Goal: Task Accomplishment & Management: Manage account settings

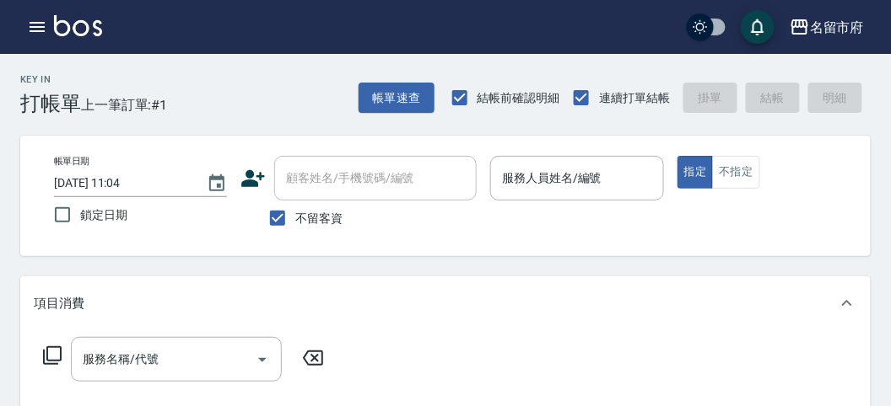
click at [554, 335] on div "服務名稱/代號 服務名稱/代號" at bounding box center [445, 389] width 850 height 116
click at [621, 195] on div "服務人員姓名/編號" at bounding box center [576, 178] width 173 height 45
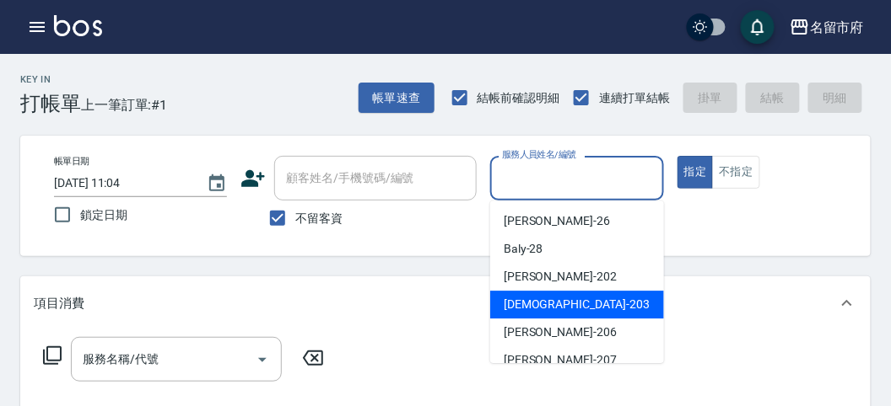
scroll to position [94, 0]
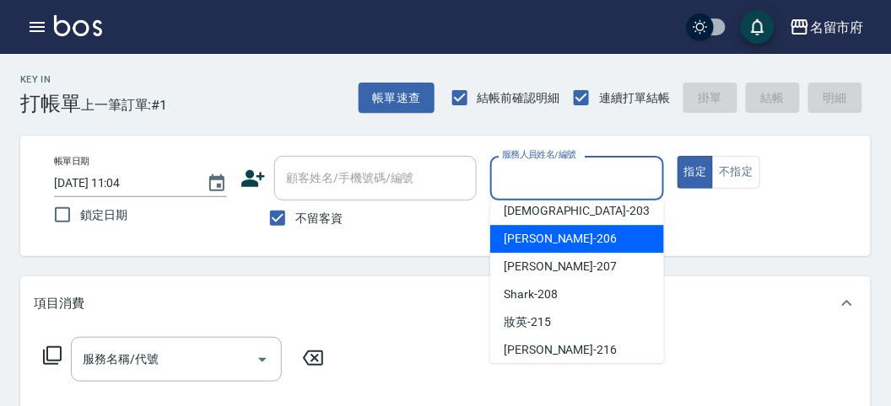
click at [582, 249] on div "[PERSON_NAME] -206" at bounding box center [577, 239] width 174 height 28
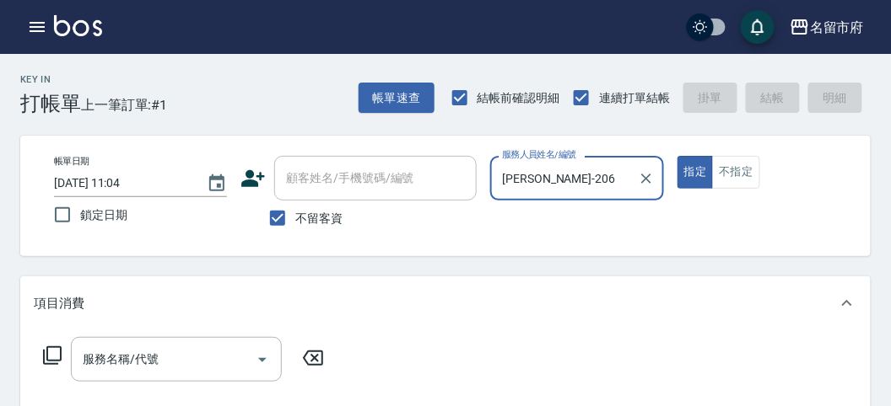
type input "[PERSON_NAME]-206"
click at [57, 355] on icon at bounding box center [52, 356] width 20 height 20
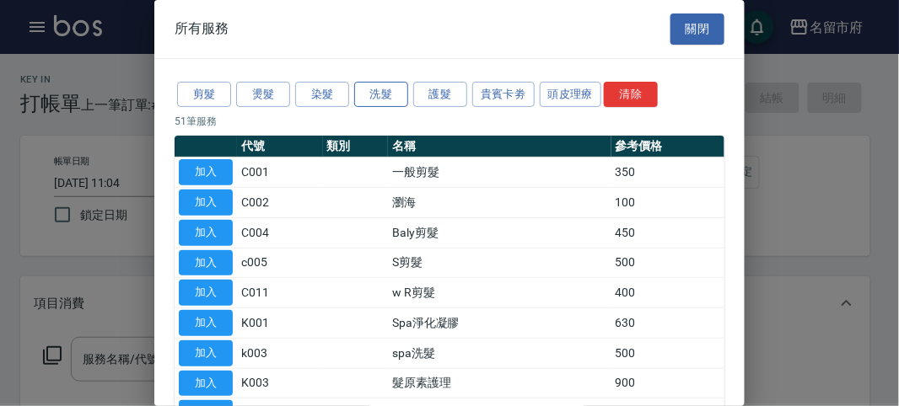
click at [375, 89] on button "洗髮" at bounding box center [381, 95] width 54 height 26
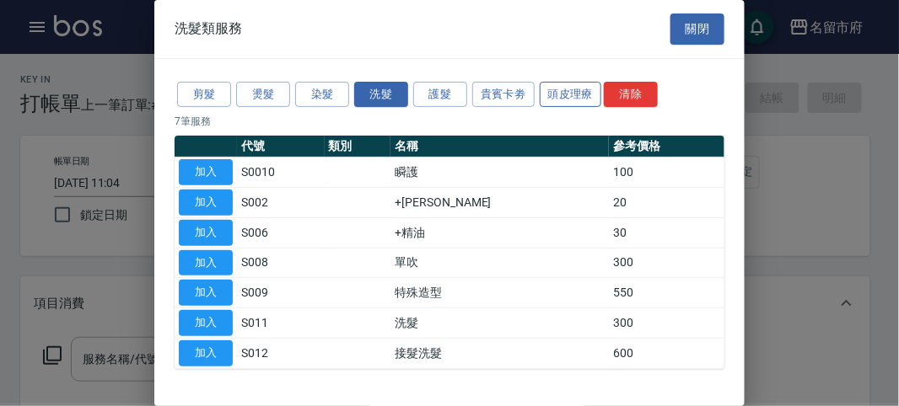
click at [543, 103] on button "頭皮理療" at bounding box center [571, 95] width 62 height 26
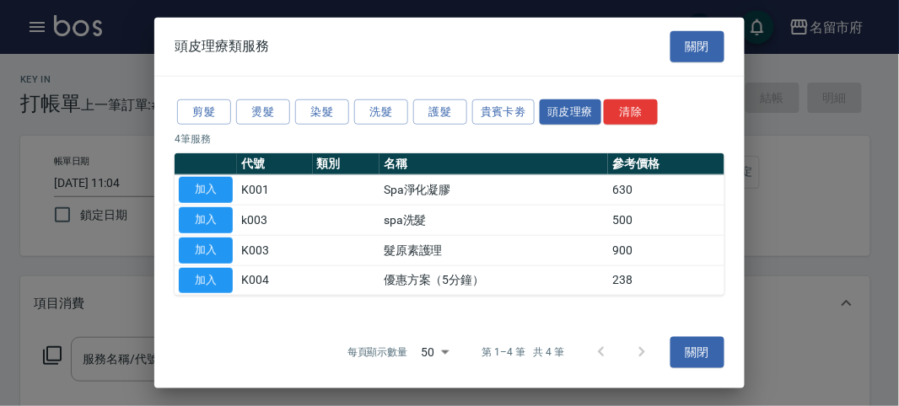
click at [229, 211] on button "加入" at bounding box center [206, 220] width 54 height 26
type input "spa洗髮(k003)"
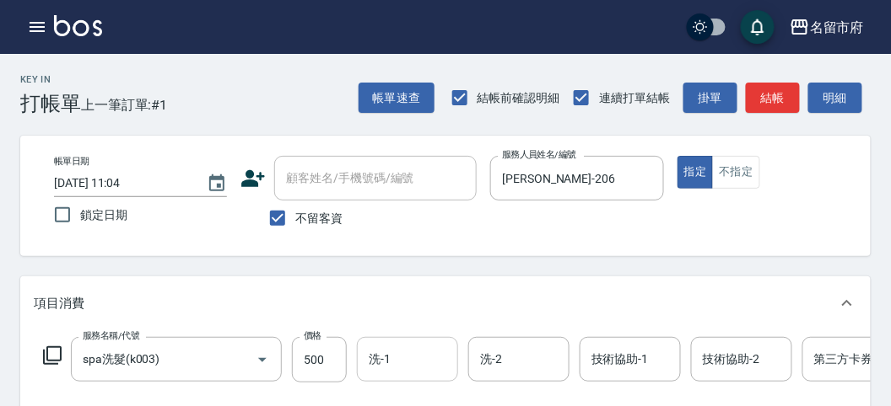
drag, startPoint x: 426, startPoint y: 353, endPoint x: 381, endPoint y: 338, distance: 46.9
click at [402, 346] on input "洗-1" at bounding box center [407, 360] width 86 height 30
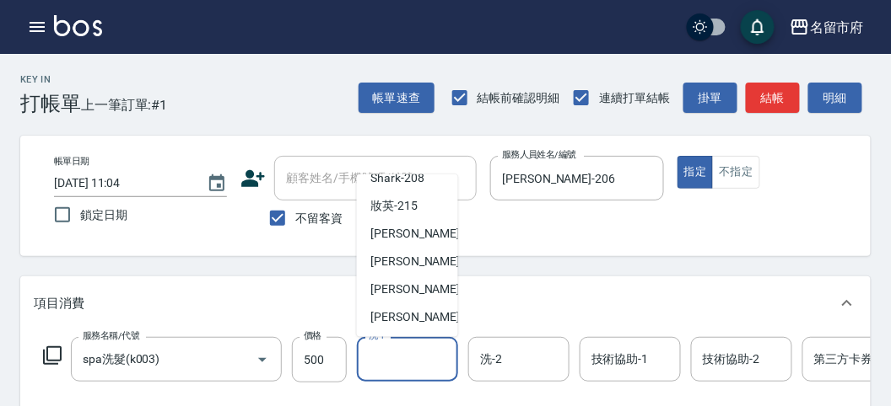
scroll to position [374, 0]
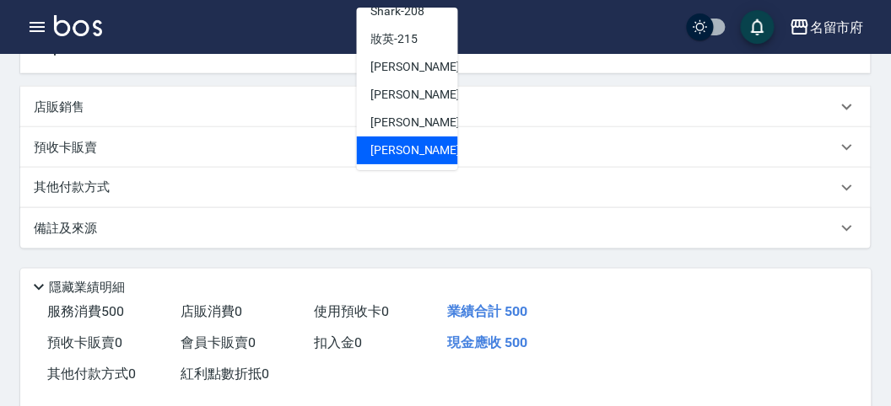
click at [422, 142] on span "[PERSON_NAME] -222" at bounding box center [426, 151] width 113 height 18
type input "[PERSON_NAME]-222"
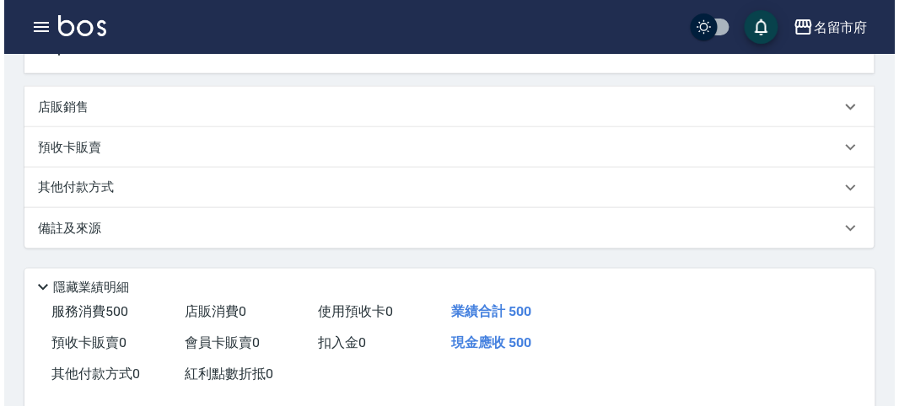
scroll to position [509, 0]
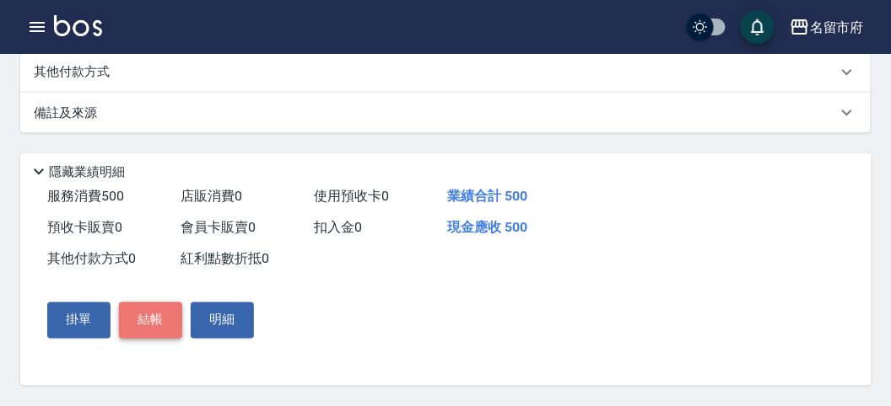
drag, startPoint x: 142, startPoint y: 317, endPoint x: 135, endPoint y: 310, distance: 10.2
click at [142, 315] on button "結帳" at bounding box center [150, 320] width 63 height 35
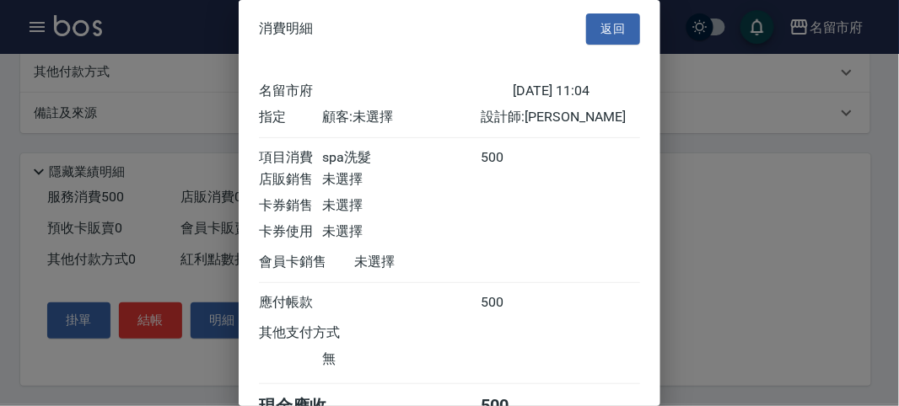
scroll to position [94, 0]
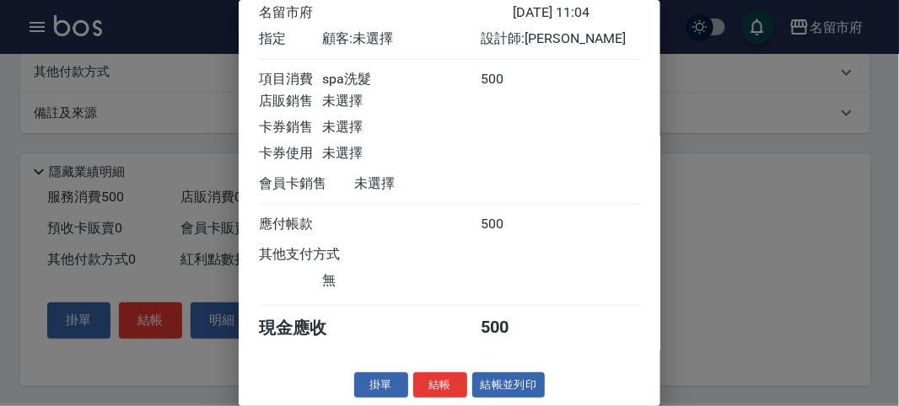
click at [422, 381] on button "結帳" at bounding box center [440, 386] width 54 height 26
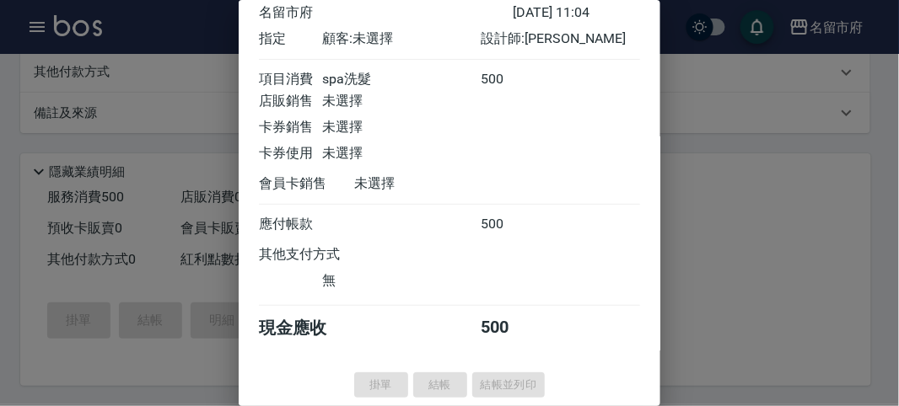
type input "[DATE] 12:06"
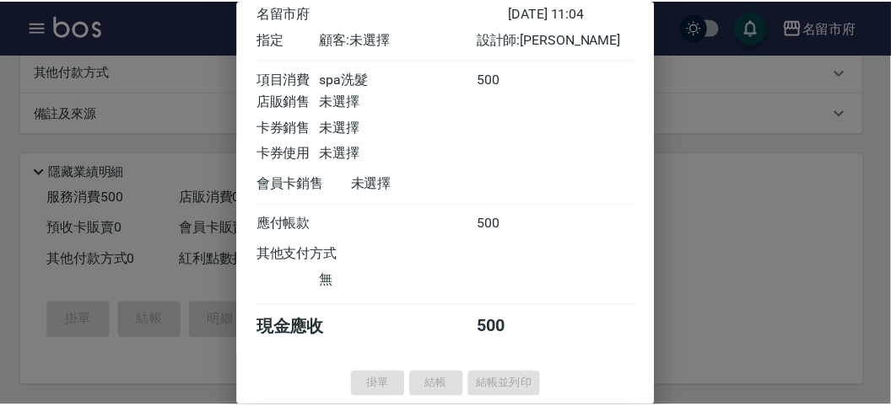
scroll to position [0, 0]
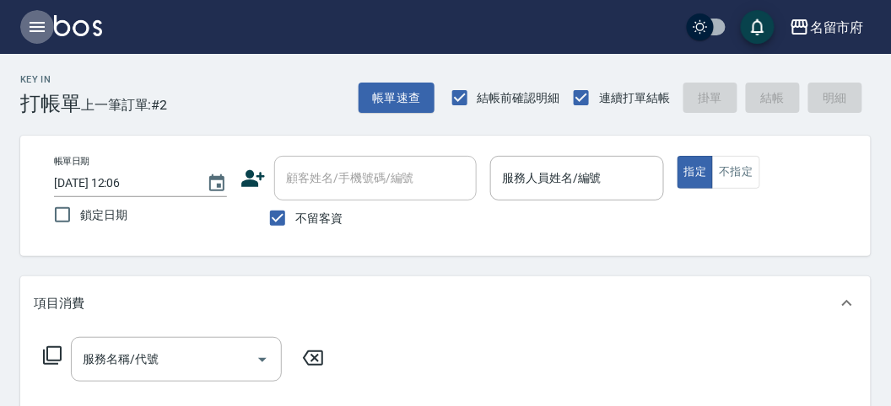
click at [39, 25] on icon "button" at bounding box center [37, 27] width 20 height 20
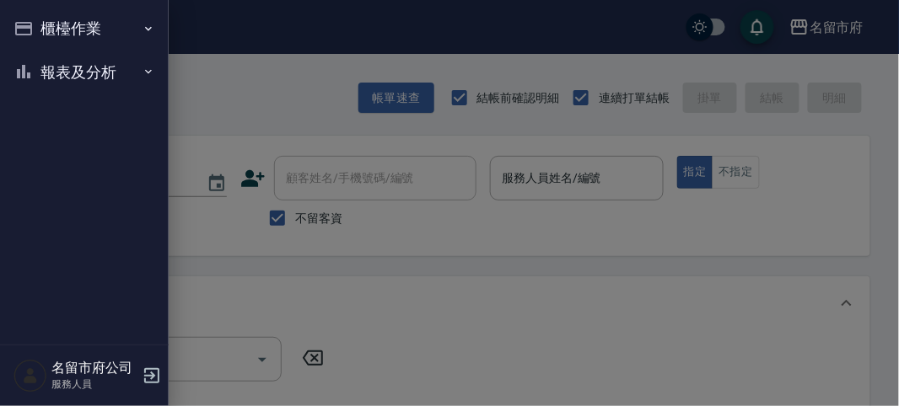
click at [51, 72] on button "報表及分析" at bounding box center [84, 73] width 155 height 44
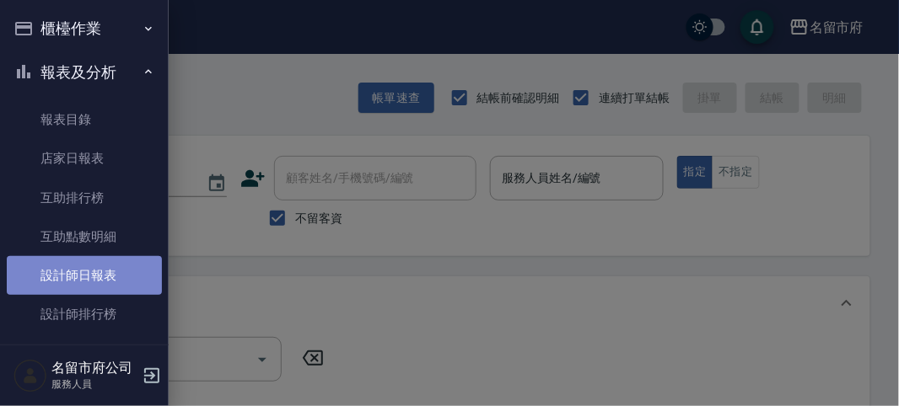
click at [116, 283] on link "設計師日報表" at bounding box center [84, 275] width 155 height 39
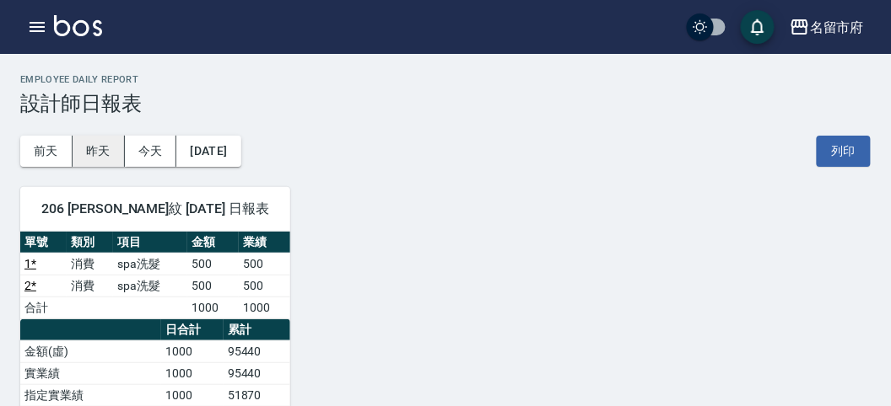
click at [101, 141] on button "昨天" at bounding box center [99, 151] width 52 height 31
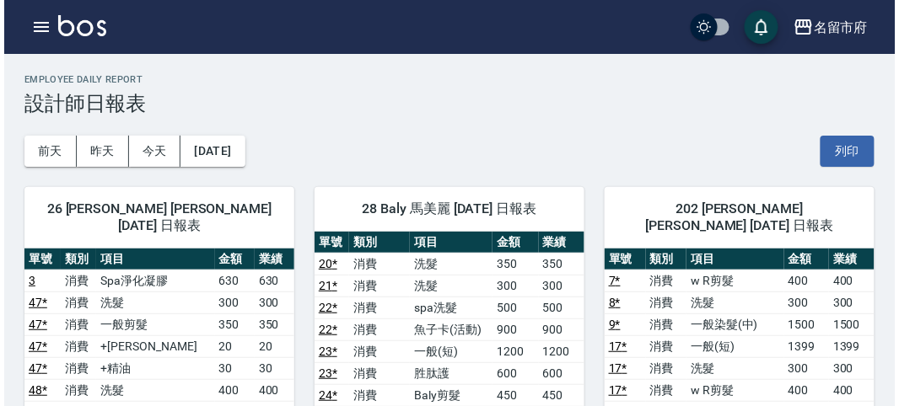
scroll to position [187, 0]
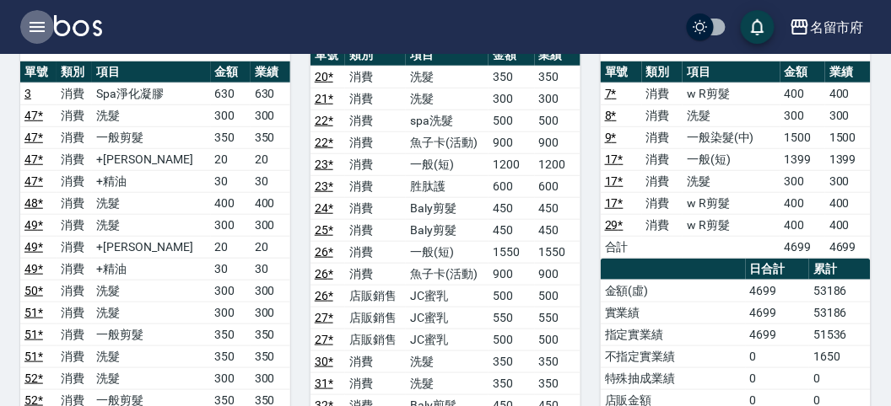
click at [27, 24] on icon "button" at bounding box center [37, 27] width 20 height 20
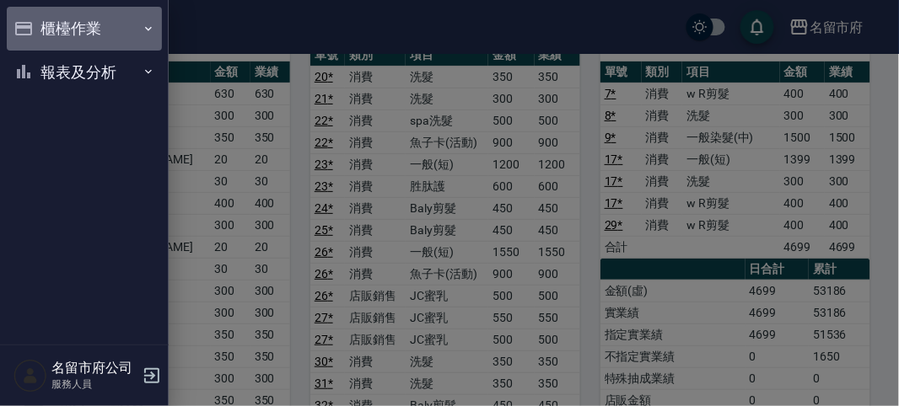
click at [27, 21] on icon "button" at bounding box center [23, 29] width 20 height 20
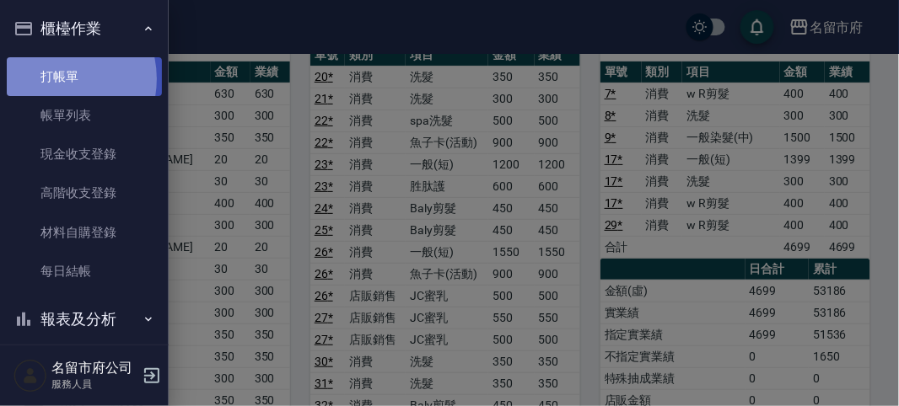
click at [51, 78] on link "打帳單" at bounding box center [84, 76] width 155 height 39
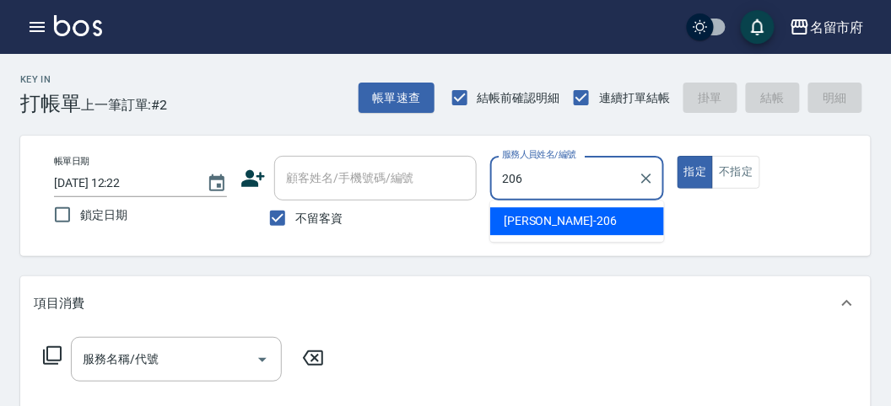
type input "[PERSON_NAME]-206"
type button "true"
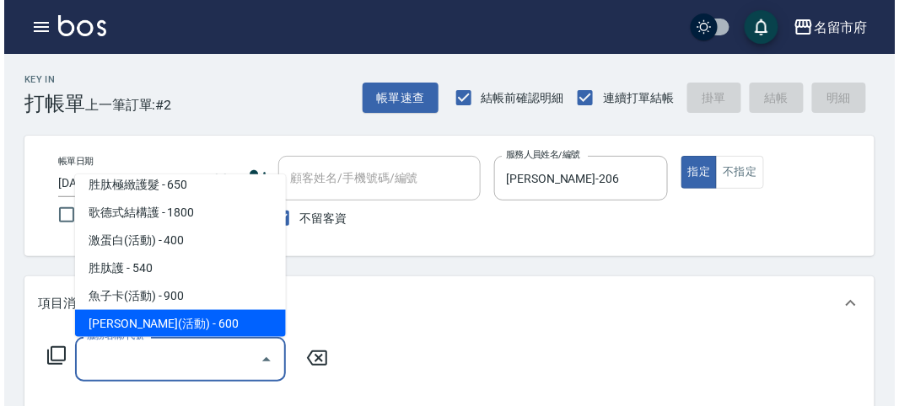
scroll to position [6, 0]
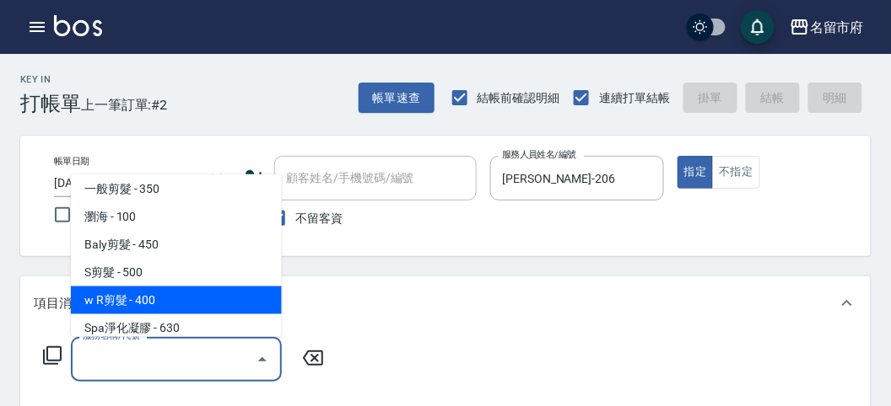
type input "w R剪髮(C011)"
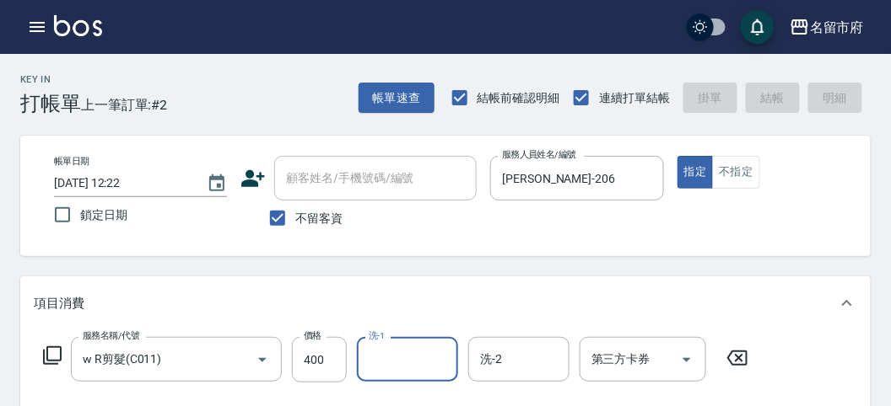
type input "[DATE] 12:31"
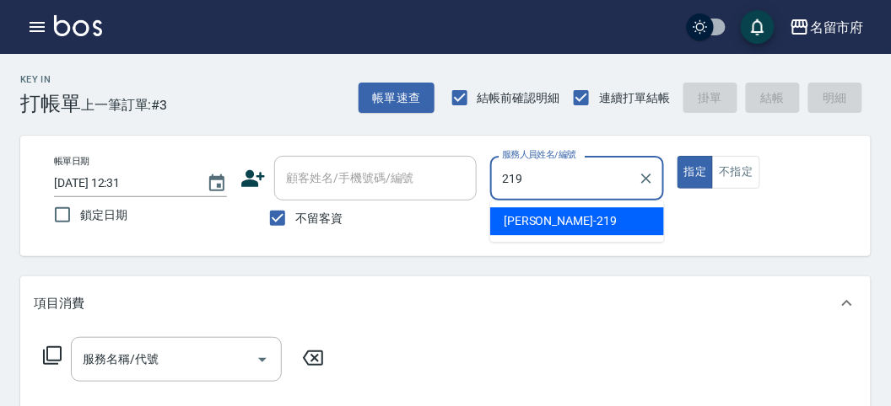
type input "[PERSON_NAME]-219"
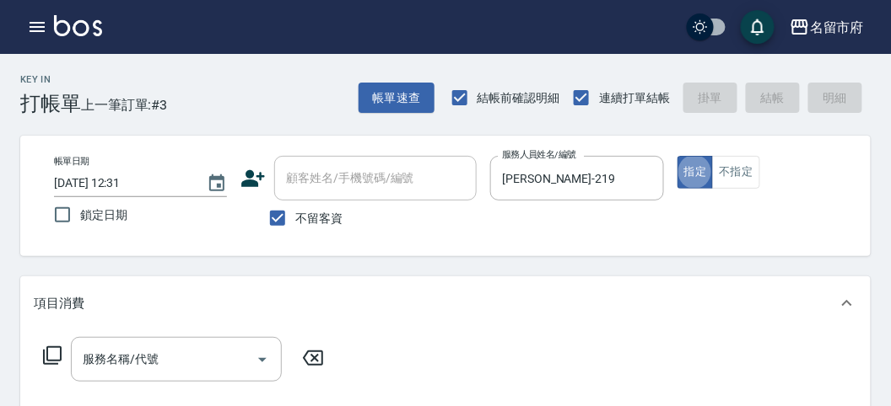
click at [52, 356] on icon at bounding box center [52, 356] width 20 height 20
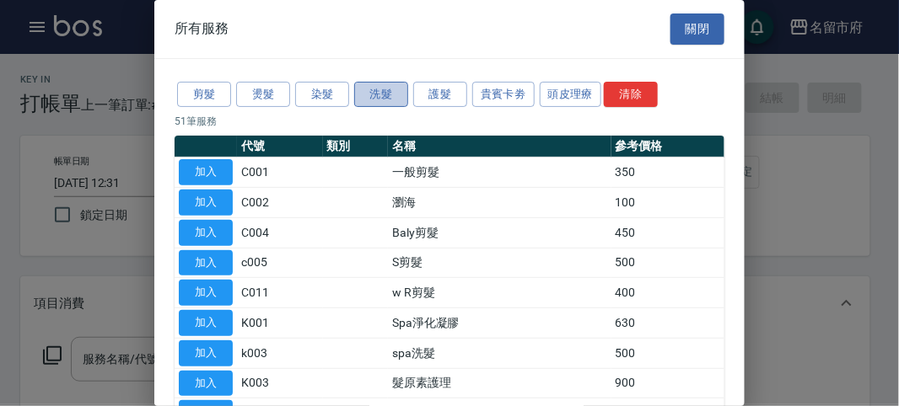
click at [391, 82] on button "洗髮" at bounding box center [381, 95] width 54 height 26
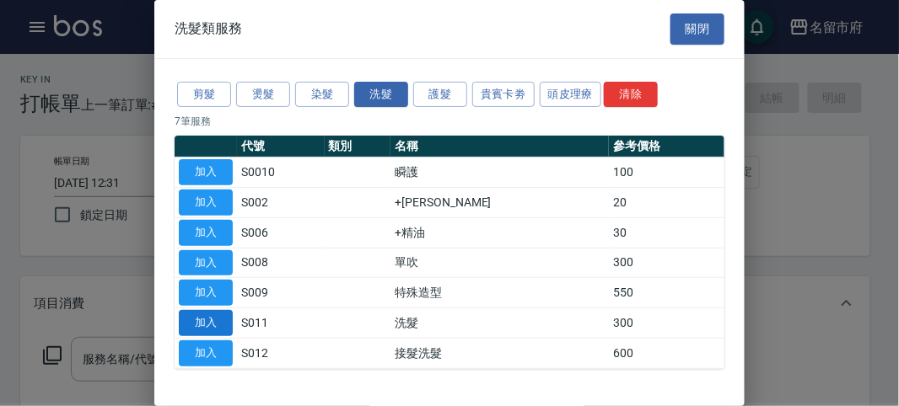
drag, startPoint x: 207, startPoint y: 319, endPoint x: 58, endPoint y: 358, distance: 153.6
click at [207, 319] on button "加入" at bounding box center [206, 323] width 54 height 26
type input "洗髮(S011)"
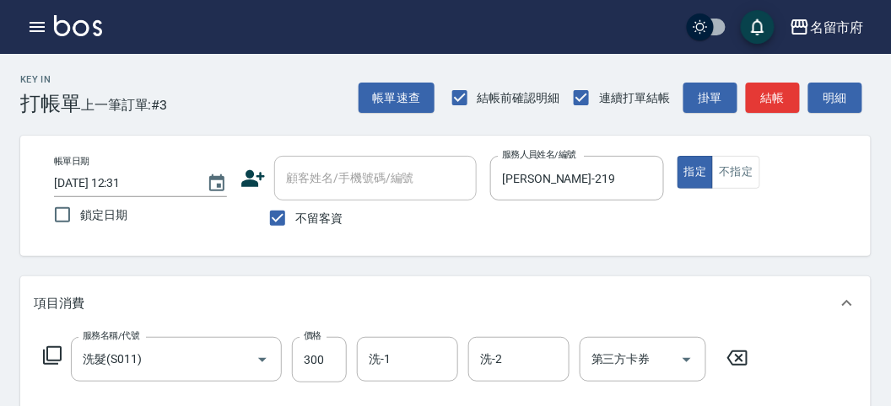
click at [53, 353] on icon at bounding box center [52, 356] width 20 height 20
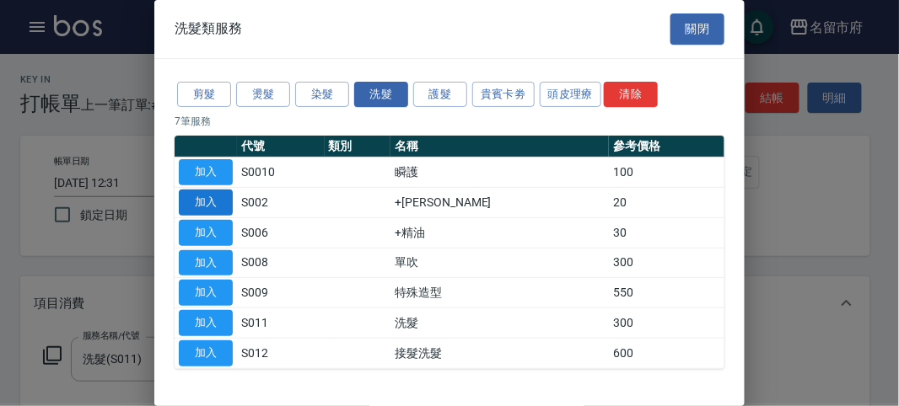
click at [222, 193] on button "加入" at bounding box center [206, 203] width 54 height 26
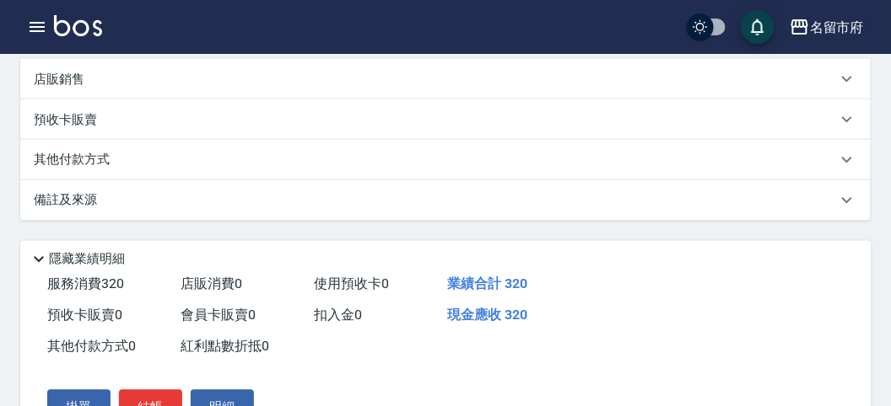
scroll to position [559, 0]
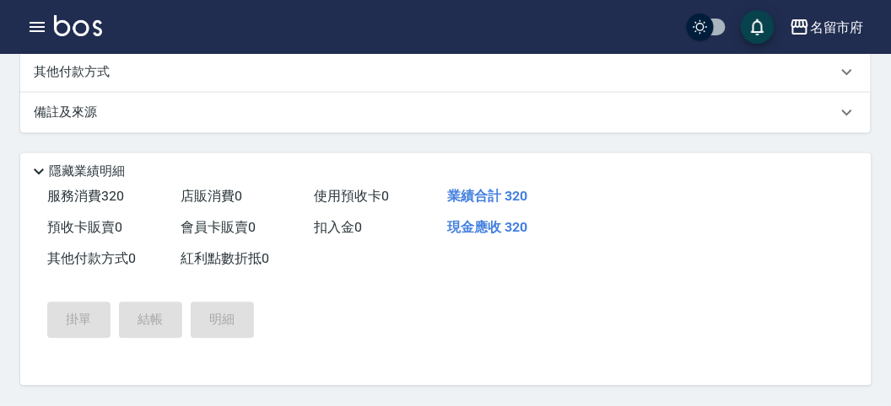
type input "[DATE] 12:38"
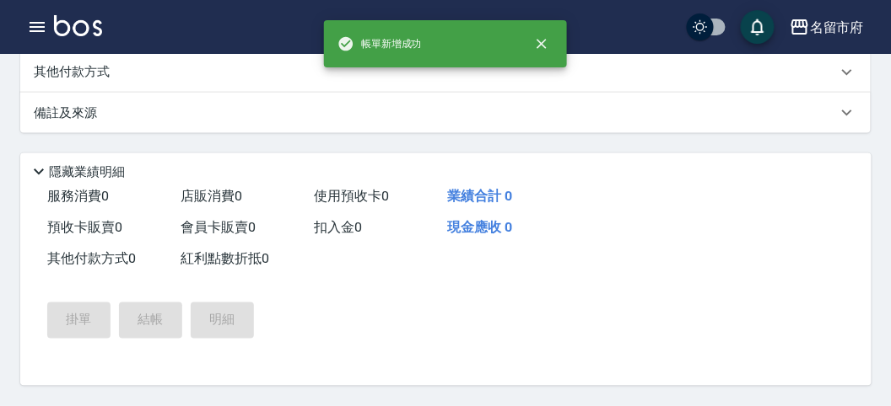
scroll to position [0, 0]
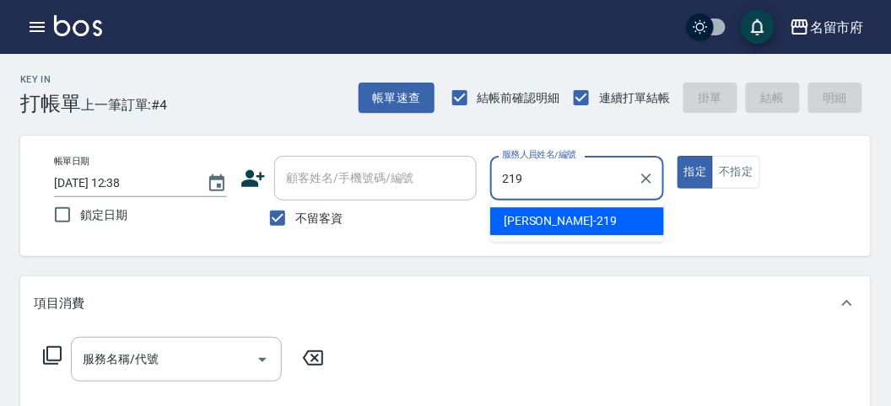
type input "[PERSON_NAME]-219"
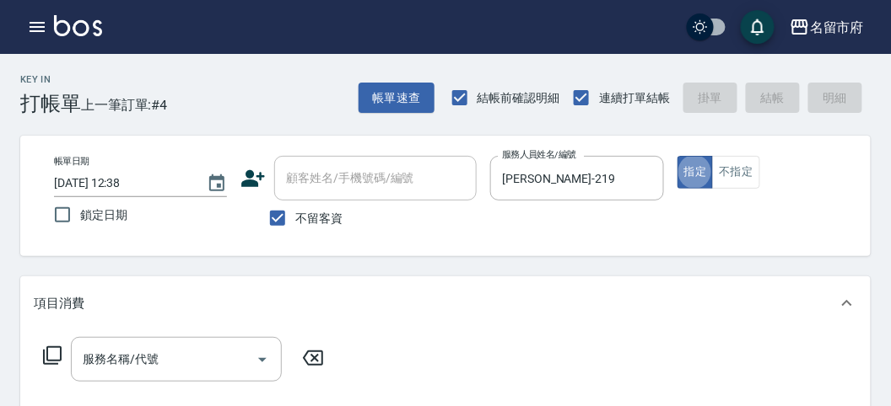
click at [48, 352] on icon at bounding box center [52, 356] width 20 height 20
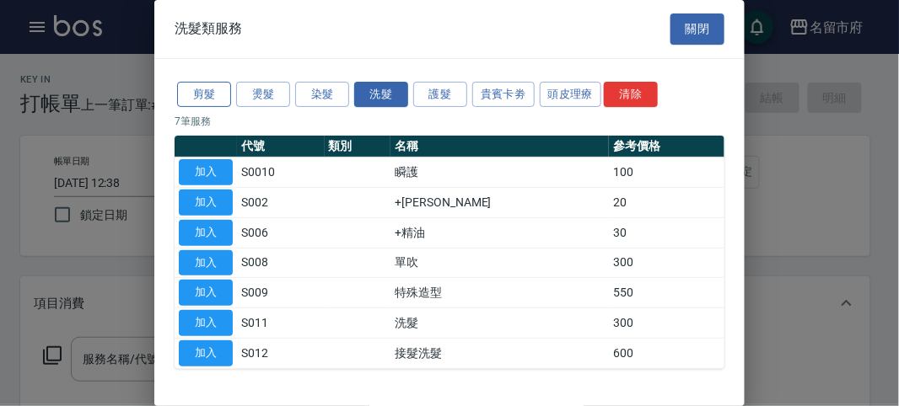
click at [216, 100] on button "剪髮" at bounding box center [204, 95] width 54 height 26
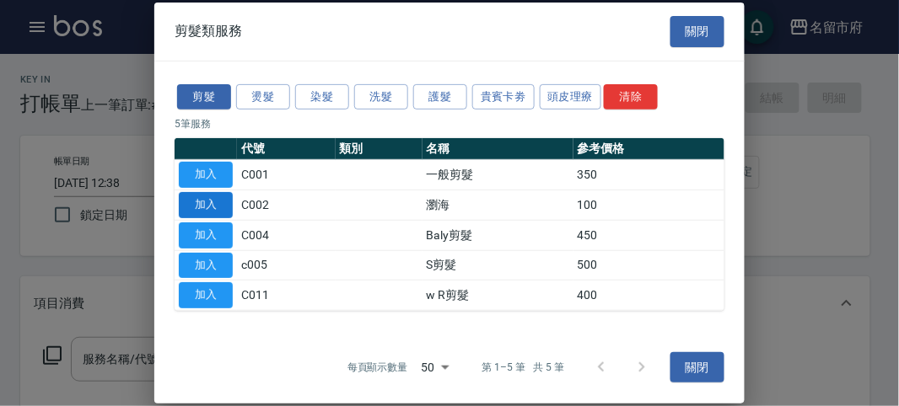
click at [209, 197] on button "加入" at bounding box center [206, 205] width 54 height 26
type input "瀏海(C002)"
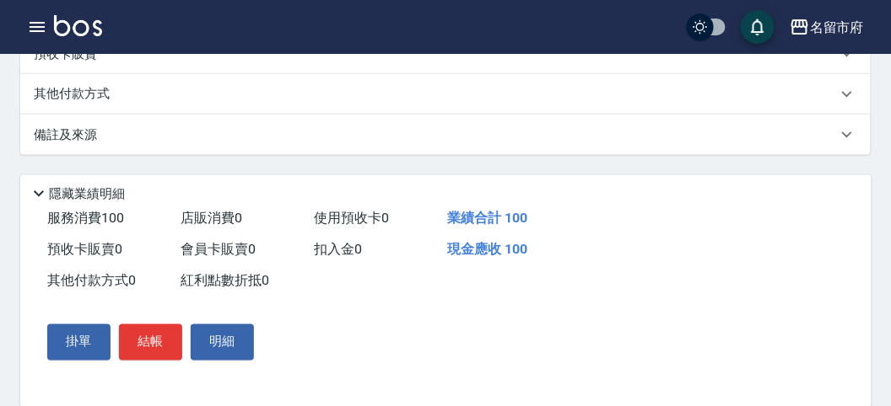
scroll to position [493, 0]
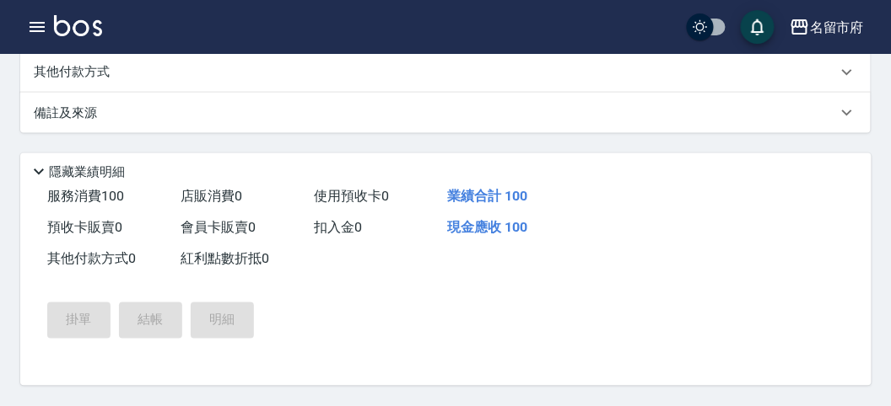
type input "[DATE] 12:46"
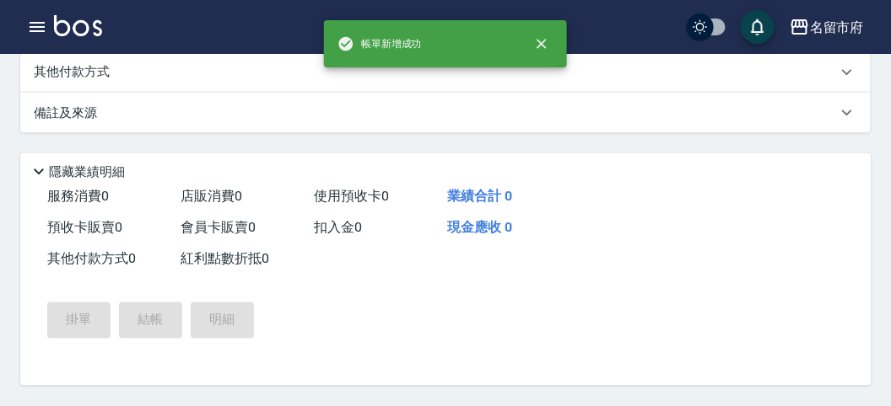
scroll to position [0, 0]
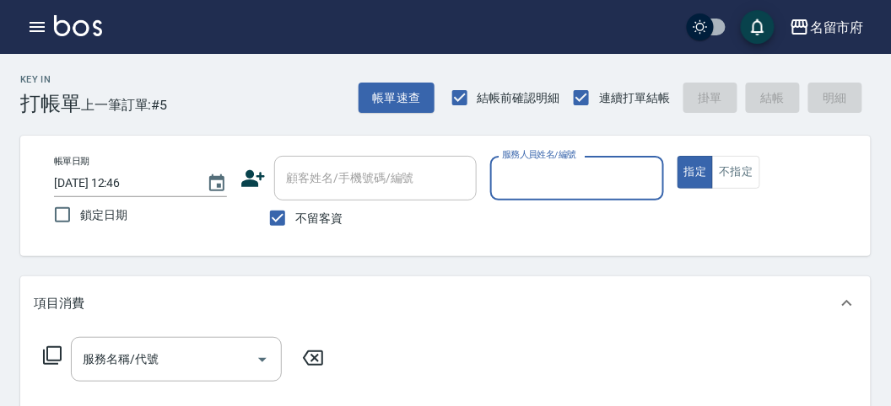
click at [555, 195] on div "服務人員姓名/編號" at bounding box center [576, 178] width 173 height 45
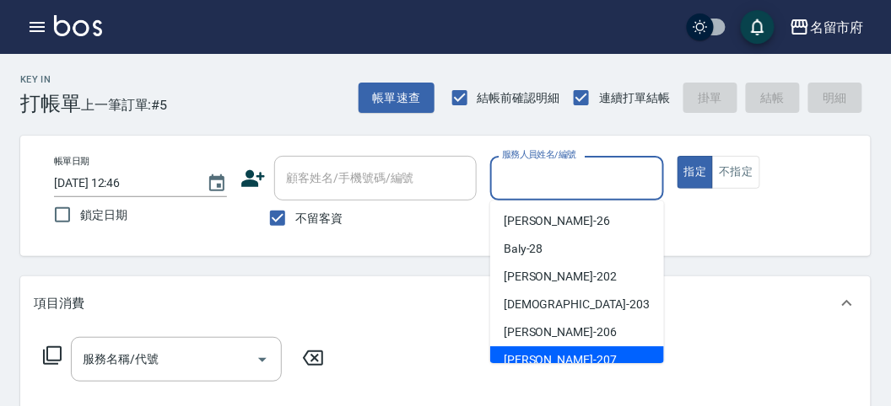
click at [521, 350] on div "[PERSON_NAME] -207" at bounding box center [577, 361] width 174 height 28
type input "[PERSON_NAME]-207"
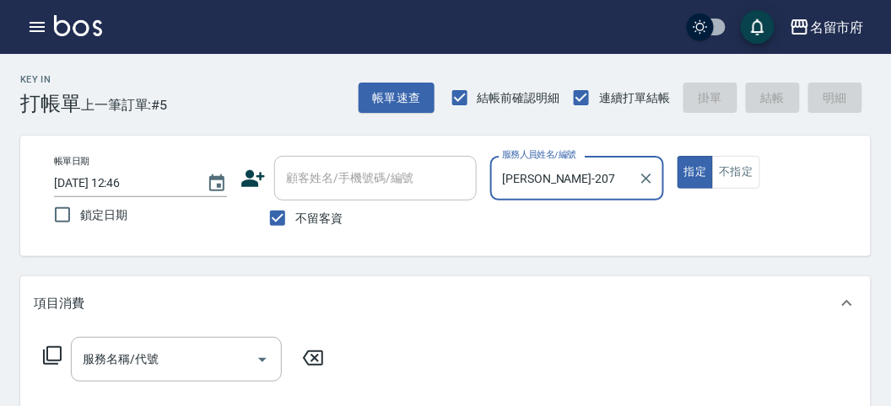
click at [39, 359] on div "服務名稱/代號 服務名稱/代號" at bounding box center [184, 359] width 300 height 45
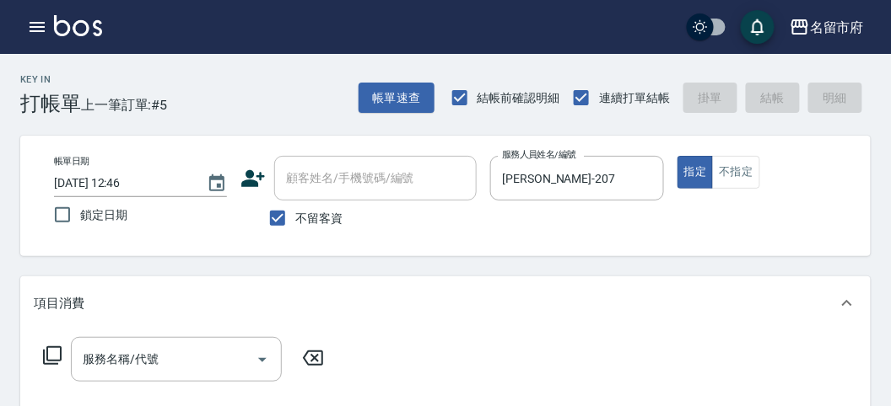
click at [47, 359] on icon at bounding box center [52, 356] width 19 height 19
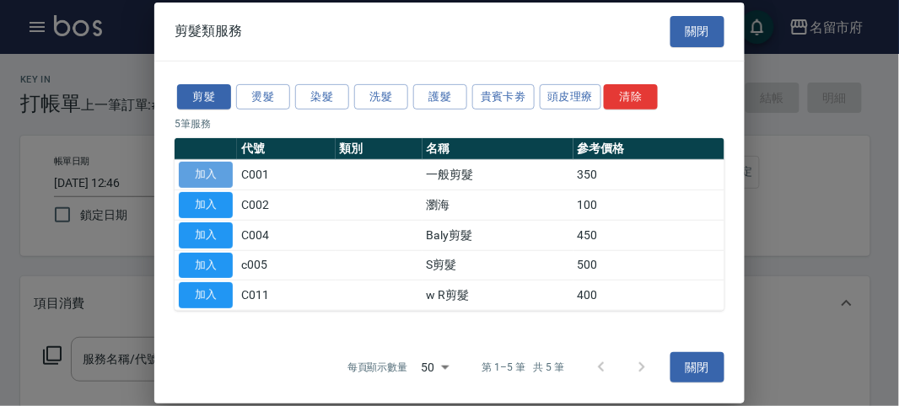
click at [189, 174] on button "加入" at bounding box center [206, 175] width 54 height 26
type input "一般剪髮(C001)"
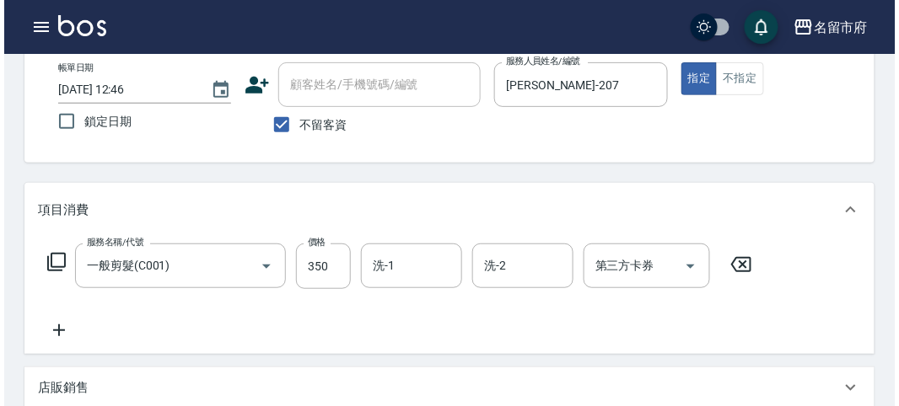
scroll to position [493, 0]
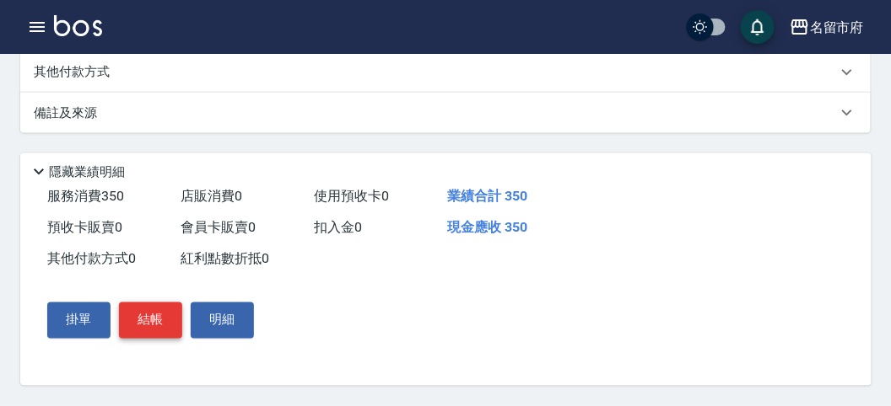
click at [149, 313] on button "結帳" at bounding box center [150, 320] width 63 height 35
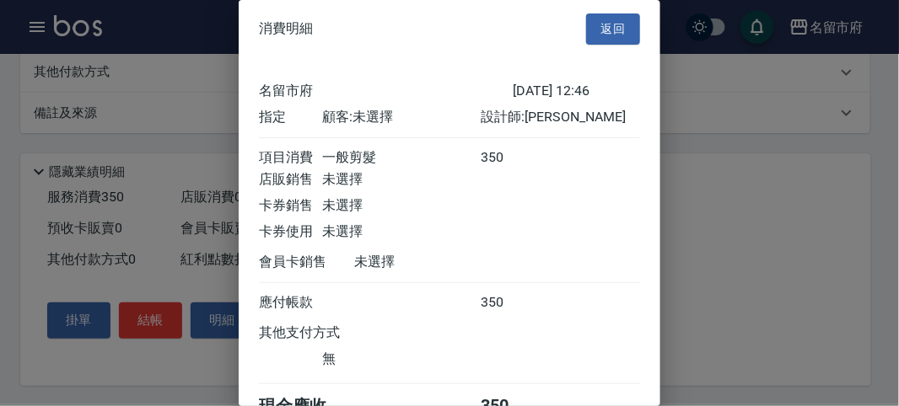
scroll to position [94, 0]
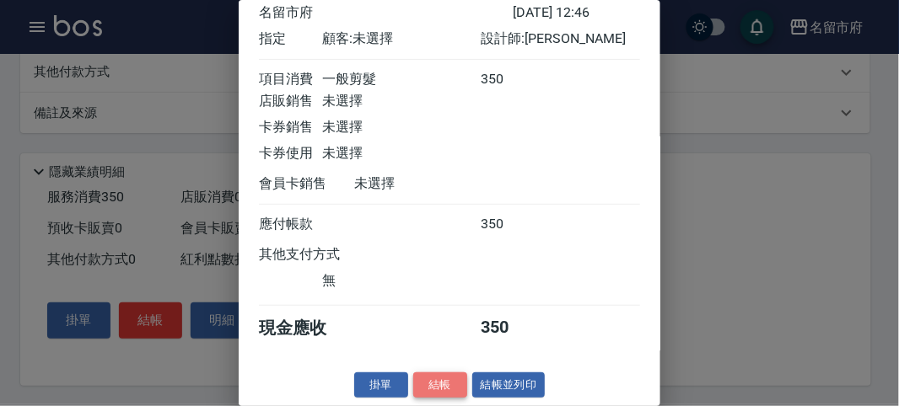
click at [456, 380] on button "結帳" at bounding box center [440, 386] width 54 height 26
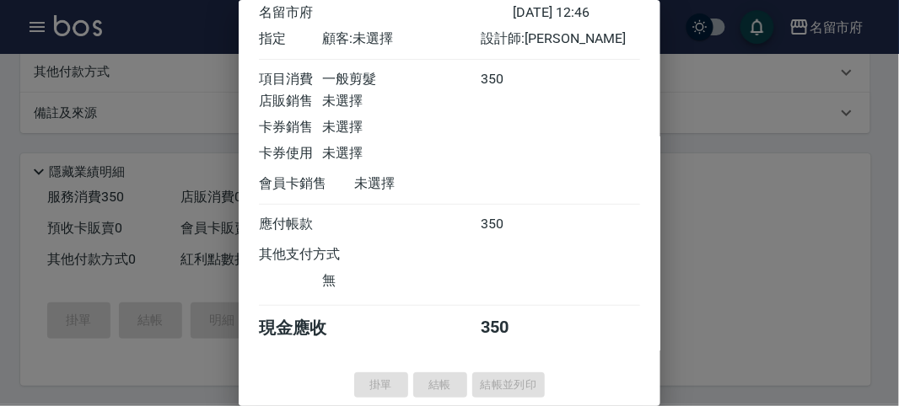
type input "[DATE] 13:09"
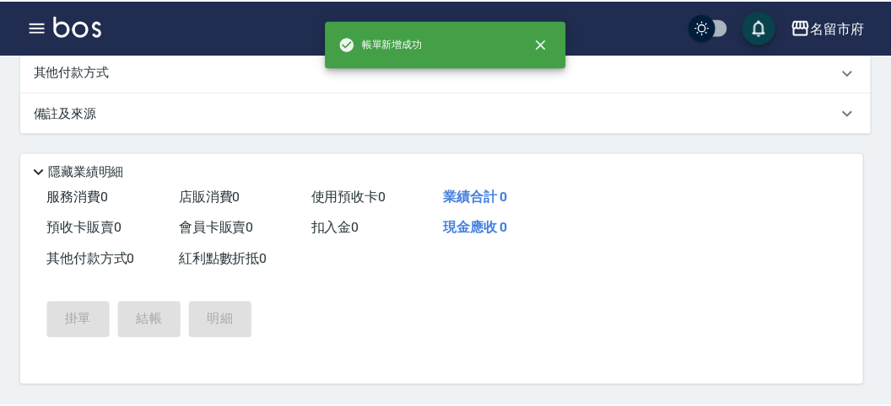
scroll to position [0, 0]
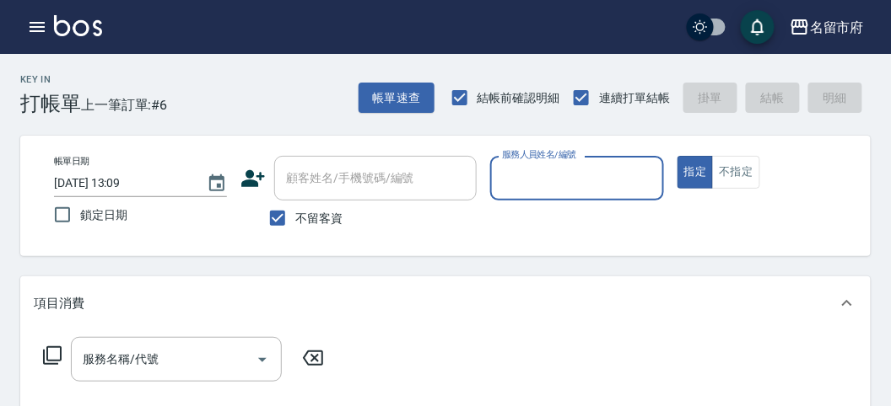
drag, startPoint x: 613, startPoint y: 157, endPoint x: 607, endPoint y: 164, distance: 9.0
click at [607, 164] on div "服務人員姓名/編號" at bounding box center [576, 178] width 173 height 45
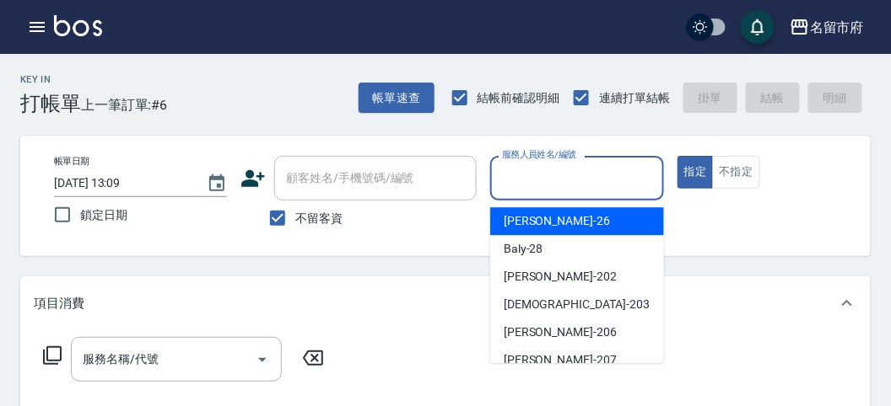
click at [529, 219] on span "[PERSON_NAME] -26" at bounding box center [556, 222] width 106 height 18
type input "[PERSON_NAME]-26"
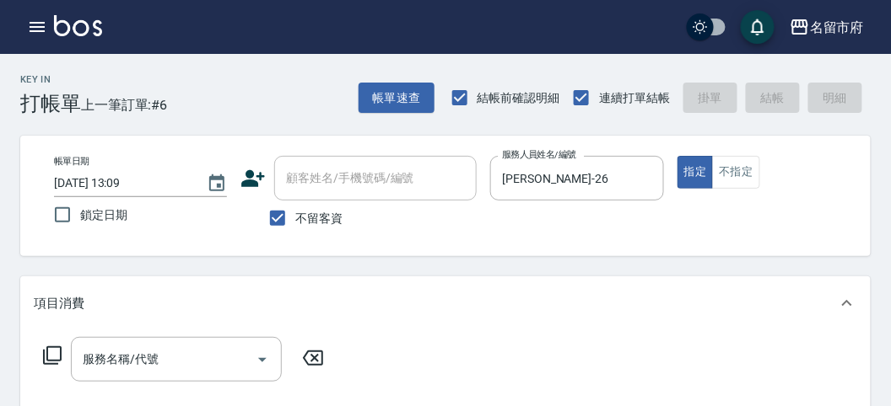
click at [307, 187] on input "顧客姓名/手機號碼/編號" at bounding box center [375, 179] width 187 height 30
click at [188, 351] on input "服務名稱/代號" at bounding box center [163, 360] width 170 height 30
click at [52, 355] on icon at bounding box center [52, 356] width 20 height 20
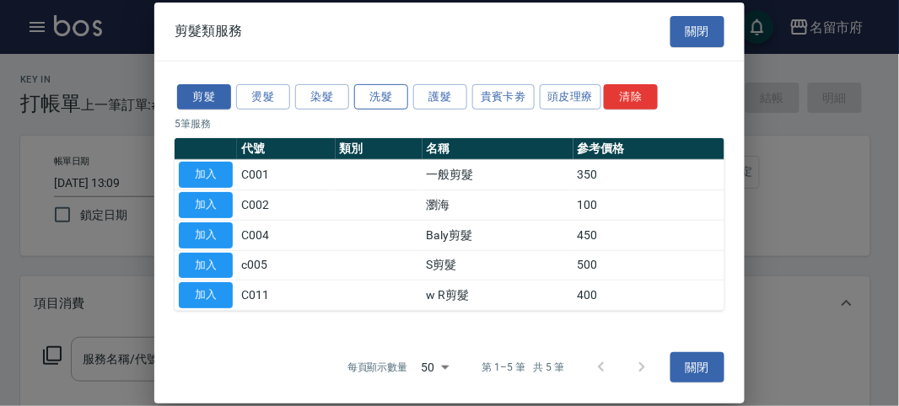
click at [369, 101] on button "洗髮" at bounding box center [381, 96] width 54 height 26
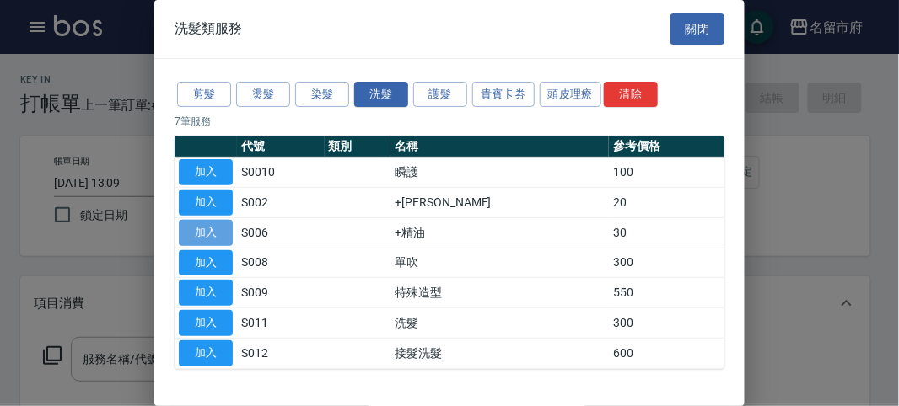
click at [194, 228] on button "加入" at bounding box center [206, 233] width 54 height 26
type input "+精油(S006)"
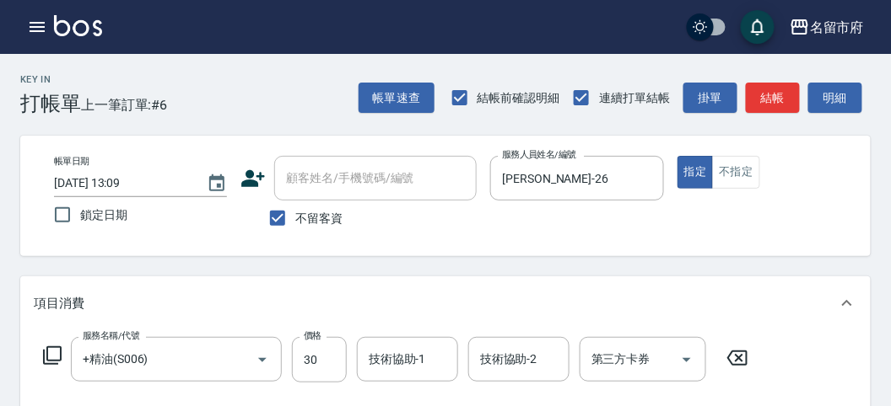
click at [57, 361] on icon at bounding box center [52, 356] width 19 height 19
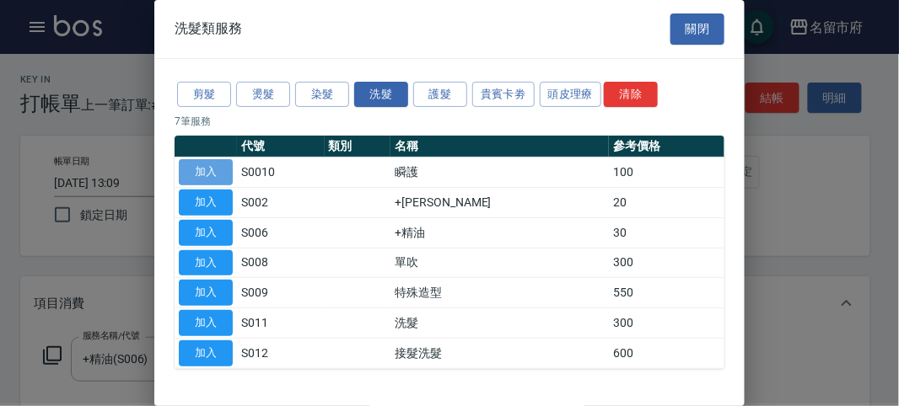
click at [210, 175] on button "加入" at bounding box center [206, 172] width 54 height 26
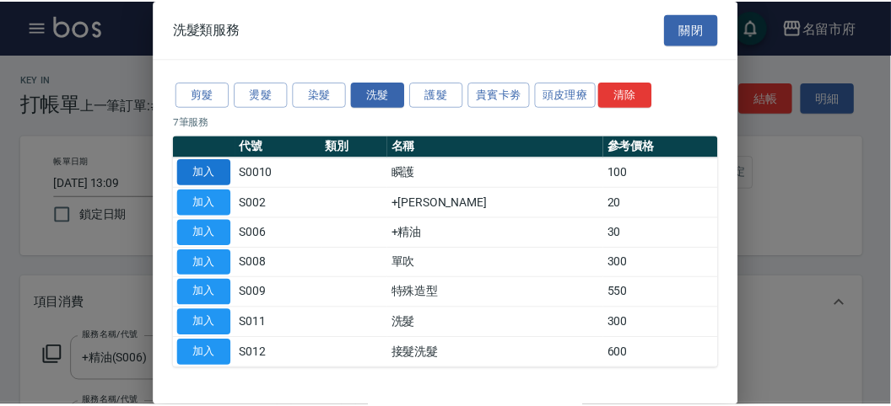
scroll to position [222, 0]
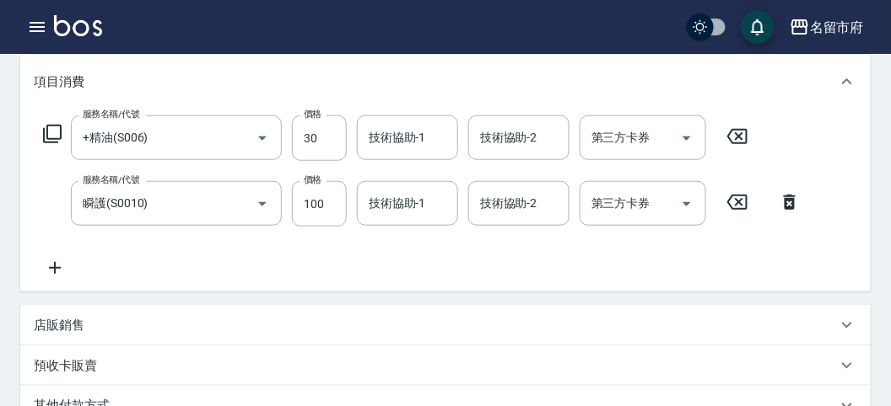
click at [48, 132] on icon at bounding box center [52, 134] width 20 height 20
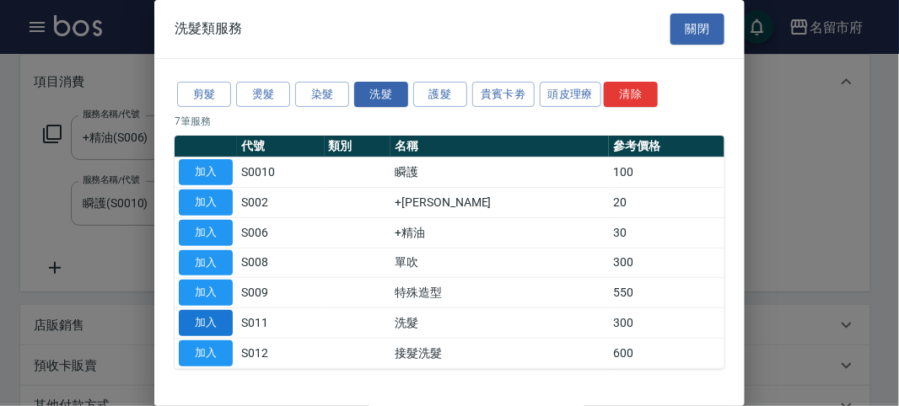
click at [203, 324] on button "加入" at bounding box center [206, 323] width 54 height 26
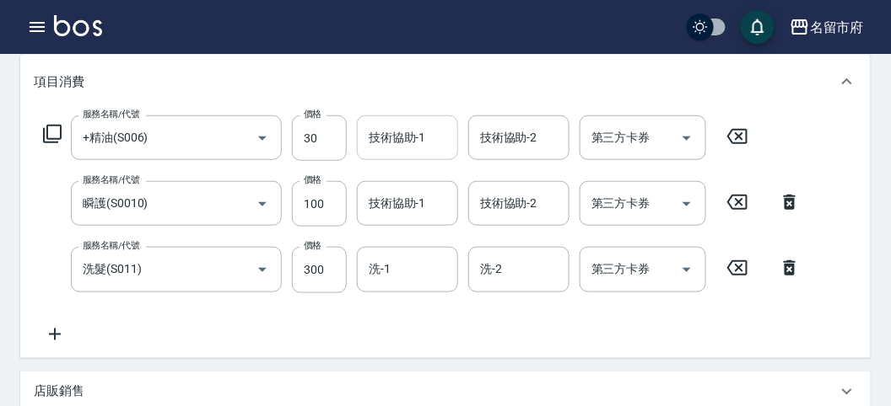
drag, startPoint x: 412, startPoint y: 136, endPoint x: 396, endPoint y: 153, distance: 23.3
click at [406, 144] on input "技術協助-1" at bounding box center [407, 138] width 86 height 30
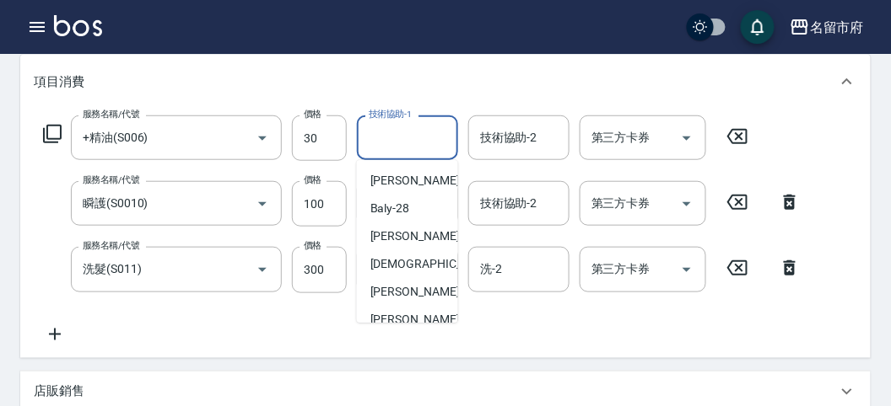
scroll to position [184, 0]
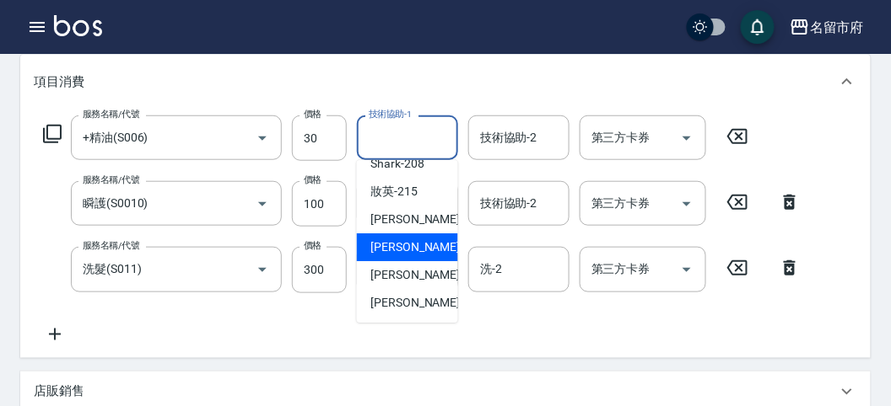
click at [378, 245] on span "Min Min -218" at bounding box center [426, 248] width 113 height 18
type input "Min Min-218"
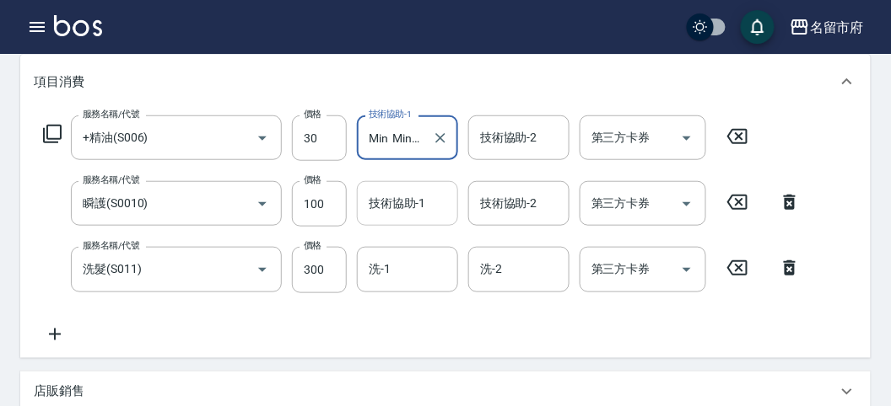
click at [423, 207] on input "技術協助-1" at bounding box center [407, 204] width 86 height 30
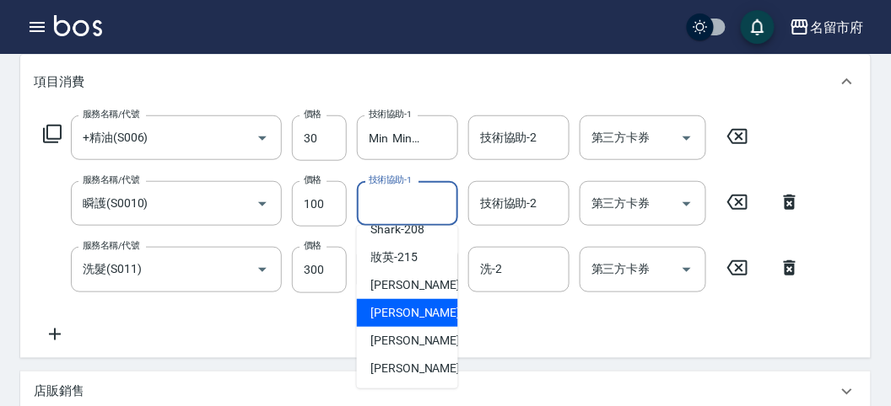
click at [406, 306] on span "Min Min -218" at bounding box center [426, 313] width 113 height 18
type input "Min Min-218"
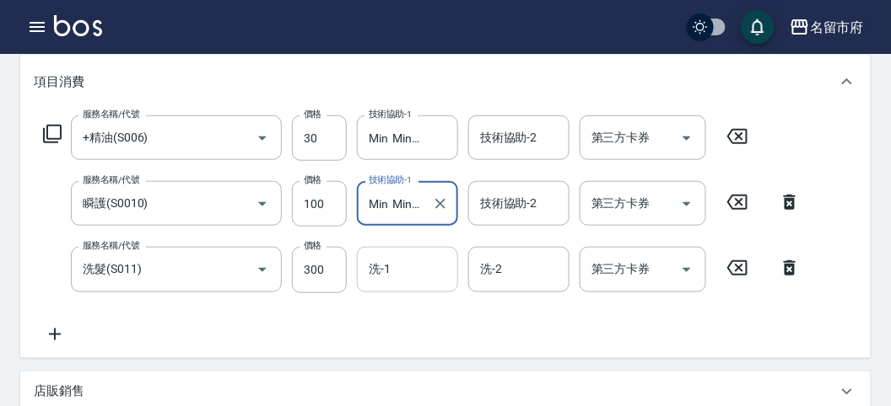
click at [418, 282] on input "洗-1" at bounding box center [407, 270] width 86 height 30
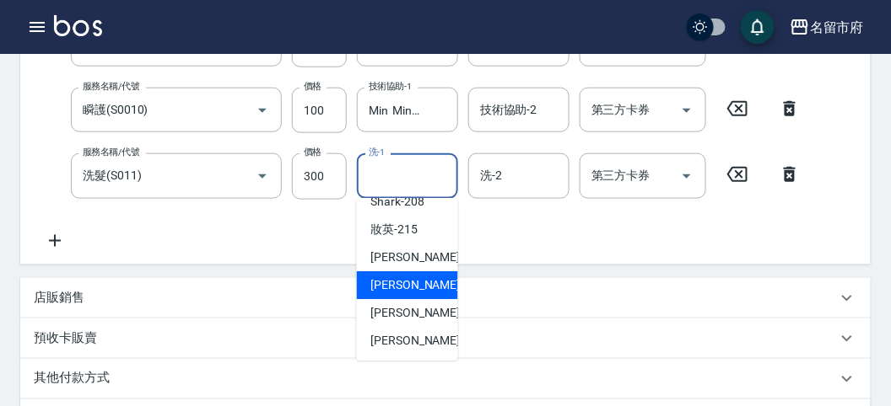
click at [396, 283] on span "Min Min -218" at bounding box center [426, 286] width 113 height 18
type input "Min Min-218"
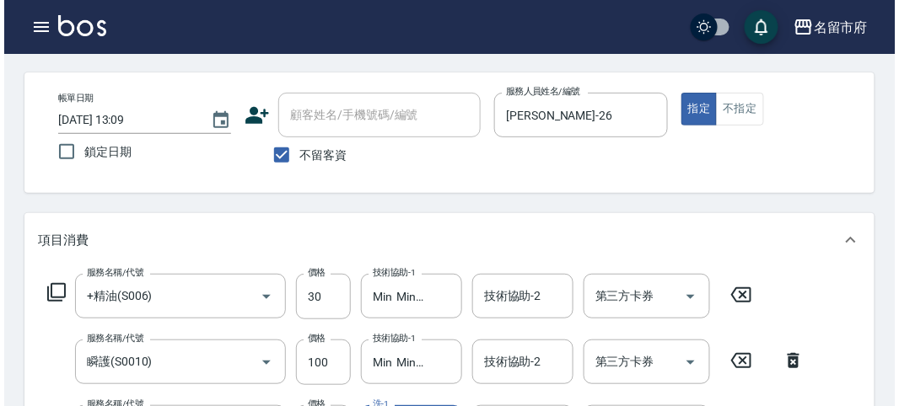
scroll to position [625, 0]
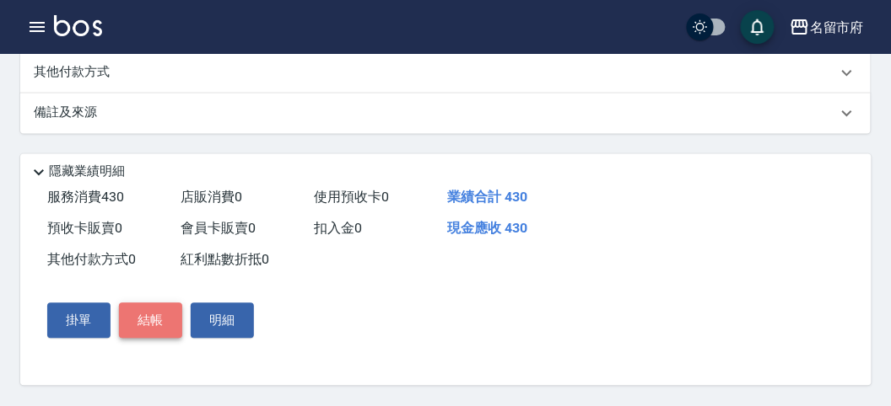
click at [170, 313] on button "結帳" at bounding box center [150, 321] width 63 height 35
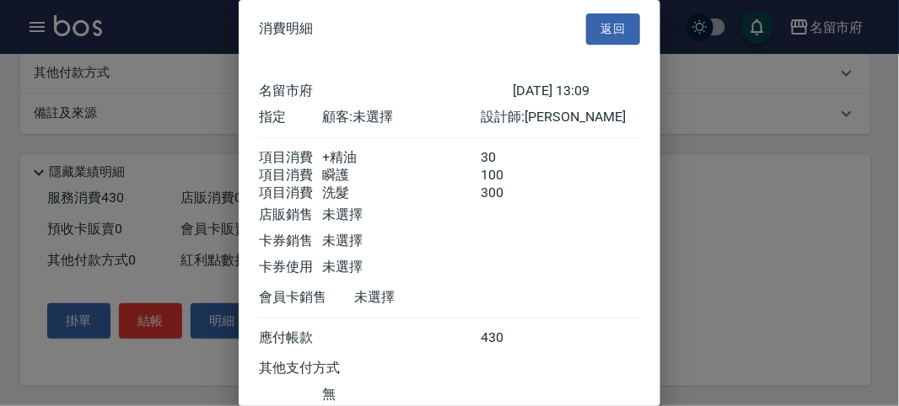
scroll to position [132, 0]
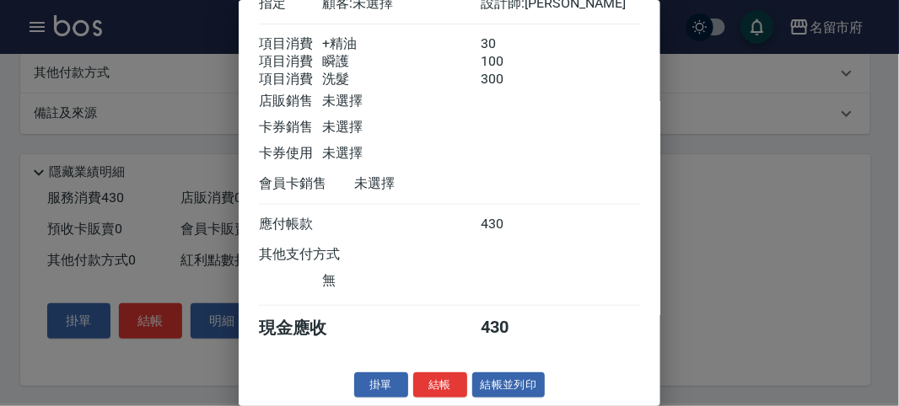
click at [453, 392] on button "結帳" at bounding box center [440, 386] width 54 height 26
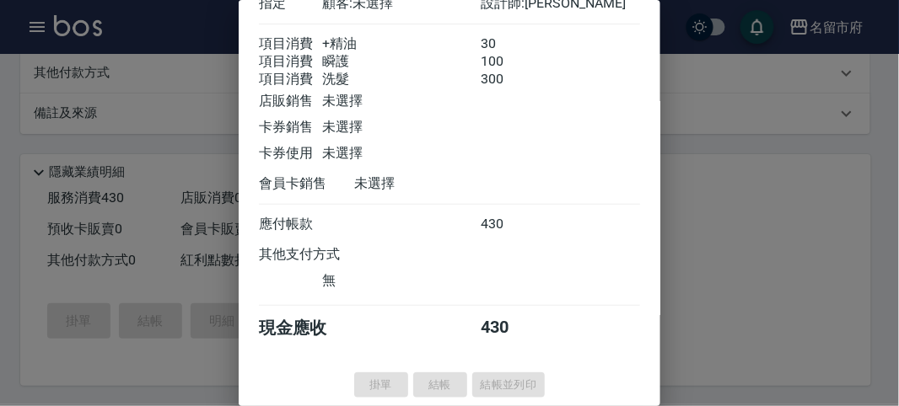
type input "[DATE] 13:37"
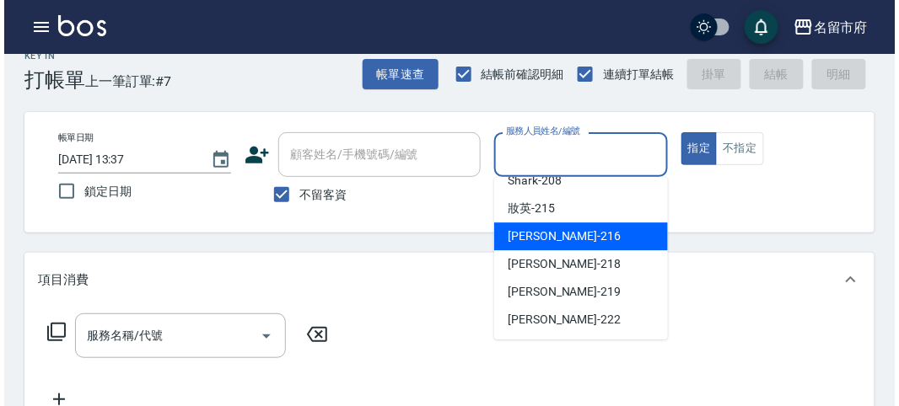
scroll to position [0, 0]
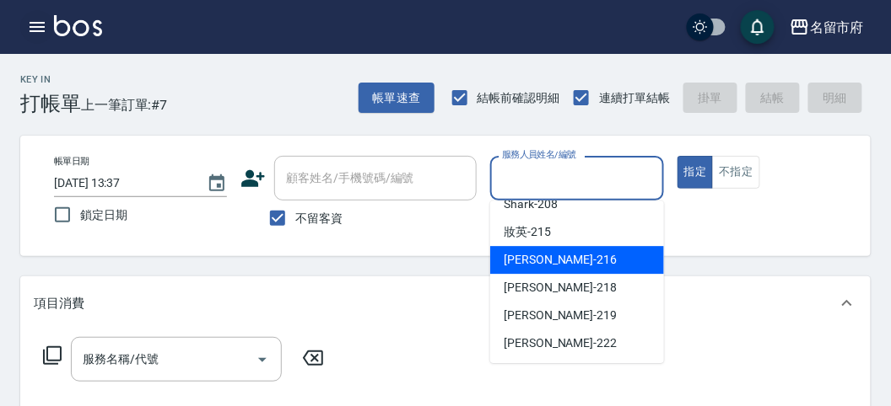
click at [37, 24] on icon "button" at bounding box center [37, 27] width 20 height 20
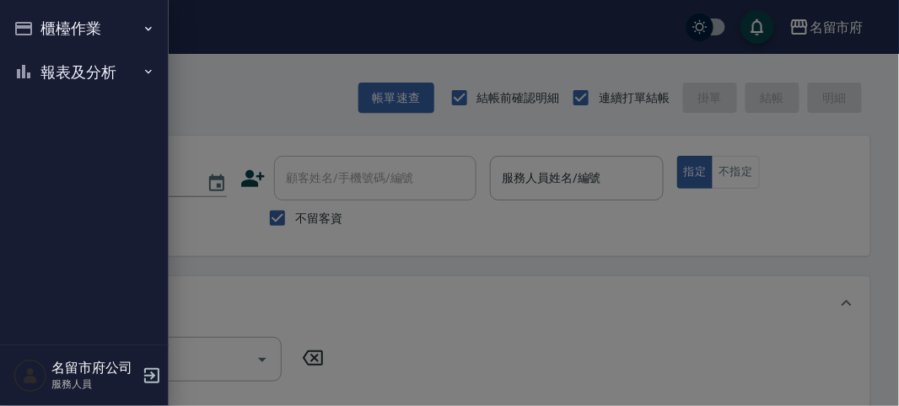
click at [19, 64] on icon "button" at bounding box center [23, 72] width 20 height 20
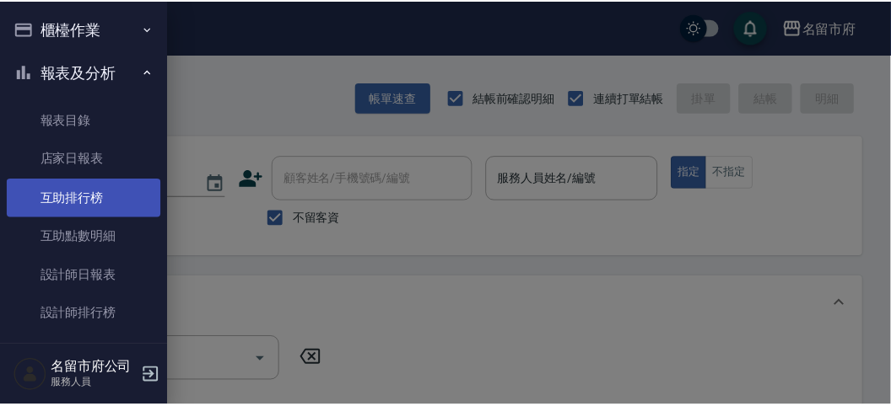
scroll to position [55, 0]
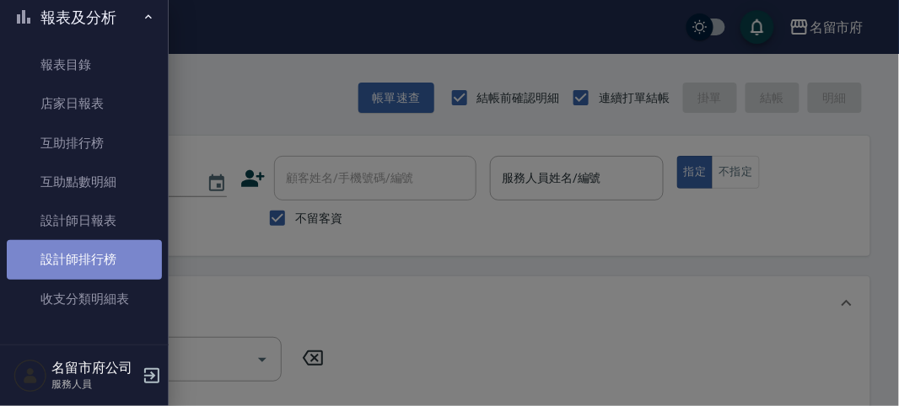
click at [107, 259] on link "設計師排行榜" at bounding box center [84, 259] width 155 height 39
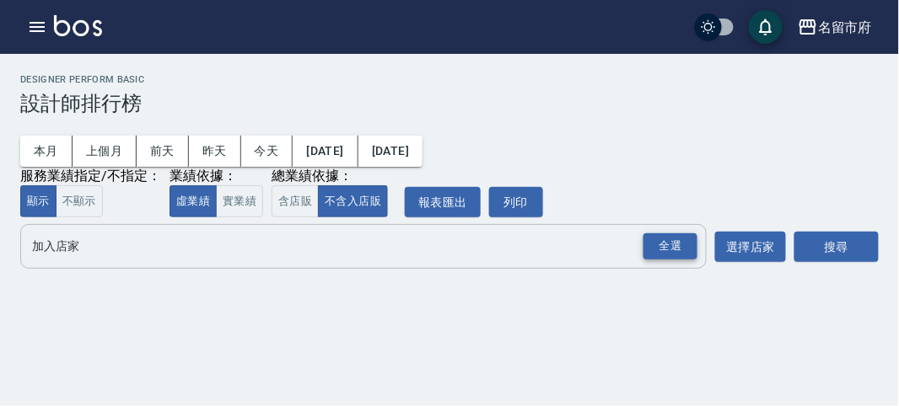
click at [693, 255] on div "全選" at bounding box center [670, 247] width 54 height 26
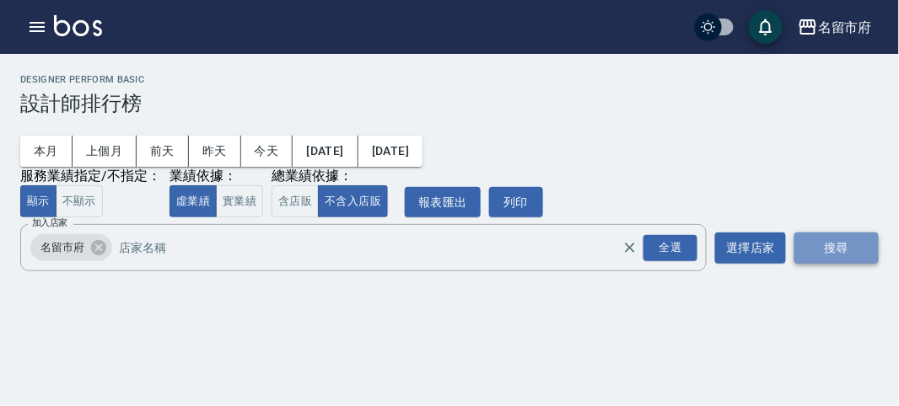
click at [854, 248] on button "搜尋" at bounding box center [836, 248] width 84 height 31
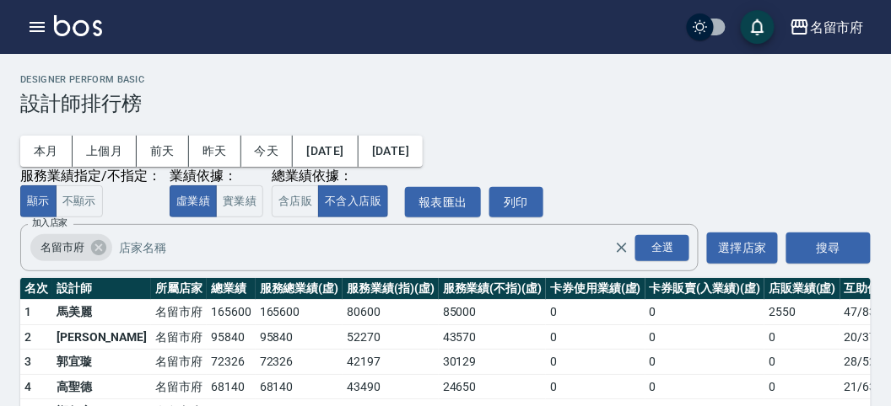
scroll to position [148, 0]
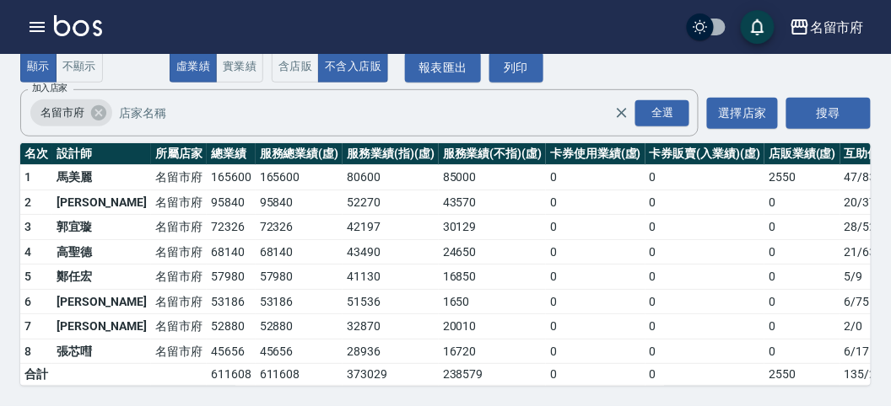
click at [68, 36] on link at bounding box center [78, 27] width 48 height 24
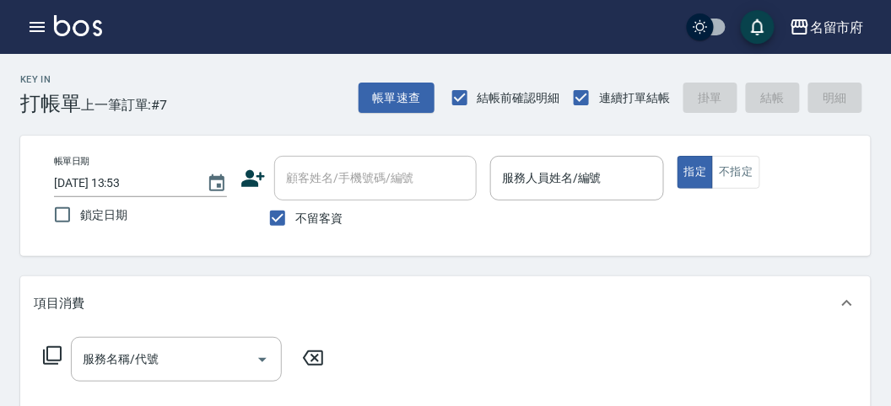
click at [592, 173] on input "服務人員姓名/編號" at bounding box center [577, 179] width 158 height 30
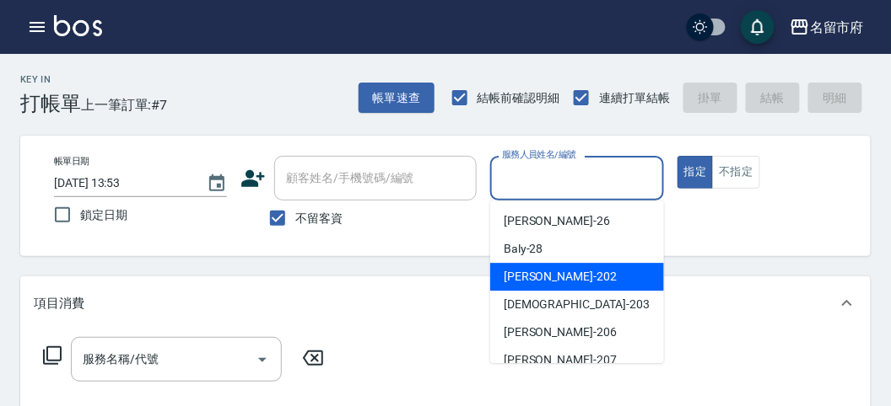
click at [642, 289] on div "[PERSON_NAME] -202" at bounding box center [577, 277] width 174 height 28
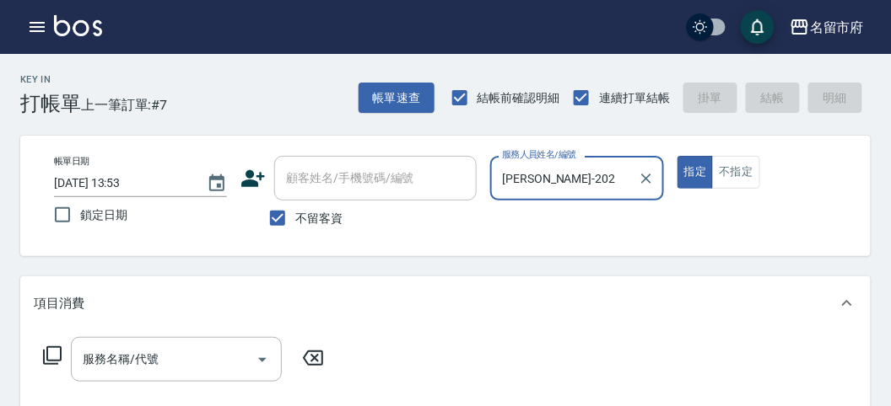
type input "[PERSON_NAME]-202"
click at [57, 348] on icon at bounding box center [52, 356] width 20 height 20
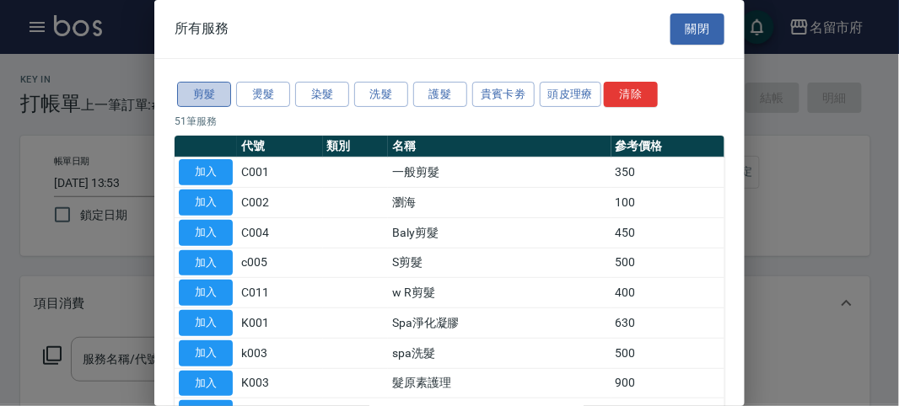
click at [207, 82] on button "剪髮" at bounding box center [204, 95] width 54 height 26
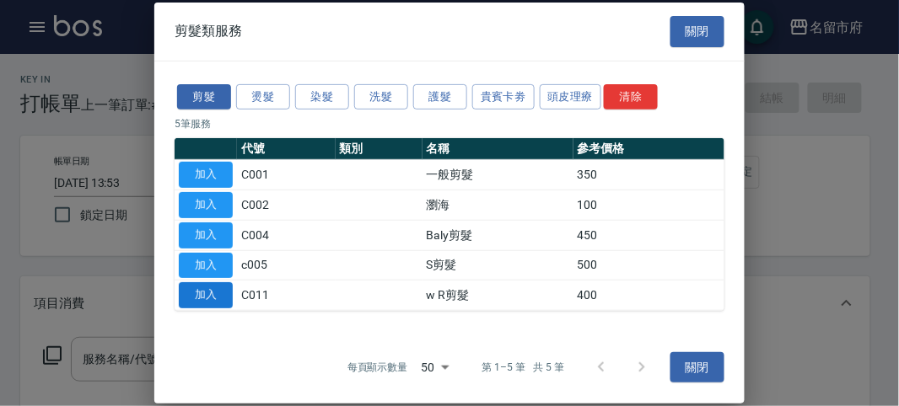
click at [212, 285] on button "加入" at bounding box center [206, 296] width 54 height 26
type input "w R剪髮(C011)"
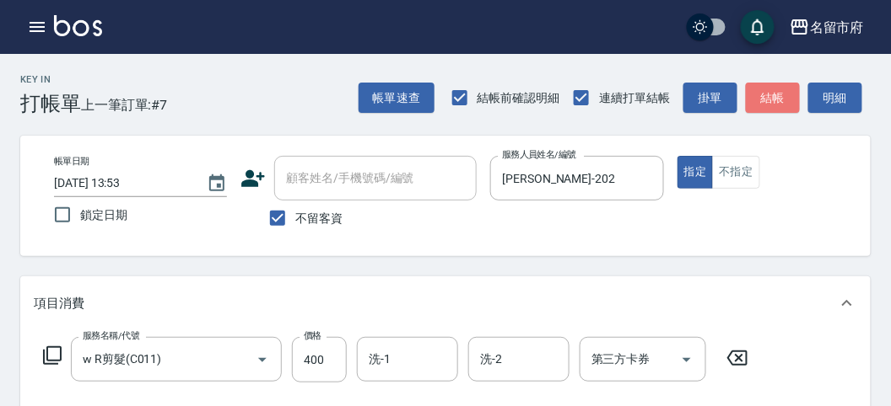
drag, startPoint x: 781, startPoint y: 98, endPoint x: 721, endPoint y: 116, distance: 62.7
click at [782, 101] on button "結帳" at bounding box center [773, 98] width 54 height 31
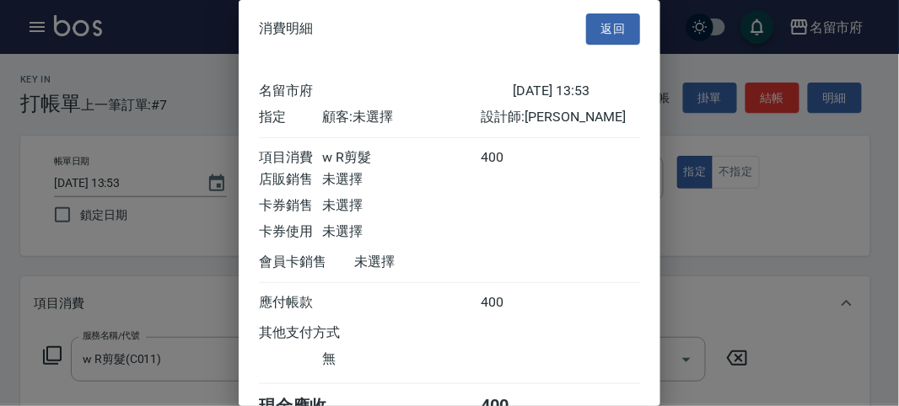
scroll to position [94, 0]
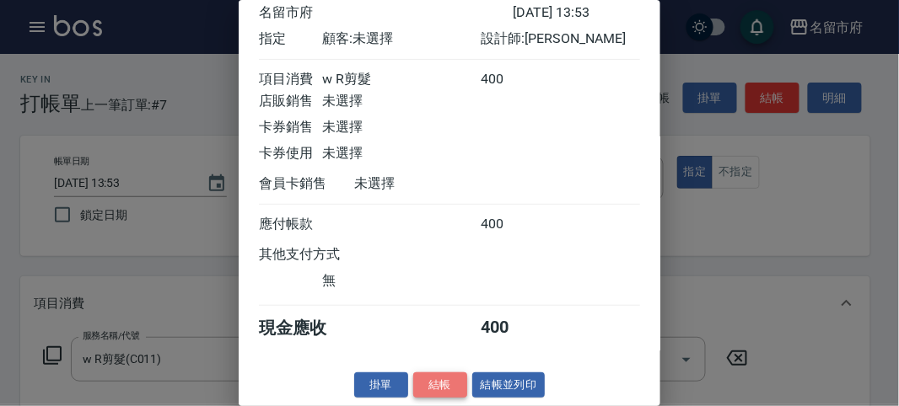
drag, startPoint x: 433, startPoint y: 384, endPoint x: 423, endPoint y: 350, distance: 35.2
click at [433, 384] on button "結帳" at bounding box center [440, 386] width 54 height 26
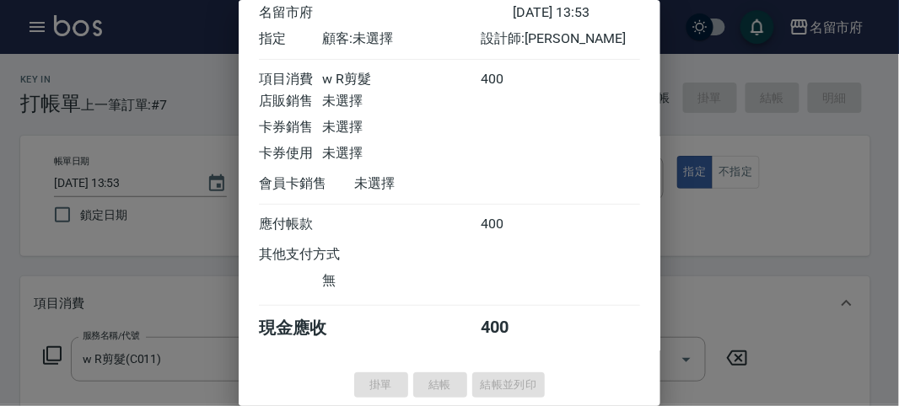
type input "[DATE] 13:59"
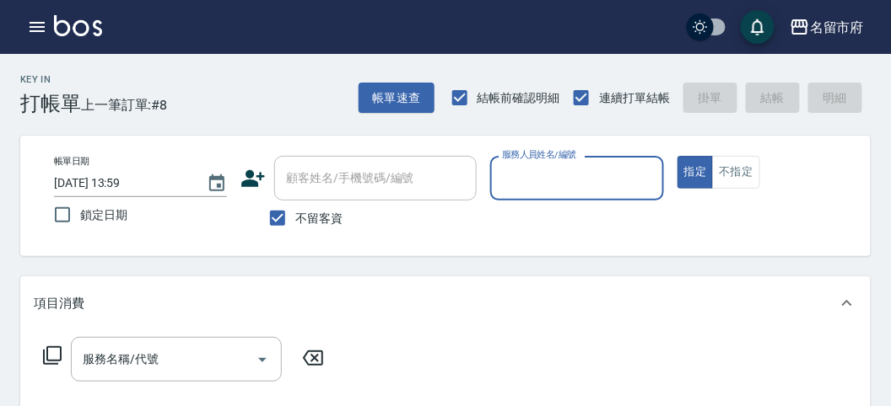
click at [557, 169] on input "服務人員姓名/編號" at bounding box center [577, 179] width 158 height 30
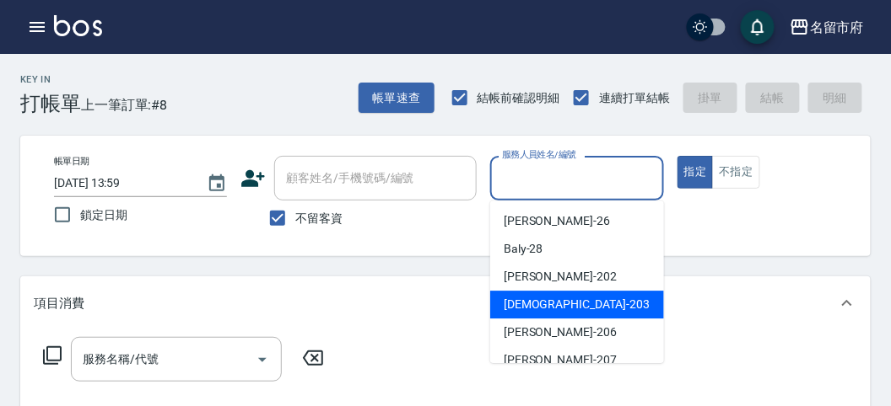
drag, startPoint x: 528, startPoint y: 309, endPoint x: 46, endPoint y: 310, distance: 481.6
click at [527, 310] on span "聖德 -203" at bounding box center [576, 305] width 146 height 18
type input "聖德-203"
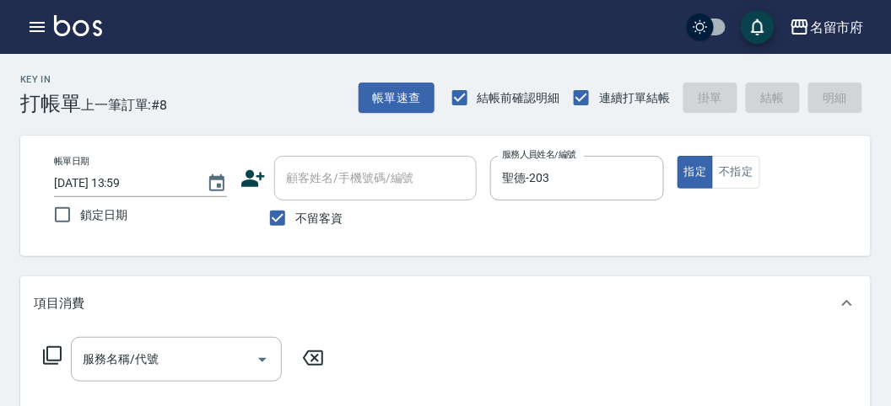
click at [52, 350] on icon at bounding box center [52, 356] width 20 height 20
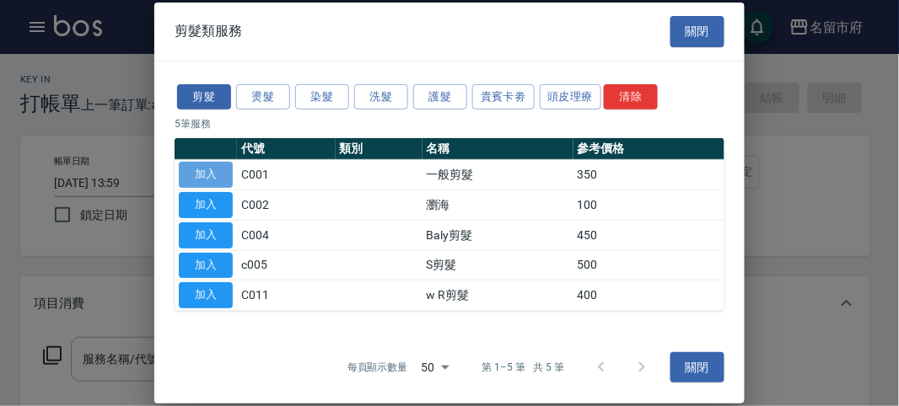
click at [196, 180] on button "加入" at bounding box center [206, 175] width 54 height 26
type input "一般剪髮(C001)"
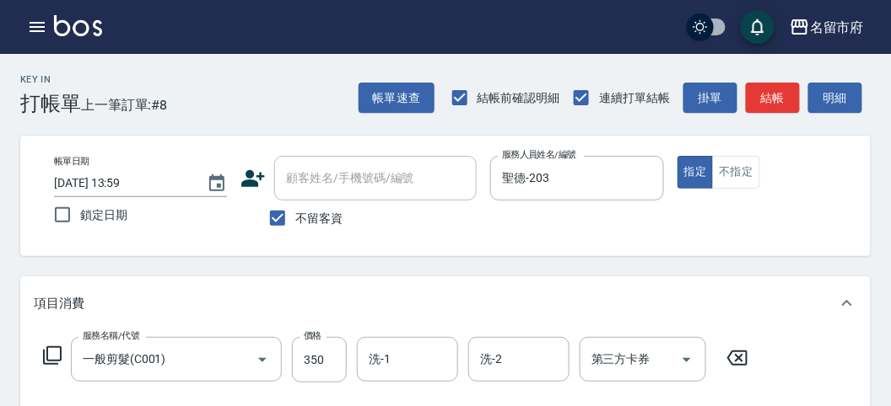
drag, startPoint x: 850, startPoint y: 114, endPoint x: 837, endPoint y: 133, distance: 23.6
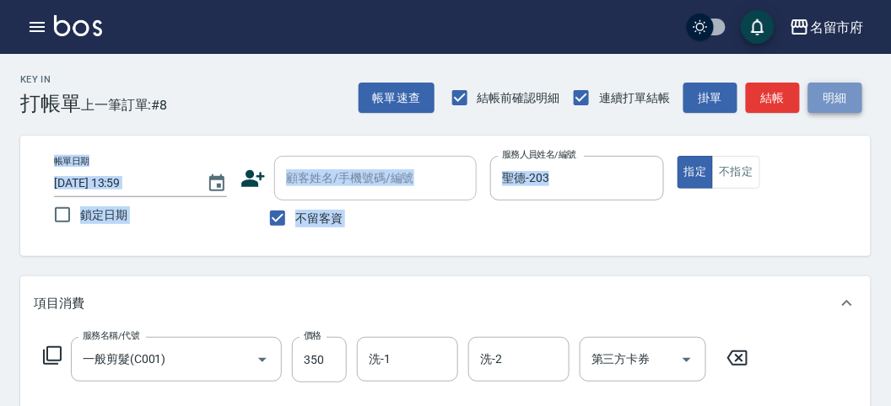
click at [837, 105] on button "明細" at bounding box center [835, 98] width 54 height 31
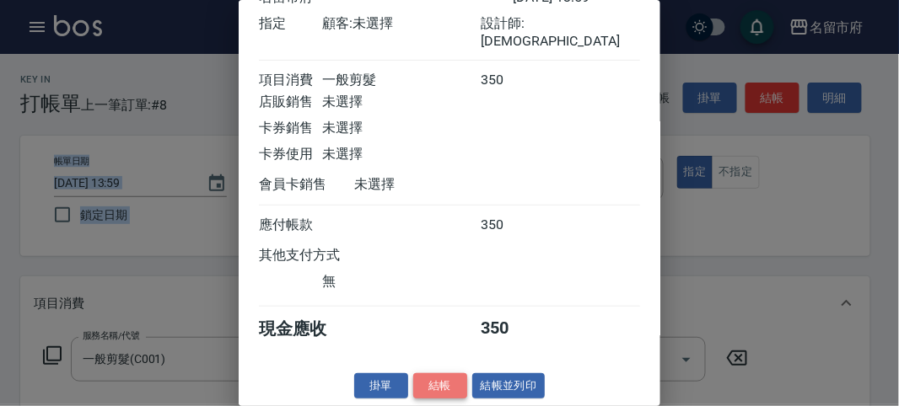
click at [451, 381] on button "結帳" at bounding box center [440, 387] width 54 height 26
type input "[DATE] 14:14"
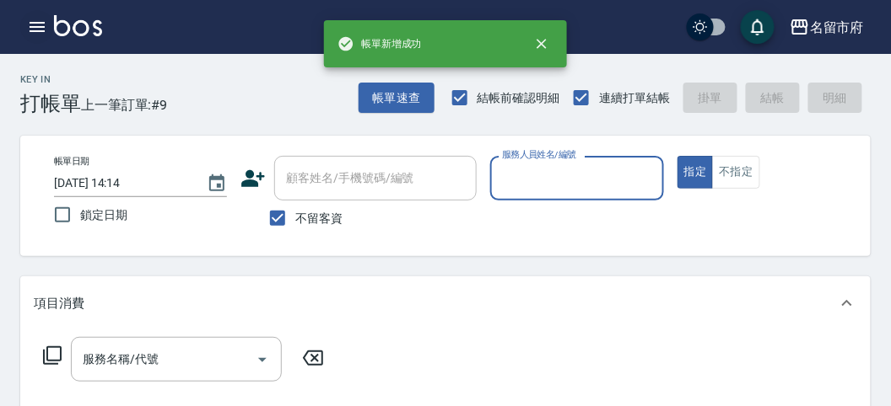
click at [29, 27] on icon "button" at bounding box center [37, 27] width 20 height 20
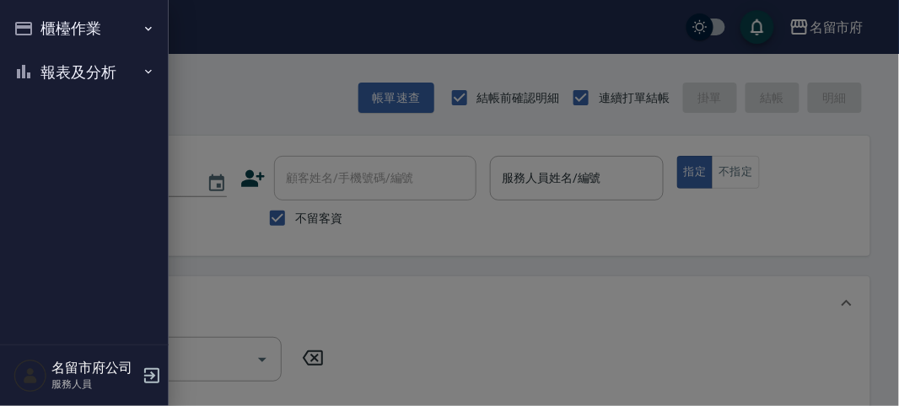
click at [63, 94] on ul "櫃檯作業 打帳單 帳單列表 現金收支登錄 高階收支登錄 材料自購登錄 每日結帳 報表及分析 報表目錄 店家日報表 互助排行榜 互助點數明細 設計師日報表 設計…" at bounding box center [84, 50] width 155 height 100
click at [51, 82] on button "報表及分析" at bounding box center [84, 73] width 155 height 44
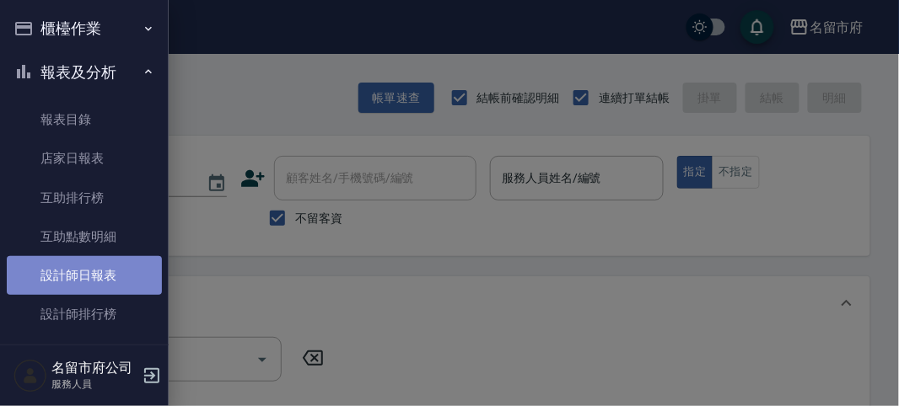
click at [94, 270] on link "設計師日報表" at bounding box center [84, 275] width 155 height 39
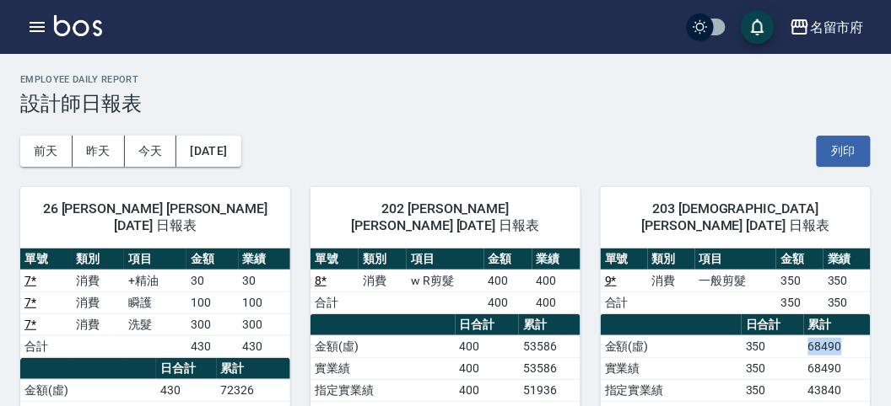
drag, startPoint x: 800, startPoint y: 322, endPoint x: 853, endPoint y: 330, distance: 54.5
click at [853, 336] on tr "金額(虛) 350 68490" at bounding box center [735, 347] width 270 height 22
click at [853, 336] on td "68490" at bounding box center [837, 347] width 67 height 22
click at [542, 148] on div "[DATE] [DATE] [DATE] [DATE] 列印" at bounding box center [445, 152] width 850 height 72
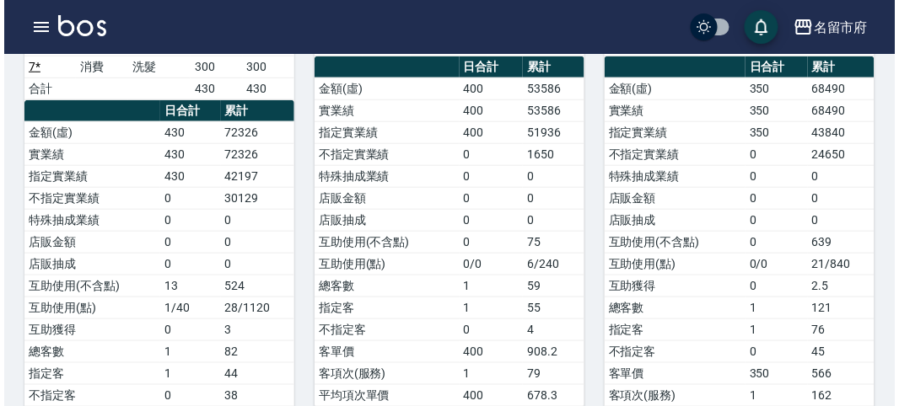
scroll to position [71, 0]
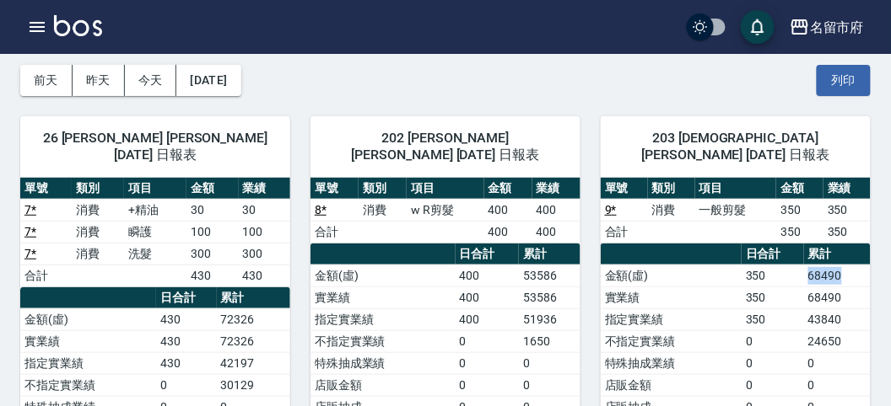
drag, startPoint x: 795, startPoint y: 259, endPoint x: 848, endPoint y: 262, distance: 52.4
click at [848, 265] on tr "金額(虛) 350 68490" at bounding box center [735, 276] width 270 height 22
click at [848, 265] on td "68490" at bounding box center [837, 276] width 67 height 22
click at [35, 25] on icon "button" at bounding box center [37, 27] width 20 height 20
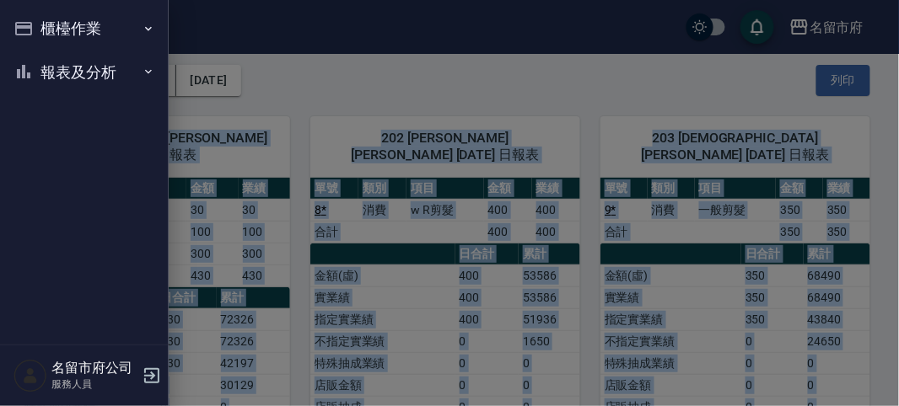
click at [35, 25] on div "櫃檯作業 打帳單 帳單列表 現金收支登錄 高階收支登錄 材料自購登錄 每日結帳 報表及分析 報表目錄 店家日報表 互助排行榜 互助點數明細 設計師日報表 設計…" at bounding box center [84, 203] width 169 height 406
click at [33, 65] on icon "button" at bounding box center [23, 72] width 20 height 20
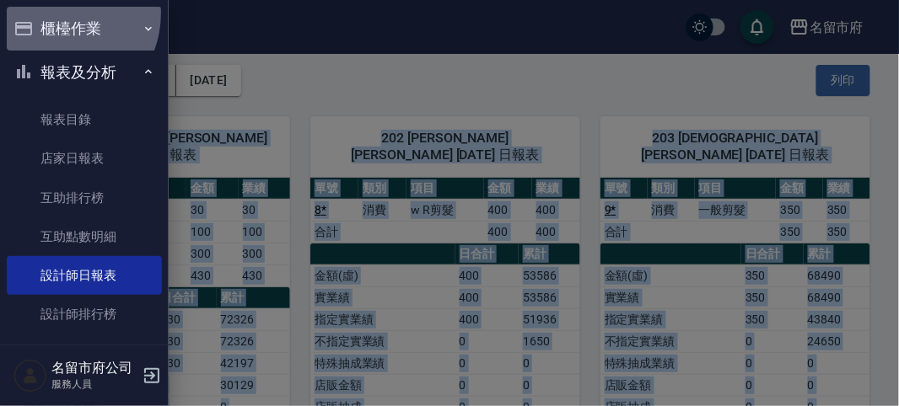
click at [55, 13] on button "櫃檯作業" at bounding box center [84, 29] width 155 height 44
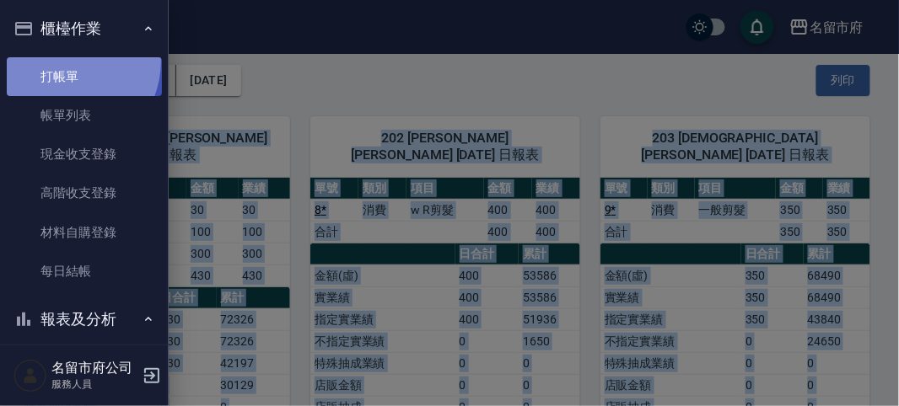
click at [61, 61] on link "打帳單" at bounding box center [84, 76] width 155 height 39
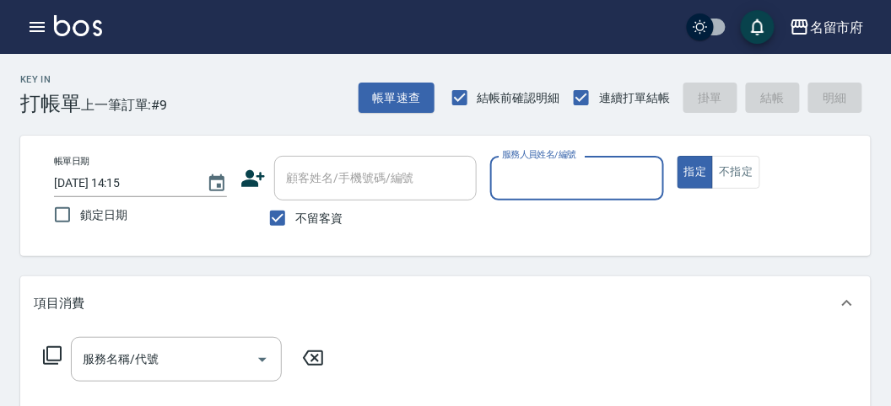
drag, startPoint x: 565, startPoint y: 164, endPoint x: 554, endPoint y: 186, distance: 23.8
click at [560, 165] on input "服務人員姓名/編號" at bounding box center [577, 179] width 158 height 30
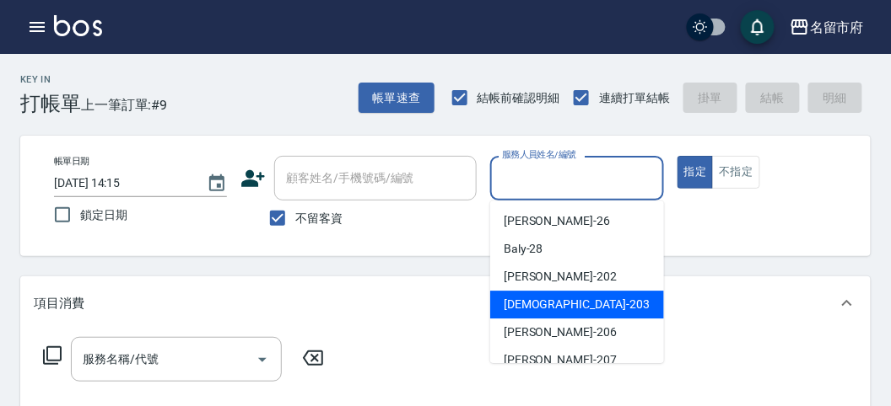
click at [516, 313] on span "聖德 -203" at bounding box center [576, 305] width 146 height 18
type input "聖德-203"
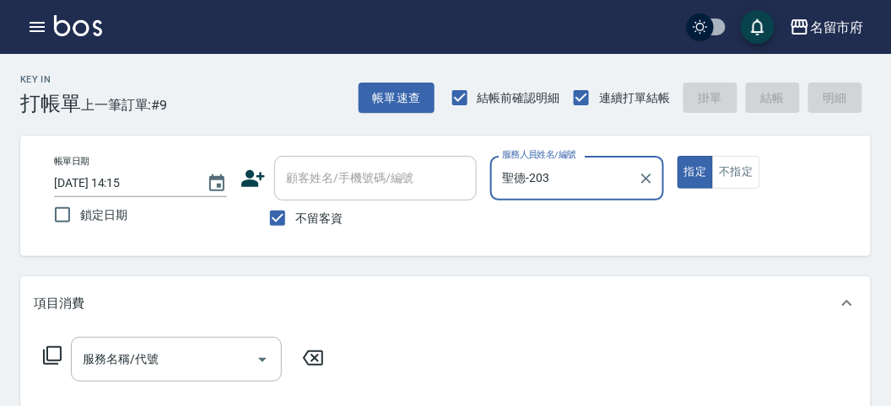
click at [43, 356] on icon at bounding box center [52, 356] width 19 height 19
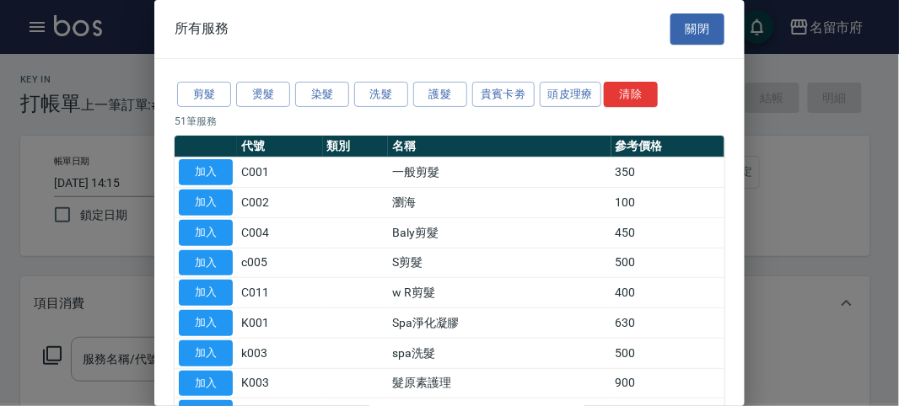
drag, startPoint x: 192, startPoint y: 86, endPoint x: 213, endPoint y: 187, distance: 103.4
click at [192, 88] on button "剪髮" at bounding box center [204, 95] width 54 height 26
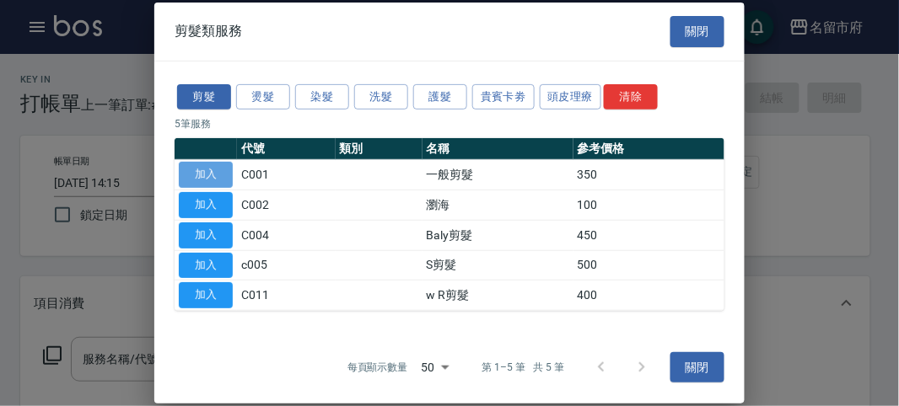
click at [209, 173] on button "加入" at bounding box center [206, 175] width 54 height 26
type input "一般剪髮(C001)"
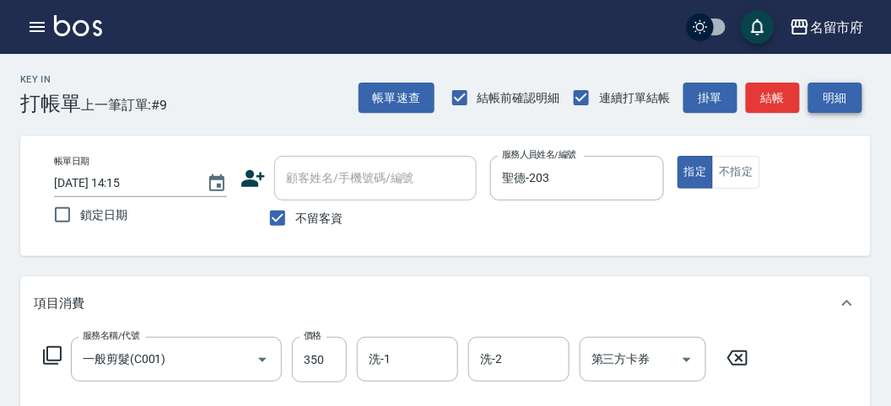
click at [840, 91] on button "明細" at bounding box center [835, 98] width 54 height 31
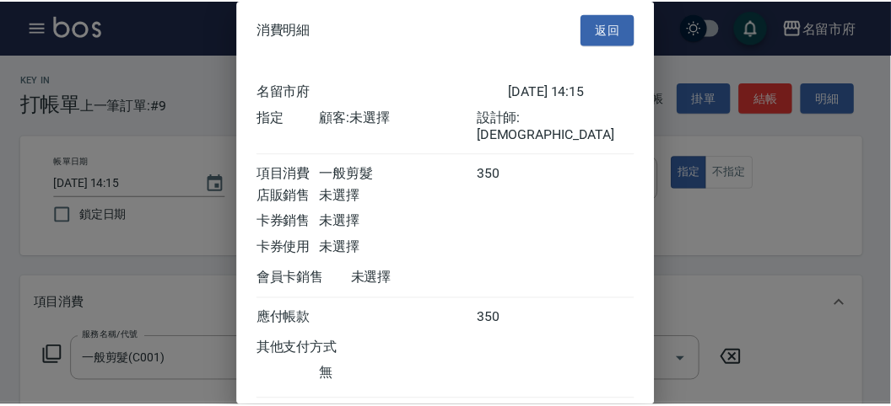
scroll to position [94, 0]
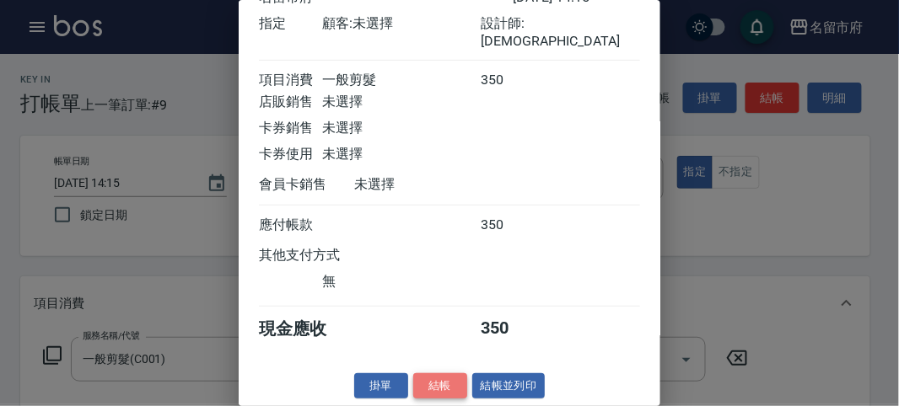
click at [439, 381] on button "結帳" at bounding box center [440, 387] width 54 height 26
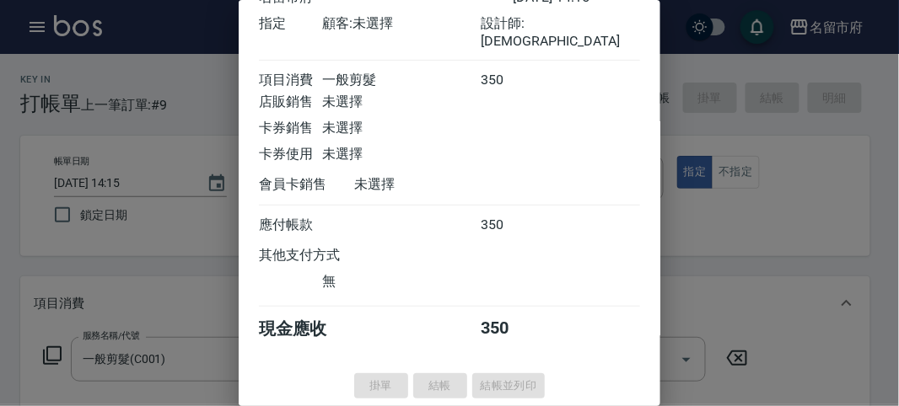
type input "[DATE] 15:11"
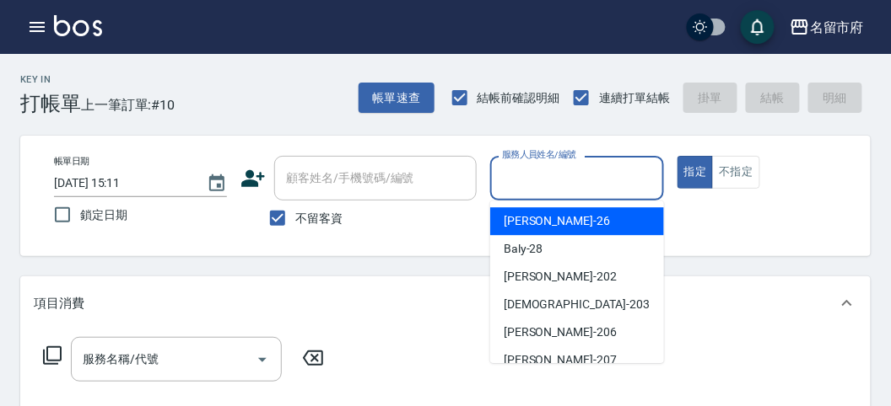
click at [534, 184] on input "服務人員姓名/編號" at bounding box center [577, 179] width 158 height 30
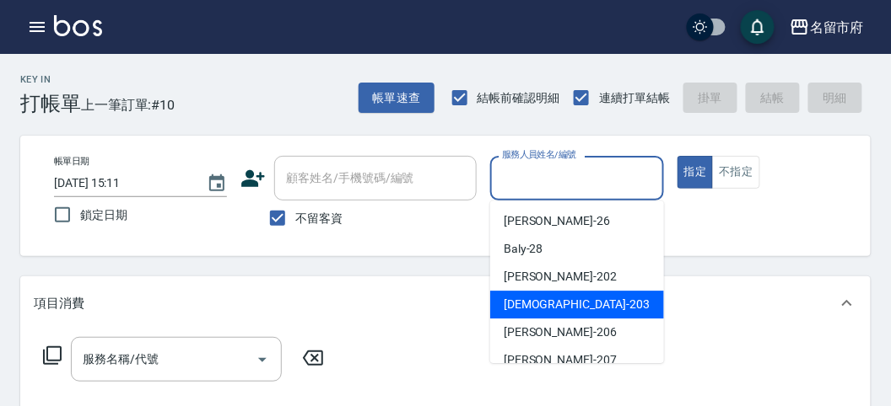
click at [545, 306] on span "聖德 -203" at bounding box center [576, 305] width 146 height 18
type input "聖德-203"
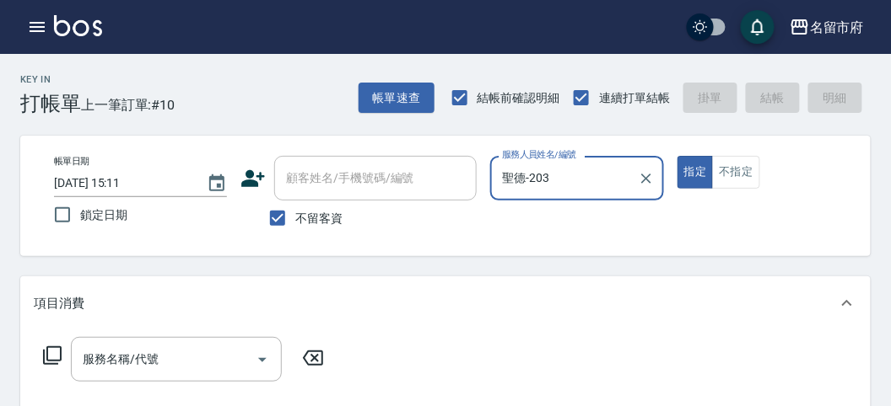
click at [42, 354] on icon at bounding box center [52, 356] width 20 height 20
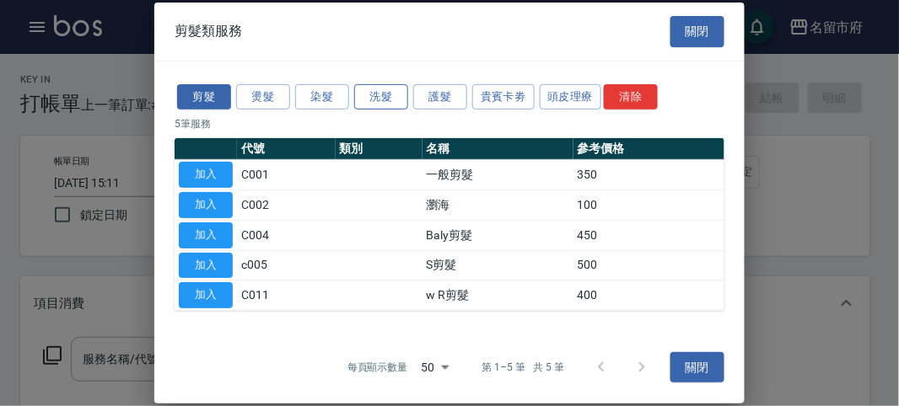
click at [376, 89] on button "洗髮" at bounding box center [381, 96] width 54 height 26
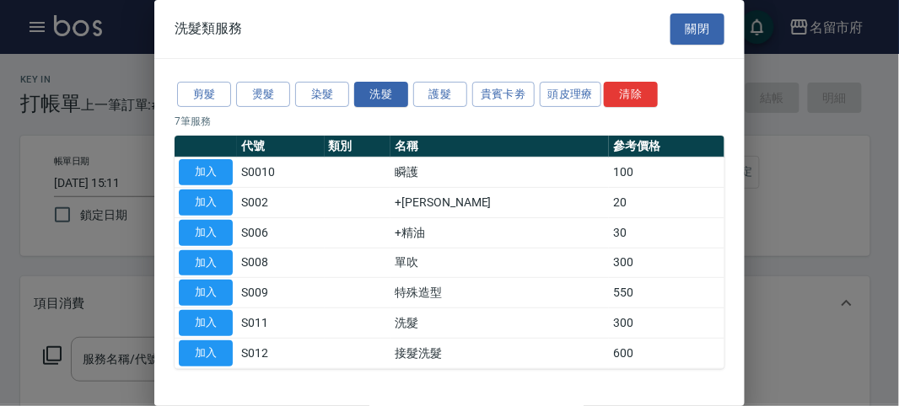
click at [222, 320] on button "加入" at bounding box center [206, 323] width 54 height 26
type input "洗髮(S011)"
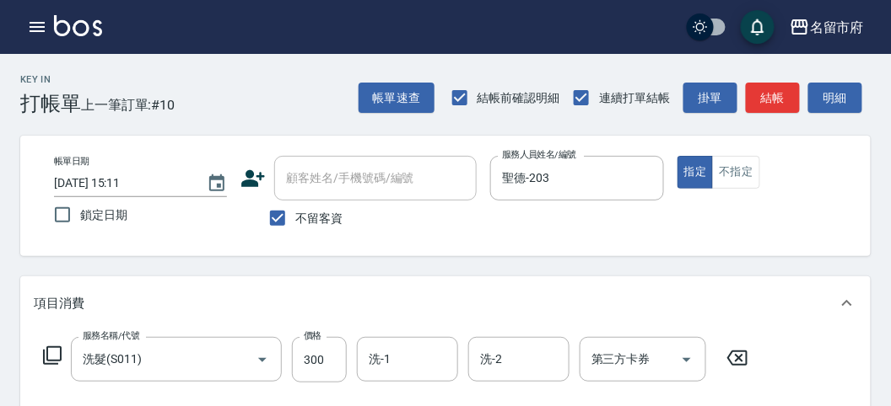
click at [52, 355] on icon at bounding box center [52, 356] width 20 height 20
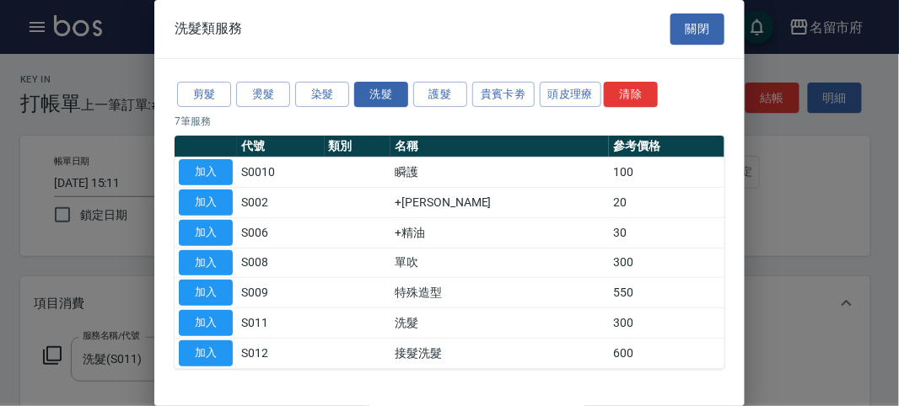
click at [190, 196] on button "加入" at bounding box center [206, 203] width 54 height 26
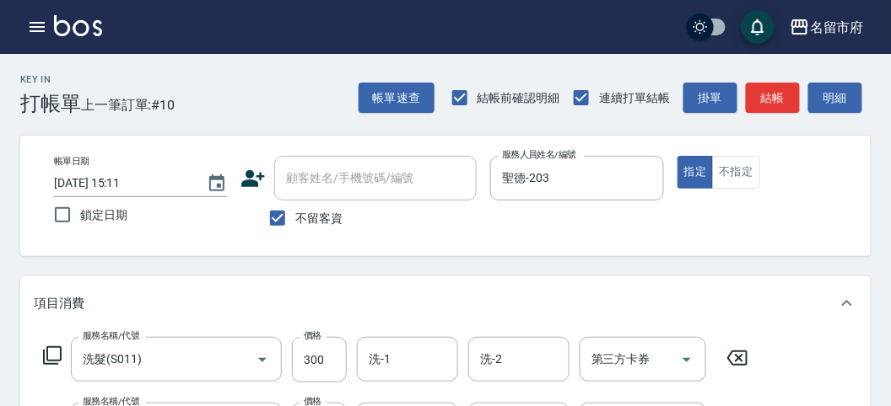
click at [55, 360] on icon at bounding box center [52, 356] width 19 height 19
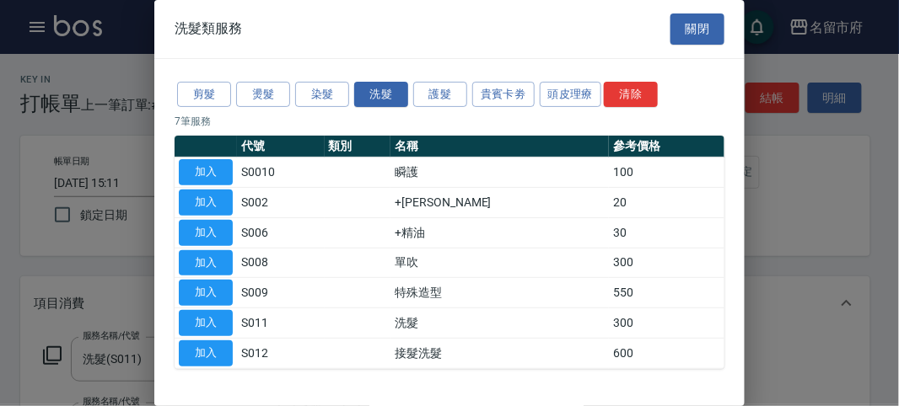
click at [204, 229] on button "加入" at bounding box center [206, 233] width 54 height 26
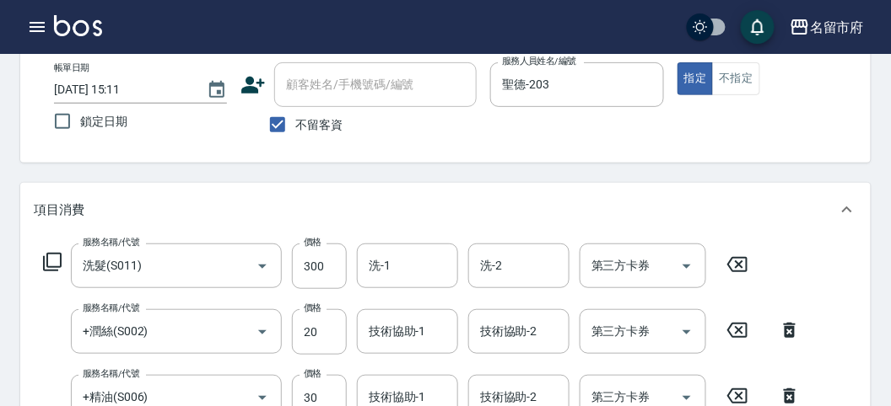
scroll to position [187, 0]
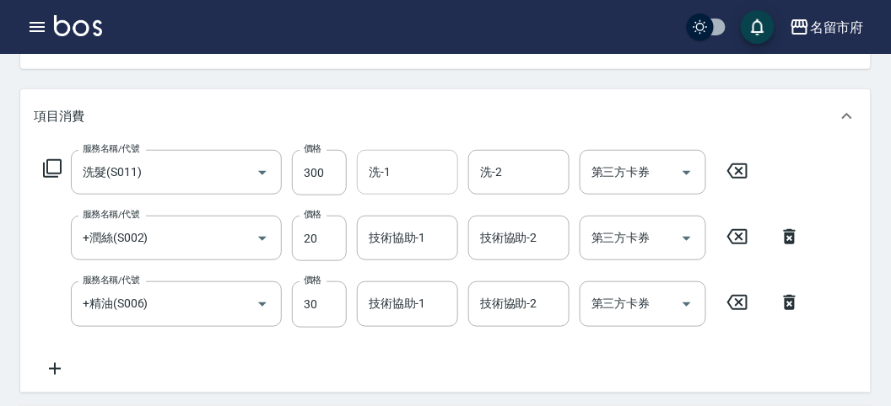
click at [413, 177] on input "洗-1" at bounding box center [407, 173] width 86 height 30
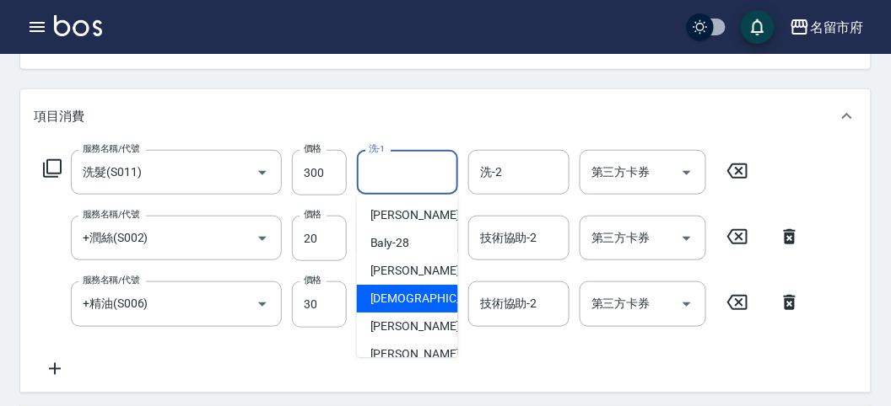
scroll to position [184, 0]
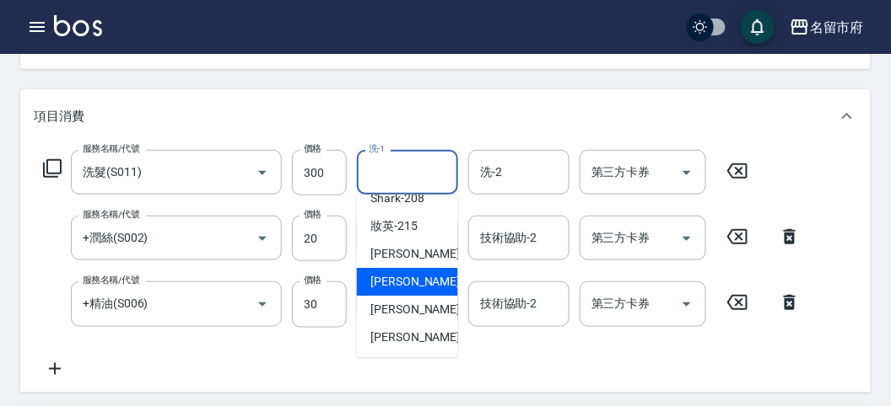
drag, startPoint x: 397, startPoint y: 288, endPoint x: 407, endPoint y: 208, distance: 79.9
click at [397, 285] on span "Min Min -218" at bounding box center [426, 282] width 113 height 18
type input "Min Min-218"
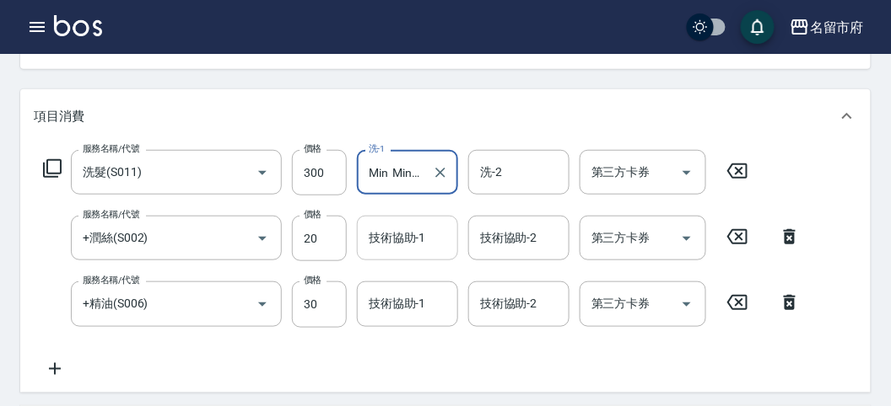
click at [413, 234] on div "技術協助-1 技術協助-1" at bounding box center [407, 238] width 101 height 45
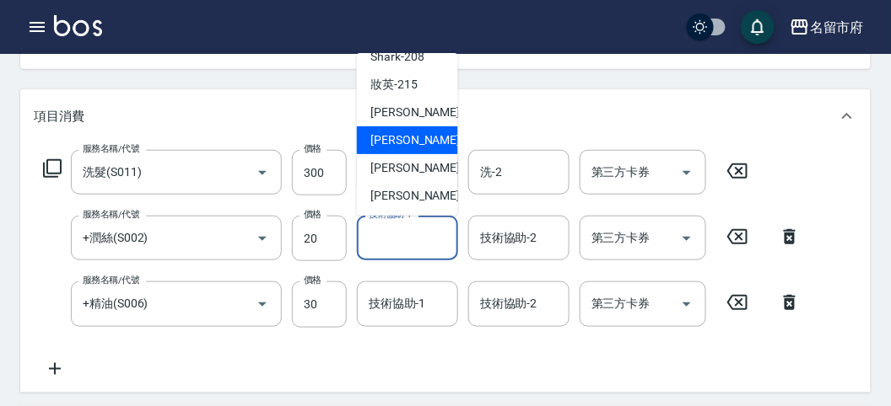
click at [401, 143] on span "Min Min -218" at bounding box center [426, 141] width 113 height 18
type input "Min Min-218"
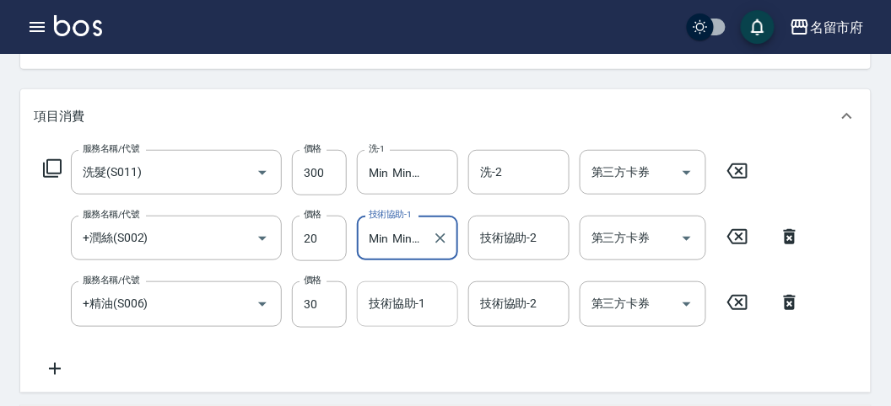
click at [399, 303] on input "技術協助-1" at bounding box center [407, 304] width 86 height 30
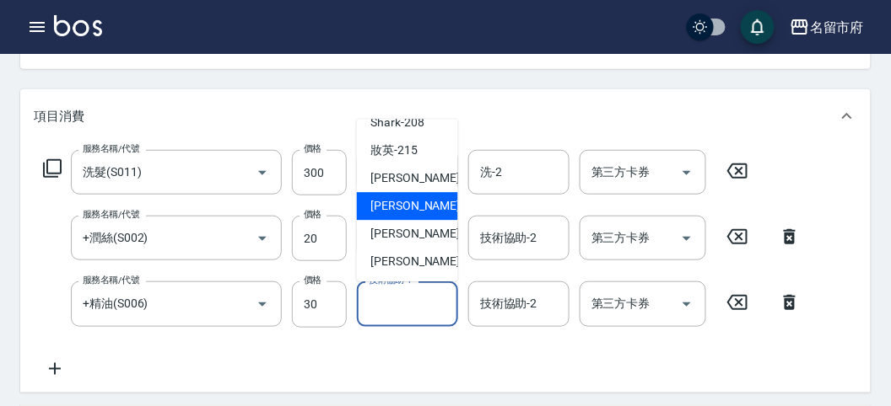
click at [395, 202] on span "Min Min -218" at bounding box center [426, 207] width 113 height 18
type input "Min Min-218"
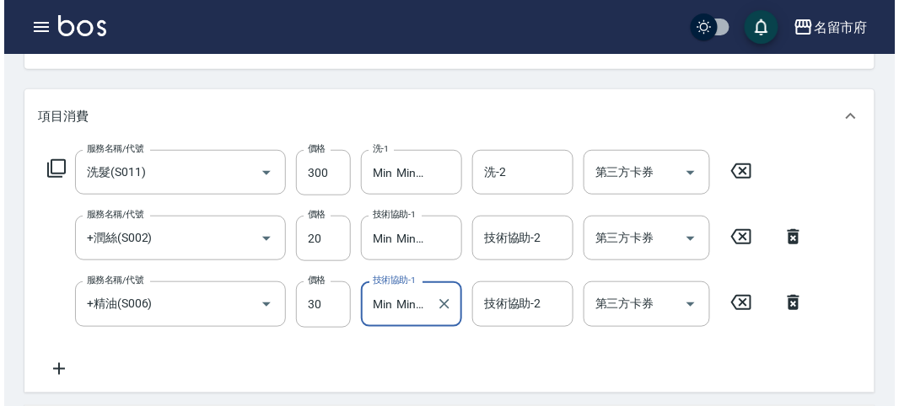
scroll to position [0, 0]
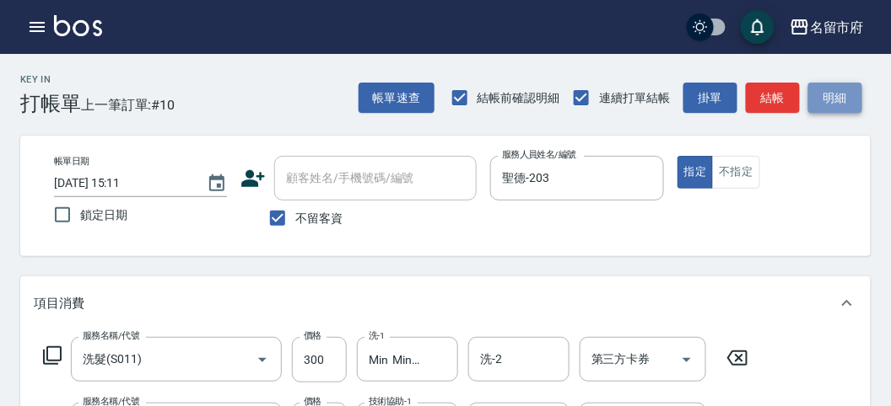
click at [826, 94] on button "明細" at bounding box center [835, 98] width 54 height 31
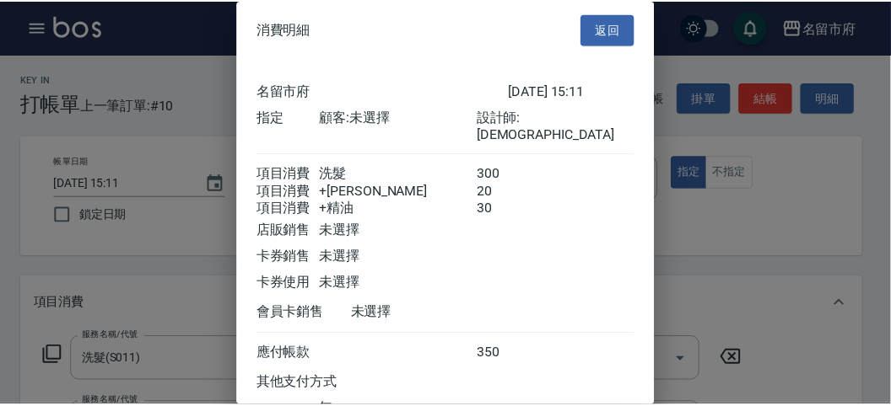
scroll to position [132, 0]
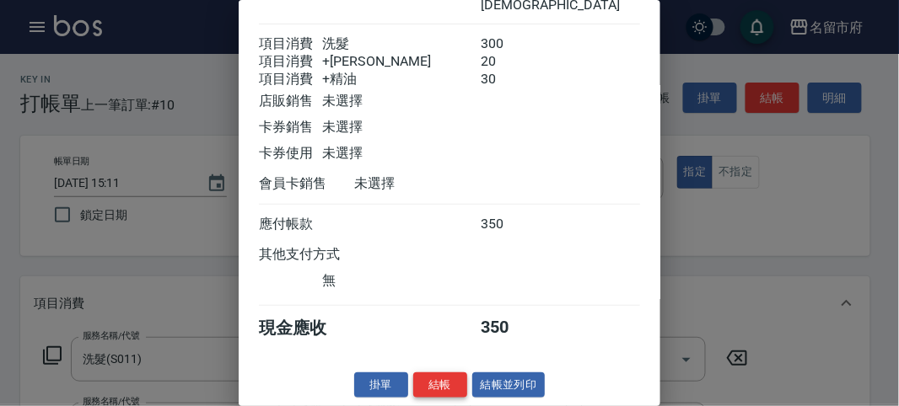
click at [450, 380] on button "結帳" at bounding box center [440, 386] width 54 height 26
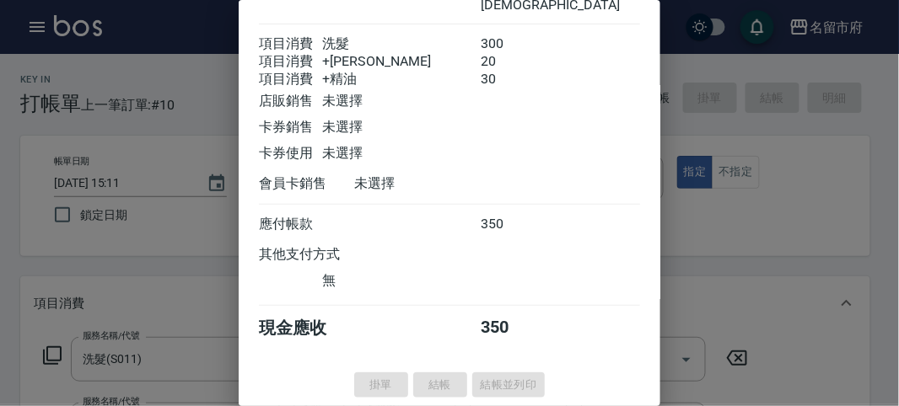
type input "[DATE] 15:33"
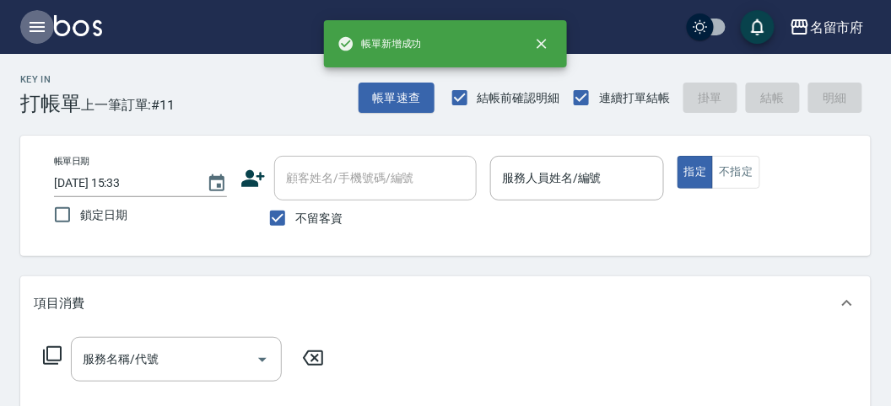
click at [38, 26] on icon "button" at bounding box center [37, 27] width 15 height 10
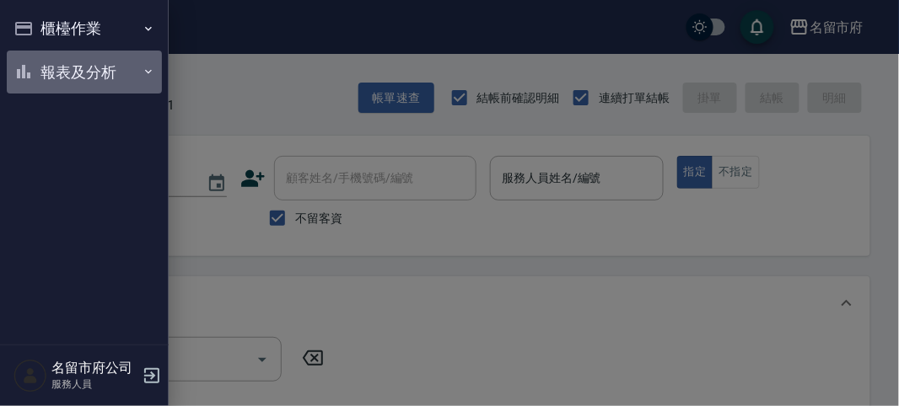
click at [50, 57] on button "報表及分析" at bounding box center [84, 73] width 155 height 44
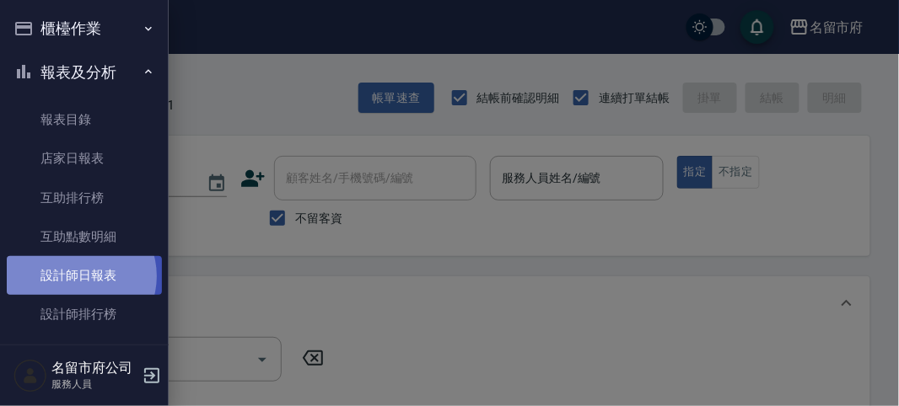
click at [77, 277] on link "設計師日報表" at bounding box center [84, 275] width 155 height 39
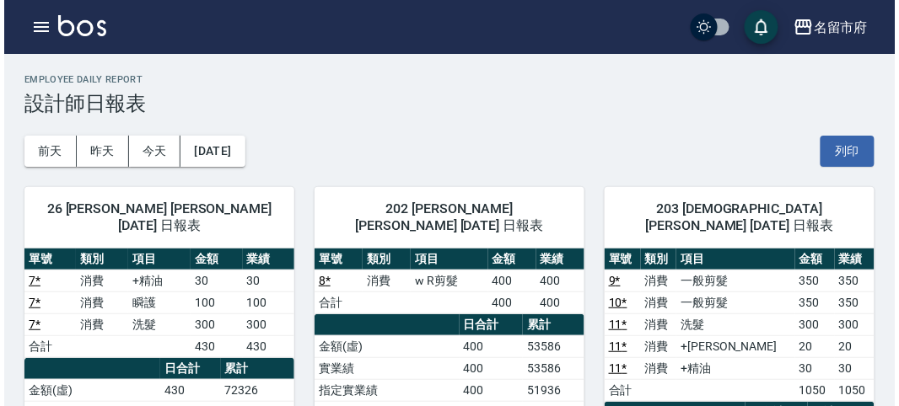
scroll to position [94, 0]
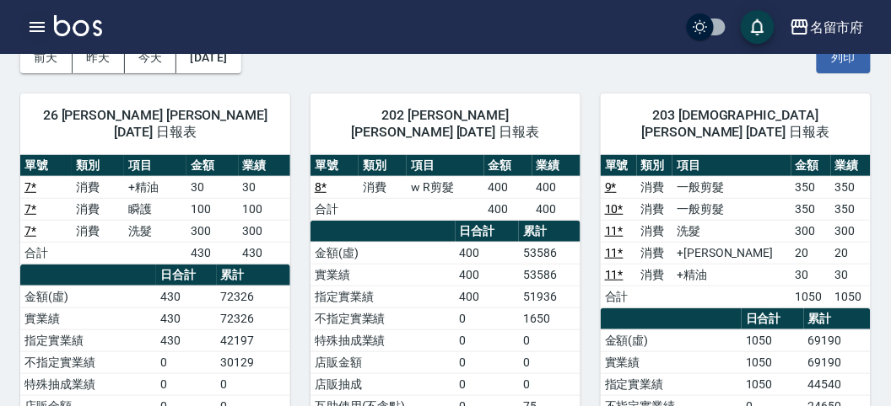
click at [35, 20] on icon "button" at bounding box center [37, 27] width 20 height 20
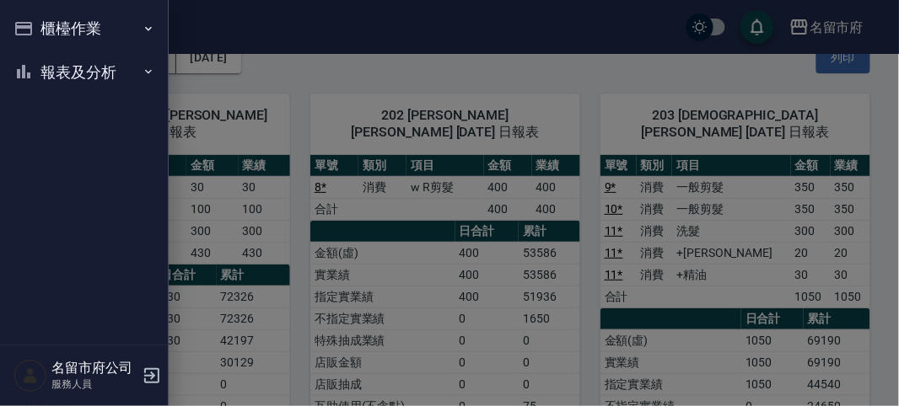
click at [39, 22] on button "櫃檯作業" at bounding box center [84, 29] width 155 height 44
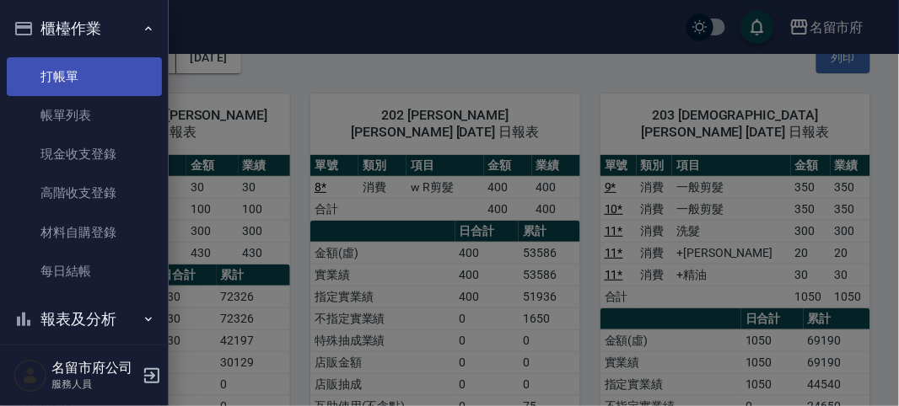
click at [72, 81] on link "打帳單" at bounding box center [84, 76] width 155 height 39
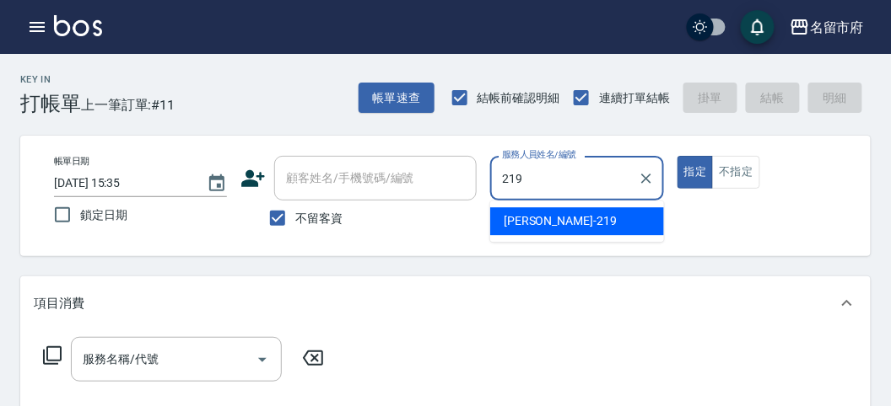
type input "[PERSON_NAME]-219"
type button "true"
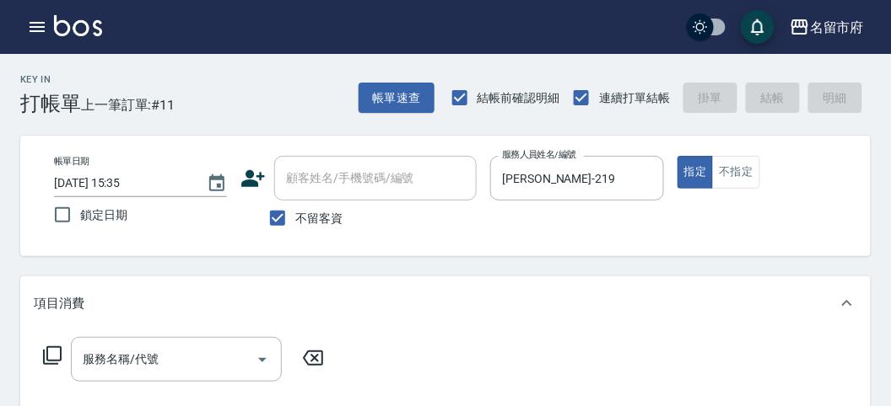
click at [47, 357] on icon at bounding box center [52, 356] width 19 height 19
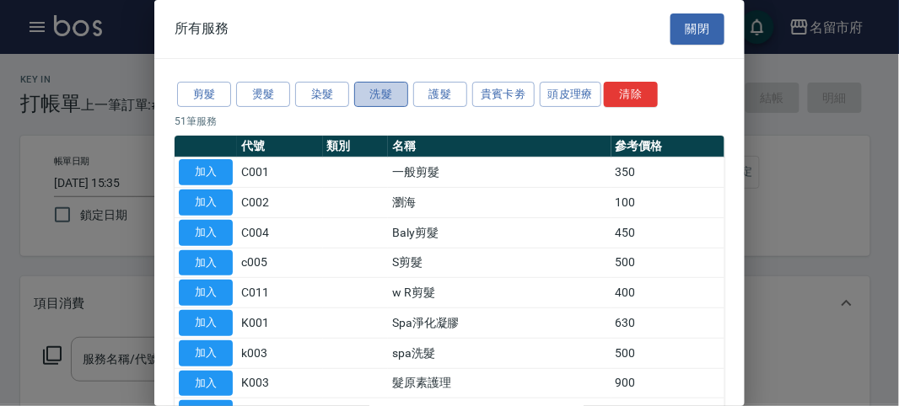
click at [383, 99] on button "洗髮" at bounding box center [381, 95] width 54 height 26
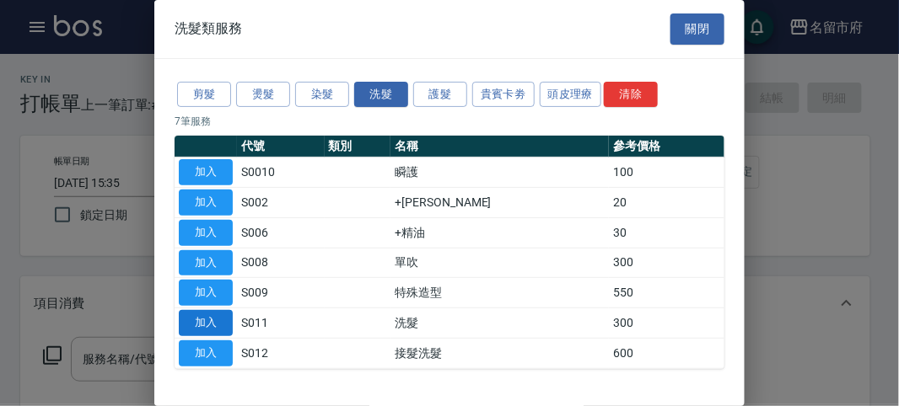
click at [208, 313] on button "加入" at bounding box center [206, 323] width 54 height 26
type input "洗髮(S011)"
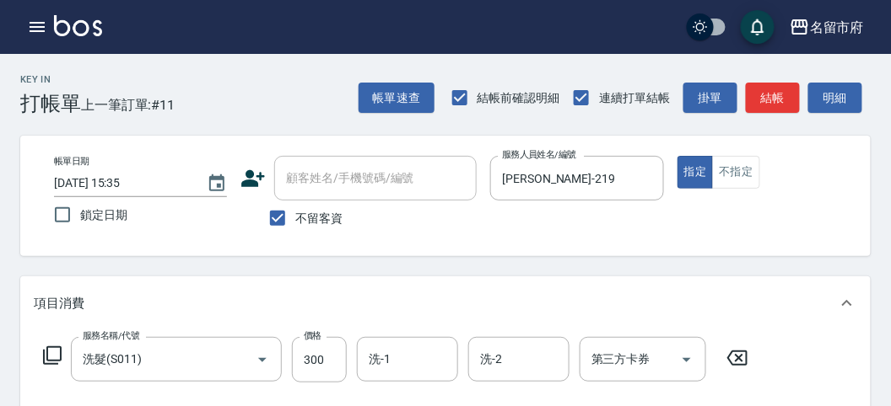
click at [57, 357] on icon at bounding box center [52, 356] width 20 height 20
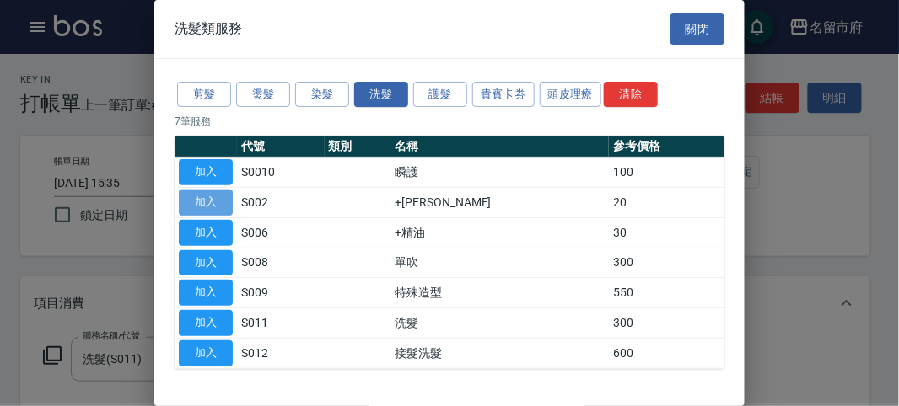
click at [209, 202] on button "加入" at bounding box center [206, 203] width 54 height 26
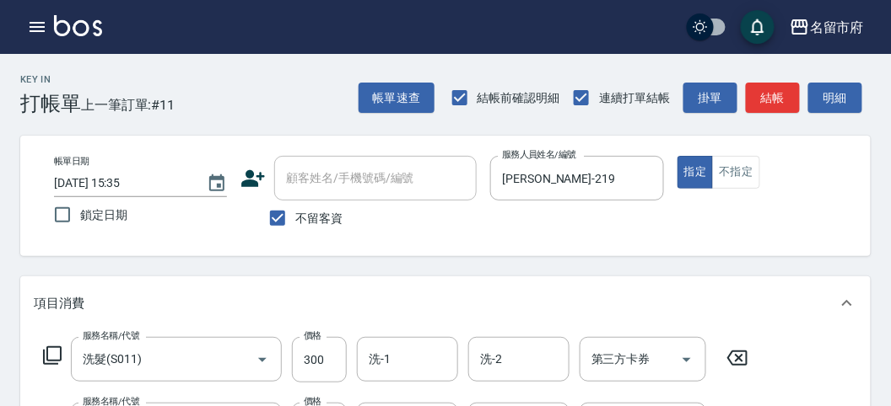
click at [47, 353] on icon at bounding box center [52, 356] width 19 height 19
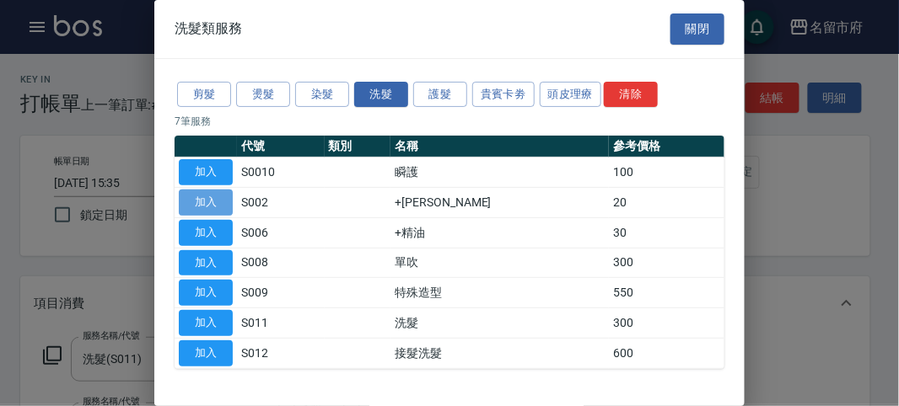
click at [213, 197] on button "加入" at bounding box center [206, 203] width 54 height 26
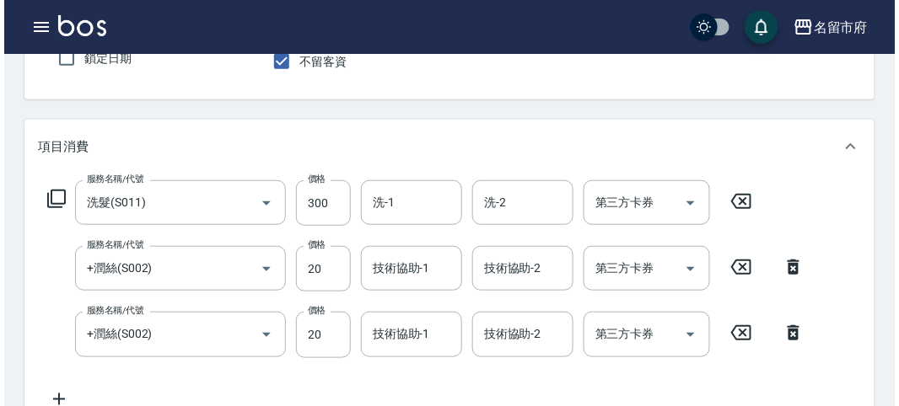
scroll to position [250, 0]
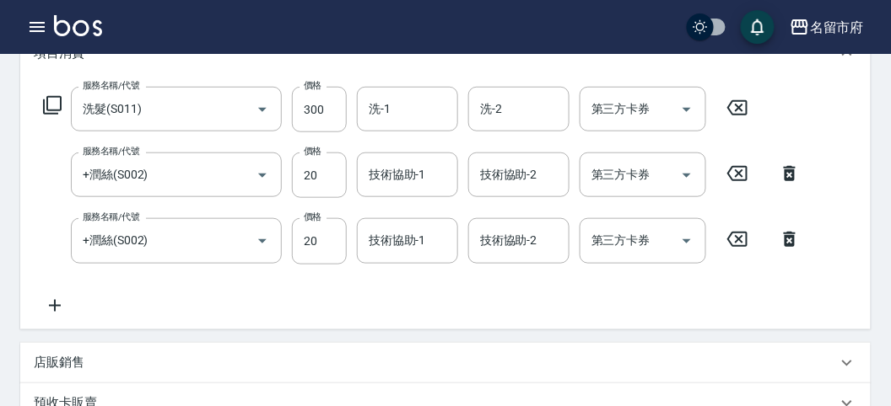
click at [789, 165] on icon at bounding box center [789, 174] width 42 height 20
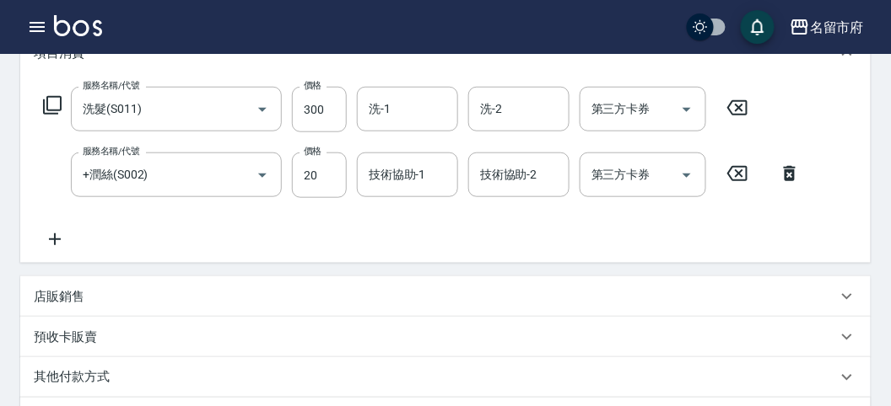
click at [57, 117] on div "服務名稱/代號 洗髮(S011) 服務名稱/代號 價格 300 價格 洗-1 洗-1 洗-2 洗-2 第三方卡券 第三方卡券" at bounding box center [396, 110] width 724 height 46
click at [53, 108] on icon at bounding box center [52, 105] width 20 height 20
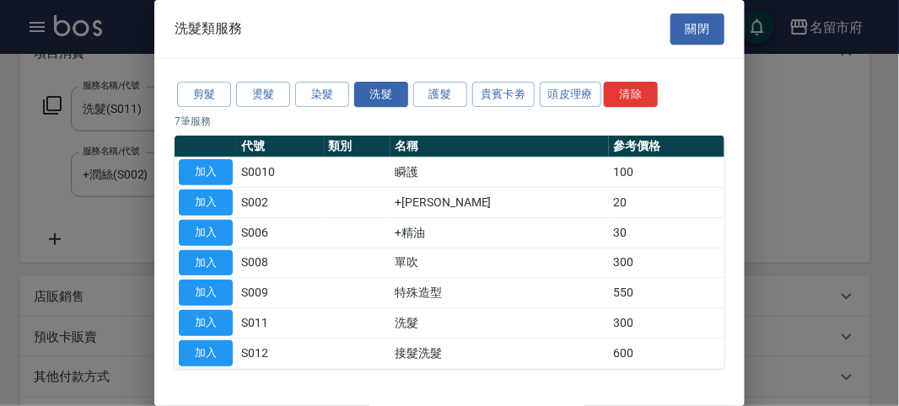
click at [234, 87] on div "剪髮 燙髮 染髮 洗髮 護髮 貴賓卡劵 頭皮理療 清除" at bounding box center [450, 94] width 550 height 31
click at [215, 89] on button "剪髮" at bounding box center [204, 95] width 54 height 26
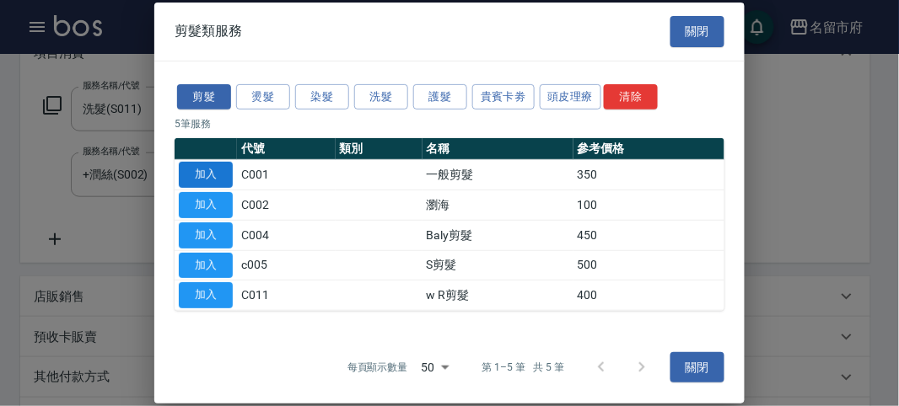
click at [208, 169] on button "加入" at bounding box center [206, 175] width 54 height 26
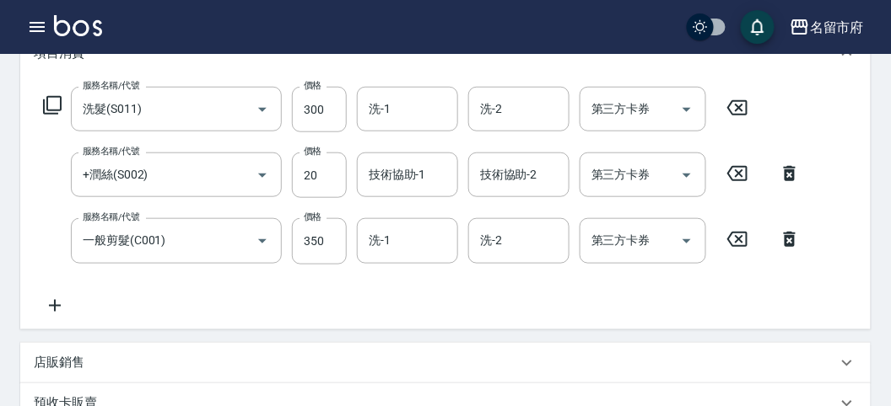
scroll to position [625, 0]
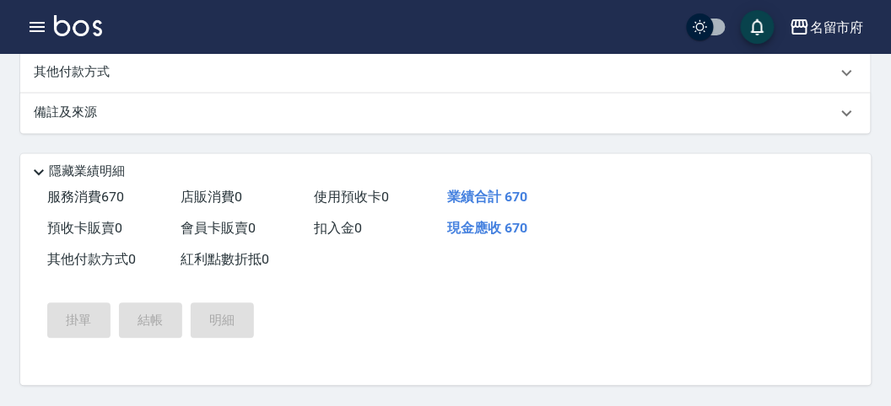
type input "[DATE] 15:39"
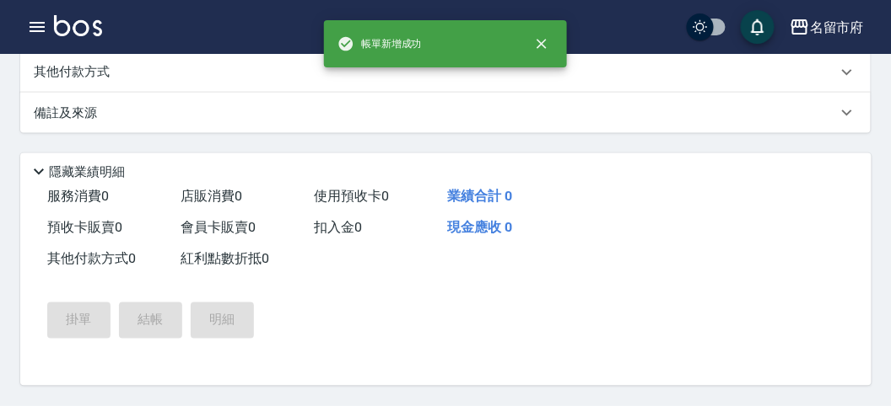
scroll to position [0, 0]
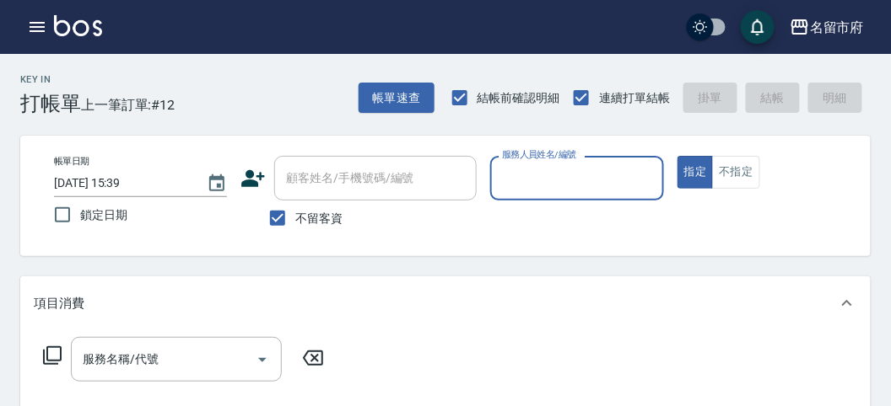
click at [568, 179] on input "服務人員姓名/編號" at bounding box center [577, 179] width 158 height 30
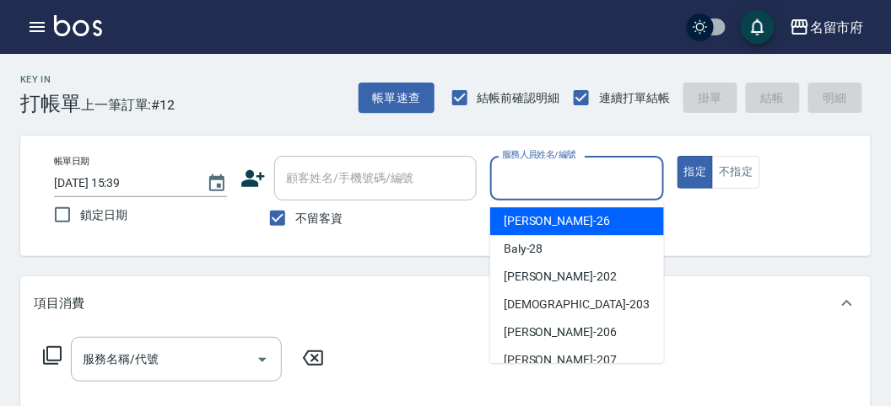
click at [611, 178] on input "服務人員姓名/編號" at bounding box center [577, 179] width 158 height 30
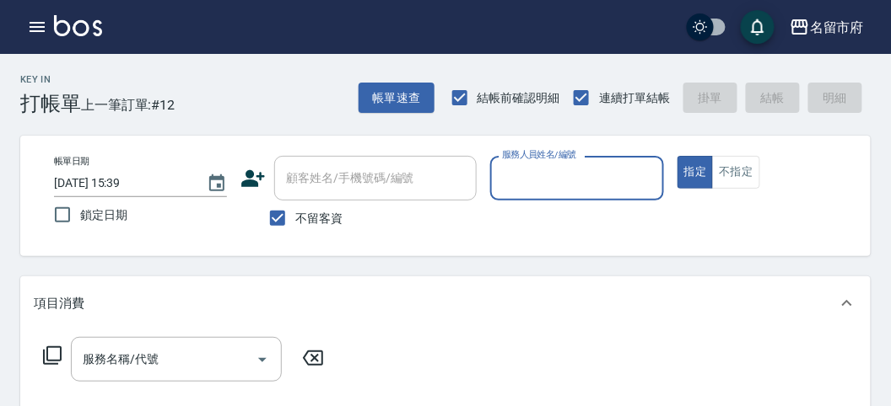
click at [602, 179] on input "服務人員姓名/編號" at bounding box center [577, 179] width 158 height 30
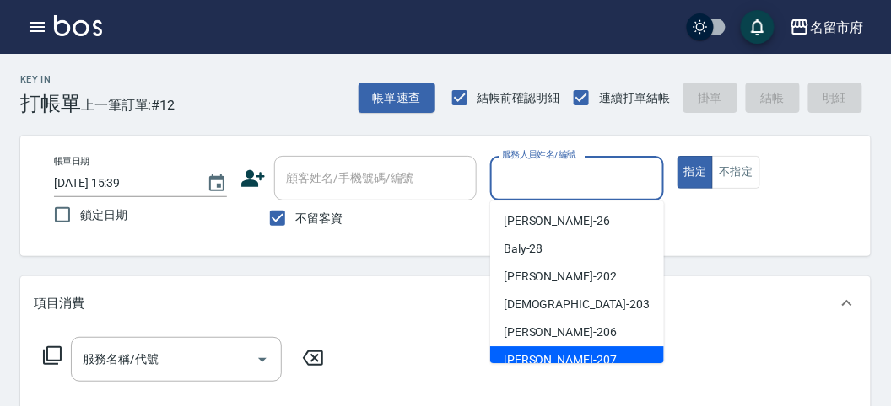
click at [576, 351] on div "[PERSON_NAME] -207" at bounding box center [577, 361] width 174 height 28
type input "[PERSON_NAME]-207"
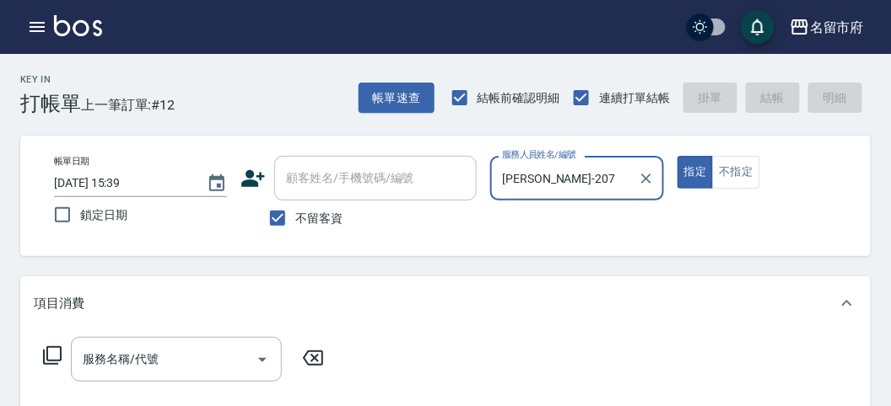
click at [53, 353] on icon at bounding box center [52, 356] width 20 height 20
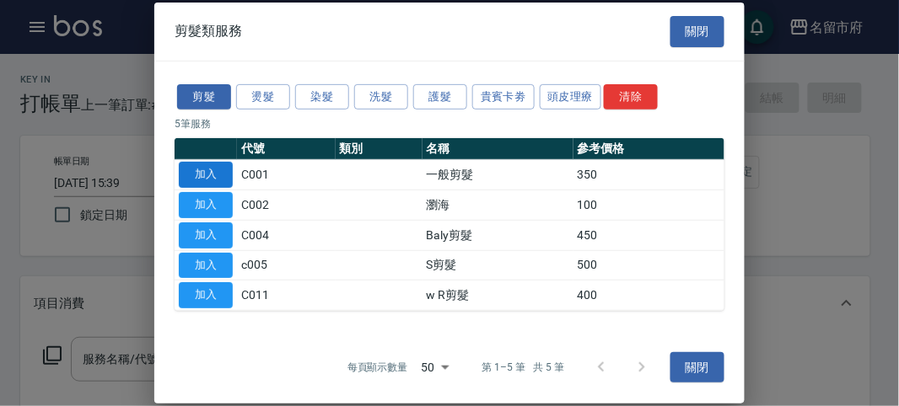
click at [205, 169] on button "加入" at bounding box center [206, 175] width 54 height 26
type input "一般剪髮(C001)"
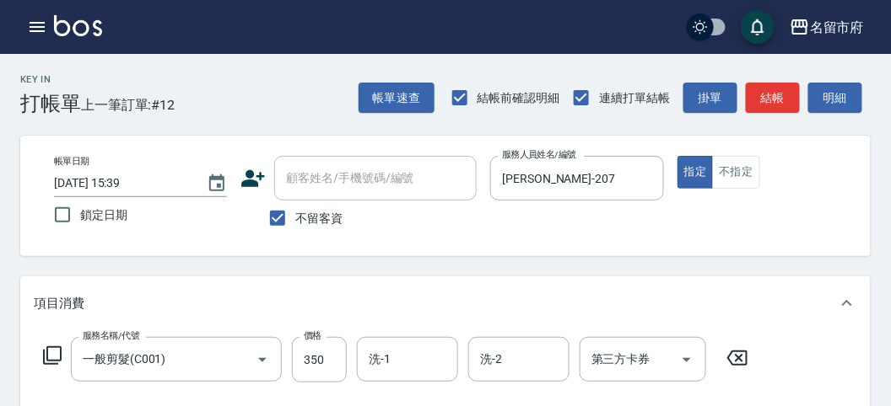
click at [51, 360] on icon at bounding box center [52, 356] width 19 height 19
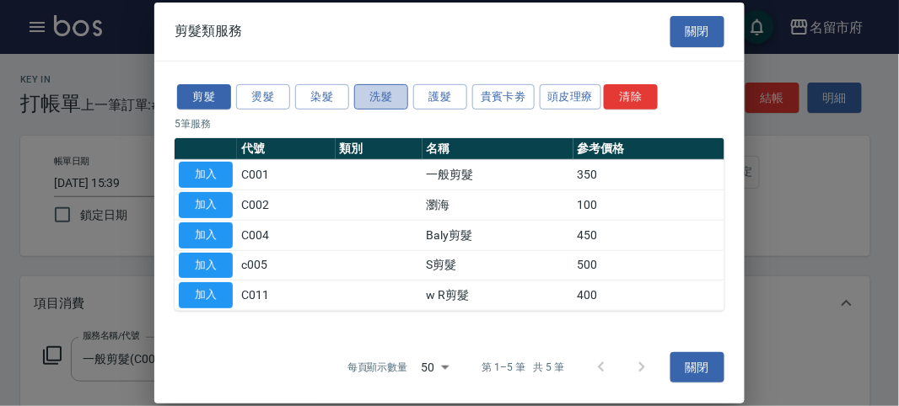
click at [395, 98] on button "洗髮" at bounding box center [381, 96] width 54 height 26
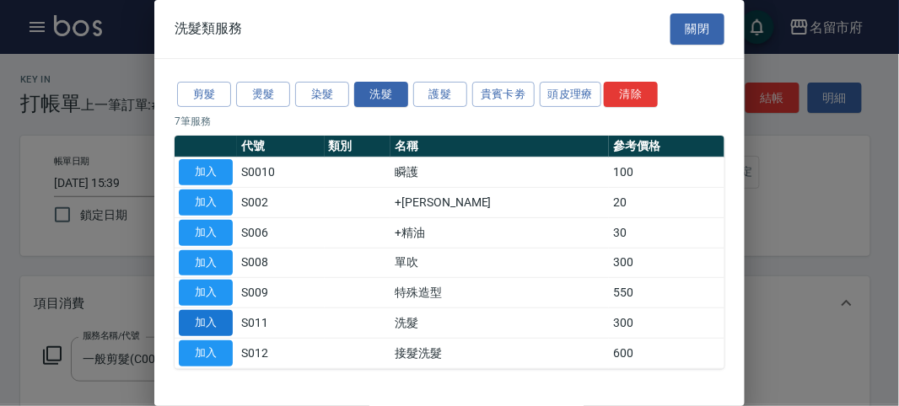
click at [195, 319] on button "加入" at bounding box center [206, 323] width 54 height 26
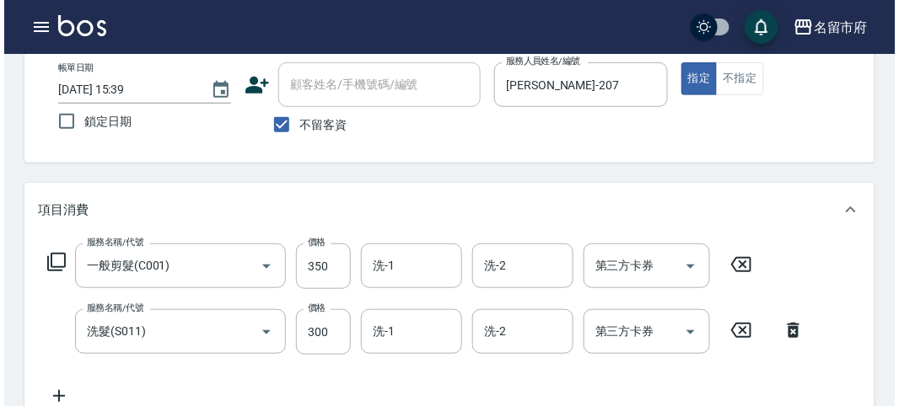
scroll to position [559, 0]
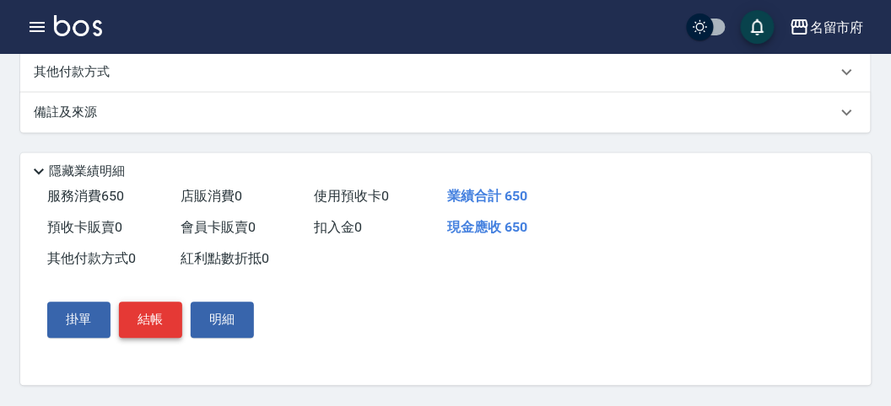
click at [166, 323] on button "結帳" at bounding box center [150, 320] width 63 height 35
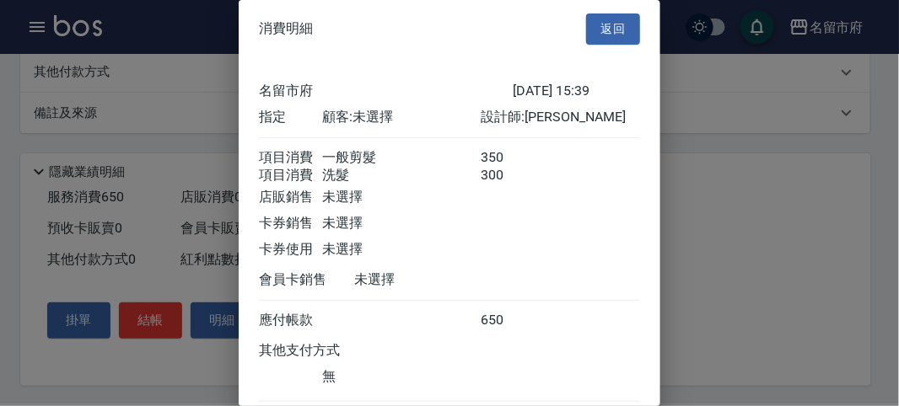
scroll to position [112, 0]
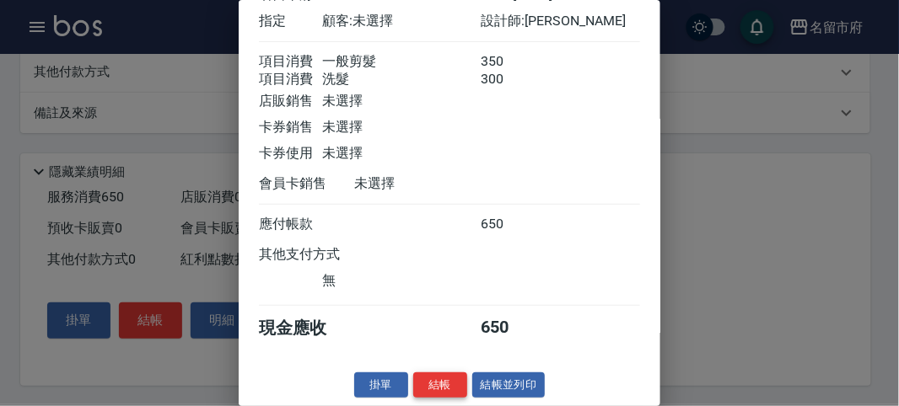
click at [439, 374] on button "結帳" at bounding box center [440, 386] width 54 height 26
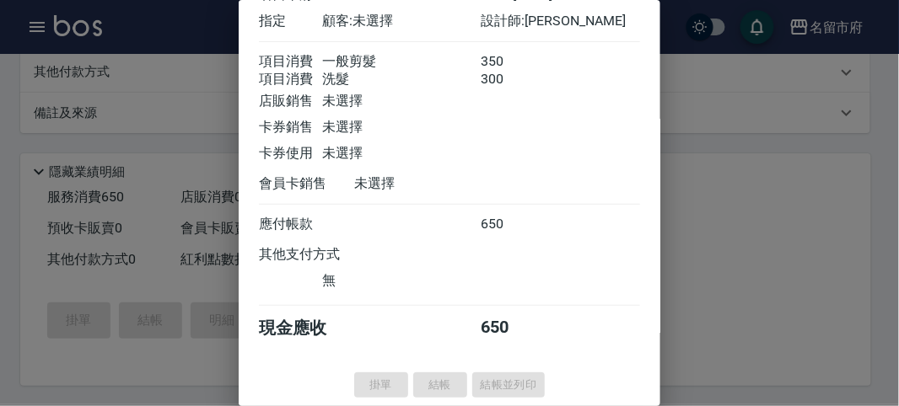
type input "[DATE] 16:10"
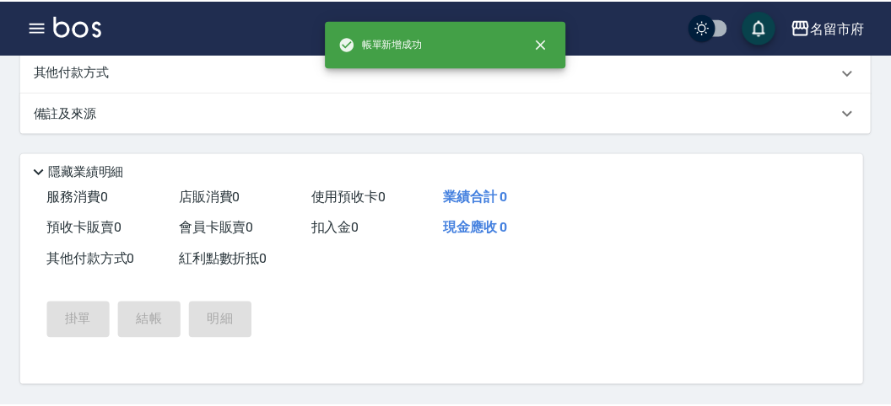
scroll to position [0, 0]
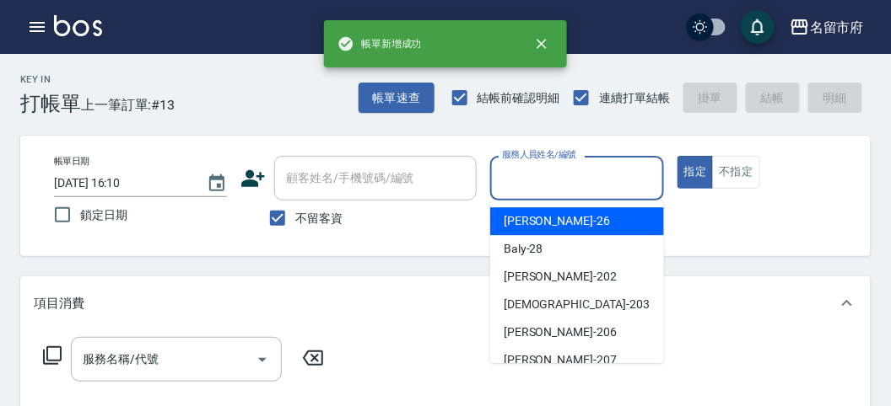
click at [586, 180] on input "服務人員姓名/編號" at bounding box center [577, 179] width 158 height 30
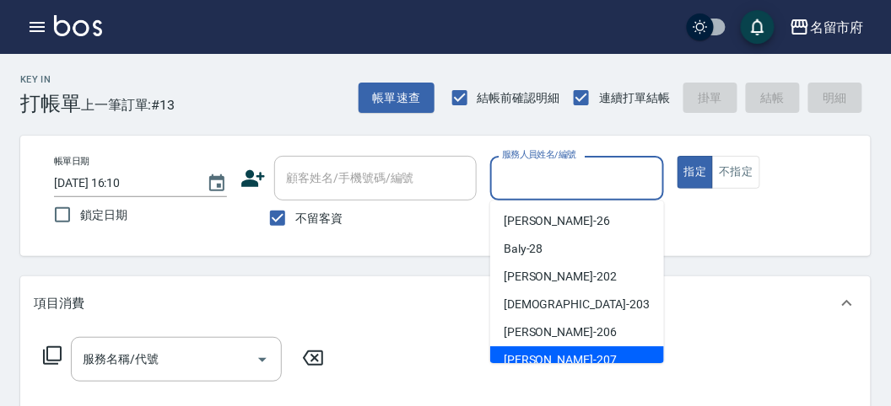
click at [542, 358] on span "[PERSON_NAME] -207" at bounding box center [559, 361] width 113 height 18
type input "[PERSON_NAME]-207"
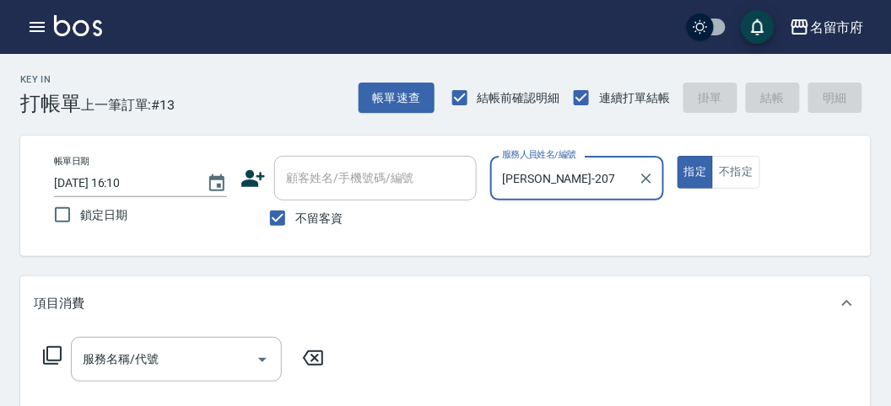
click at [57, 358] on icon at bounding box center [52, 356] width 20 height 20
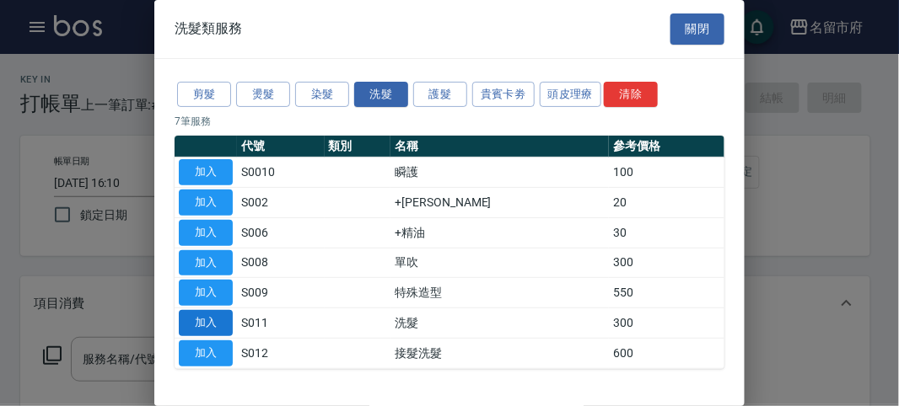
click at [225, 318] on button "加入" at bounding box center [206, 323] width 54 height 26
type input "洗髮(S011)"
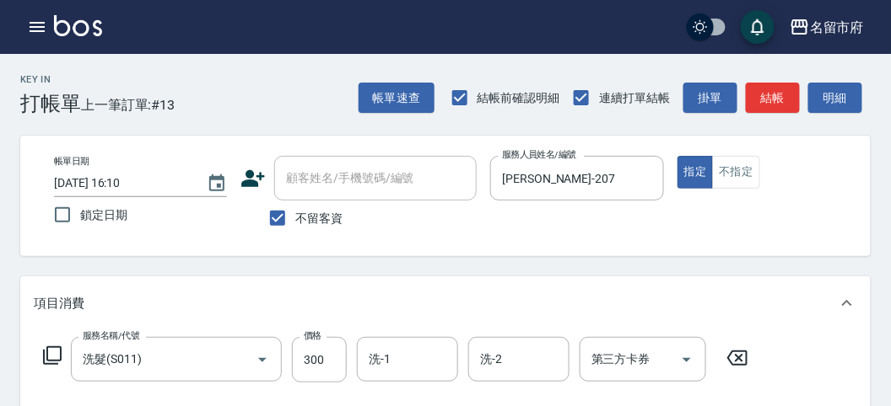
click at [51, 353] on icon at bounding box center [52, 356] width 20 height 20
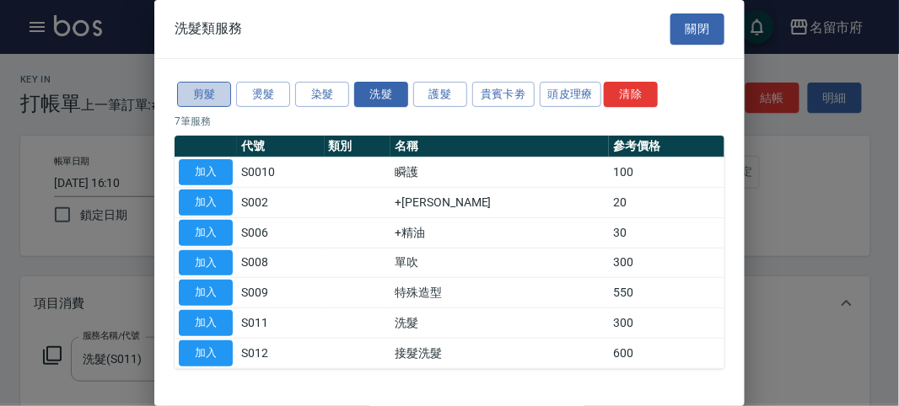
click at [208, 99] on button "剪髮" at bounding box center [204, 95] width 54 height 26
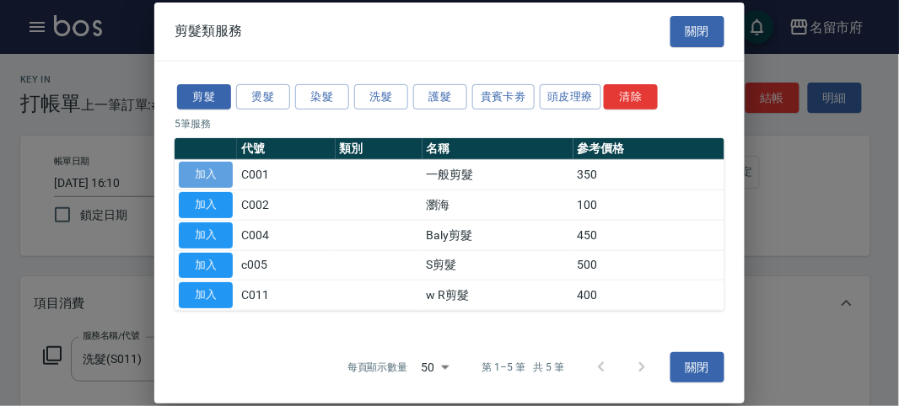
click at [207, 182] on button "加入" at bounding box center [206, 175] width 54 height 26
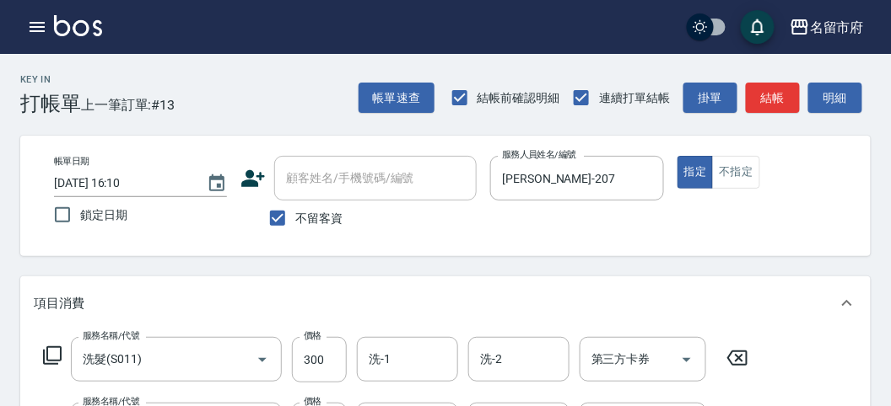
click at [59, 354] on icon at bounding box center [52, 356] width 20 height 20
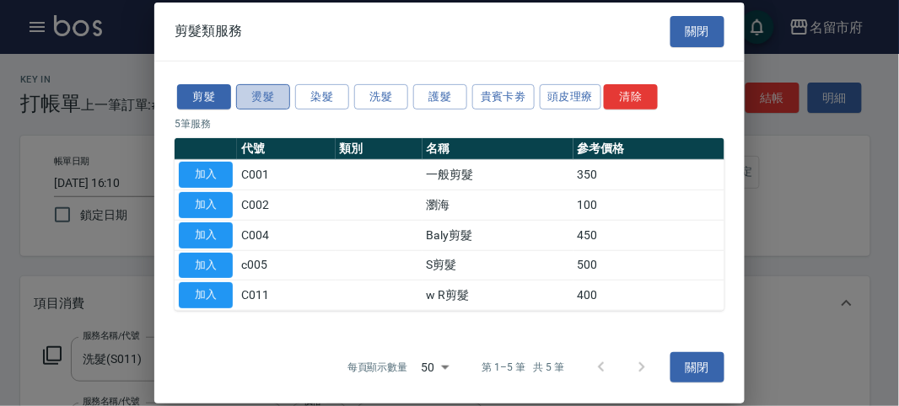
click at [283, 99] on button "燙髮" at bounding box center [263, 96] width 54 height 26
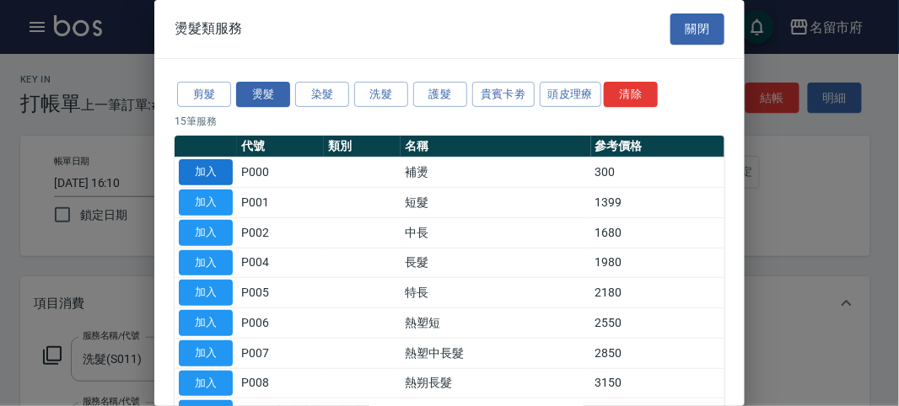
click at [196, 173] on button "加入" at bounding box center [206, 172] width 54 height 26
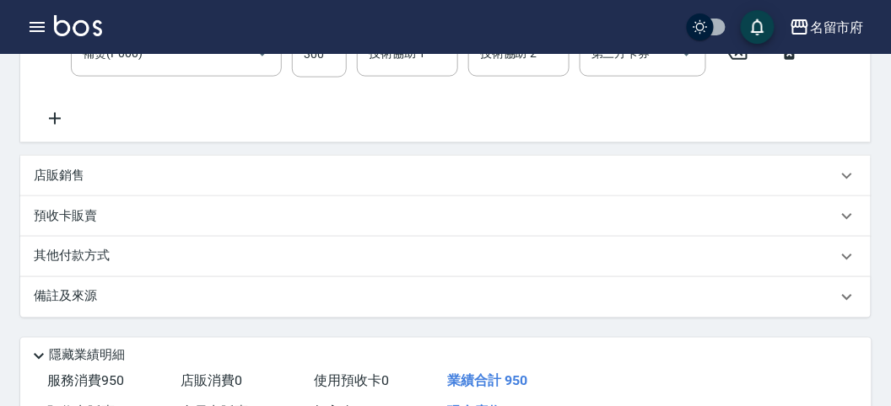
scroll to position [250, 0]
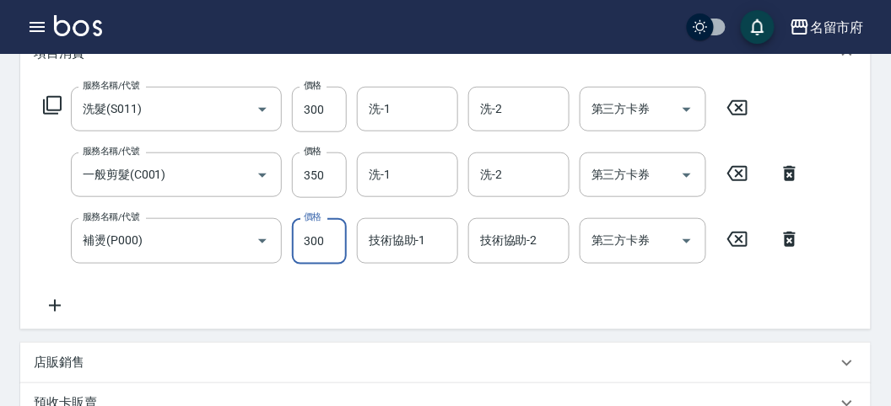
click at [325, 245] on input "300" at bounding box center [319, 241] width 55 height 46
type input "200"
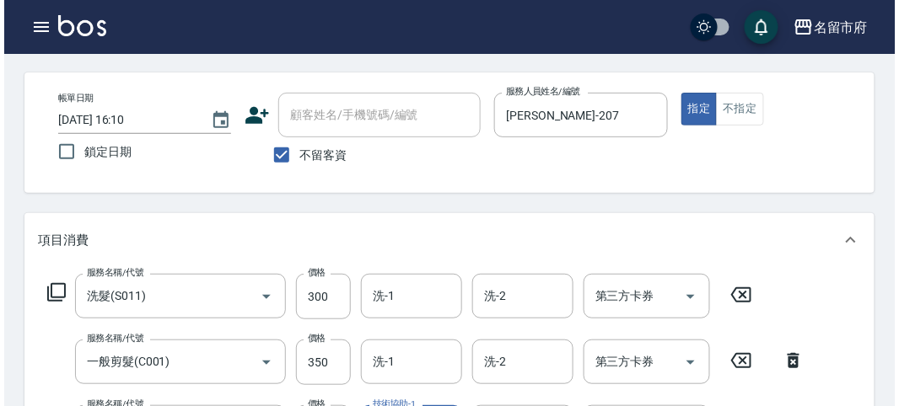
scroll to position [625, 0]
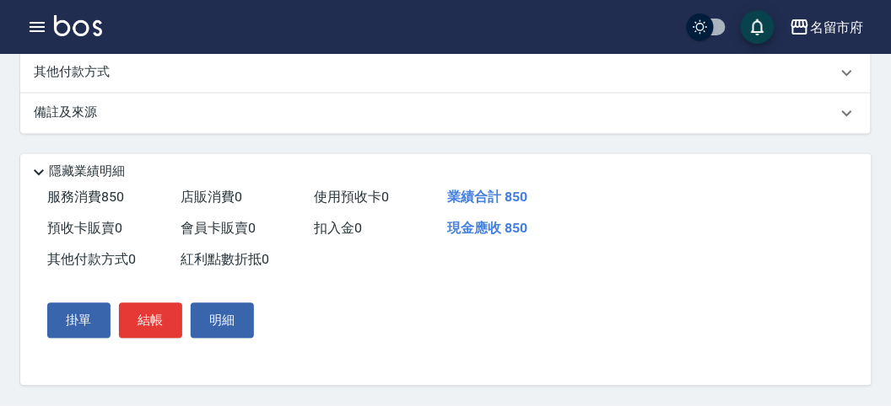
click at [153, 302] on div "掛單 結帳 明細" at bounding box center [150, 321] width 220 height 49
click at [149, 314] on button "結帳" at bounding box center [150, 321] width 63 height 35
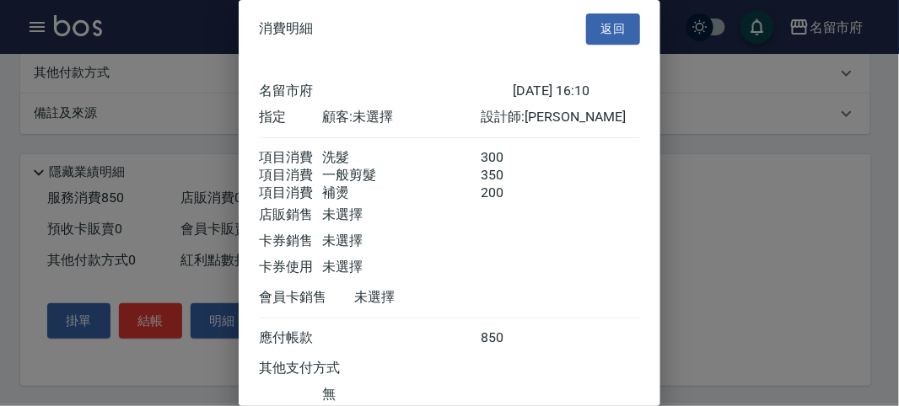
scroll to position [132, 0]
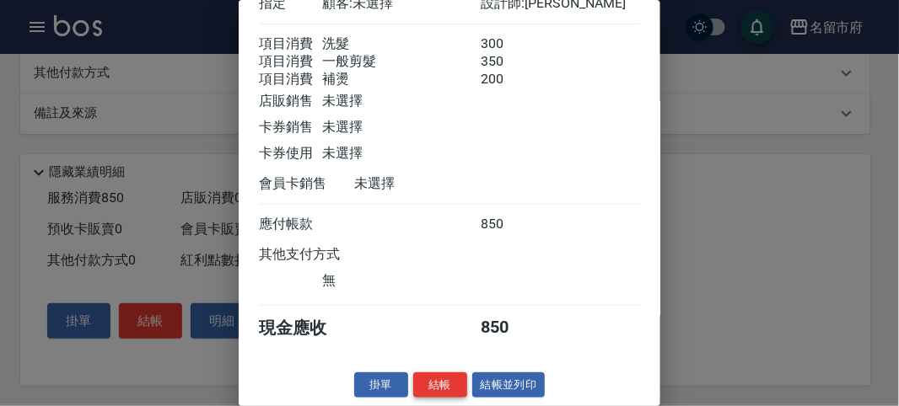
click at [433, 373] on button "結帳" at bounding box center [440, 386] width 54 height 26
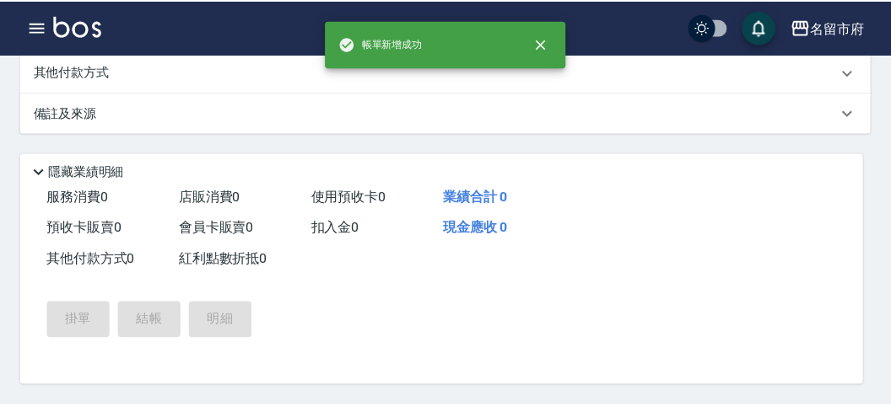
scroll to position [0, 0]
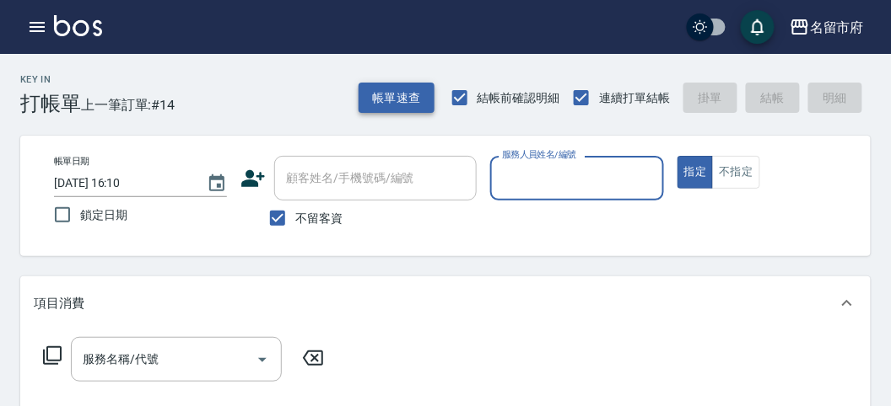
click at [394, 102] on button "帳單速查" at bounding box center [396, 98] width 76 height 31
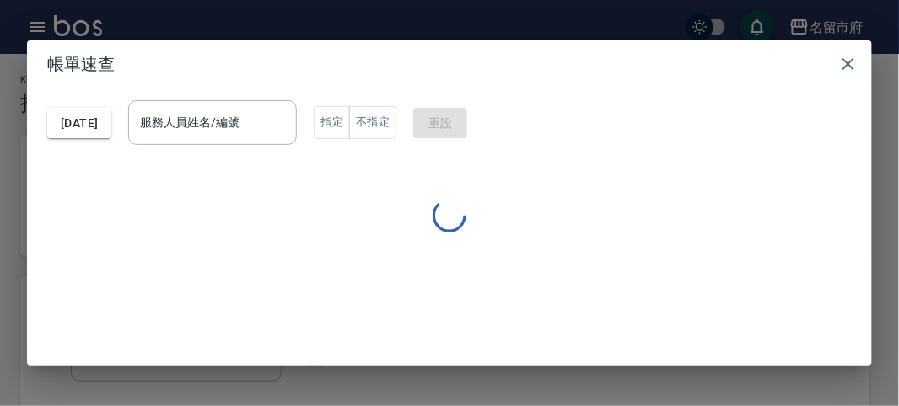
click at [240, 123] on input "服務人員姓名/編號" at bounding box center [212, 123] width 153 height 30
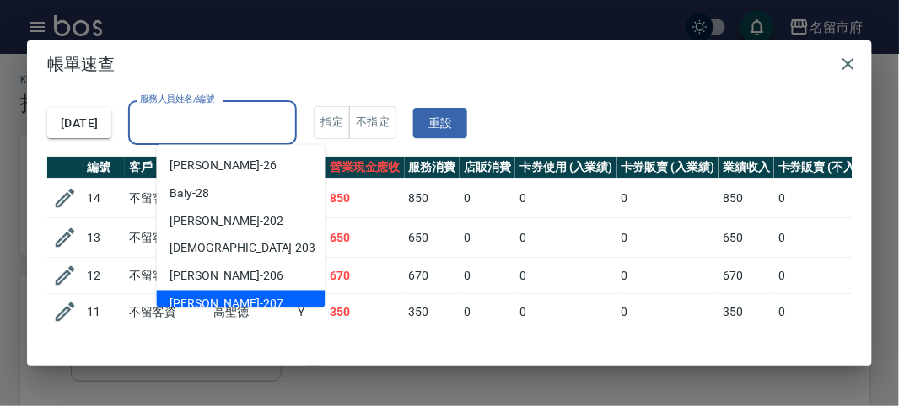
click at [219, 298] on div "[PERSON_NAME] -207" at bounding box center [241, 305] width 169 height 28
type input "[PERSON_NAME]-207"
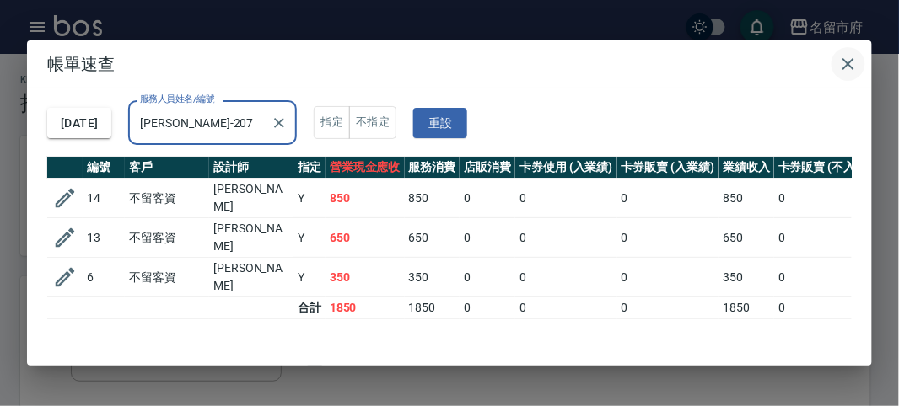
click at [853, 65] on icon "button" at bounding box center [848, 64] width 20 height 20
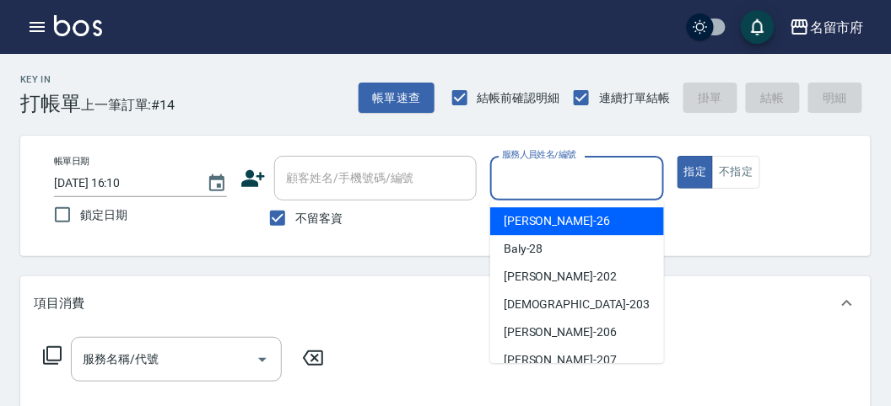
click at [506, 175] on input "服務人員姓名/編號" at bounding box center [577, 179] width 158 height 30
click at [529, 223] on span "[PERSON_NAME] -26" at bounding box center [556, 222] width 106 height 18
type input "[PERSON_NAME]-26"
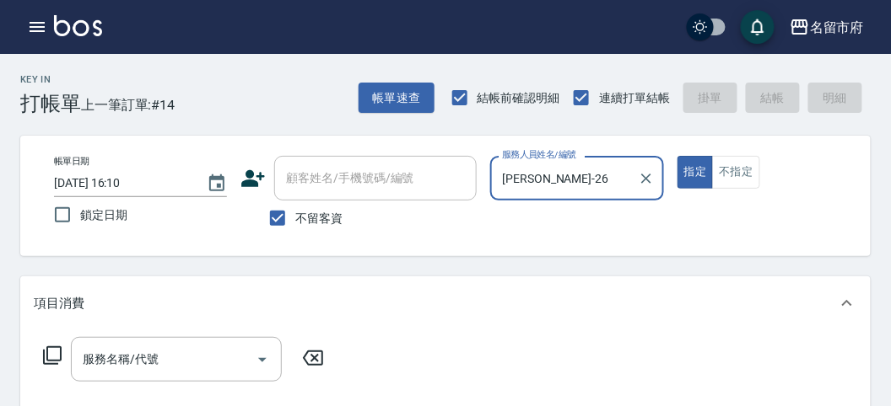
drag, startPoint x: 48, startPoint y: 348, endPoint x: 48, endPoint y: 360, distance: 11.8
click at [48, 360] on icon at bounding box center [52, 356] width 20 height 20
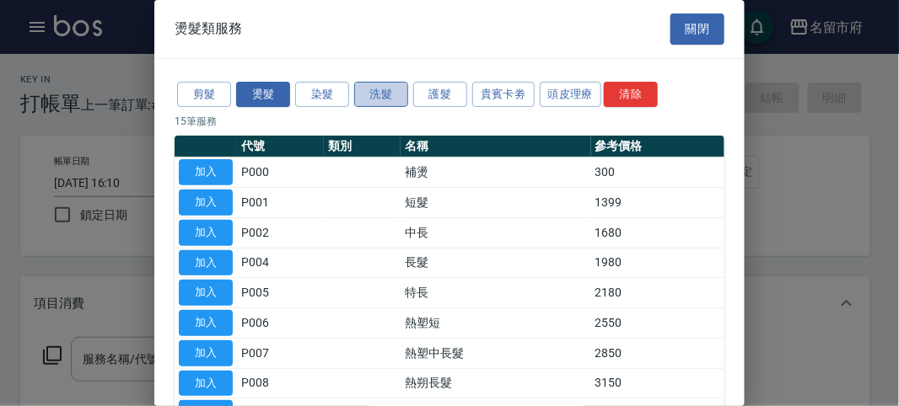
click at [389, 94] on button "洗髮" at bounding box center [381, 95] width 54 height 26
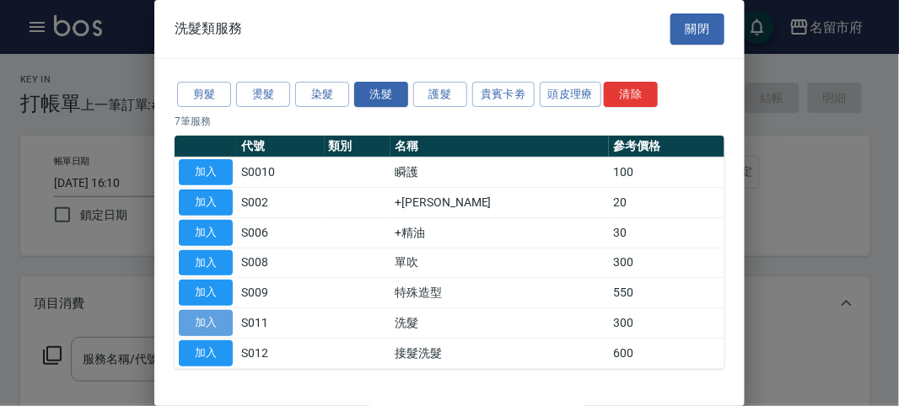
click at [225, 315] on button "加入" at bounding box center [206, 323] width 54 height 26
type input "洗髮(S011)"
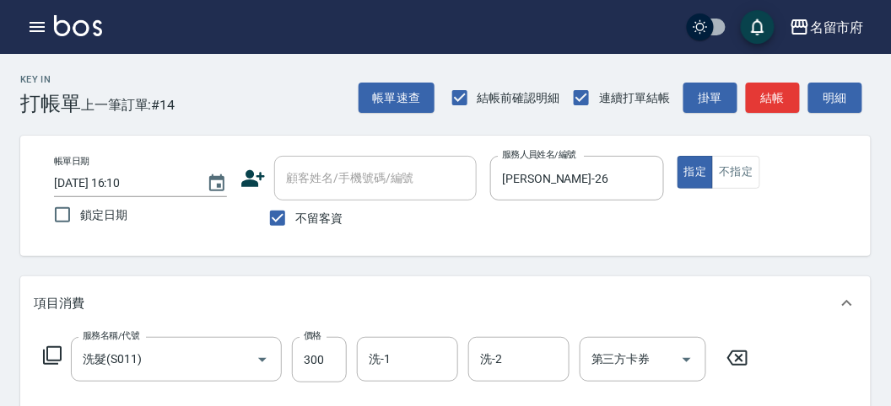
click at [57, 346] on icon at bounding box center [52, 356] width 20 height 20
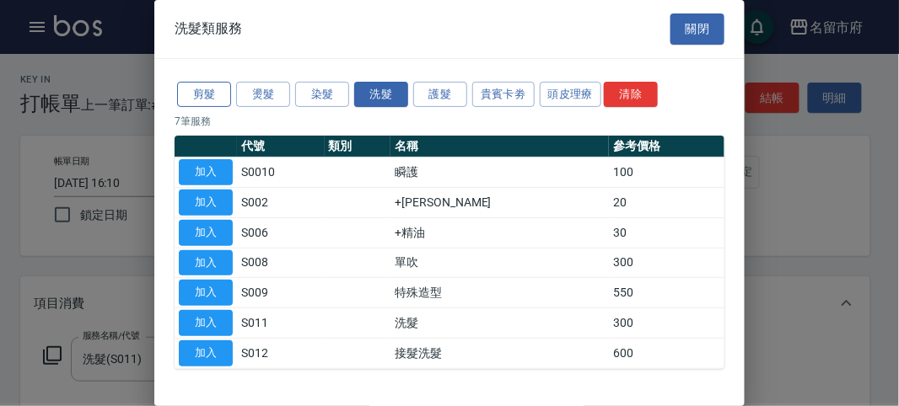
click at [215, 93] on button "剪髮" at bounding box center [204, 95] width 54 height 26
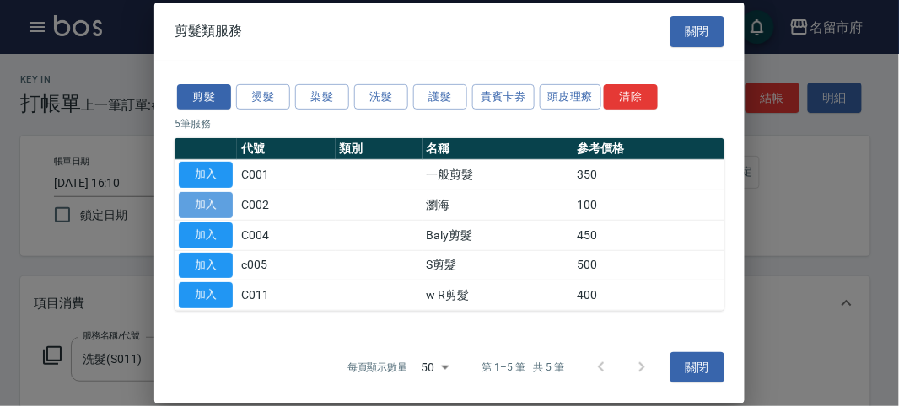
click at [216, 208] on button "加入" at bounding box center [206, 205] width 54 height 26
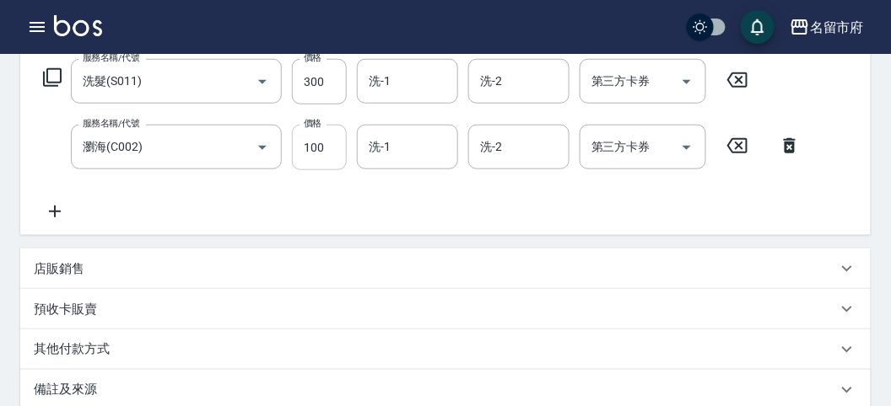
scroll to position [184, 0]
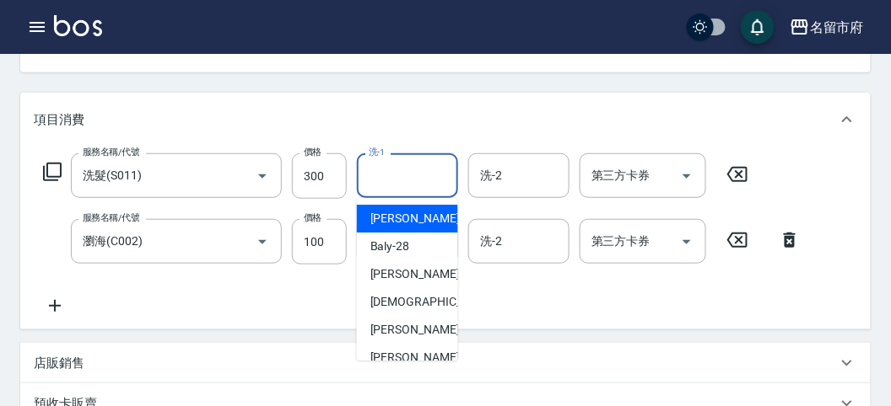
click at [398, 170] on input "洗-1" at bounding box center [407, 176] width 86 height 30
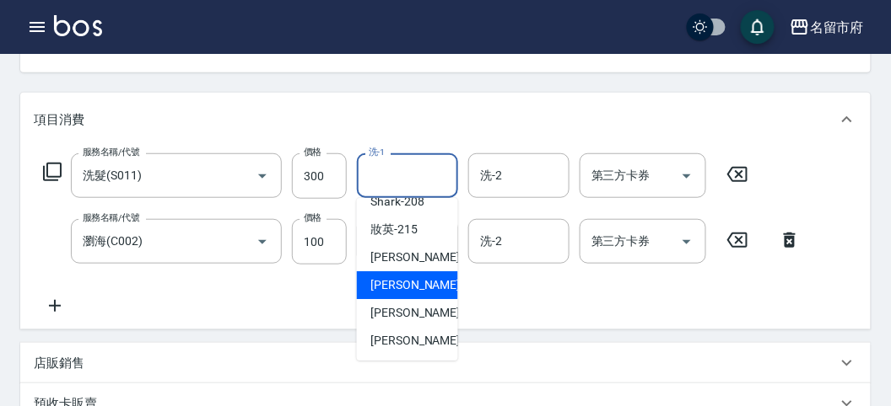
click at [428, 286] on span "Min Min -218" at bounding box center [426, 286] width 113 height 18
type input "Min Min-218"
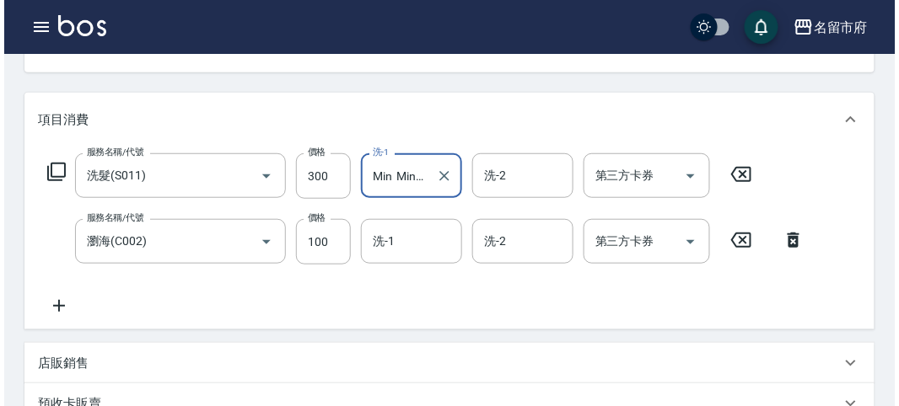
scroll to position [559, 0]
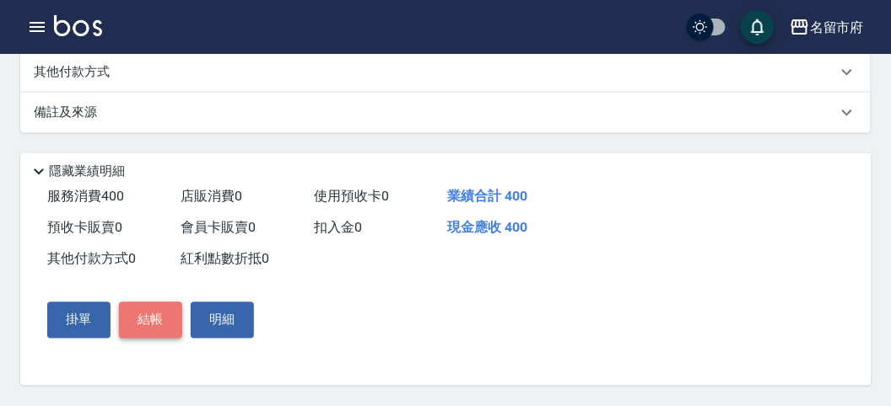
click at [137, 316] on button "結帳" at bounding box center [150, 320] width 63 height 35
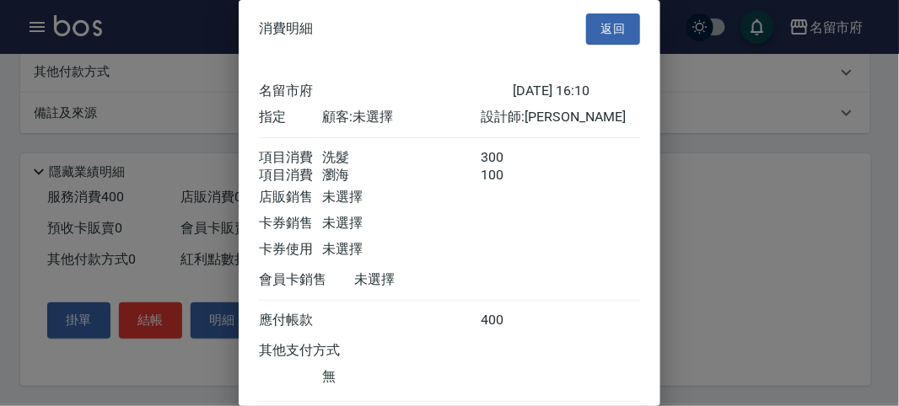
scroll to position [112, 0]
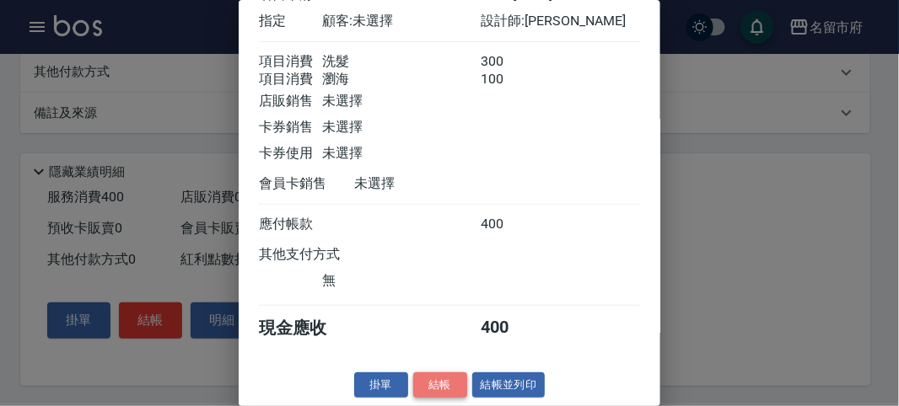
click at [437, 385] on button "結帳" at bounding box center [440, 386] width 54 height 26
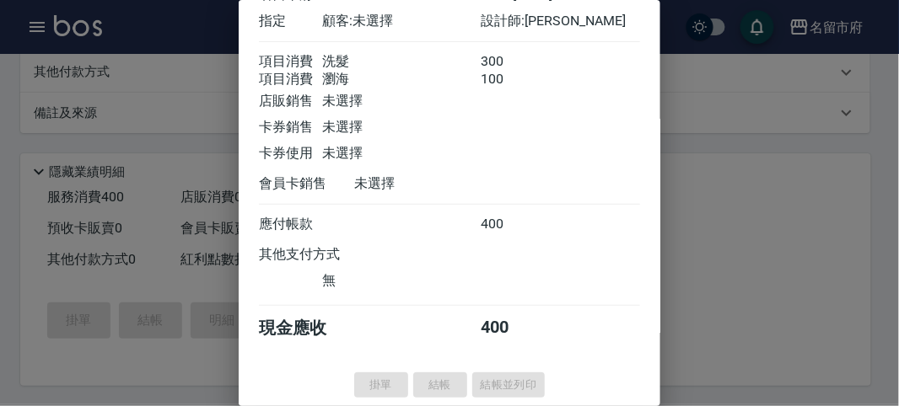
type input "[DATE] 16:13"
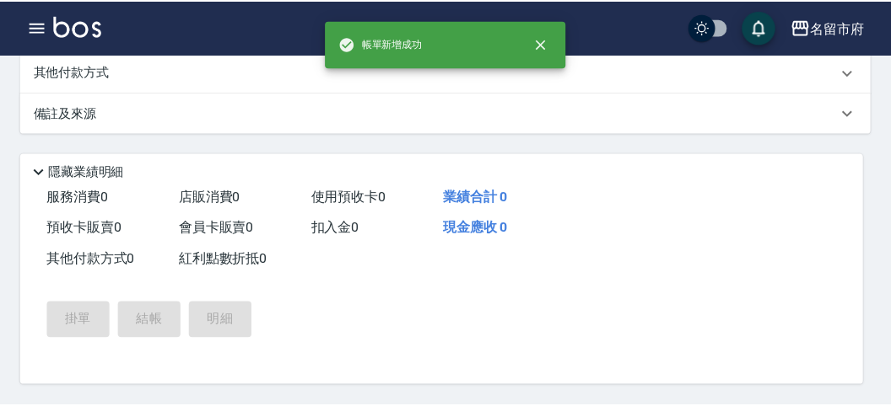
scroll to position [0, 0]
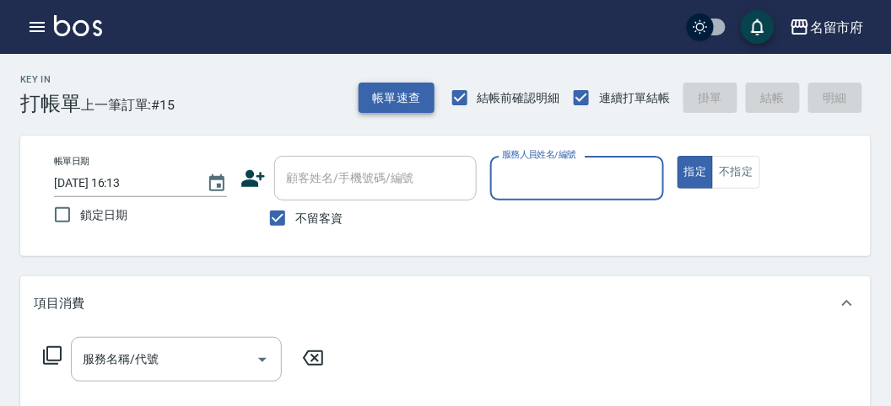
click at [406, 97] on button "帳單速查" at bounding box center [396, 98] width 76 height 31
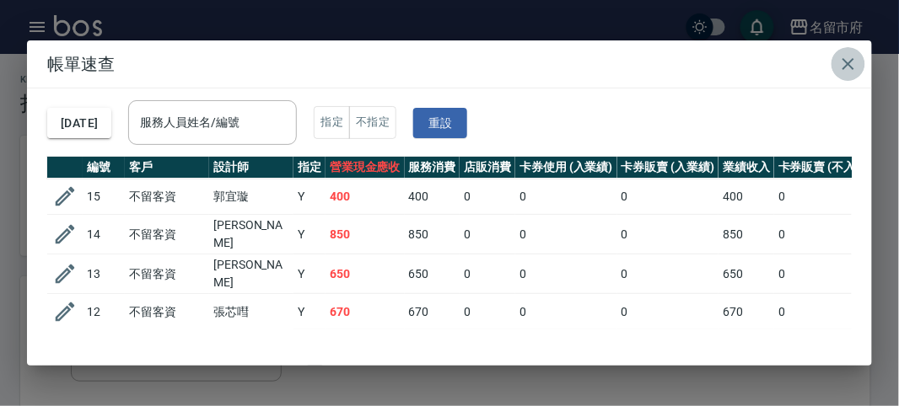
click at [851, 61] on icon "button" at bounding box center [849, 64] width 12 height 12
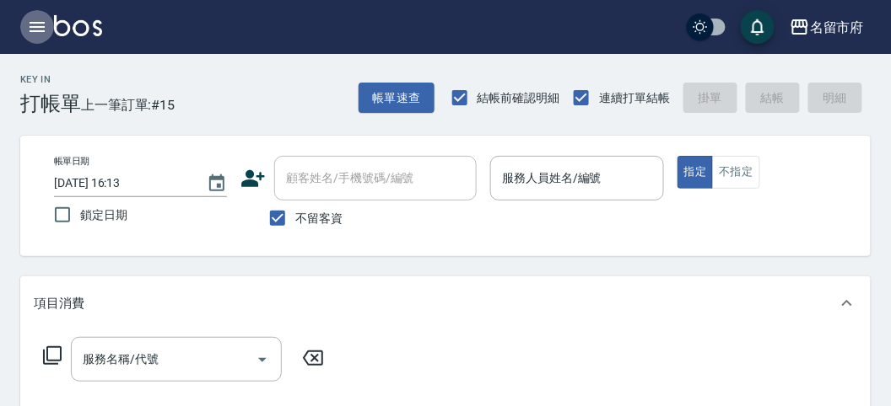
click at [39, 21] on icon "button" at bounding box center [37, 27] width 20 height 20
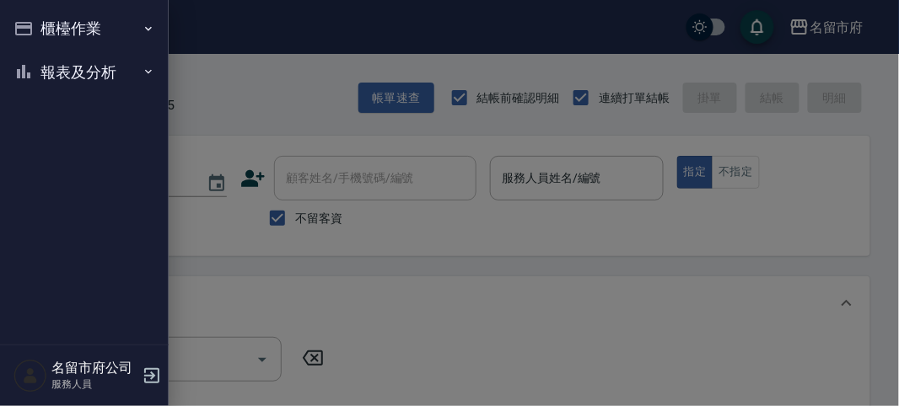
click at [89, 28] on button "櫃檯作業" at bounding box center [84, 29] width 155 height 44
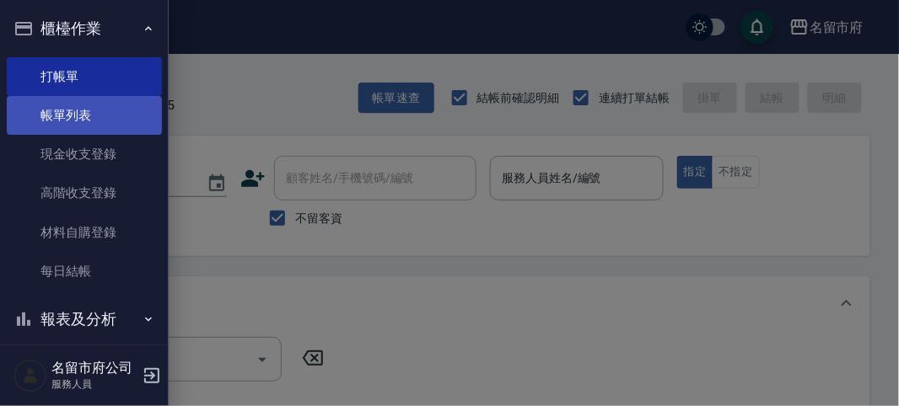
click at [94, 121] on link "帳單列表" at bounding box center [84, 115] width 155 height 39
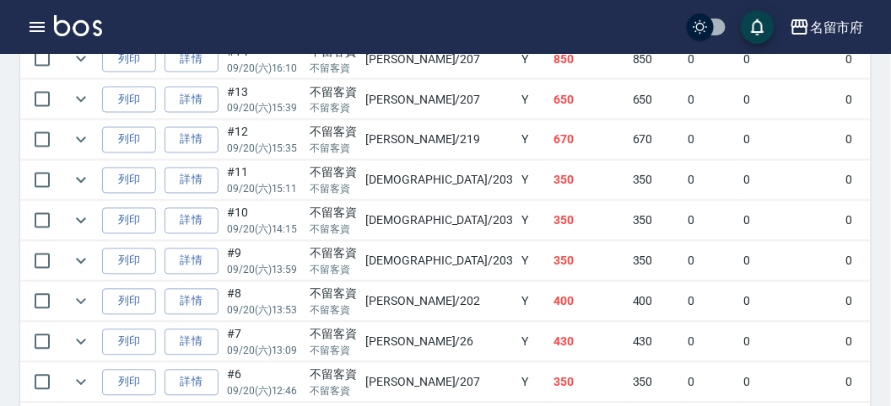
scroll to position [468, 0]
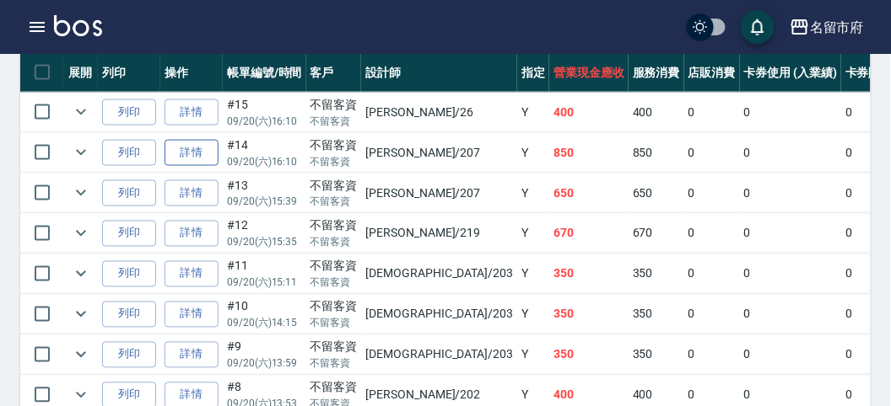
click at [202, 148] on link "詳情" at bounding box center [191, 153] width 54 height 26
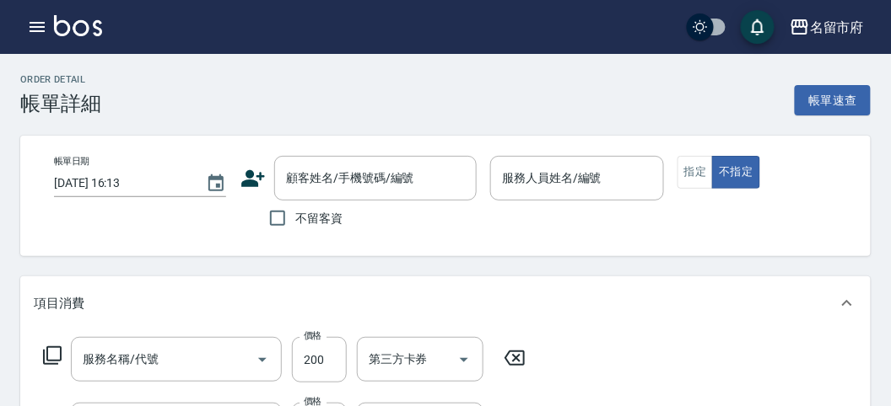
type input "[DATE] 16:10"
checkbox input "true"
type input "[PERSON_NAME]-207"
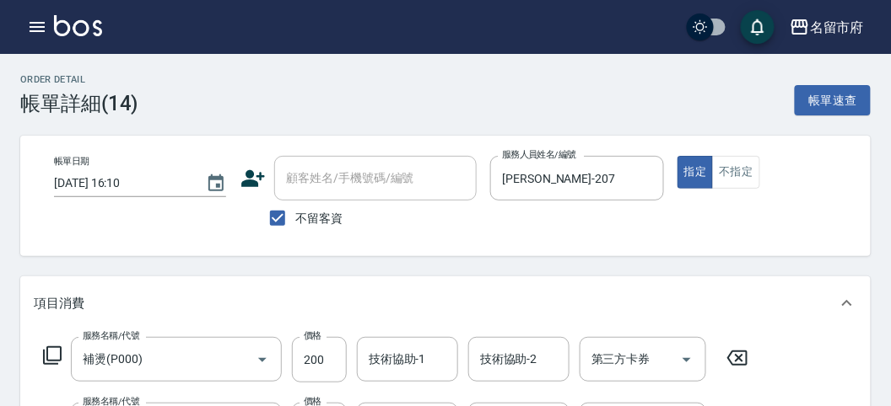
type input "補燙(P000)"
type input "一般剪髮(C001)"
type input "洗髮(S011)"
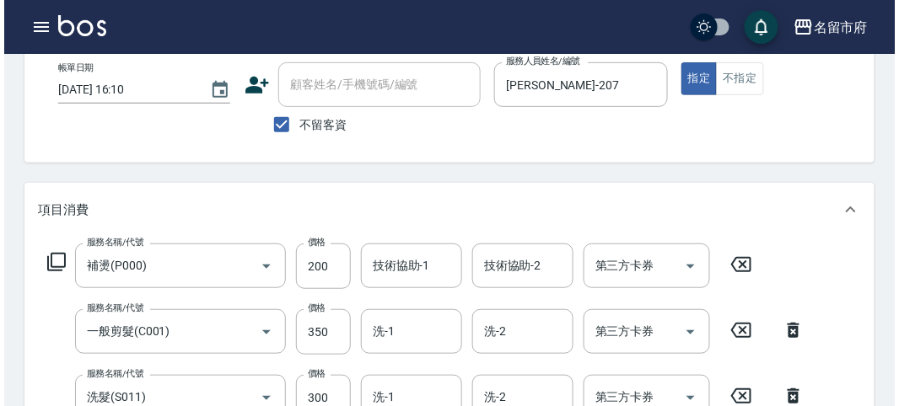
scroll to position [187, 0]
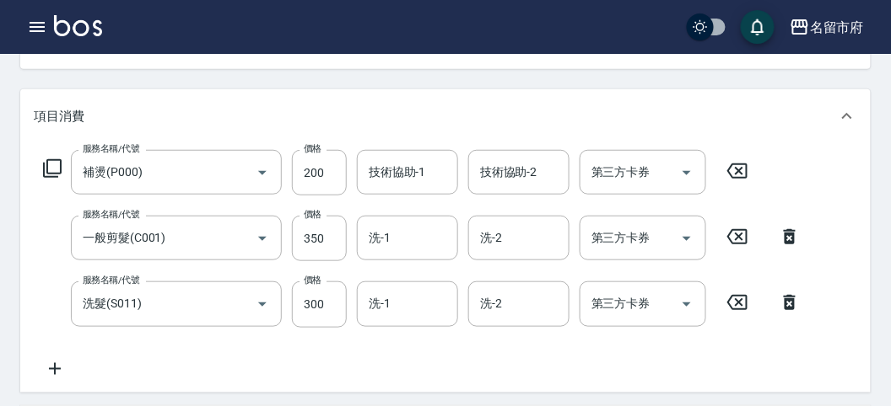
drag, startPoint x: 40, startPoint y: 247, endPoint x: 61, endPoint y: 4, distance: 243.7
click at [40, 246] on div "服務名稱/代號 一般剪髮(C001) 服務名稱/代號 價格 350 價格 洗-1 洗-1 洗-2 洗-2 第三方卡券 第三方卡券" at bounding box center [422, 239] width 777 height 46
click at [38, 25] on icon "button" at bounding box center [37, 27] width 20 height 20
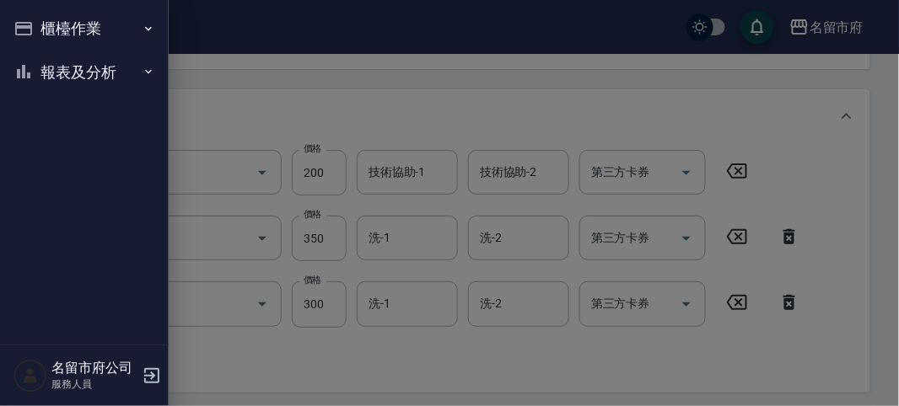
click at [38, 25] on button "櫃檯作業" at bounding box center [84, 29] width 155 height 44
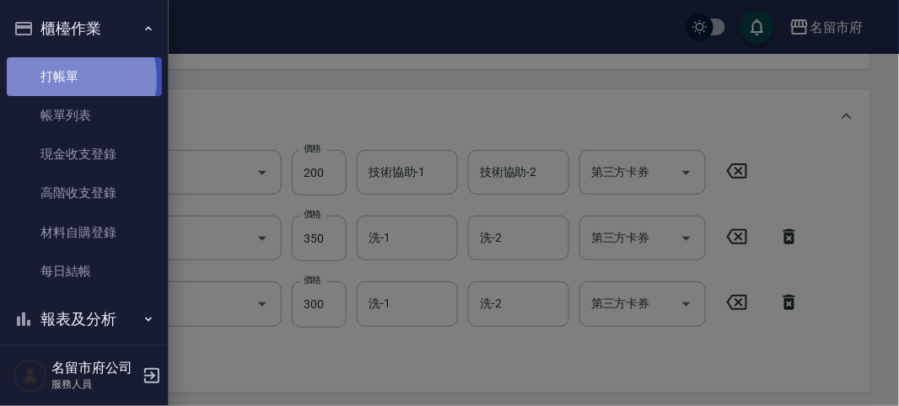
click at [67, 78] on link "打帳單" at bounding box center [84, 76] width 155 height 39
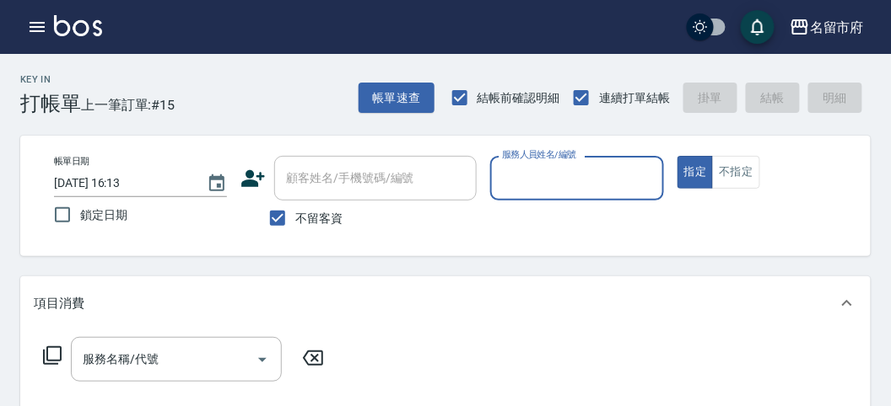
click at [262, 112] on div "Key In 打帳單 上一筆訂單:#15 帳單速查 結帳前確認明細 連續打單結帳 掛單 結帳 明細" at bounding box center [435, 85] width 870 height 62
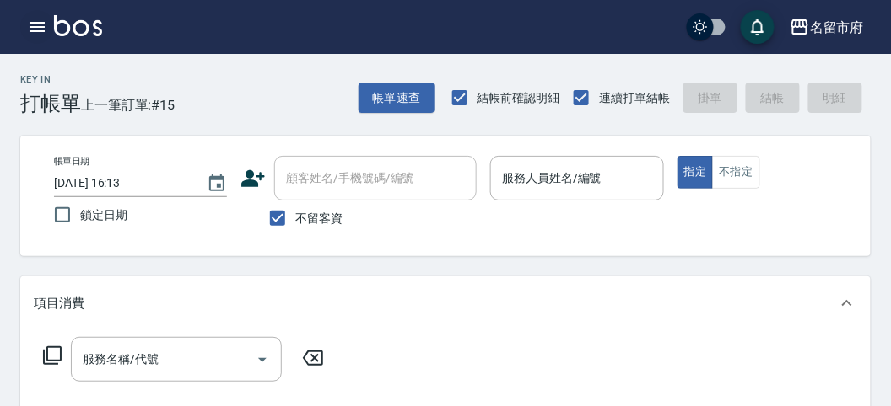
click at [42, 26] on icon "button" at bounding box center [37, 27] width 20 height 20
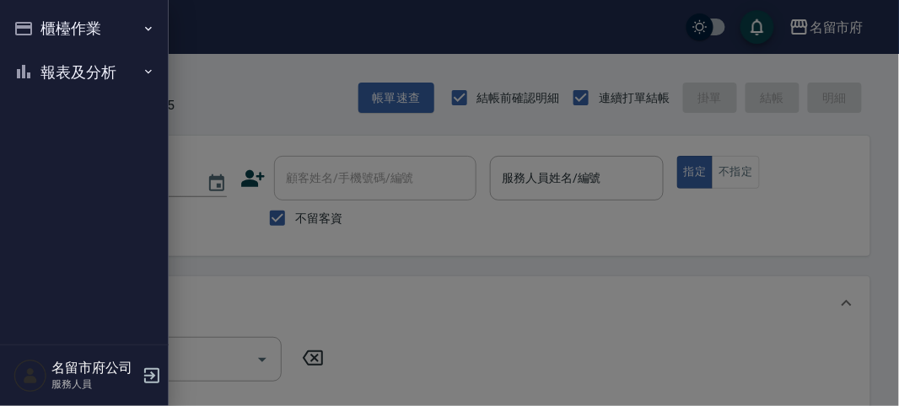
click at [56, 30] on button "櫃檯作業" at bounding box center [84, 29] width 155 height 44
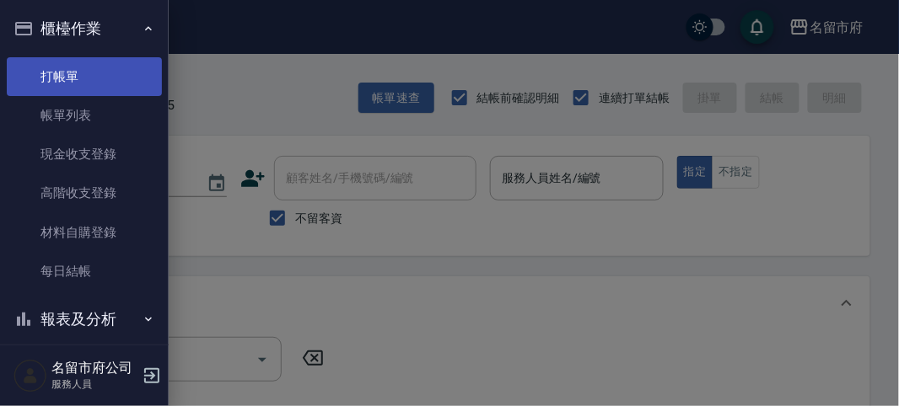
click at [73, 67] on link "打帳單" at bounding box center [84, 76] width 155 height 39
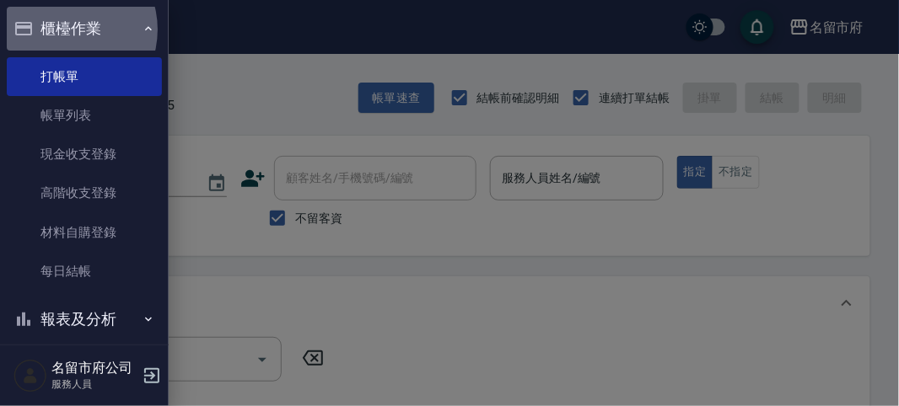
click at [65, 30] on button "櫃檯作業" at bounding box center [84, 29] width 155 height 44
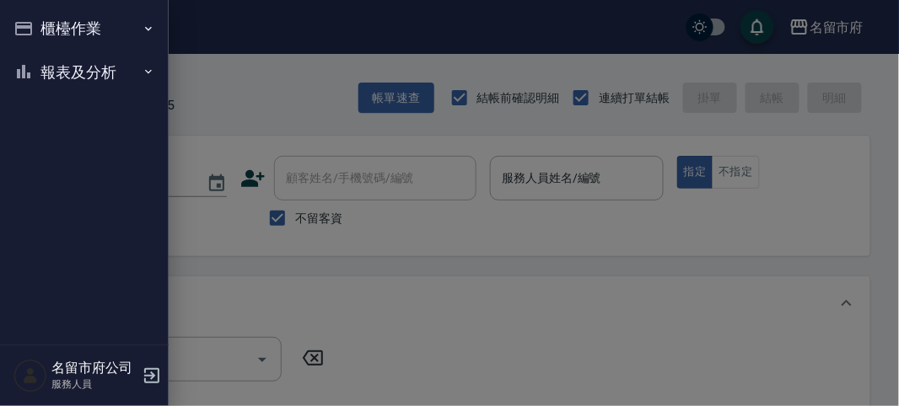
click at [211, 78] on div at bounding box center [449, 203] width 899 height 406
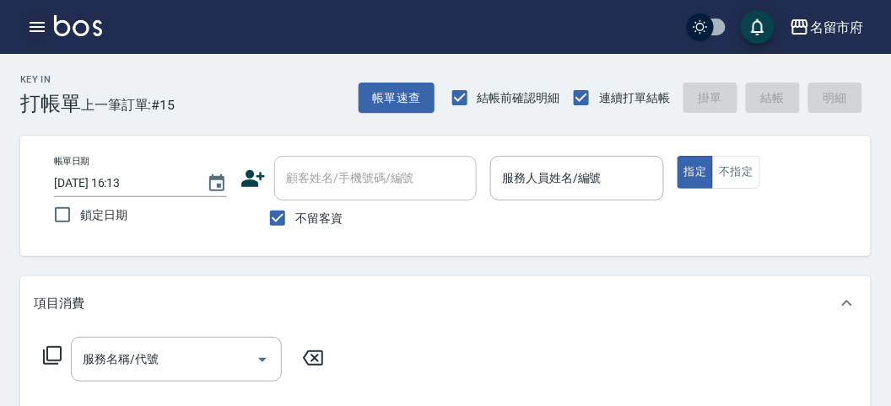
click at [42, 32] on icon "button" at bounding box center [37, 27] width 20 height 20
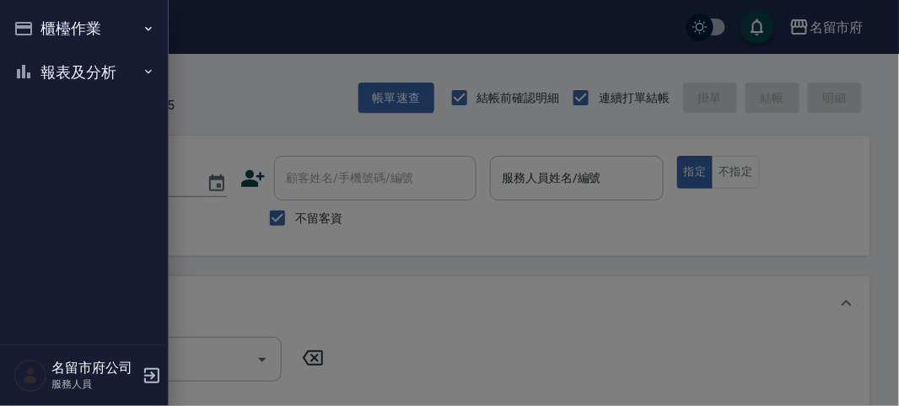
click at [47, 35] on button "櫃檯作業" at bounding box center [84, 29] width 155 height 44
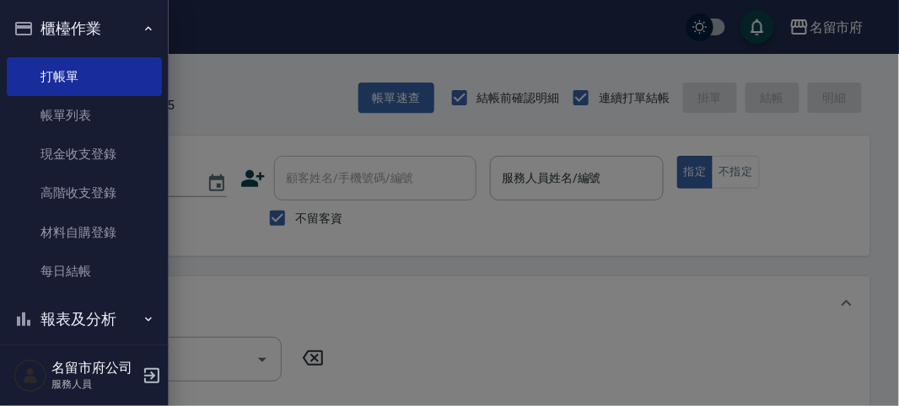
click at [282, 120] on div at bounding box center [449, 203] width 899 height 406
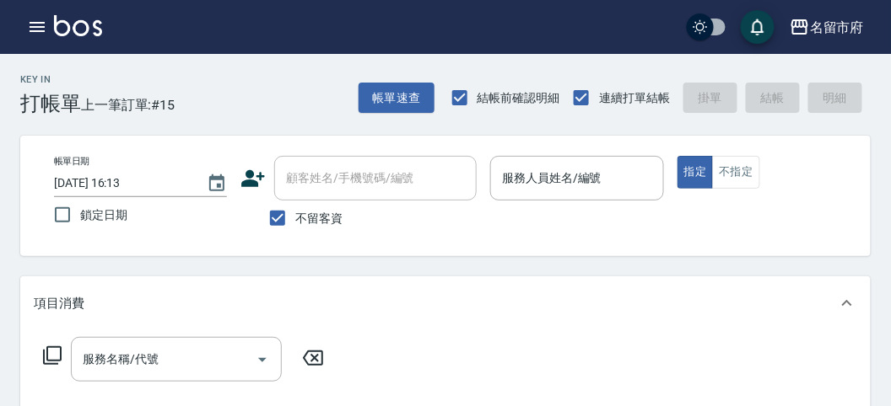
scroll to position [94, 0]
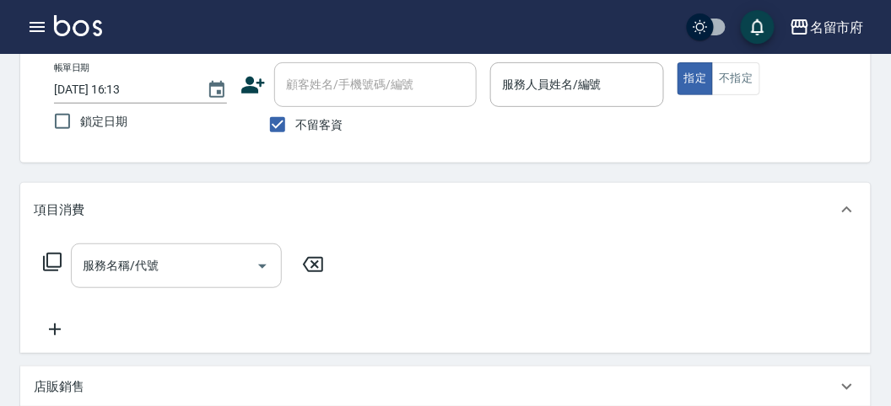
click at [183, 256] on input "服務名稱/代號" at bounding box center [163, 266] width 170 height 30
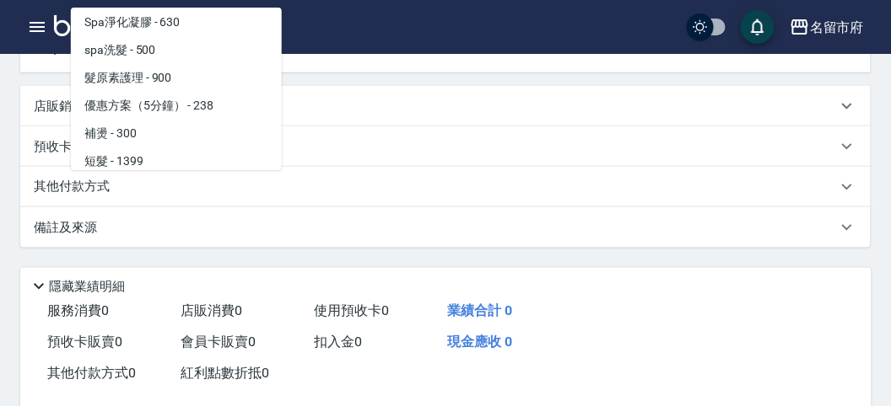
scroll to position [239, 0]
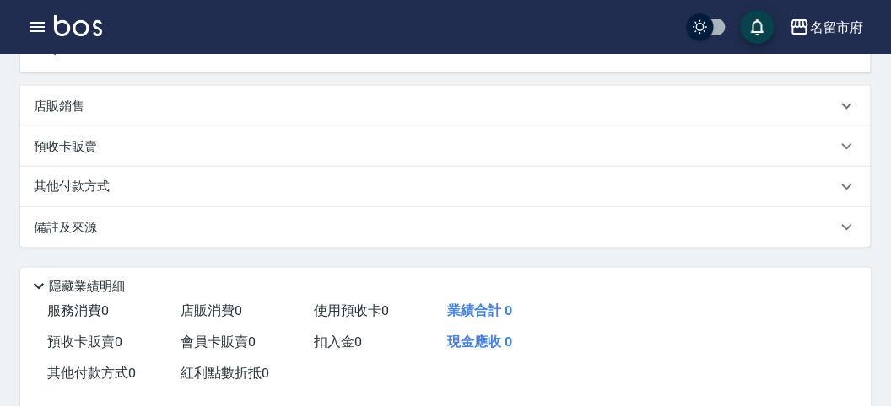
click at [557, 45] on div "名留市府 登出" at bounding box center [445, 27] width 891 height 54
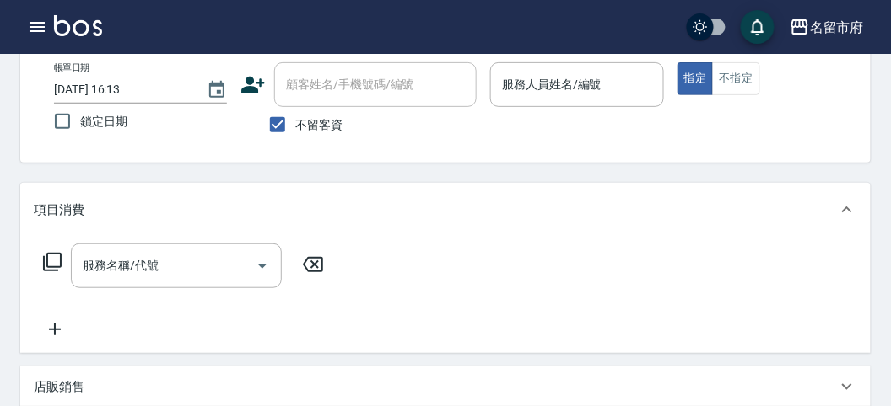
scroll to position [0, 0]
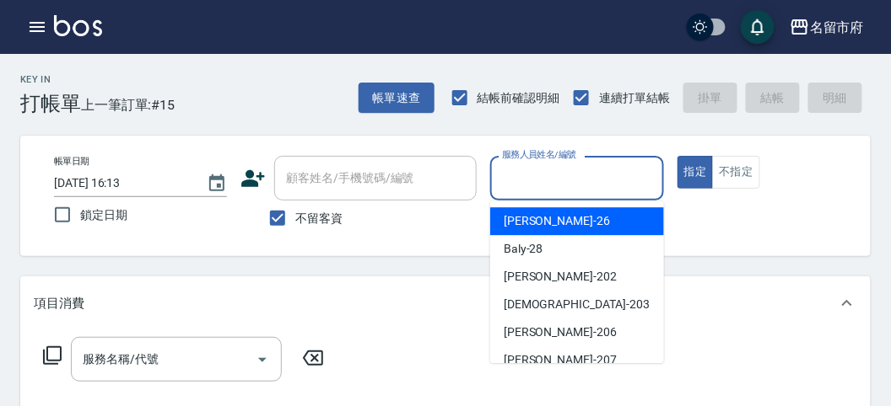
click at [612, 173] on input "服務人員姓名/編號" at bounding box center [577, 179] width 158 height 30
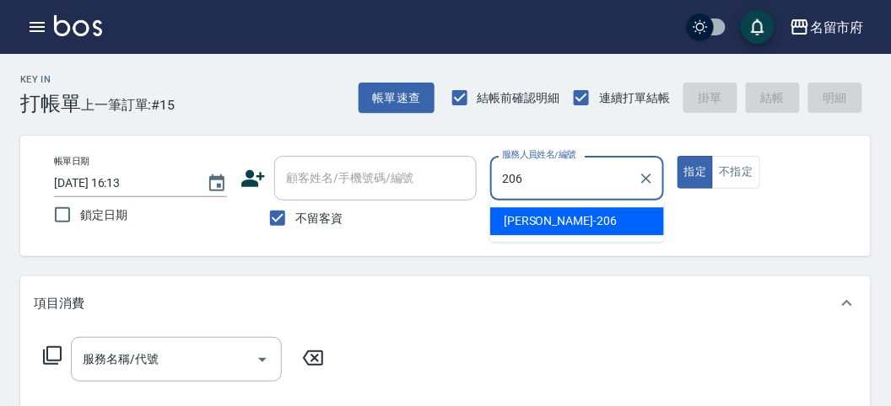
type input "206"
type button "true"
type input "[PERSON_NAME]-206"
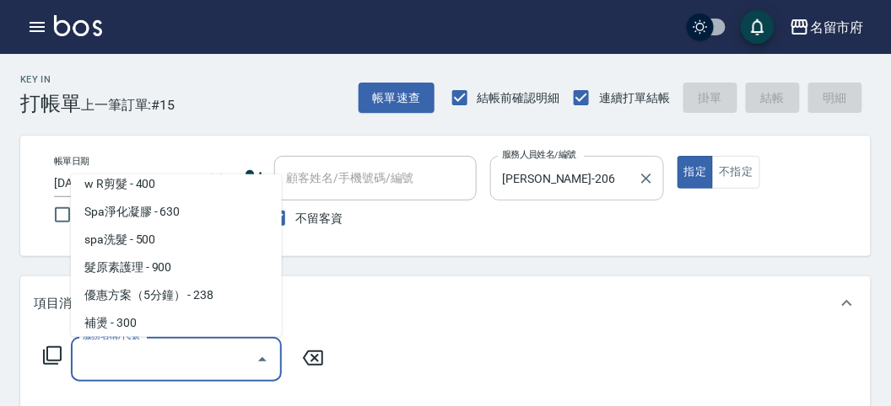
scroll to position [149, 0]
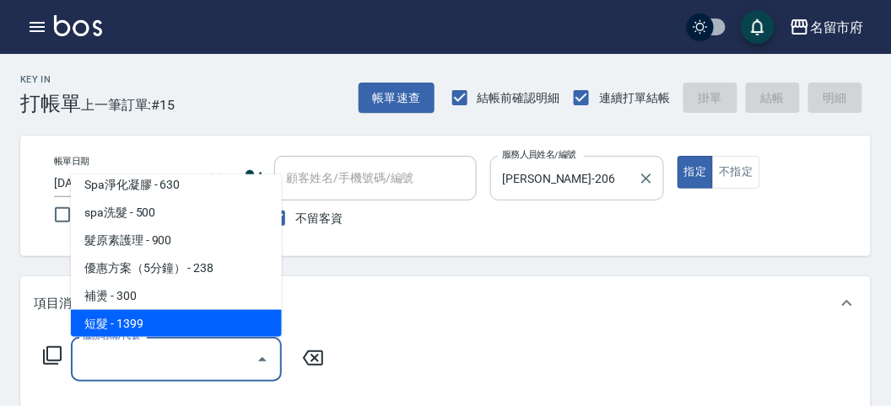
type input "短髮(P001)"
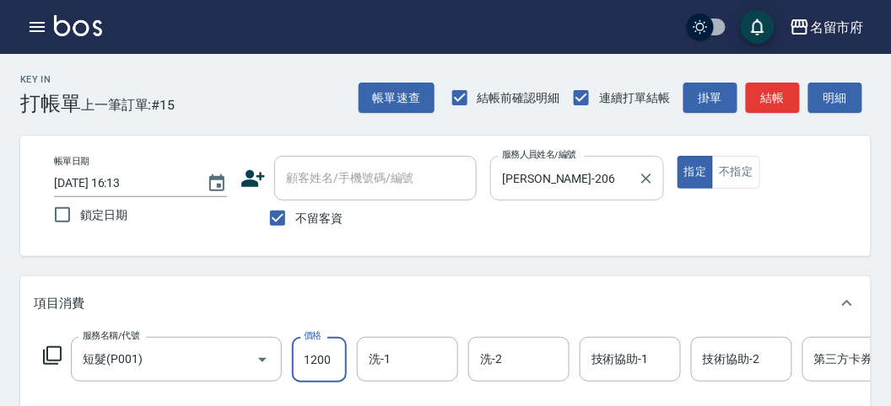
type input "1200"
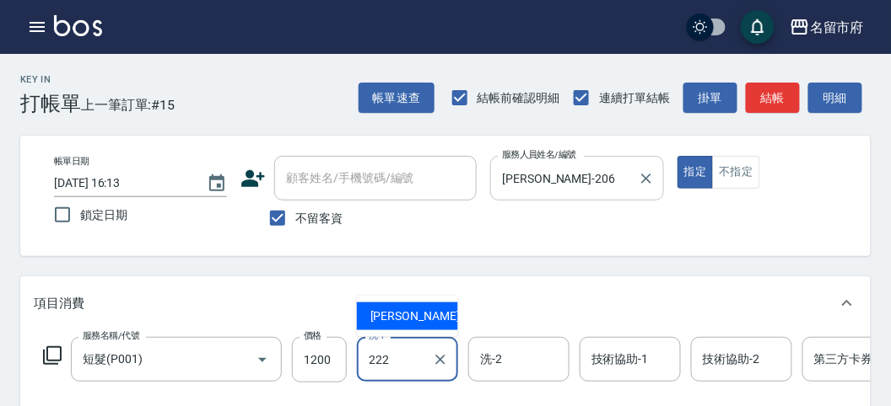
type input "[PERSON_NAME]-222"
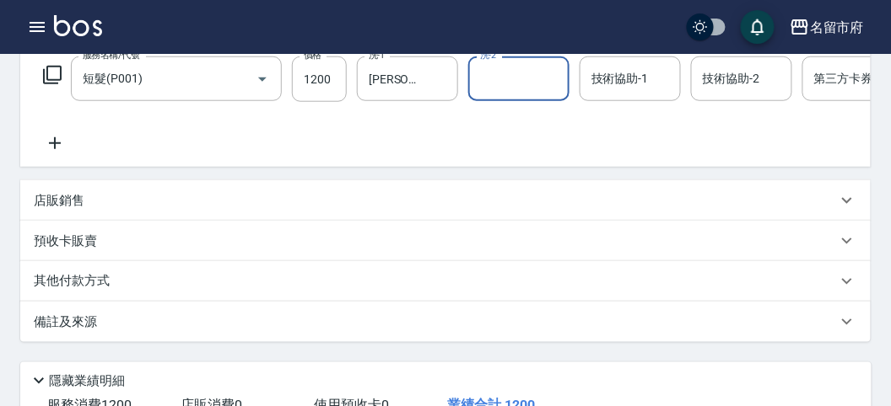
scroll to position [374, 0]
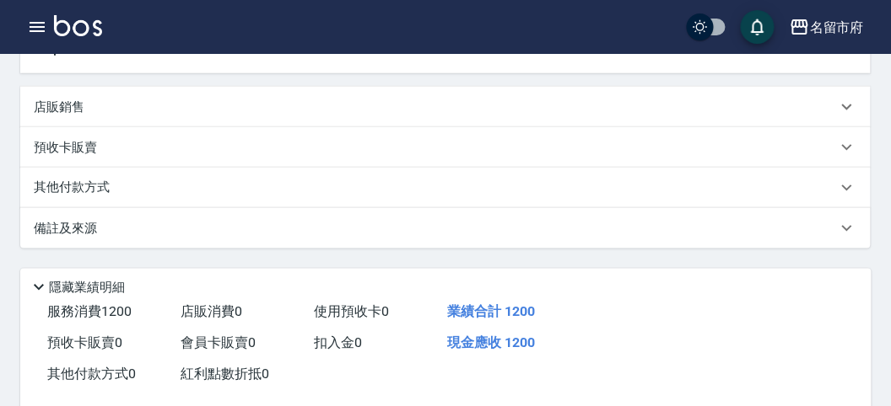
click at [181, 197] on div "其他付款方式" at bounding box center [435, 188] width 803 height 19
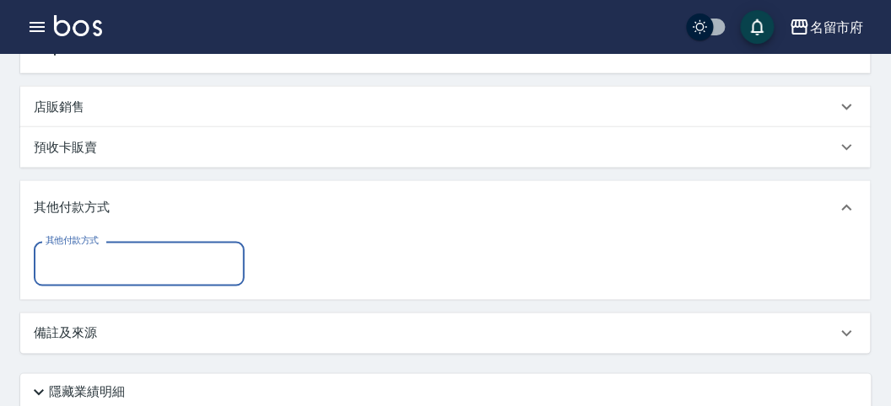
scroll to position [0, 0]
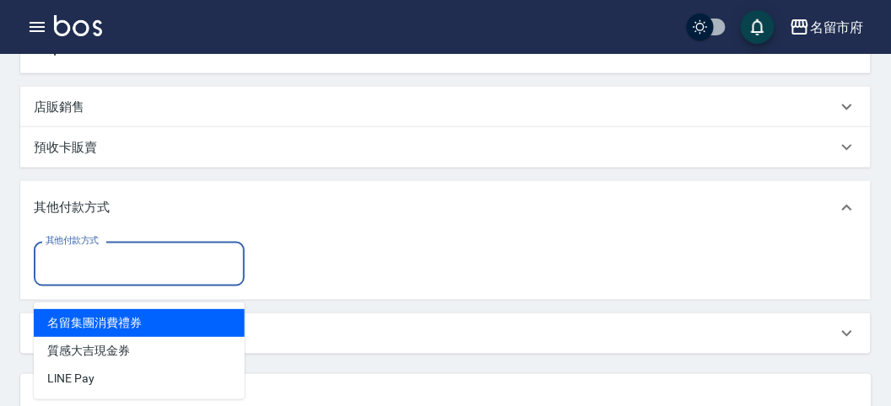
click at [169, 277] on input "其他付款方式" at bounding box center [139, 265] width 196 height 30
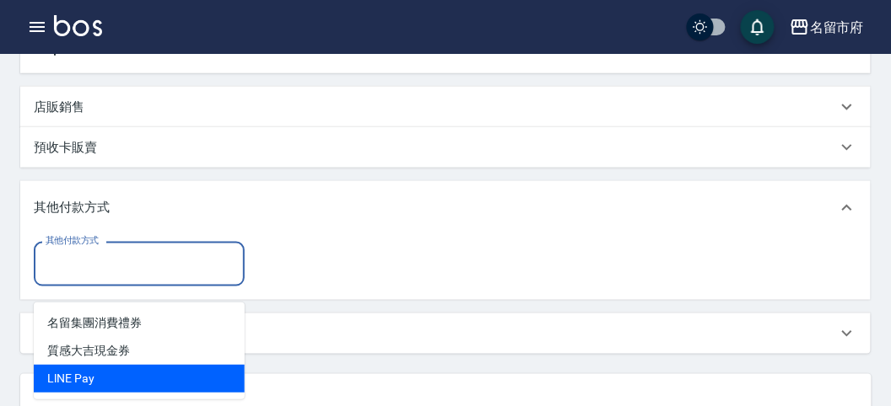
click at [143, 385] on span "LlNE Pay" at bounding box center [139, 379] width 211 height 28
type input "LlNE Pay"
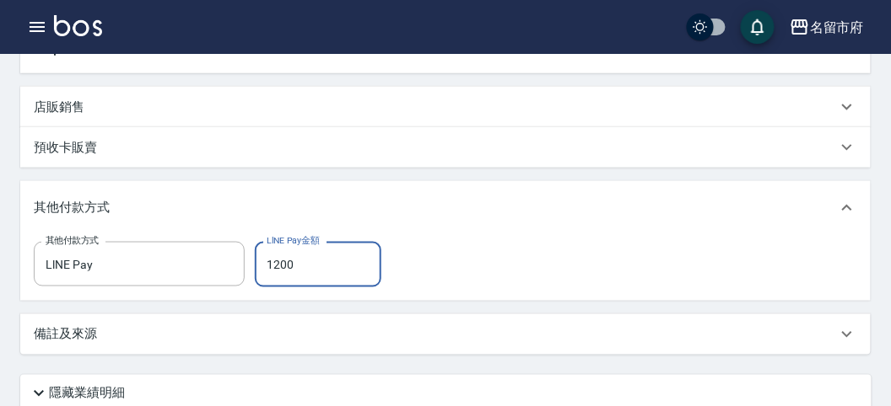
type input "1200"
type input "[DATE] 16:19"
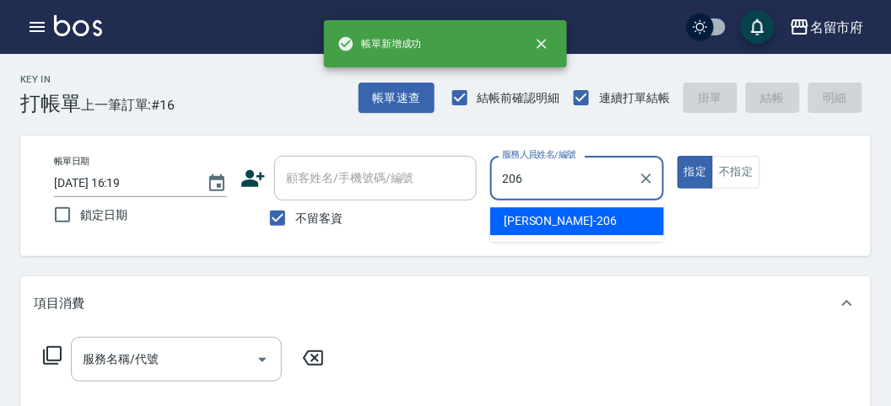
type input "[PERSON_NAME]-206"
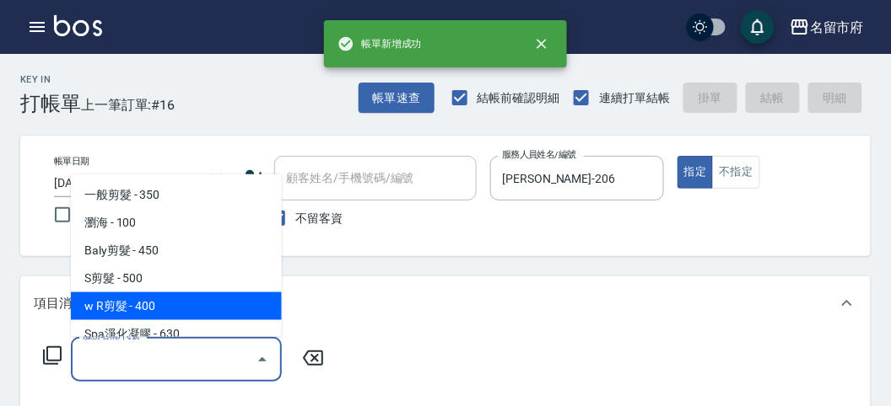
type input "w R剪髮(C011)"
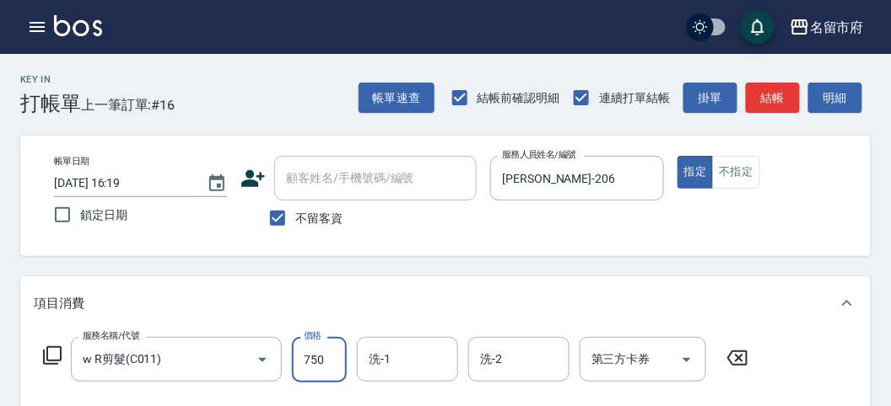
type input "750"
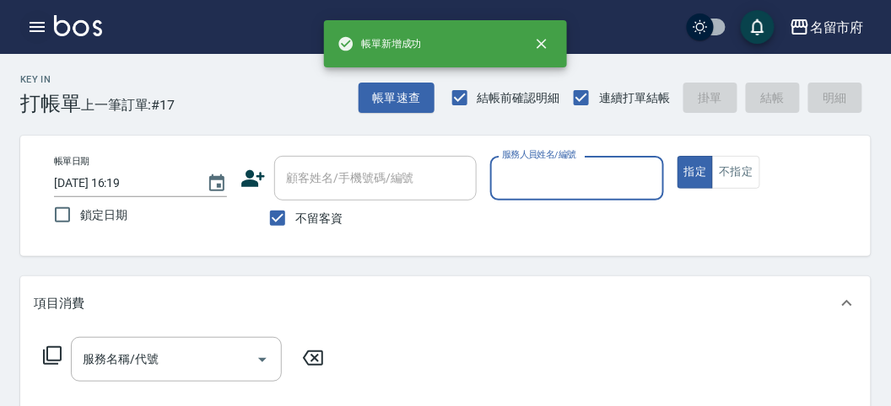
click at [37, 26] on icon "button" at bounding box center [37, 27] width 20 height 20
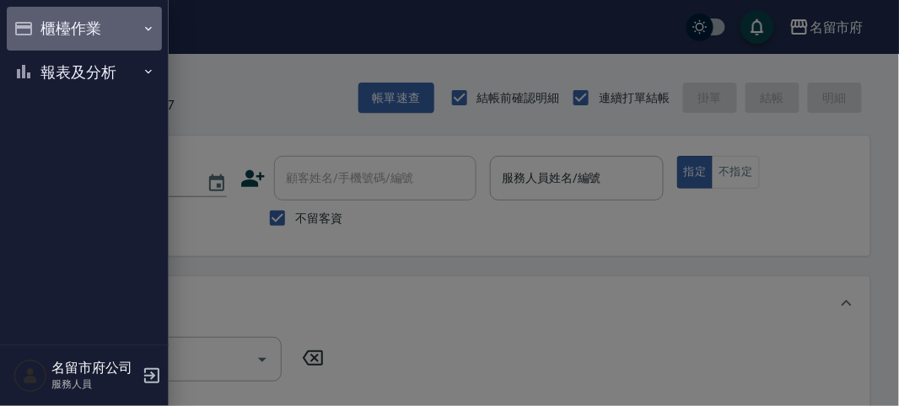
drag, startPoint x: 37, startPoint y: 26, endPoint x: 45, endPoint y: 53, distance: 28.0
click at [38, 27] on button "櫃檯作業" at bounding box center [84, 29] width 155 height 44
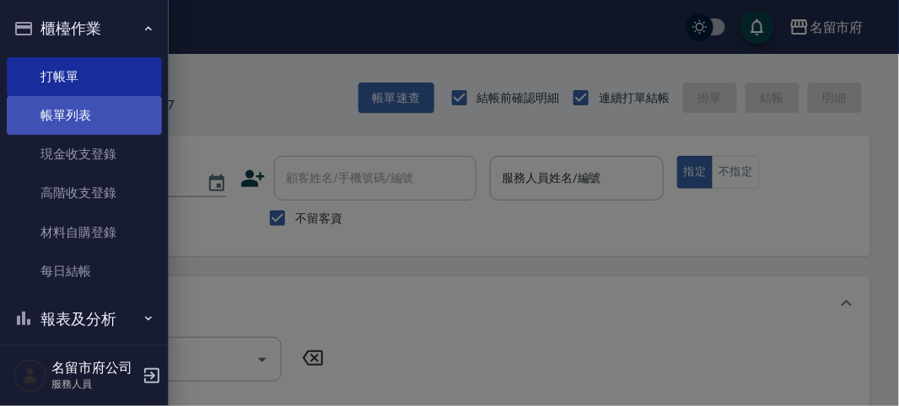
drag, startPoint x: 63, startPoint y: 100, endPoint x: 69, endPoint y: 118, distance: 19.5
click at [64, 100] on link "帳單列表" at bounding box center [84, 115] width 155 height 39
click at [73, 121] on link "帳單列表" at bounding box center [84, 115] width 155 height 39
click at [69, 118] on link "帳單列表" at bounding box center [84, 115] width 155 height 39
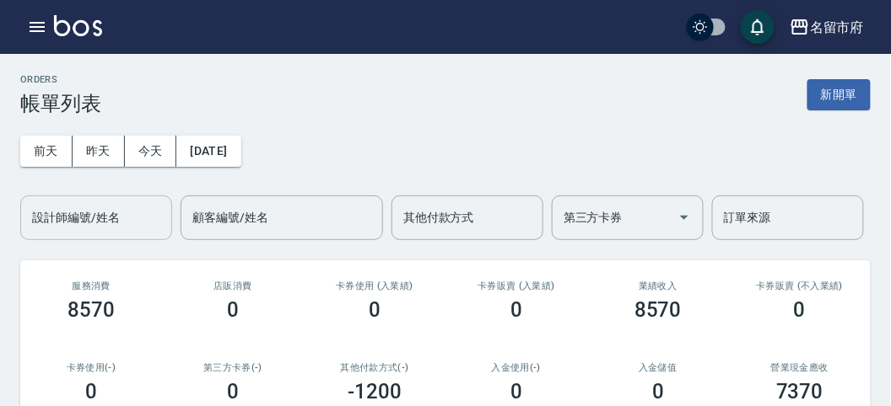
click at [77, 209] on input "設計師編號/姓名" at bounding box center [96, 218] width 137 height 30
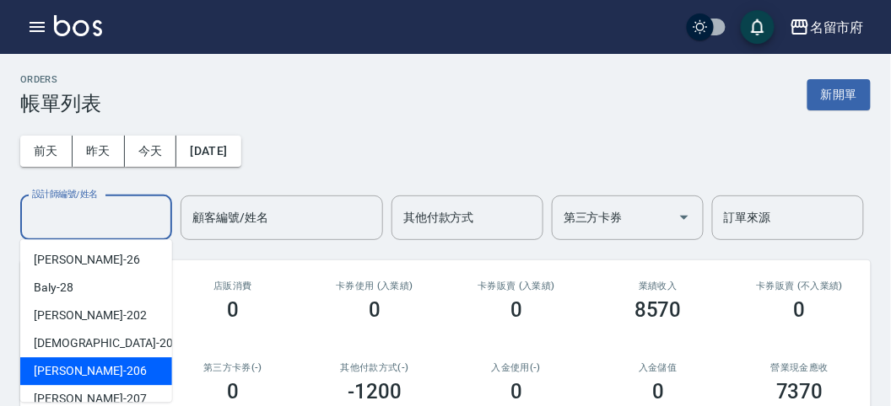
click at [116, 369] on div "[PERSON_NAME] -206" at bounding box center [96, 372] width 152 height 28
type input "[PERSON_NAME]-206"
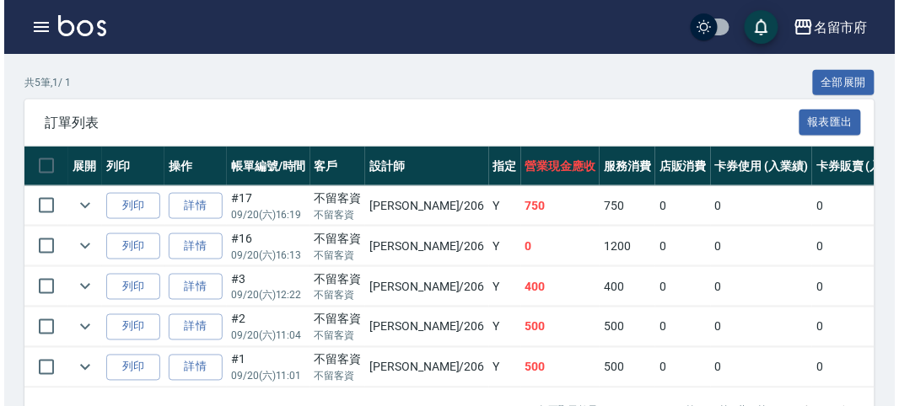
scroll to position [433, 0]
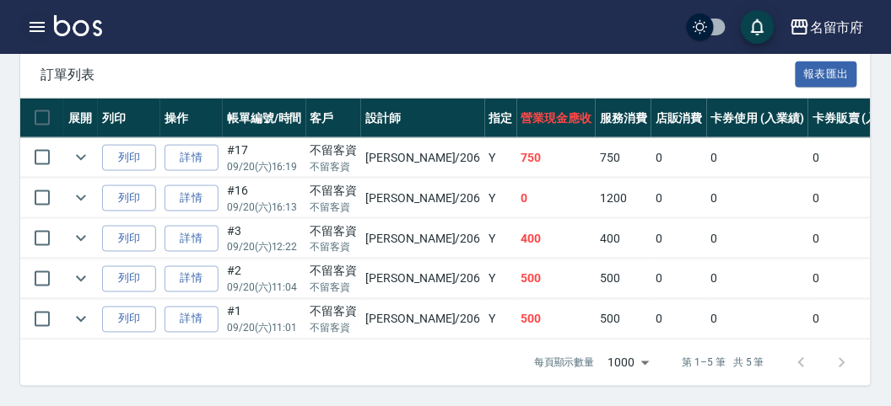
click at [40, 32] on icon "button" at bounding box center [37, 27] width 20 height 20
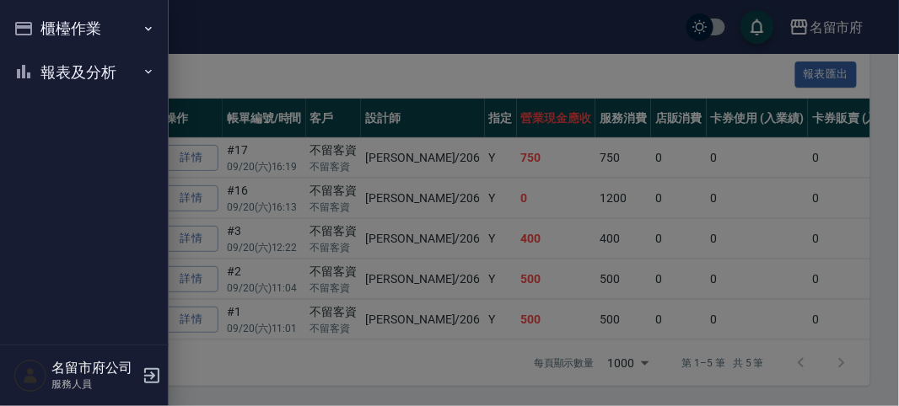
click at [40, 32] on button "櫃檯作業" at bounding box center [84, 29] width 155 height 44
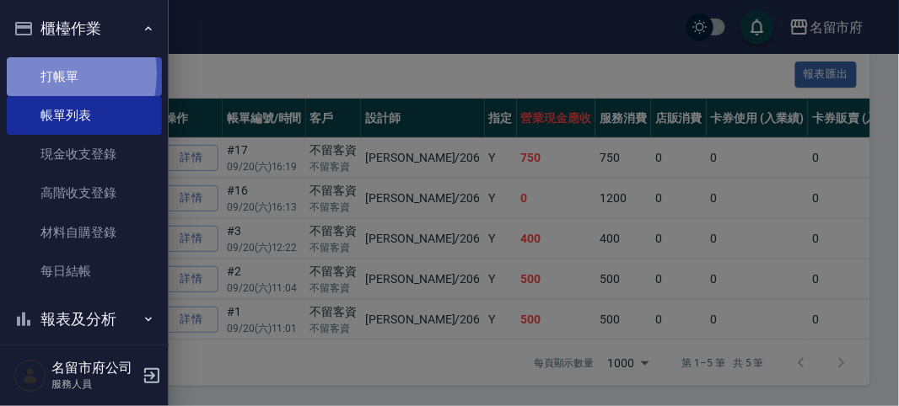
click at [43, 73] on link "打帳單" at bounding box center [84, 76] width 155 height 39
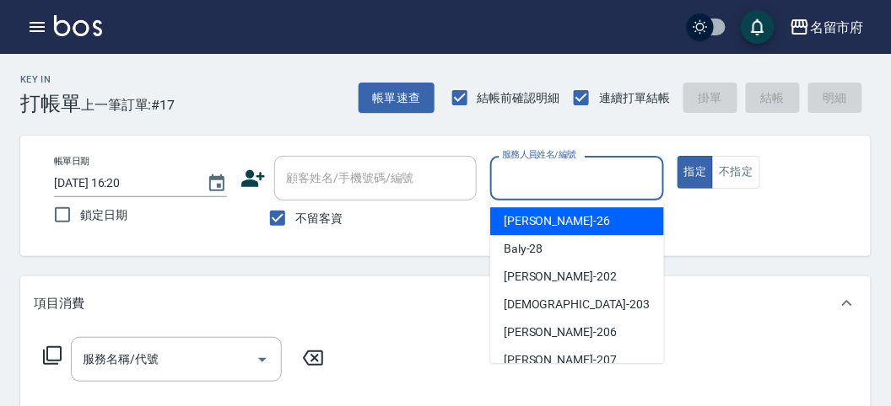
click at [590, 187] on input "服務人員姓名/編號" at bounding box center [577, 179] width 158 height 30
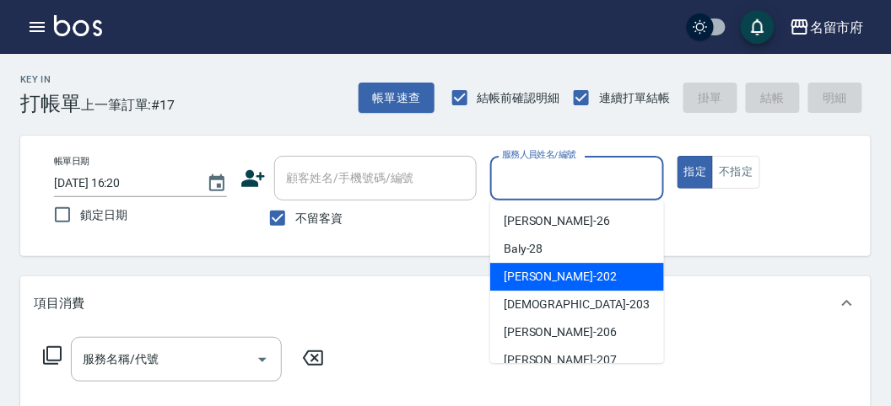
scroll to position [184, 0]
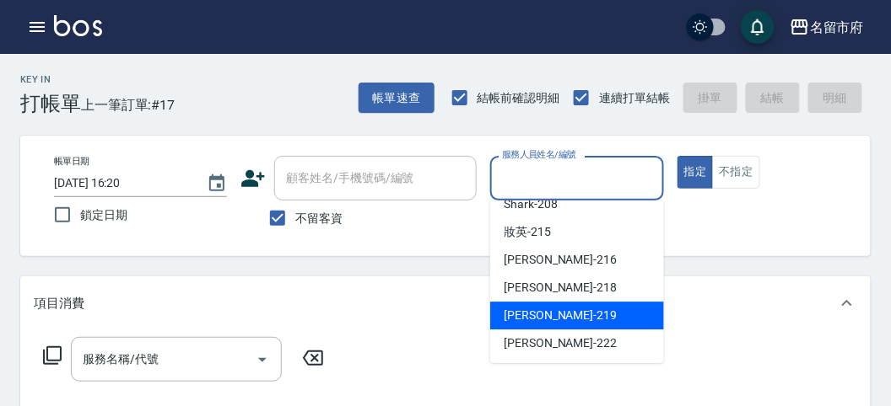
click at [588, 320] on div "[PERSON_NAME] -219" at bounding box center [577, 316] width 174 height 28
type input "[PERSON_NAME]-219"
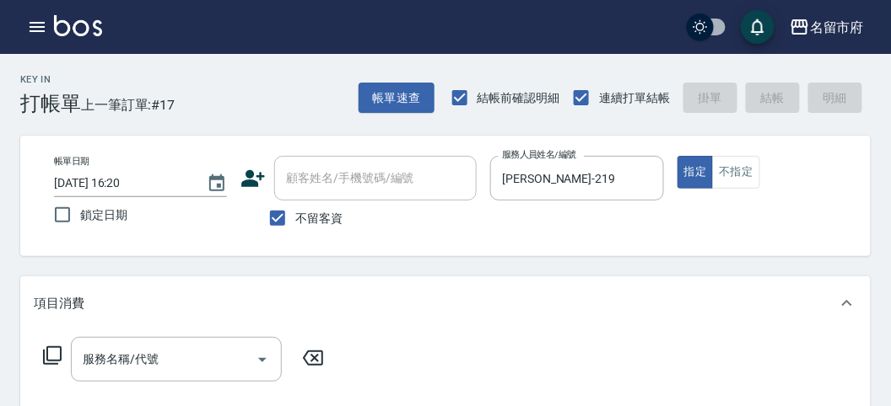
click at [50, 355] on icon at bounding box center [52, 356] width 20 height 20
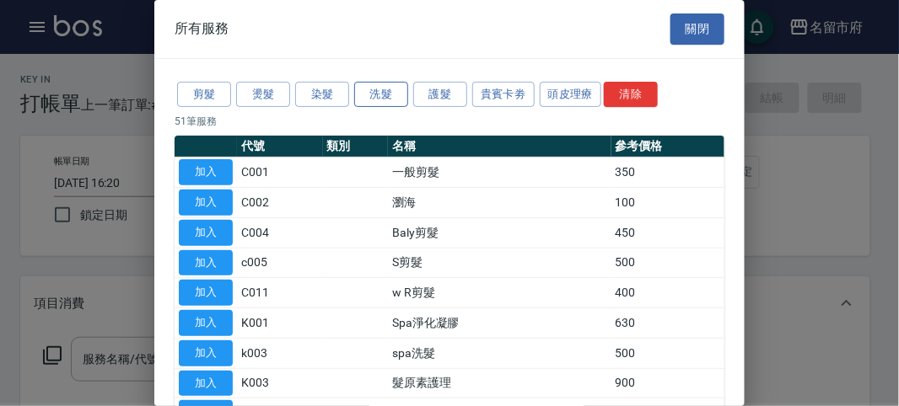
click at [390, 97] on button "洗髮" at bounding box center [381, 95] width 54 height 26
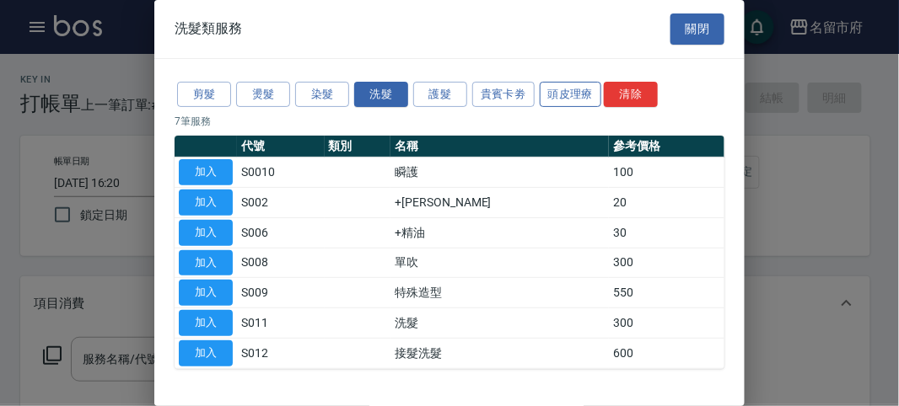
click at [575, 89] on button "頭皮理療" at bounding box center [571, 95] width 62 height 26
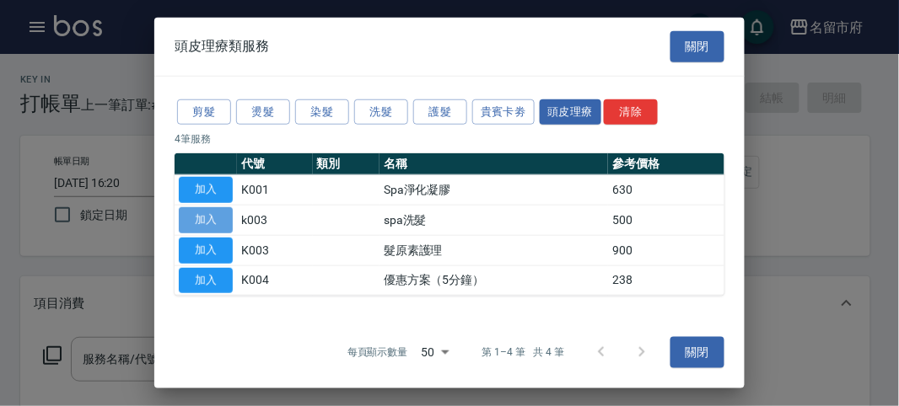
click at [204, 213] on button "加入" at bounding box center [206, 220] width 54 height 26
type input "spa洗髮(k003)"
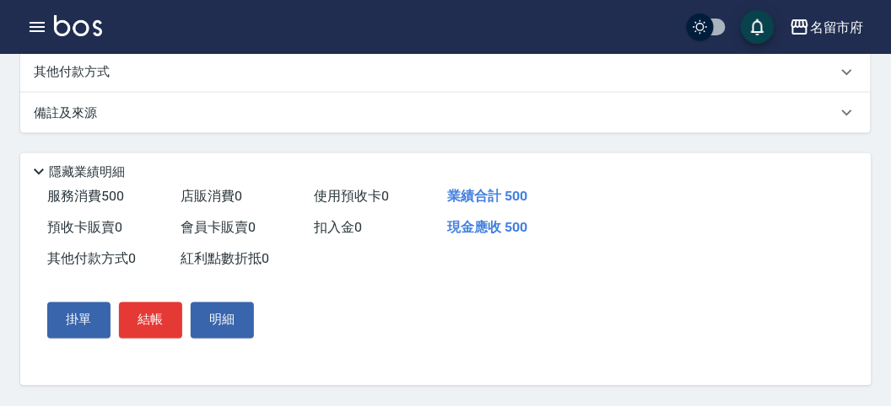
scroll to position [416, 0]
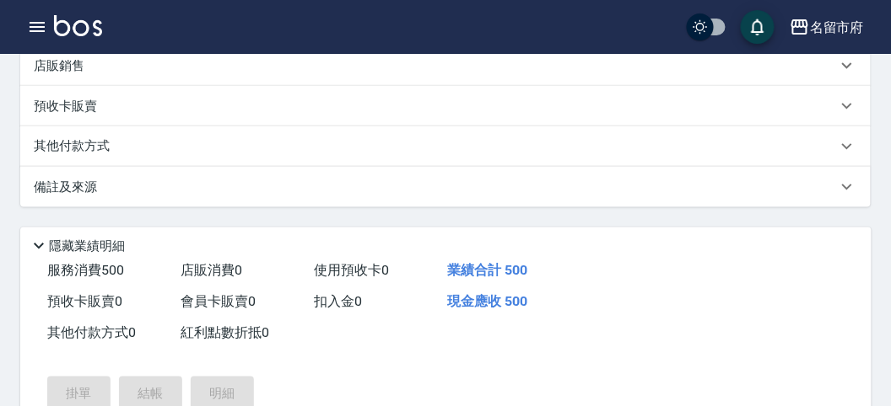
type input "[DATE] 16:25"
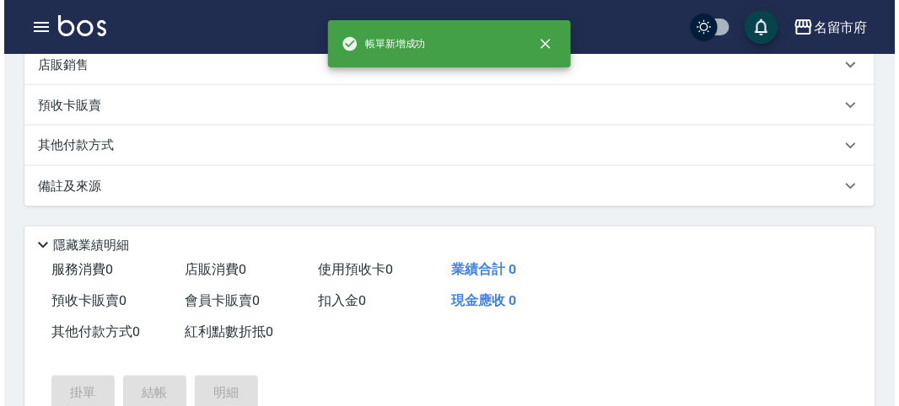
scroll to position [0, 0]
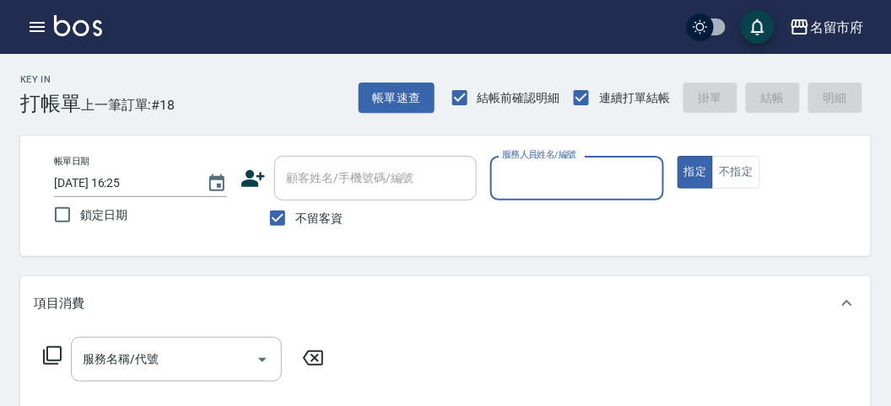
drag, startPoint x: 565, startPoint y: 195, endPoint x: 487, endPoint y: 254, distance: 97.5
click at [565, 196] on div "服務人員姓名/編號" at bounding box center [576, 178] width 173 height 45
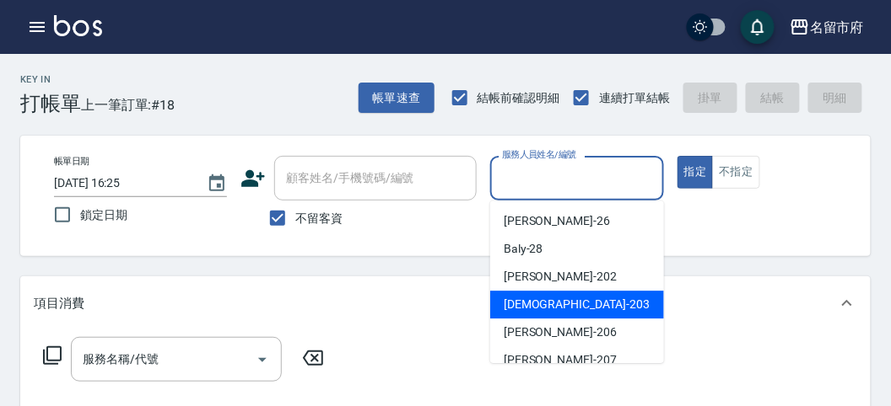
drag, startPoint x: 495, startPoint y: 300, endPoint x: 479, endPoint y: 318, distance: 23.9
click at [498, 296] on div "聖德 -203" at bounding box center [577, 305] width 174 height 28
type input "聖德-203"
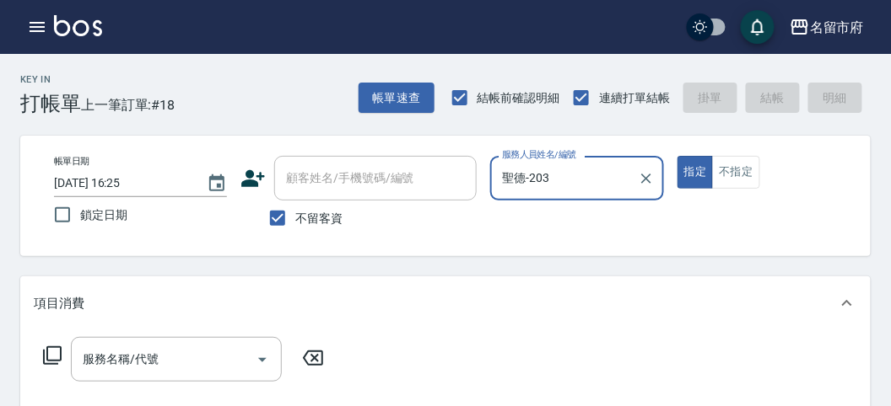
click at [57, 348] on icon at bounding box center [52, 356] width 20 height 20
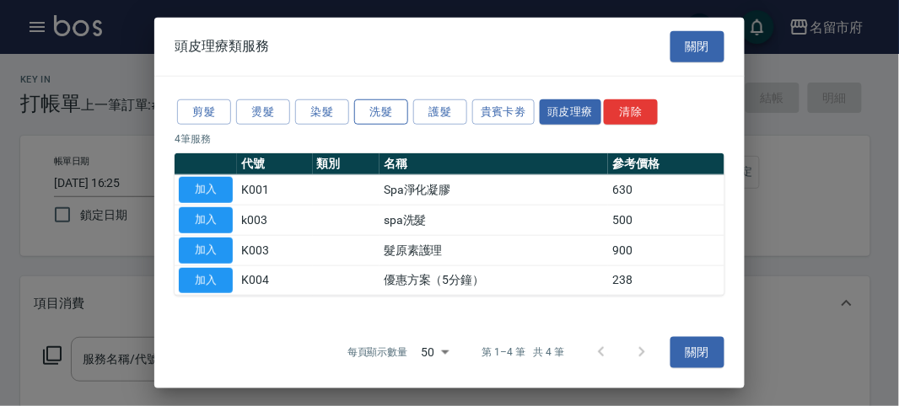
click at [374, 107] on button "洗髮" at bounding box center [381, 112] width 54 height 26
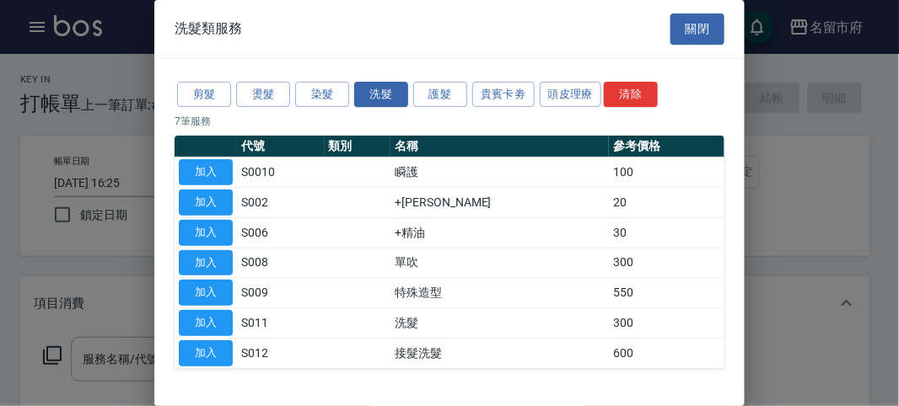
click at [198, 322] on button "加入" at bounding box center [206, 323] width 54 height 26
type input "洗髮(S011)"
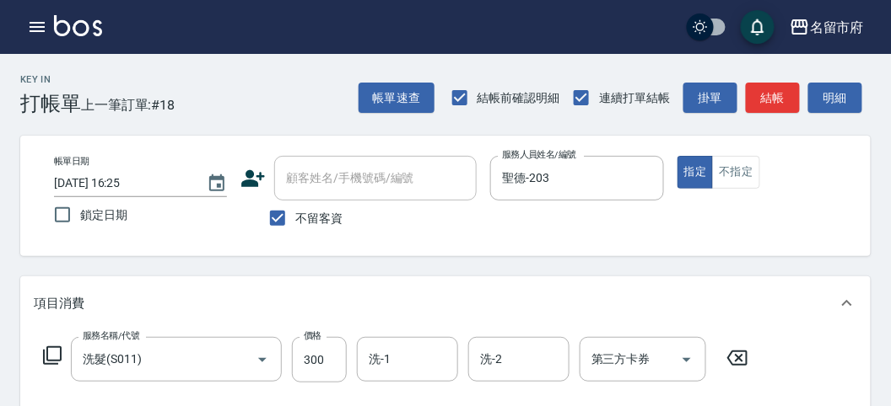
click at [56, 348] on icon at bounding box center [52, 356] width 20 height 20
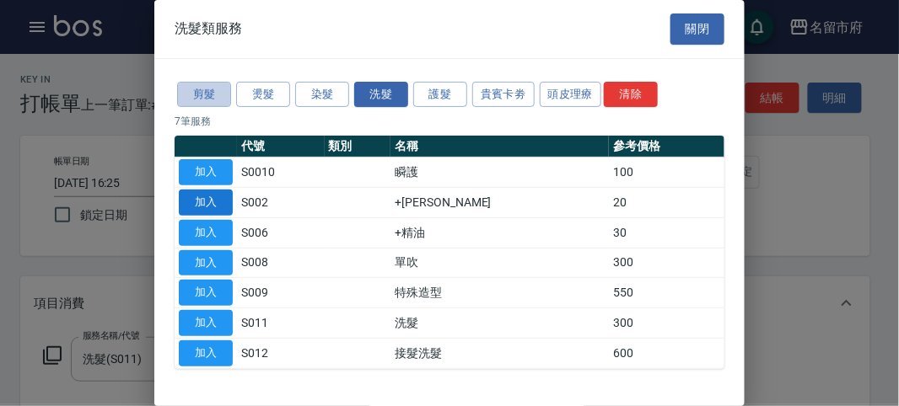
drag, startPoint x: 207, startPoint y: 84, endPoint x: 225, endPoint y: 194, distance: 111.1
click at [204, 84] on button "剪髮" at bounding box center [204, 95] width 54 height 26
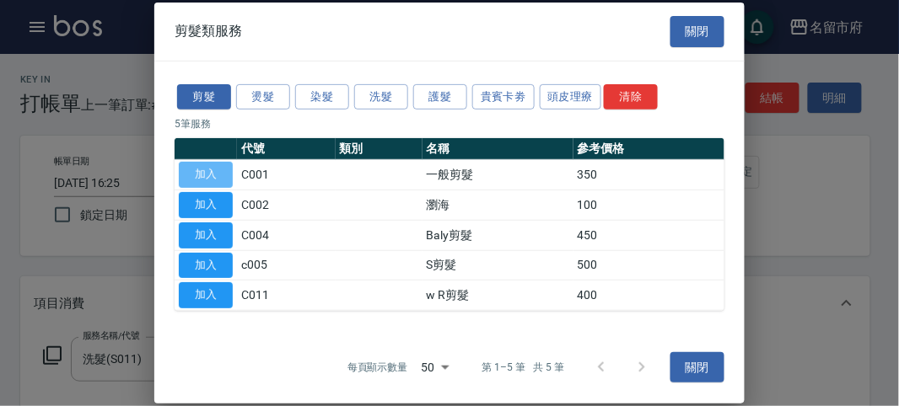
drag, startPoint x: 205, startPoint y: 180, endPoint x: 899, endPoint y: 83, distance: 700.7
click at [204, 179] on button "加入" at bounding box center [206, 175] width 54 height 26
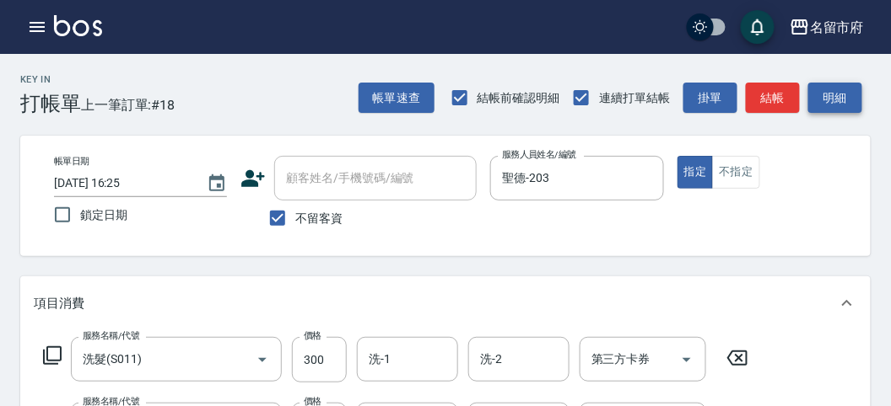
click at [831, 98] on button "明細" at bounding box center [835, 98] width 54 height 31
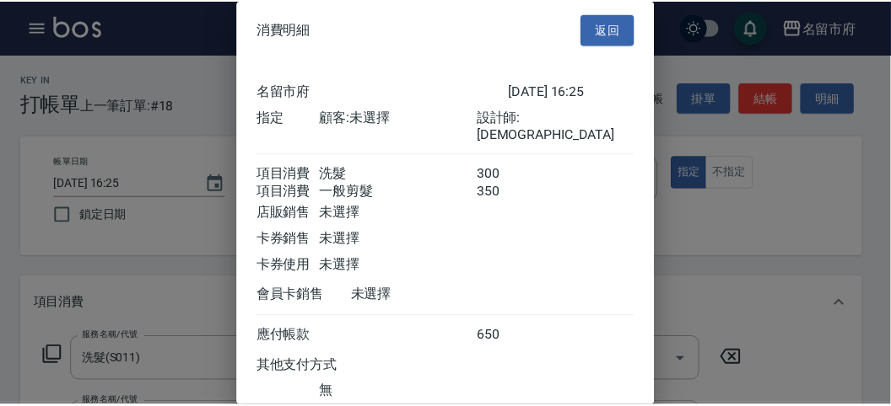
scroll to position [112, 0]
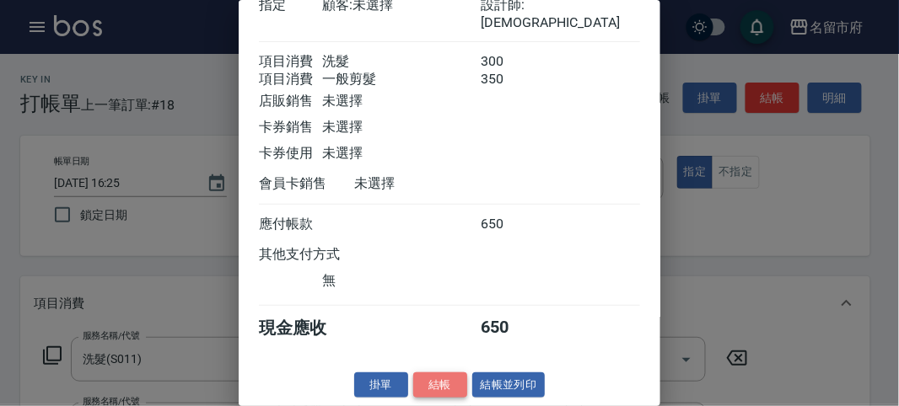
click at [432, 379] on button "結帳" at bounding box center [440, 386] width 54 height 26
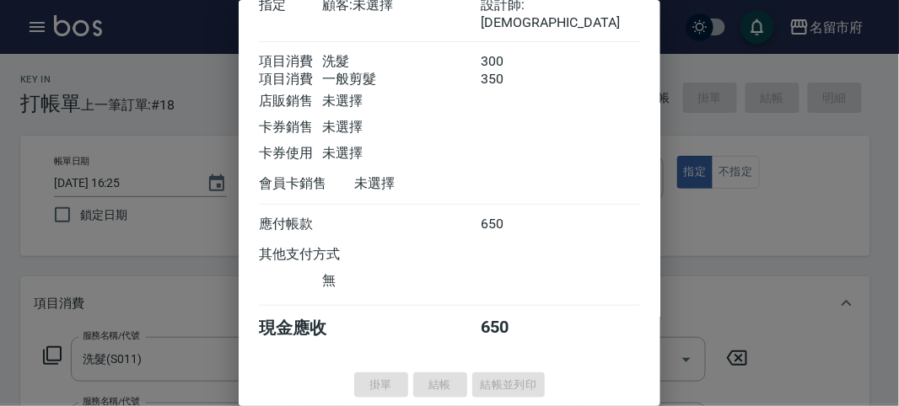
type input "[DATE] 16:48"
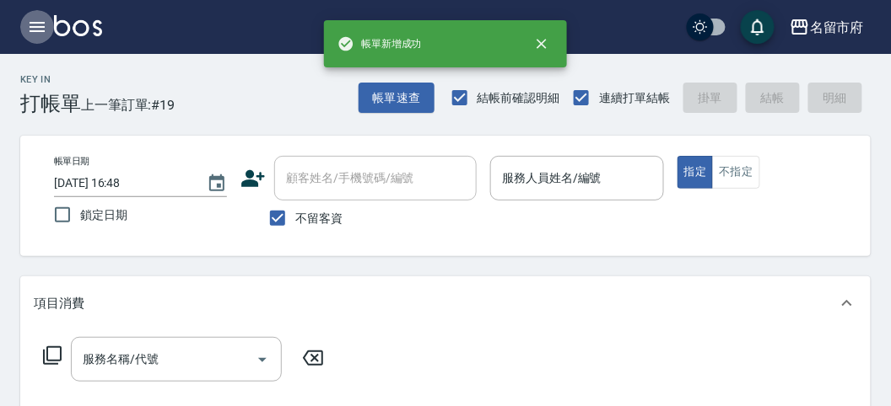
click at [40, 30] on icon "button" at bounding box center [37, 27] width 20 height 20
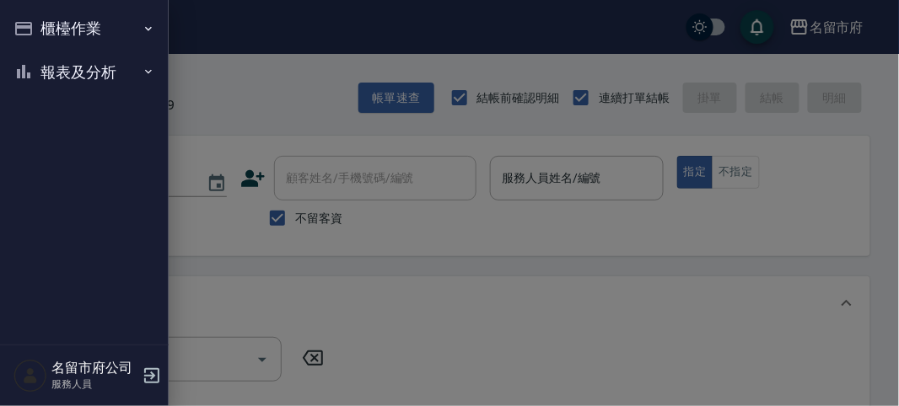
drag, startPoint x: 40, startPoint y: 30, endPoint x: 71, endPoint y: 245, distance: 217.3
click at [51, 67] on button "報表及分析" at bounding box center [84, 73] width 155 height 44
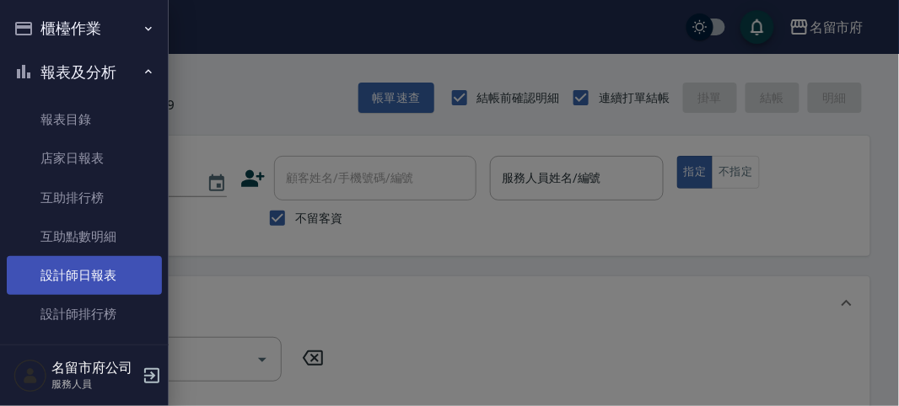
click at [79, 285] on link "設計師日報表" at bounding box center [84, 275] width 155 height 39
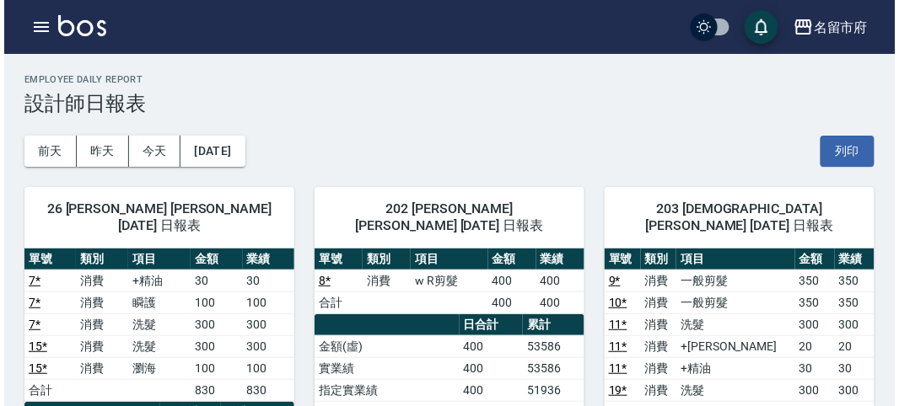
scroll to position [94, 0]
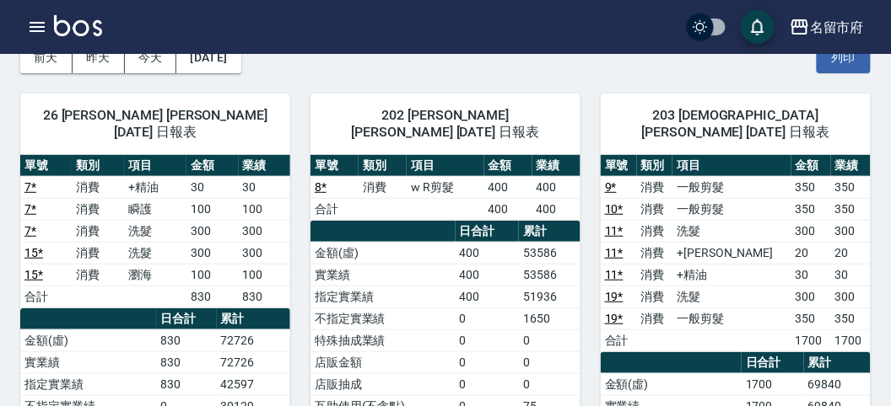
click at [34, 40] on button "button" at bounding box center [37, 27] width 34 height 34
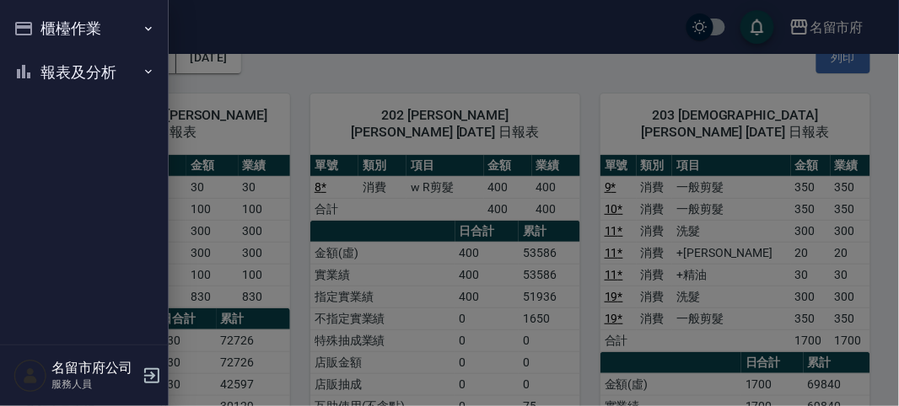
click at [35, 35] on button "櫃檯作業" at bounding box center [84, 29] width 155 height 44
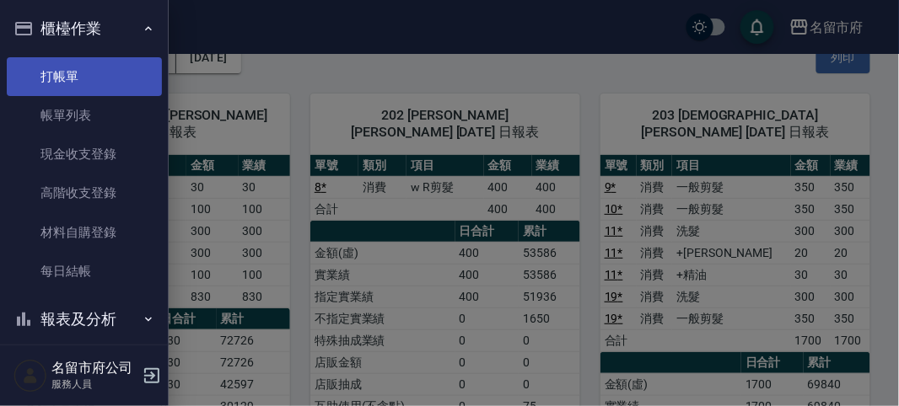
click at [57, 85] on link "打帳單" at bounding box center [84, 76] width 155 height 39
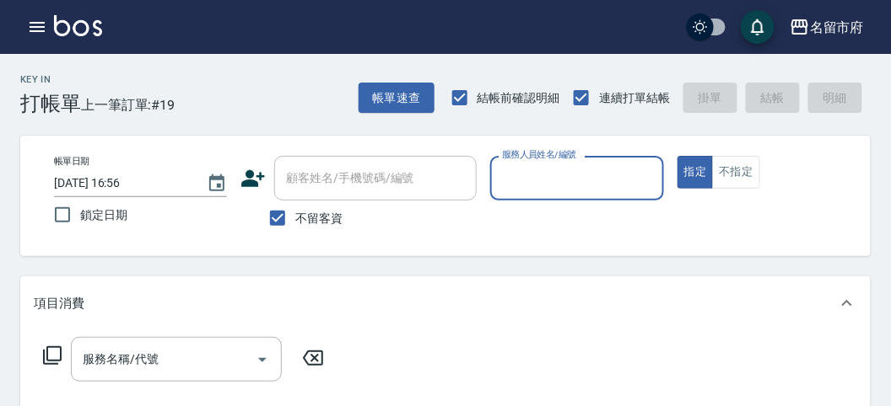
click at [572, 179] on input "服務人員姓名/編號" at bounding box center [577, 179] width 158 height 30
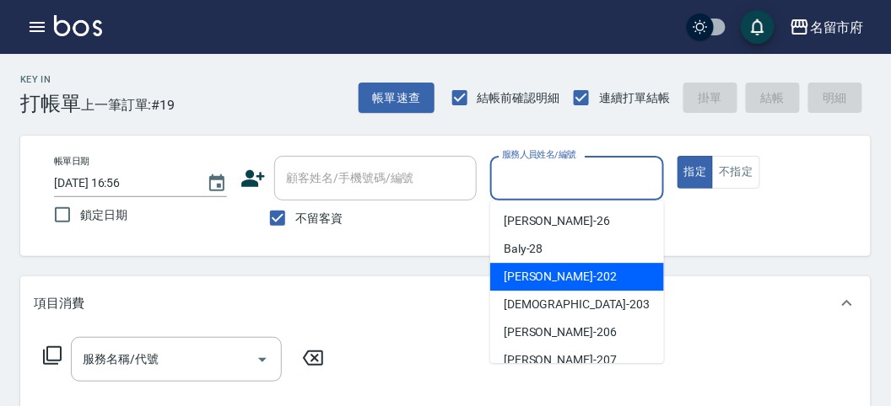
click at [578, 266] on div "[PERSON_NAME] -202" at bounding box center [577, 277] width 174 height 28
type input "[PERSON_NAME]-202"
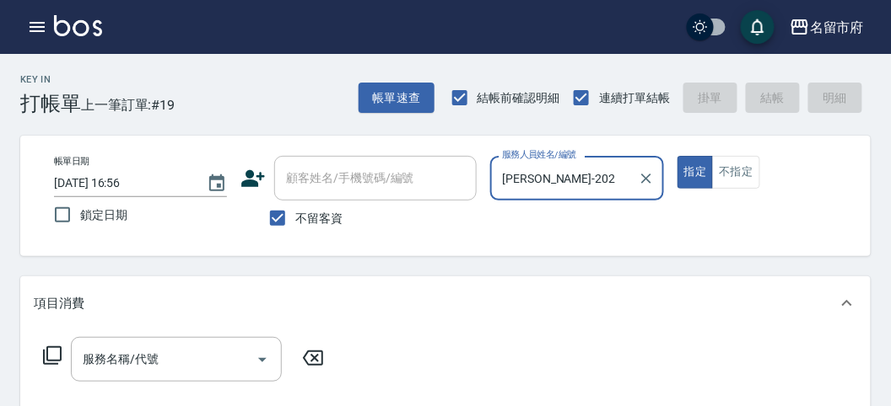
click at [51, 352] on icon at bounding box center [52, 356] width 20 height 20
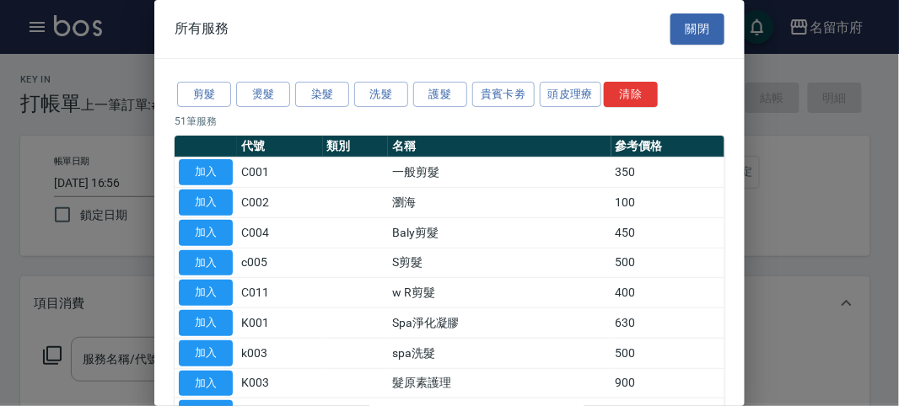
drag, startPoint x: 201, startPoint y: 94, endPoint x: 213, endPoint y: 108, distance: 18.5
click at [200, 94] on button "剪髮" at bounding box center [204, 95] width 54 height 26
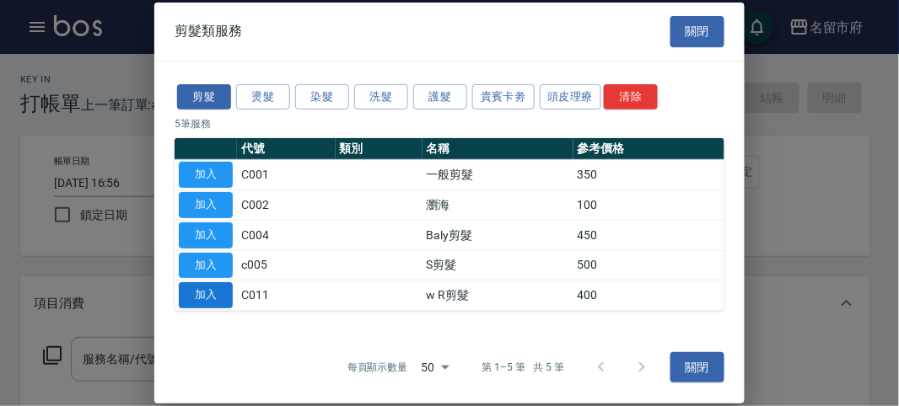
drag, startPoint x: 215, startPoint y: 303, endPoint x: 212, endPoint y: 293, distance: 9.9
click at [213, 302] on button "加入" at bounding box center [206, 296] width 54 height 26
type input "w R剪髮(C011)"
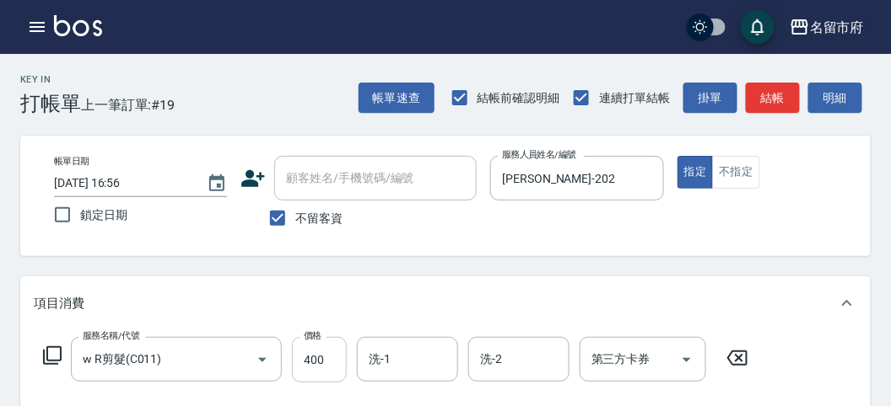
click at [316, 375] on input "400" at bounding box center [319, 360] width 55 height 46
type input "1200"
click at [774, 87] on button "結帳" at bounding box center [773, 98] width 54 height 31
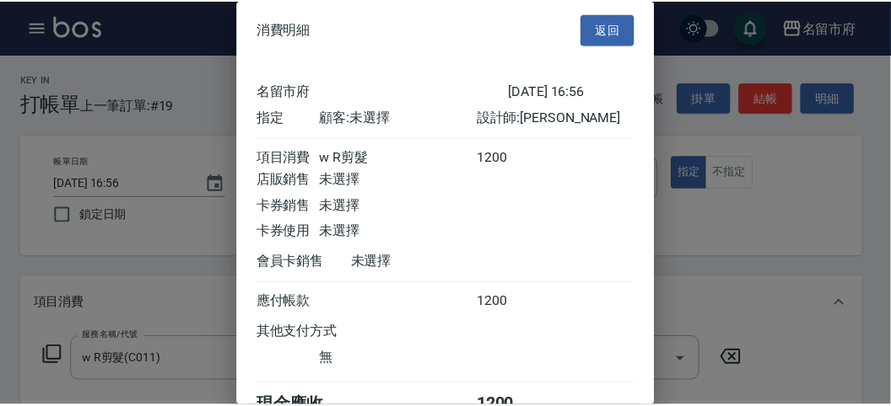
scroll to position [94, 0]
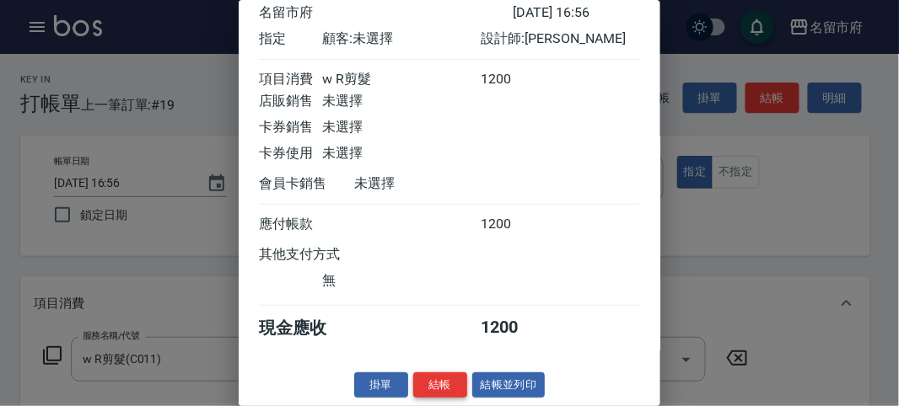
click at [426, 394] on button "結帳" at bounding box center [440, 386] width 54 height 26
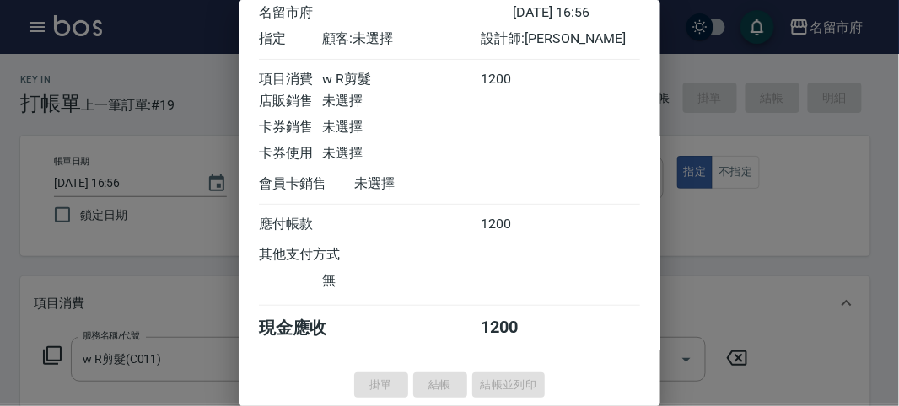
type input "[DATE] 16:57"
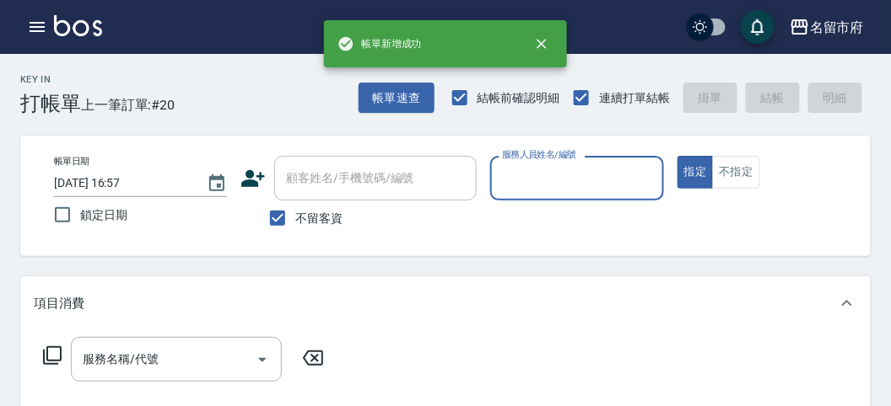
click at [508, 182] on input "服務人員姓名/編號" at bounding box center [577, 179] width 158 height 30
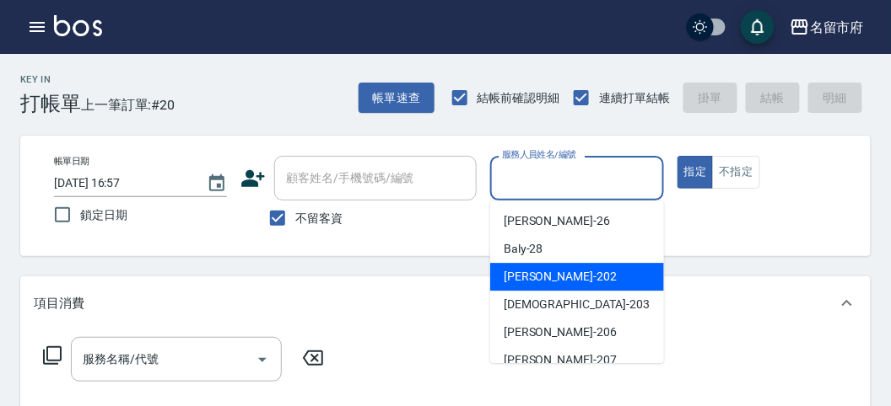
drag, startPoint x: 560, startPoint y: 280, endPoint x: 444, endPoint y: 292, distance: 116.1
click at [557, 280] on div "[PERSON_NAME] -202" at bounding box center [577, 277] width 174 height 28
type input "[PERSON_NAME]-202"
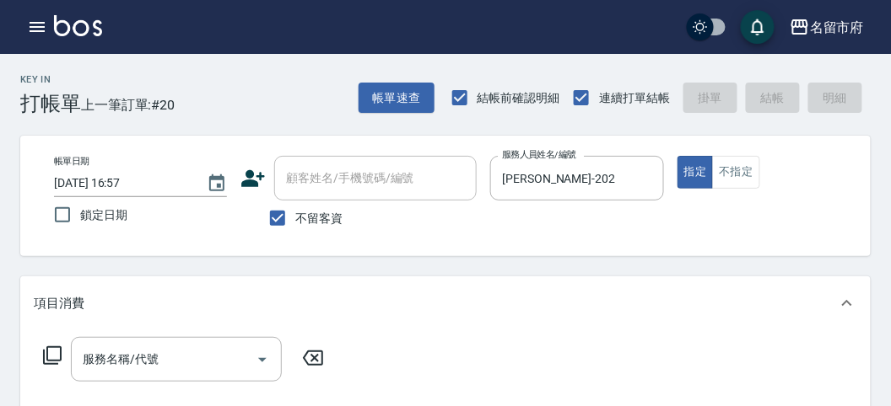
click at [44, 355] on icon at bounding box center [52, 356] width 19 height 19
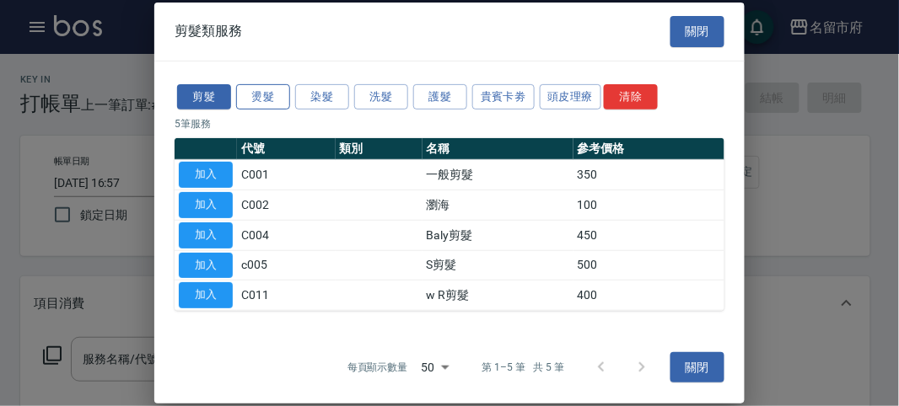
click at [278, 87] on button "燙髮" at bounding box center [263, 96] width 54 height 26
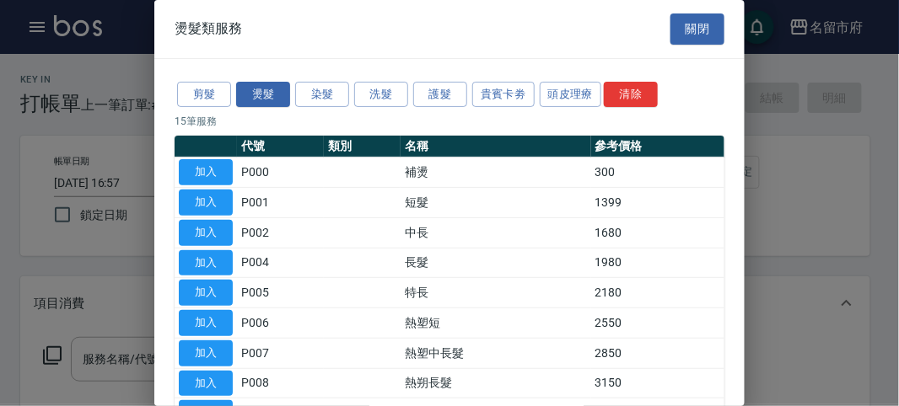
click at [197, 201] on button "加入" at bounding box center [206, 203] width 54 height 26
type input "短髮(P001)"
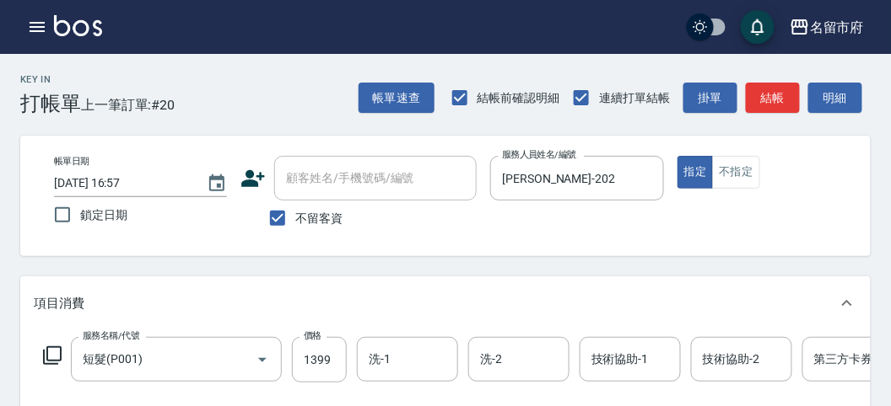
click at [53, 350] on icon at bounding box center [52, 356] width 20 height 20
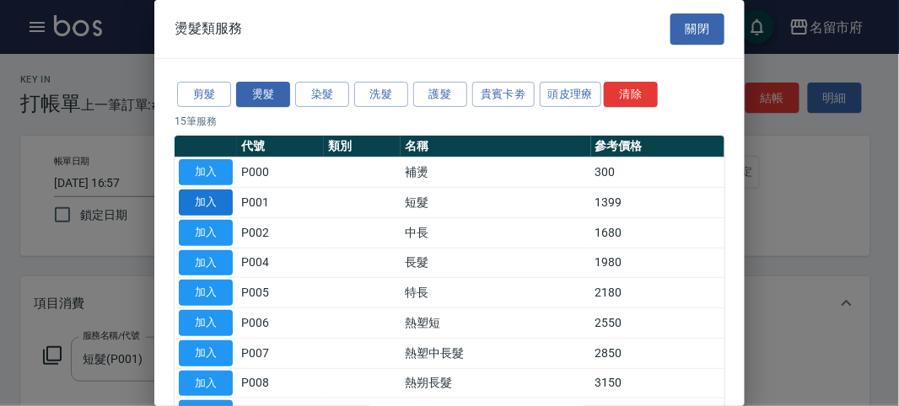
click at [223, 203] on button "加入" at bounding box center [206, 203] width 54 height 26
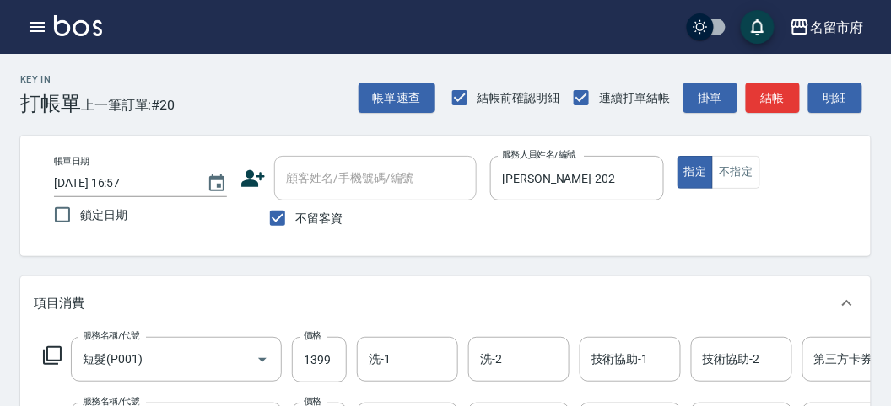
click at [57, 355] on icon at bounding box center [52, 356] width 20 height 20
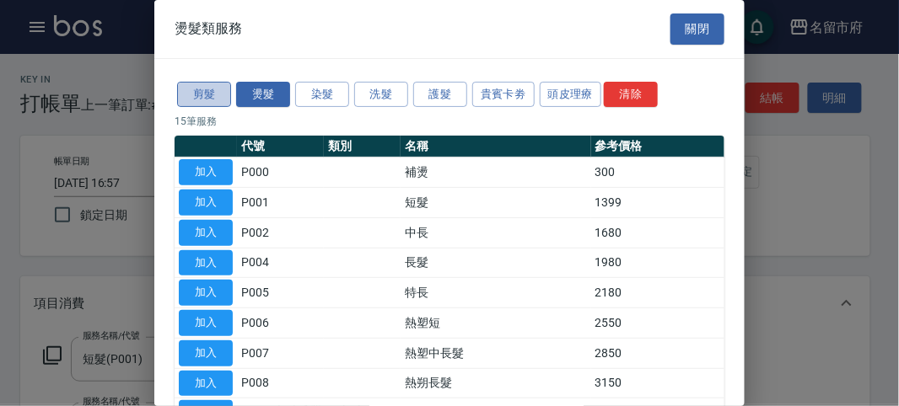
click at [207, 103] on button "剪髮" at bounding box center [204, 95] width 54 height 26
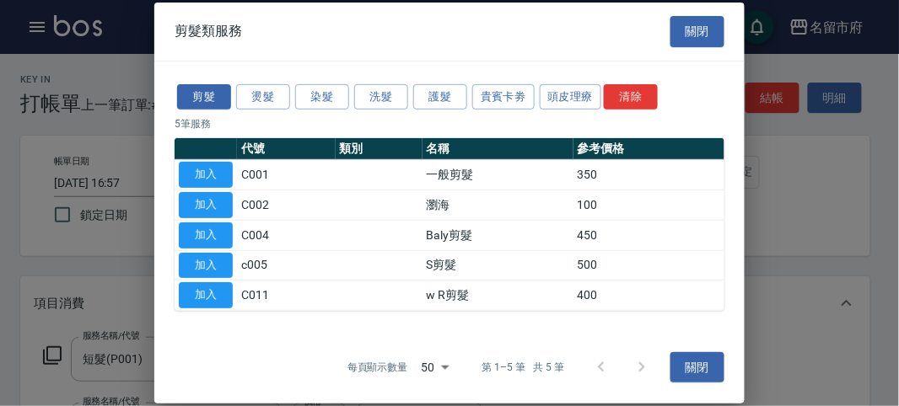
click at [207, 287] on button "加入" at bounding box center [206, 296] width 54 height 26
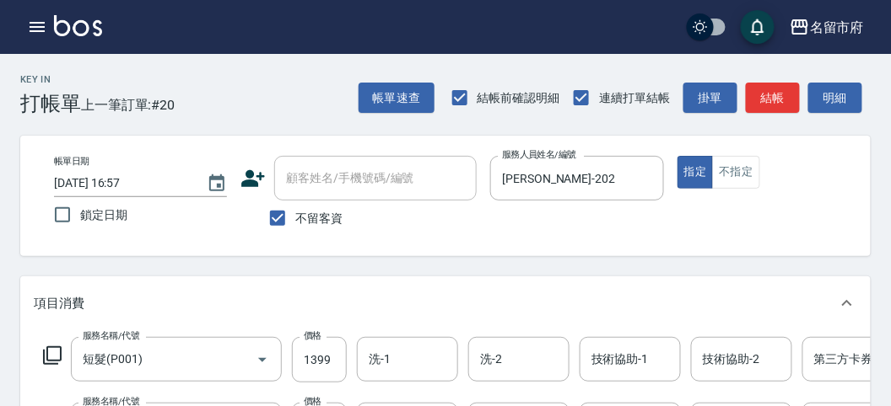
scroll to position [187, 0]
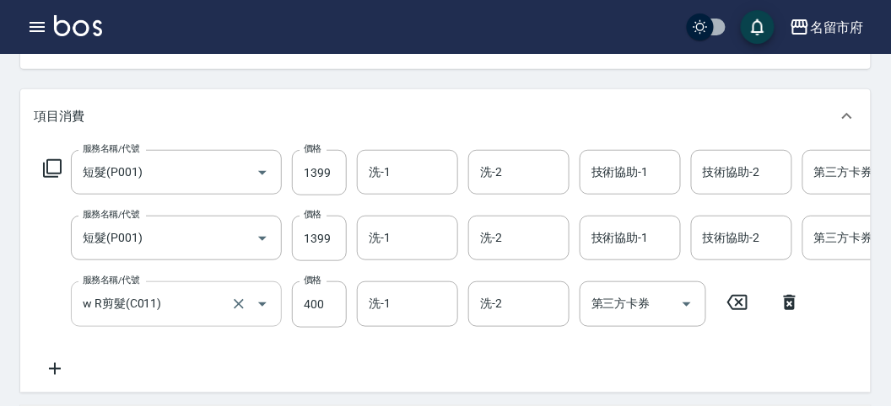
drag, startPoint x: 327, startPoint y: 316, endPoint x: 272, endPoint y: 313, distance: 54.9
click at [327, 315] on input "400" at bounding box center [319, 305] width 55 height 46
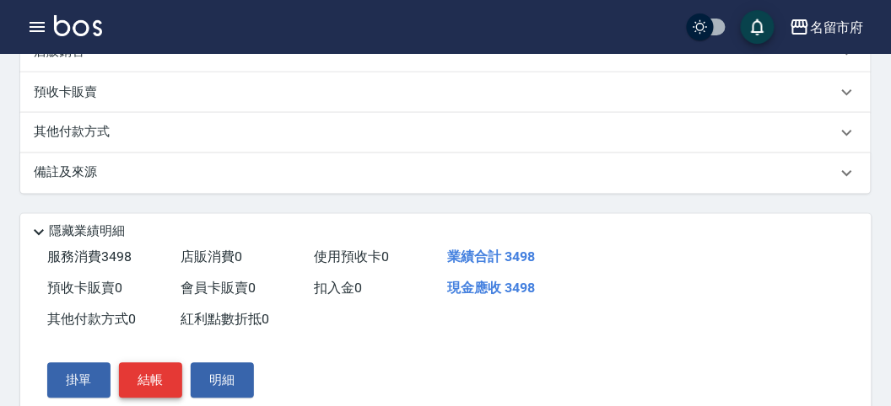
type input "700"
click at [164, 390] on button "結帳" at bounding box center [150, 380] width 63 height 35
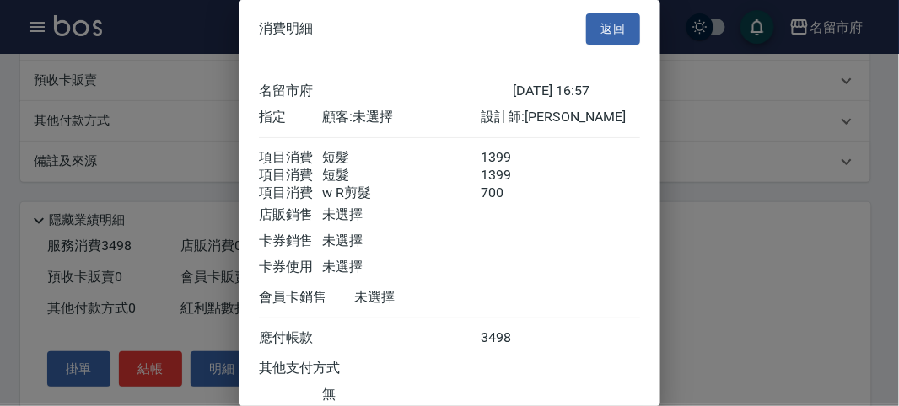
scroll to position [132, 0]
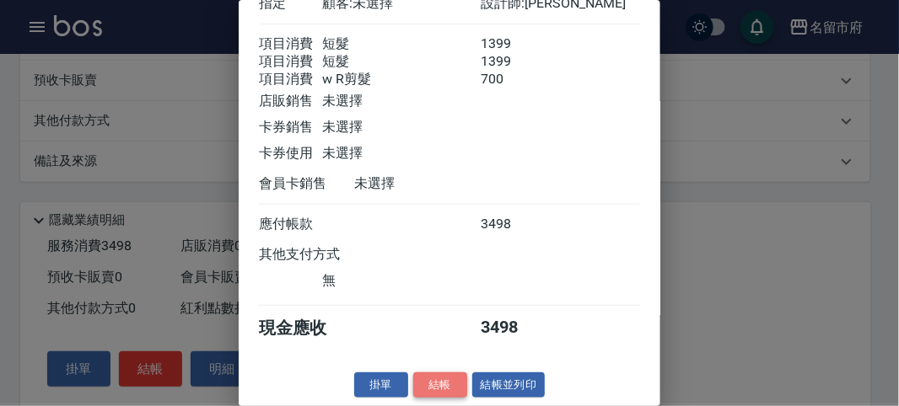
click at [443, 385] on button "結帳" at bounding box center [440, 386] width 54 height 26
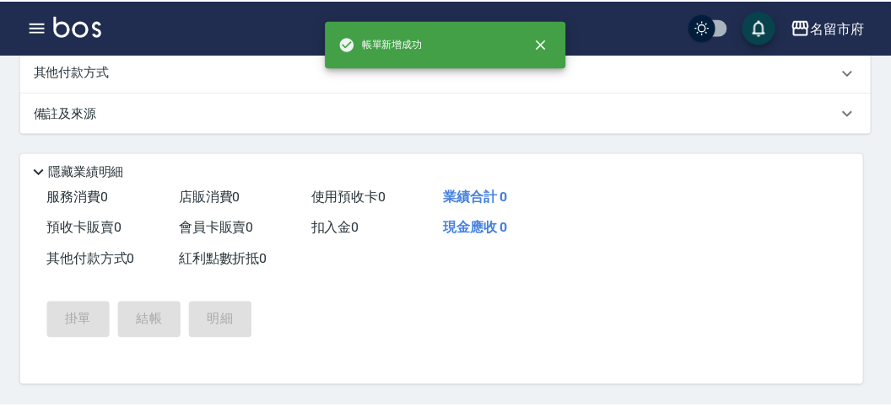
scroll to position [0, 0]
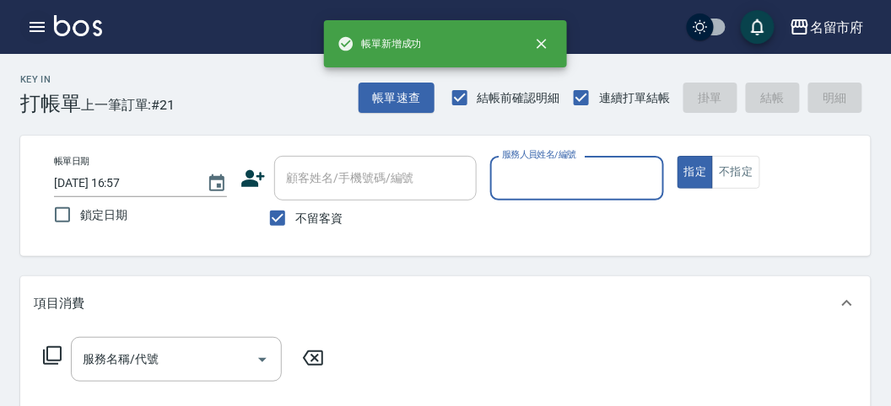
click at [35, 25] on icon "button" at bounding box center [37, 27] width 20 height 20
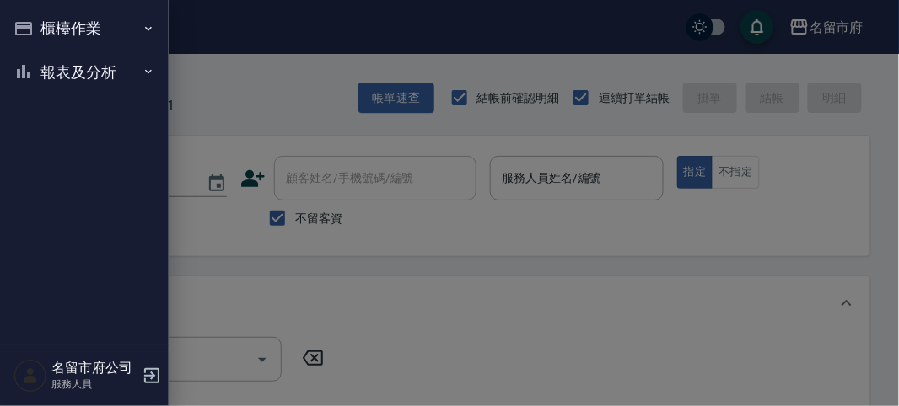
click at [44, 25] on button "櫃檯作業" at bounding box center [84, 29] width 155 height 44
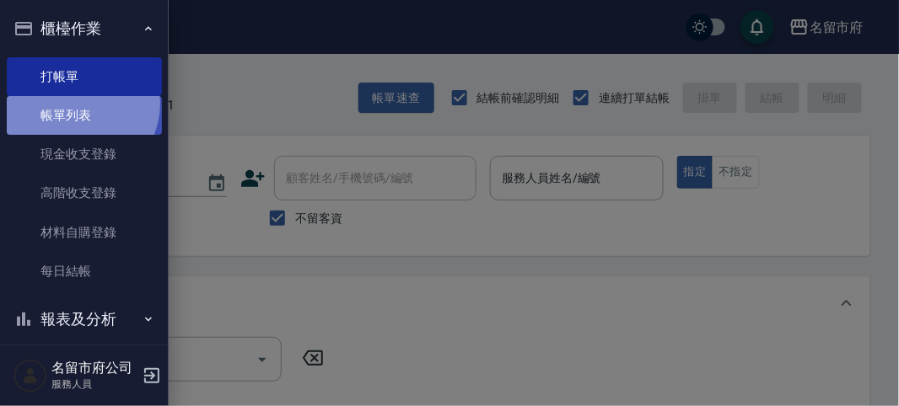
click at [75, 104] on link "帳單列表" at bounding box center [84, 115] width 155 height 39
click at [78, 104] on link "帳單列表" at bounding box center [84, 115] width 155 height 39
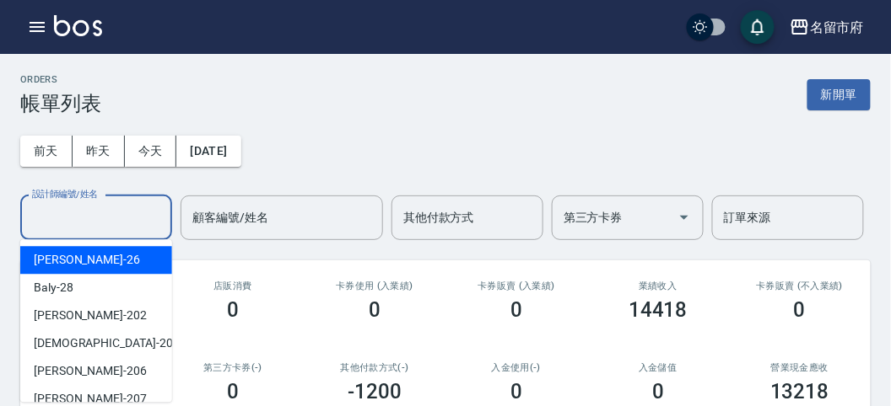
click at [94, 221] on input "設計師編號/姓名" at bounding box center [96, 218] width 137 height 30
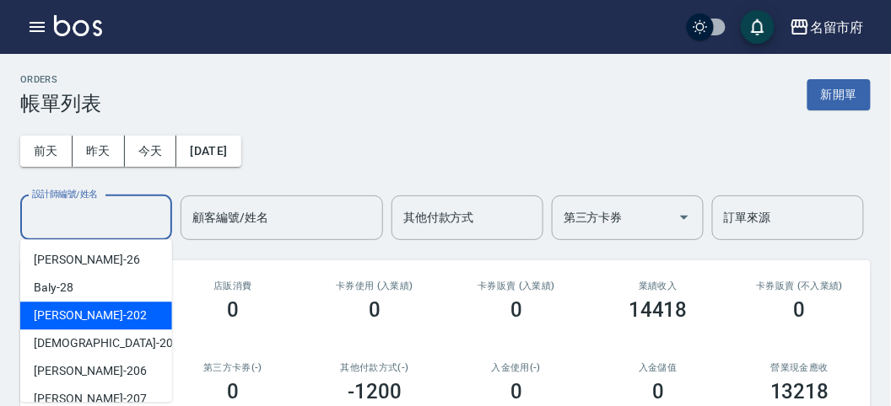
click at [83, 306] on div "[PERSON_NAME] -202" at bounding box center [96, 316] width 152 height 28
type input "[PERSON_NAME]-202"
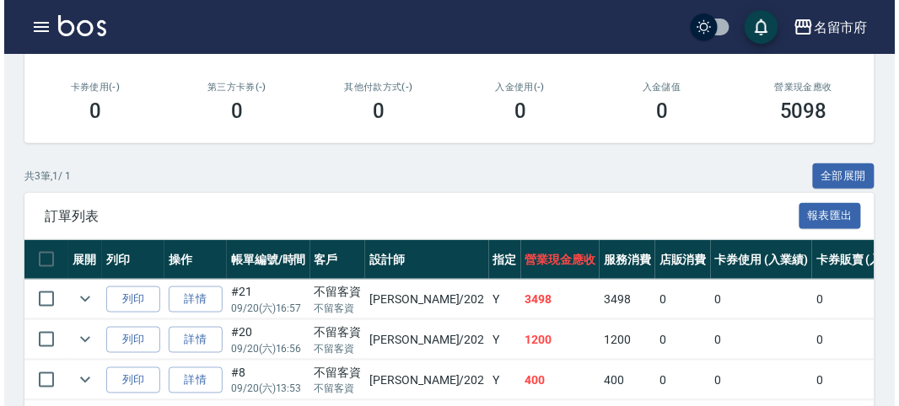
scroll to position [354, 0]
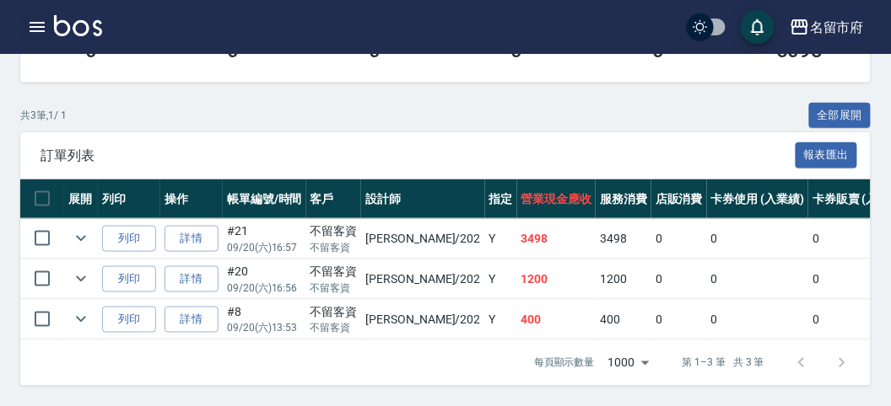
click at [44, 31] on icon "button" at bounding box center [37, 27] width 15 height 10
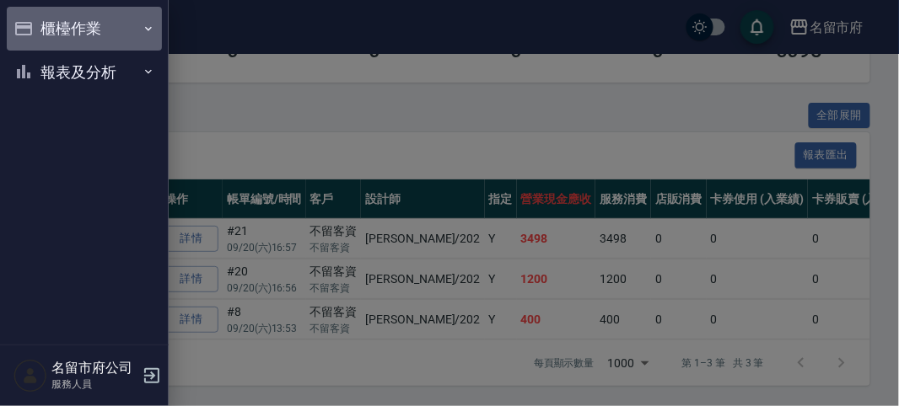
drag, startPoint x: 44, startPoint y: 31, endPoint x: 44, endPoint y: 45, distance: 13.5
click at [40, 31] on button "櫃檯作業" at bounding box center [84, 29] width 155 height 44
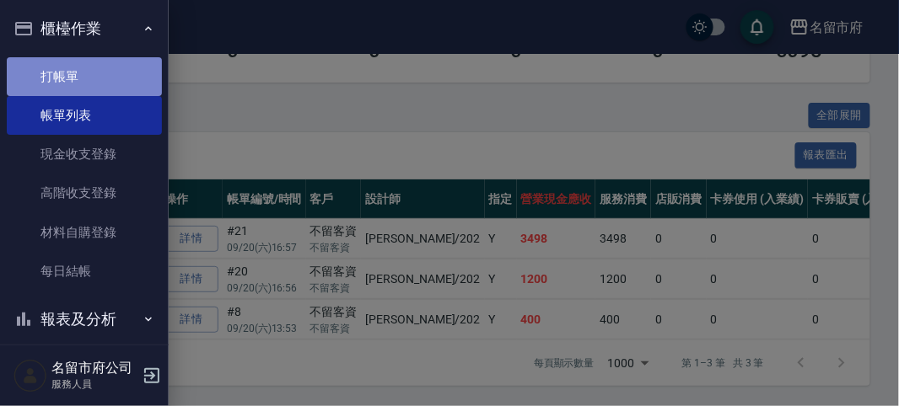
click at [87, 94] on link "打帳單" at bounding box center [84, 76] width 155 height 39
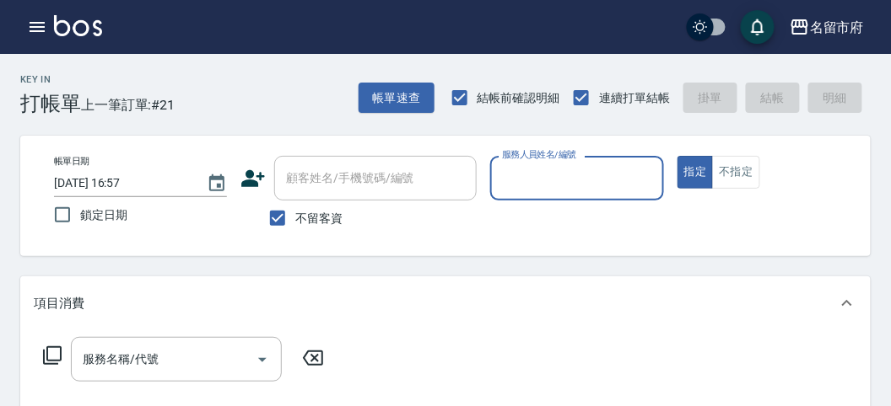
click at [559, 174] on input "服務人員姓名/編號" at bounding box center [577, 179] width 158 height 30
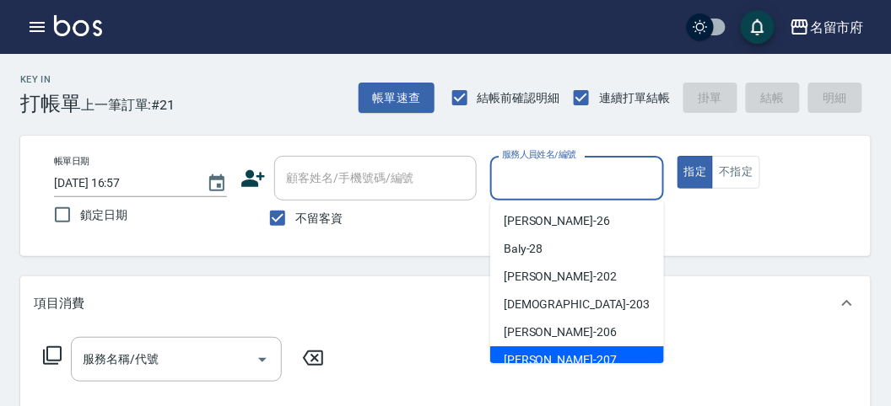
click at [561, 359] on div "[PERSON_NAME] -207" at bounding box center [577, 361] width 174 height 28
type input "[PERSON_NAME]-207"
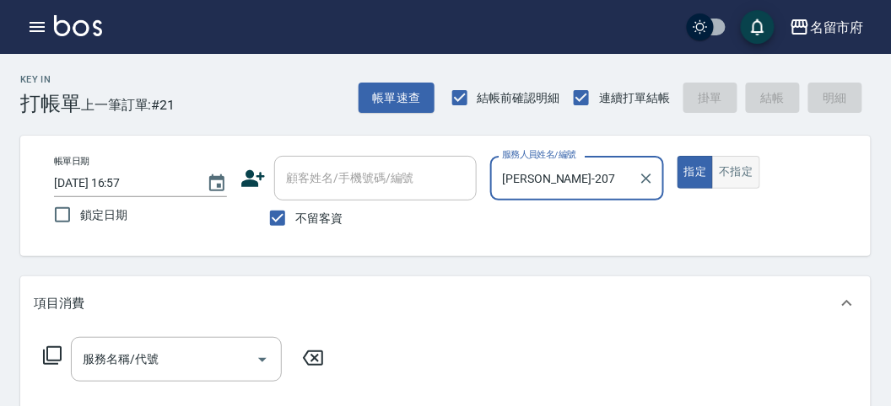
click at [724, 160] on button "不指定" at bounding box center [735, 172] width 47 height 33
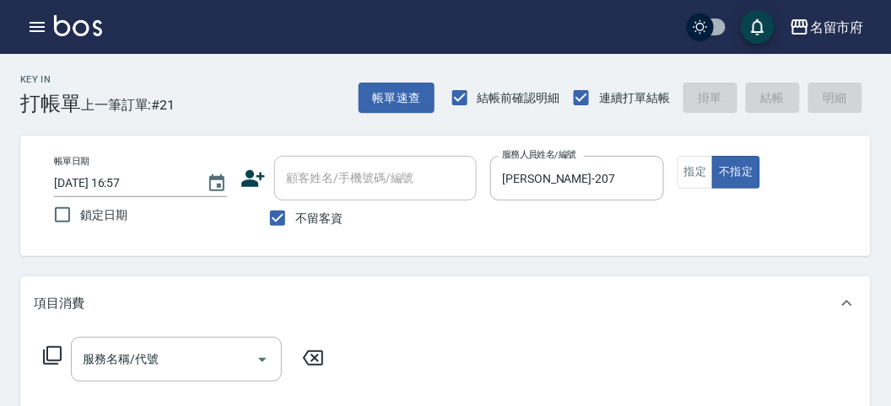
click at [48, 348] on icon at bounding box center [52, 356] width 20 height 20
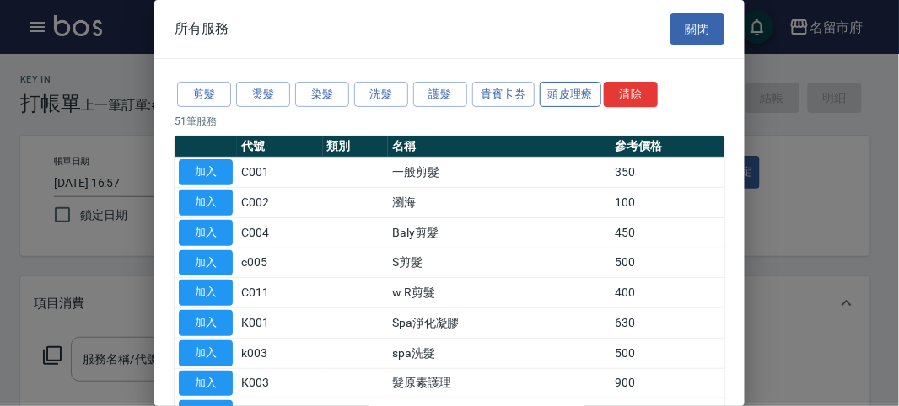
click at [569, 95] on button "頭皮理療" at bounding box center [571, 95] width 62 height 26
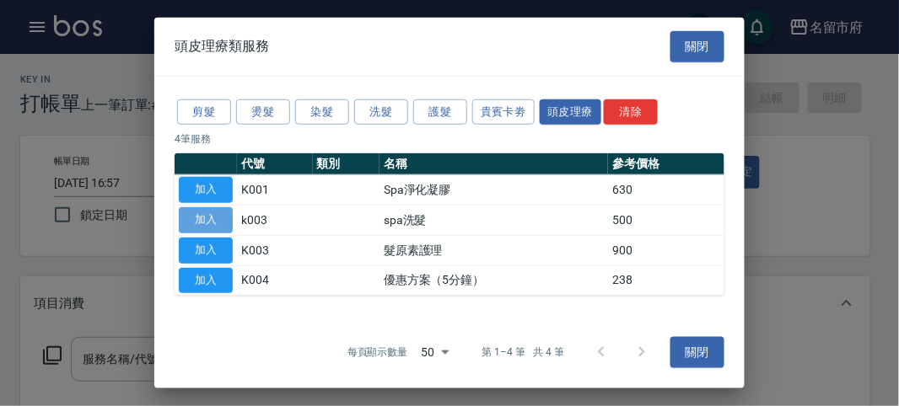
click at [204, 218] on button "加入" at bounding box center [206, 220] width 54 height 26
type input "spa洗髮(k003)"
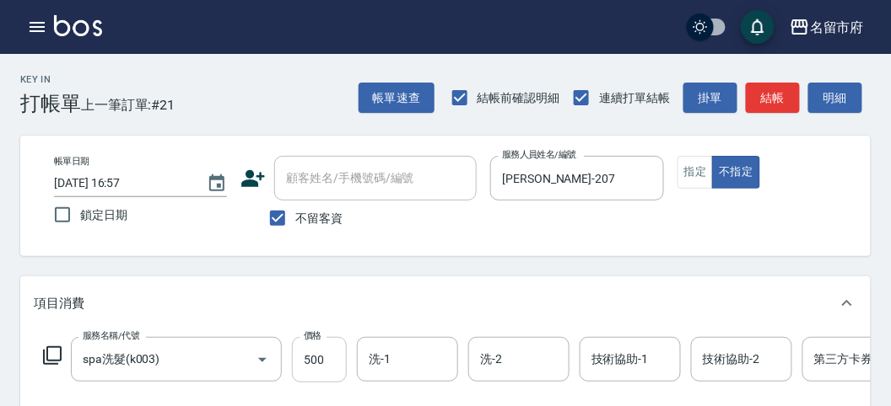
click at [317, 344] on input "500" at bounding box center [319, 360] width 55 height 46
type input "520"
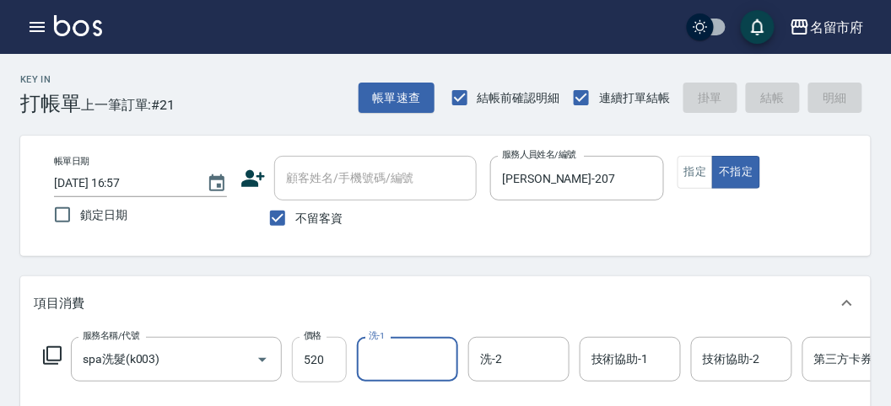
type input "[DATE] 17:13"
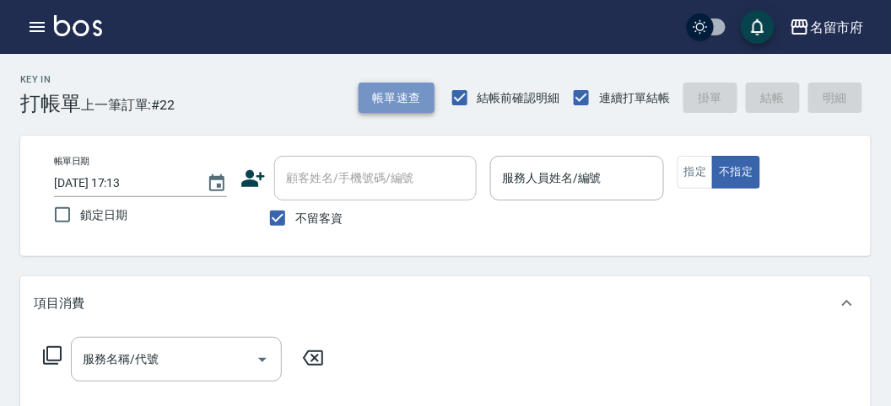
click at [404, 105] on button "帳單速查" at bounding box center [396, 98] width 76 height 31
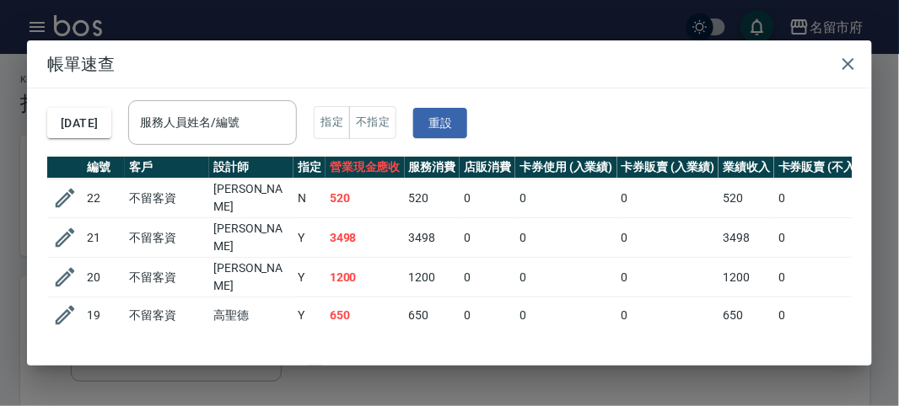
click at [226, 128] on input "服務人員姓名/編號" at bounding box center [212, 123] width 153 height 30
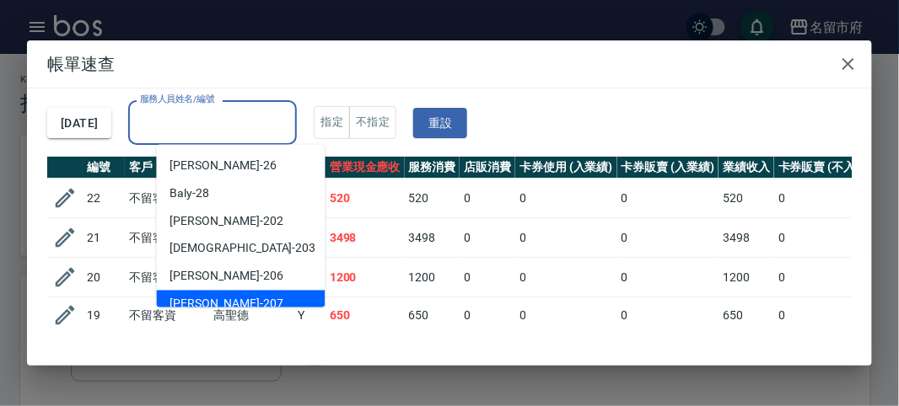
click at [232, 293] on div "[PERSON_NAME] -207" at bounding box center [241, 305] width 169 height 28
type input "[PERSON_NAME]-207"
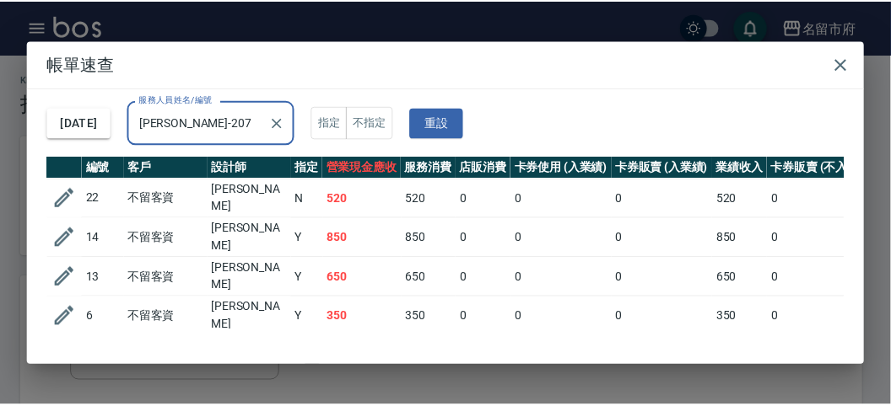
scroll to position [30, 0]
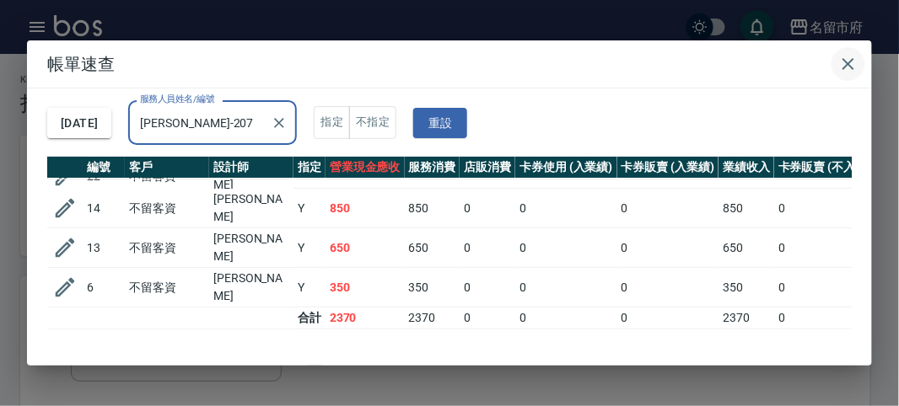
click at [849, 68] on icon "button" at bounding box center [848, 64] width 20 height 20
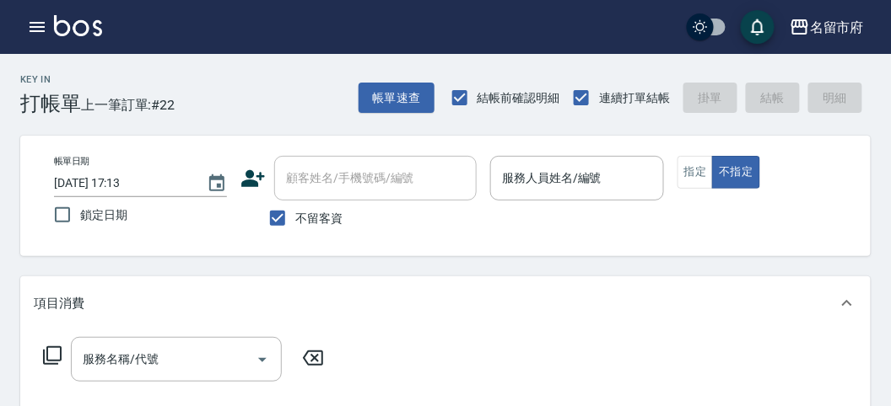
click at [863, 170] on div "帳單日期 [DATE] 17:13 鎖定日期 顧客姓名/手機號碼/編號 顧客姓名/手機號碼/編號 不留客資 服務人員姓名/編號 服務人員姓名/編號 指定 不指定" at bounding box center [445, 196] width 850 height 121
click at [544, 188] on input "服務人員姓名/編號" at bounding box center [577, 179] width 158 height 30
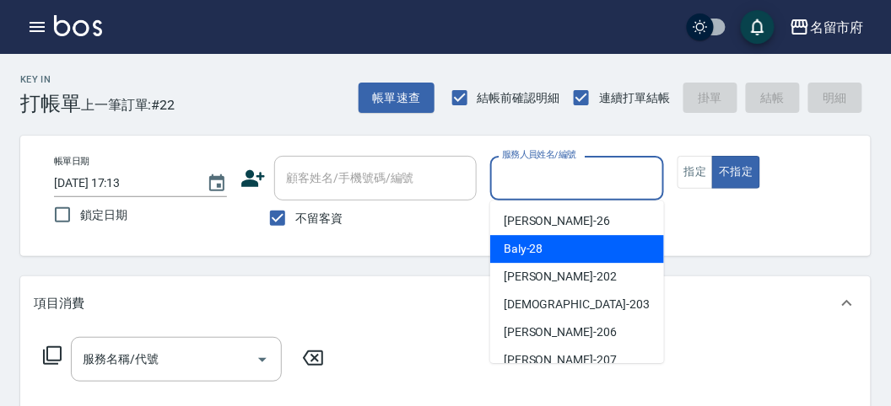
click at [527, 261] on div "Baly -28" at bounding box center [577, 249] width 174 height 28
type input "Baly-28"
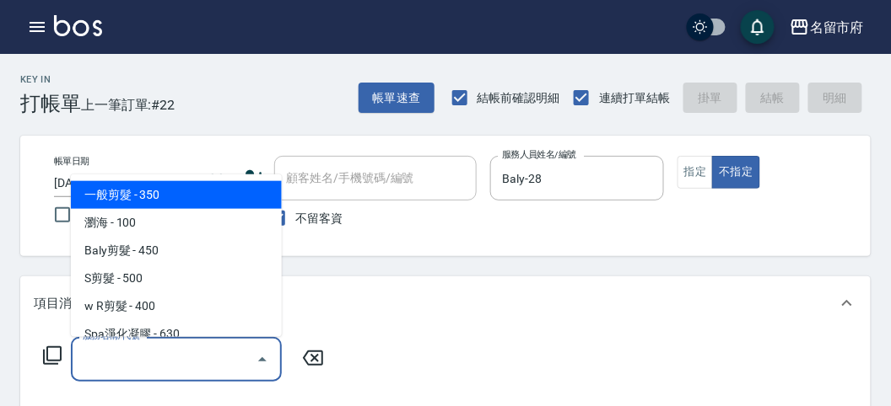
click at [137, 352] on input "服務名稱/代號" at bounding box center [163, 360] width 170 height 30
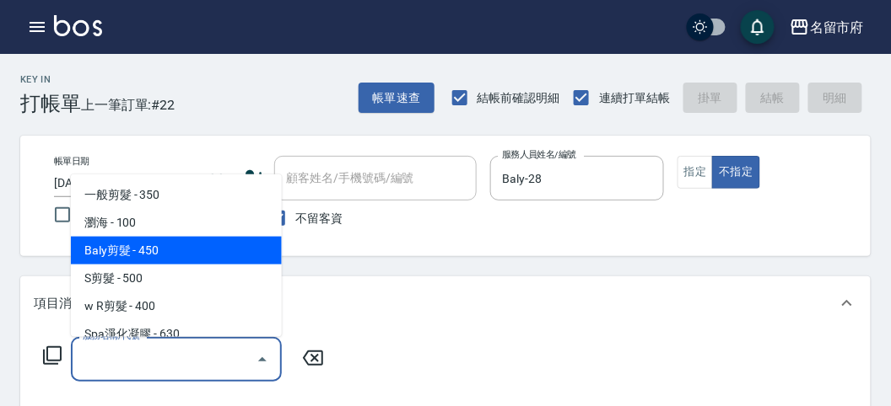
click at [162, 260] on span "Baly剪髮 - 450" at bounding box center [176, 251] width 211 height 28
type input "Baly剪髮(C004)"
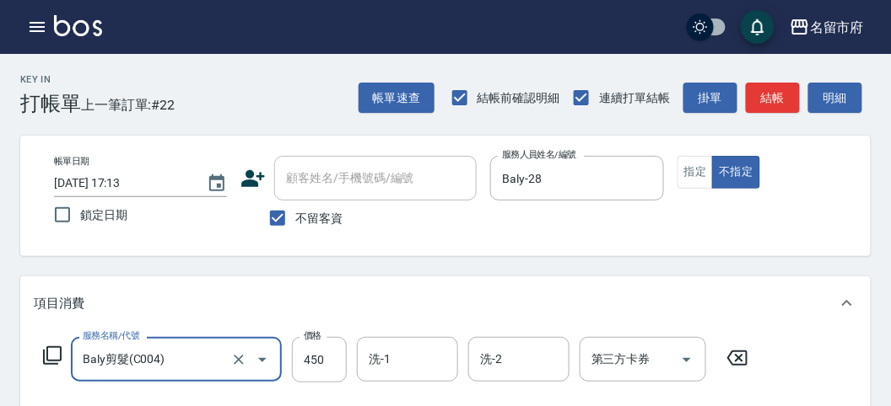
click at [291, 369] on div "服務名稱/代號 Baly剪髮(C004) 服務名稱/代號 價格 450 價格 洗-1 洗-1 洗-2 洗-2 第三方卡券 第三方卡券" at bounding box center [396, 360] width 724 height 46
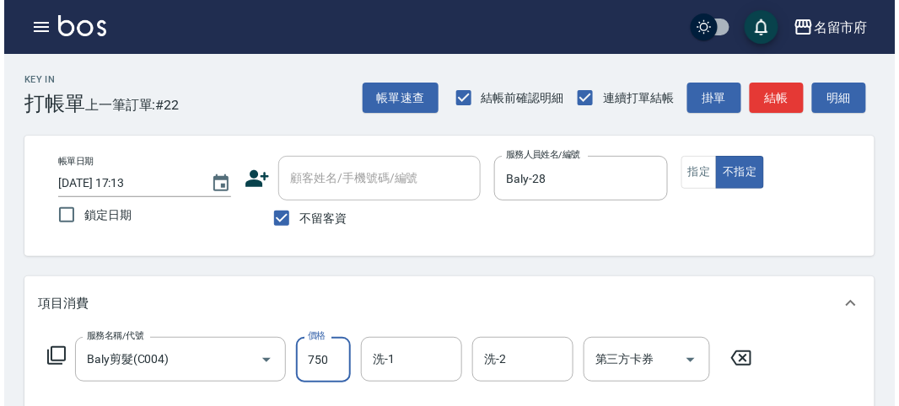
scroll to position [493, 0]
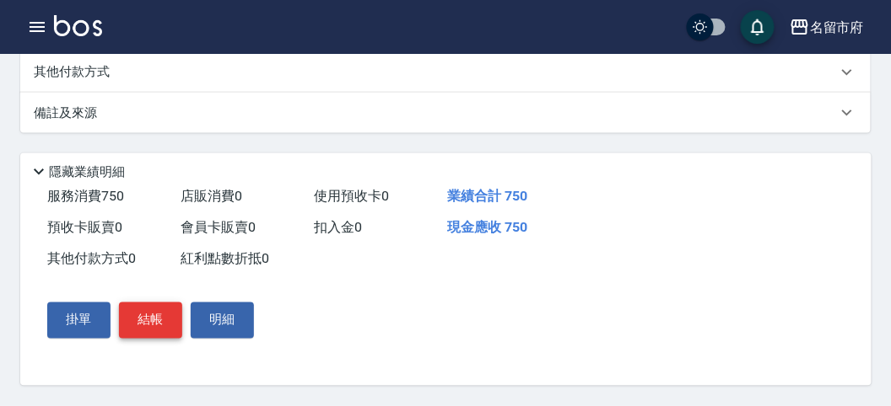
type input "750"
click at [154, 309] on button "結帳" at bounding box center [150, 320] width 63 height 35
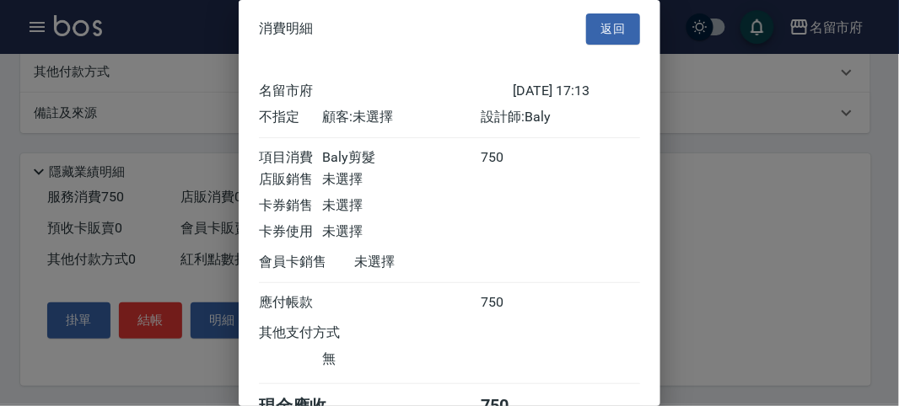
scroll to position [94, 0]
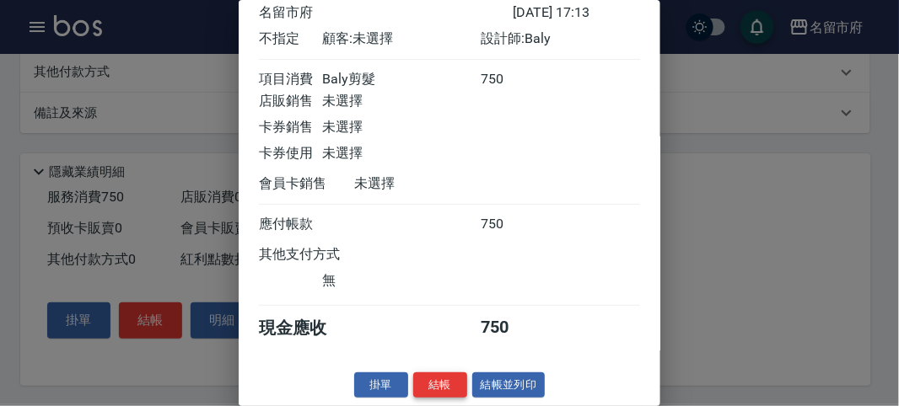
click at [444, 390] on button "結帳" at bounding box center [440, 386] width 54 height 26
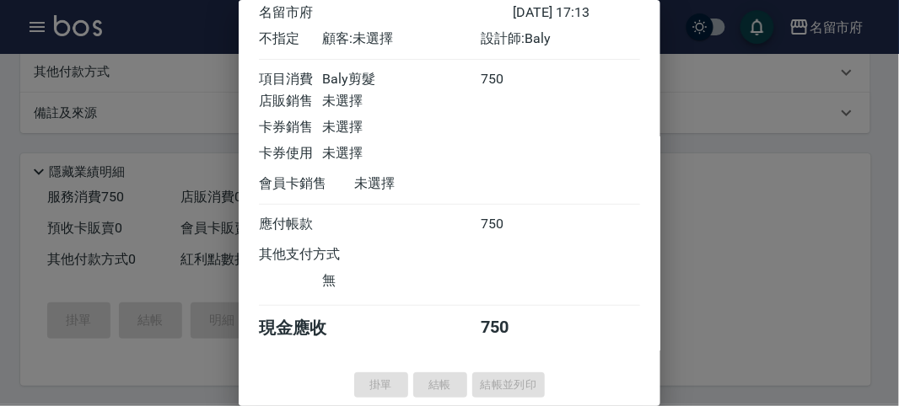
type input "[DATE] 17:20"
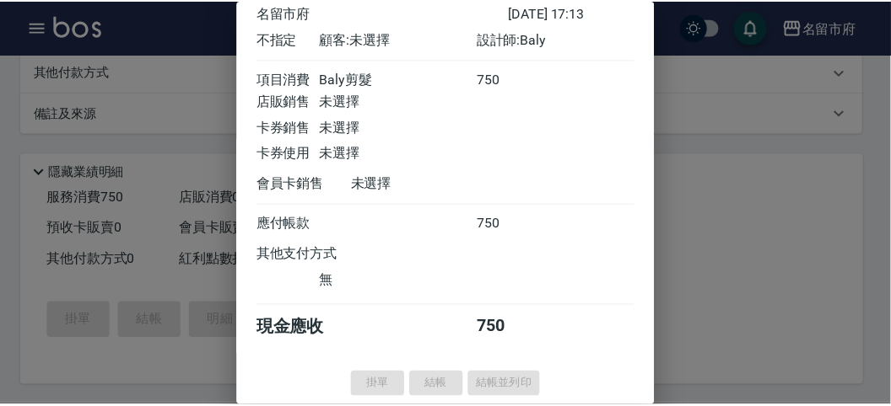
scroll to position [0, 0]
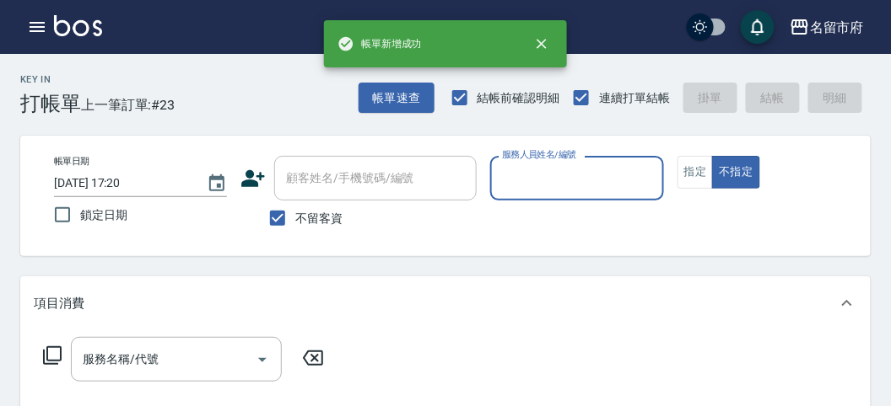
click at [546, 178] on input "服務人員姓名/編號" at bounding box center [577, 179] width 158 height 30
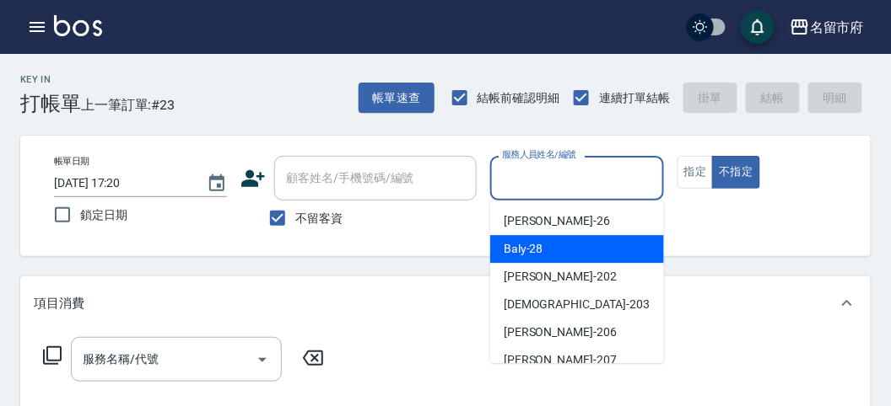
click at [525, 246] on span "Baly -28" at bounding box center [523, 249] width 40 height 18
type input "Baly-28"
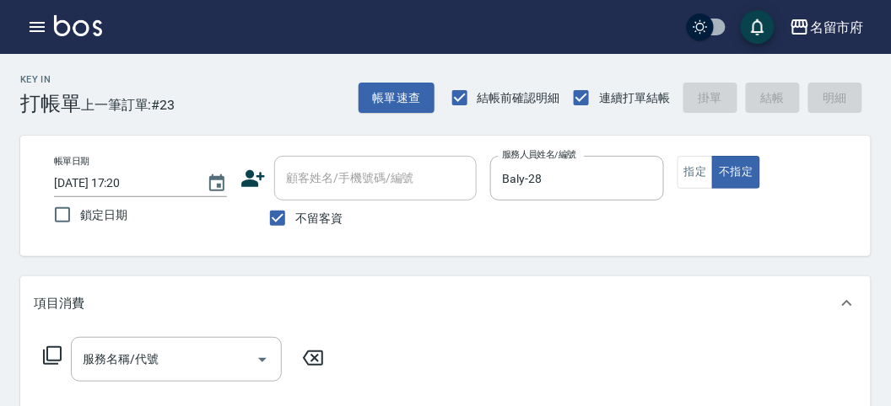
click at [55, 355] on icon at bounding box center [52, 356] width 20 height 20
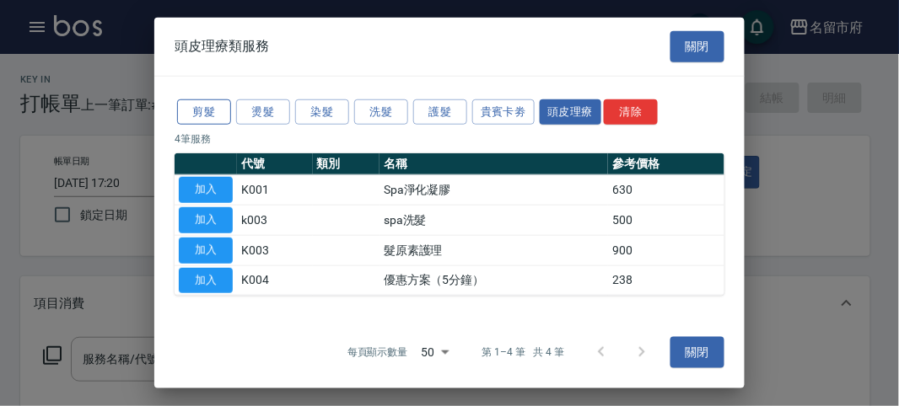
click at [207, 116] on button "剪髮" at bounding box center [204, 112] width 54 height 26
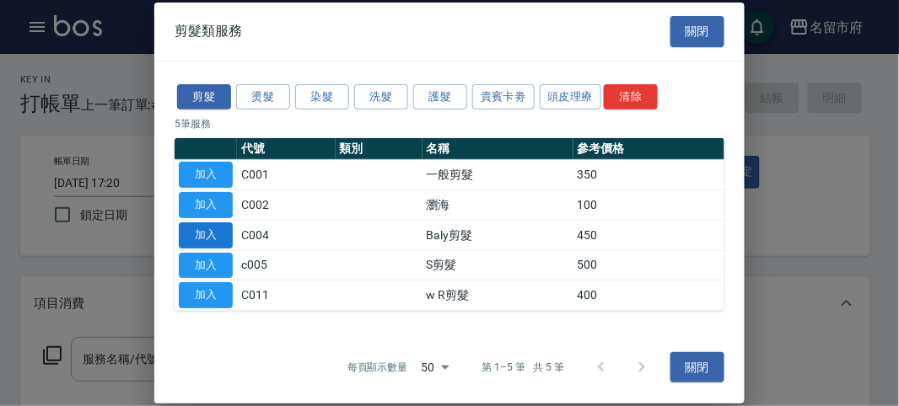
click at [206, 228] on button "加入" at bounding box center [206, 236] width 54 height 26
type input "Baly剪髮(C004)"
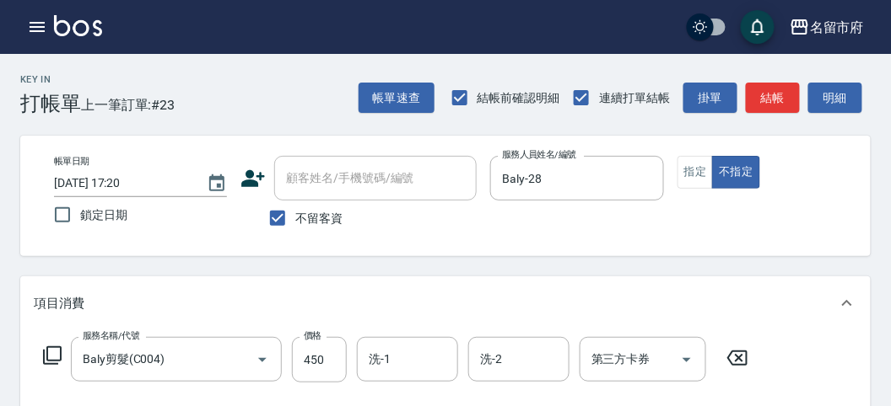
drag, startPoint x: 49, startPoint y: 356, endPoint x: 58, endPoint y: 345, distance: 14.4
click at [58, 345] on div "服務名稱/代號 Baly剪髮(C004) 服務名稱/代號 價格 450 價格 洗-1 洗-1 洗-2 洗-2 第三方卡券 第三方卡券" at bounding box center [396, 360] width 724 height 46
click at [59, 352] on icon at bounding box center [52, 356] width 20 height 20
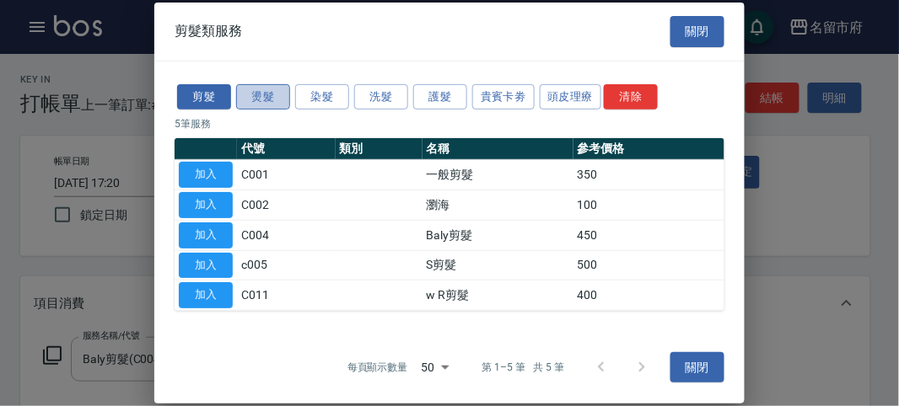
click at [272, 99] on button "燙髮" at bounding box center [263, 96] width 54 height 26
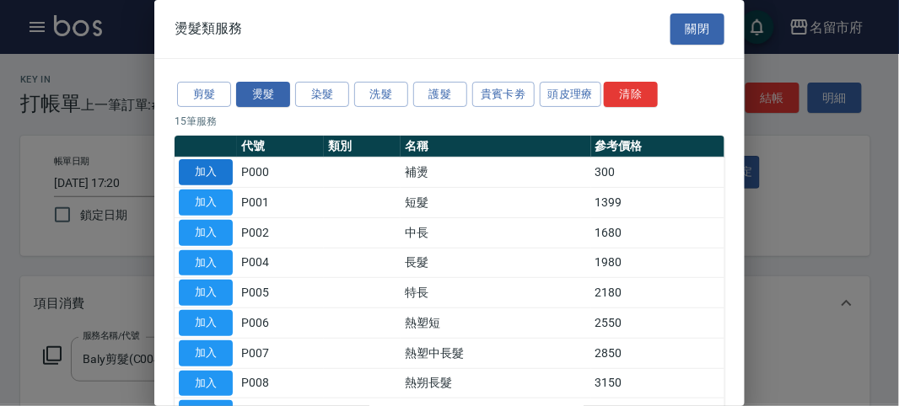
click at [207, 172] on button "加入" at bounding box center [206, 172] width 54 height 26
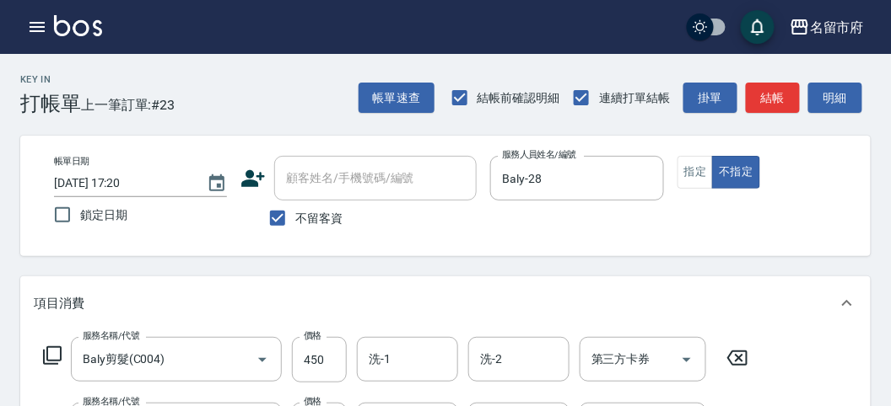
drag, startPoint x: 52, startPoint y: 356, endPoint x: 54, endPoint y: 347, distance: 8.6
click at [54, 347] on icon at bounding box center [52, 356] width 20 height 20
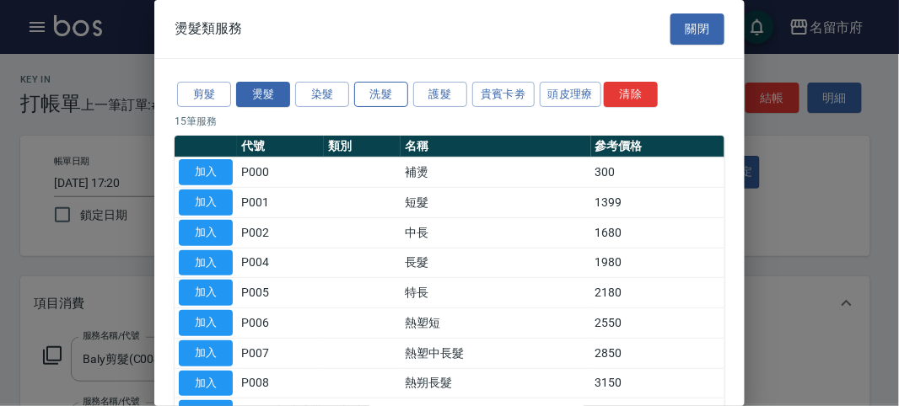
click at [395, 99] on button "洗髮" at bounding box center [381, 95] width 54 height 26
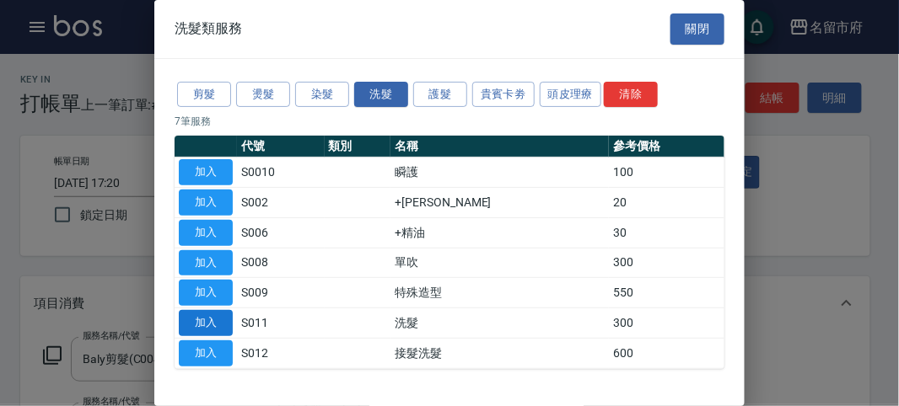
click at [219, 317] on button "加入" at bounding box center [206, 323] width 54 height 26
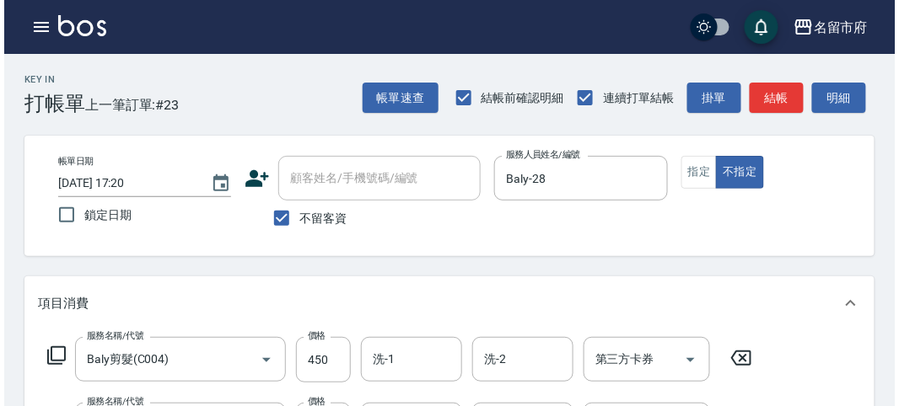
scroll to position [625, 0]
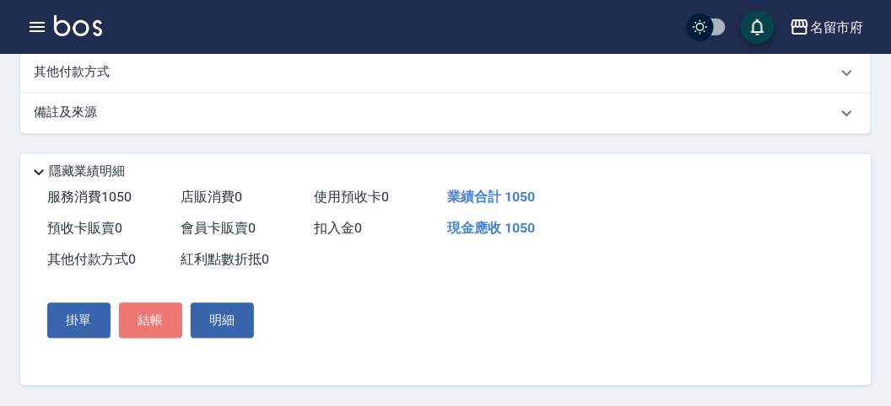
drag, startPoint x: 163, startPoint y: 320, endPoint x: 255, endPoint y: 314, distance: 92.2
click at [164, 319] on button "結帳" at bounding box center [150, 321] width 63 height 35
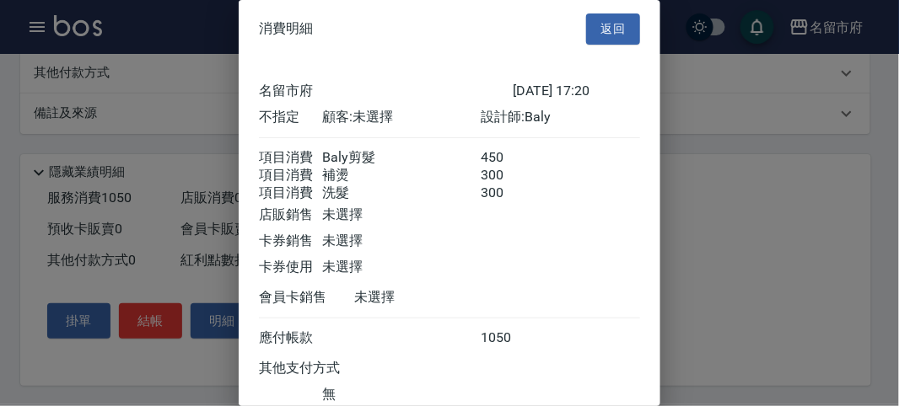
scroll to position [132, 0]
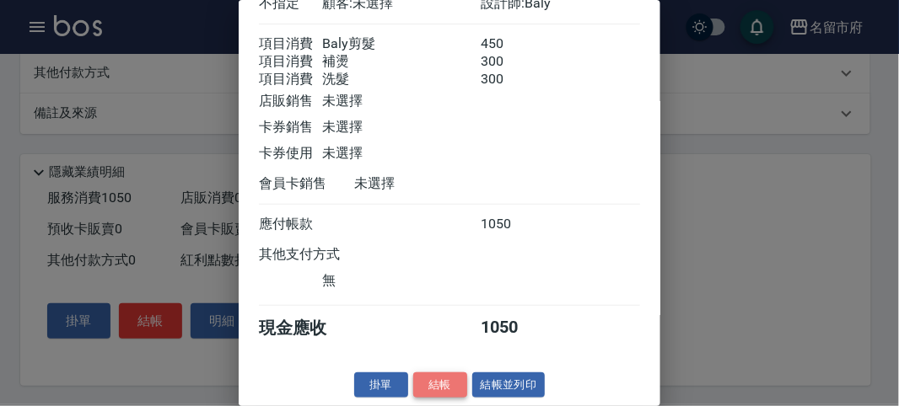
drag, startPoint x: 428, startPoint y: 385, endPoint x: 482, endPoint y: 337, distance: 71.7
click at [430, 385] on button "結帳" at bounding box center [440, 386] width 54 height 26
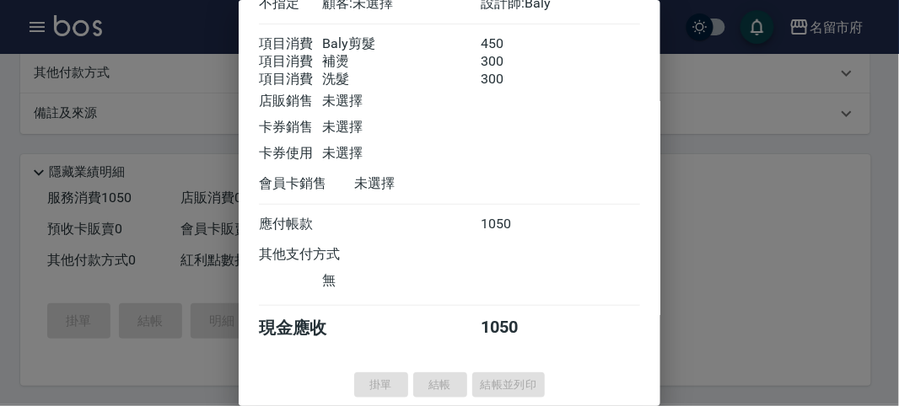
type input "[DATE] 17:21"
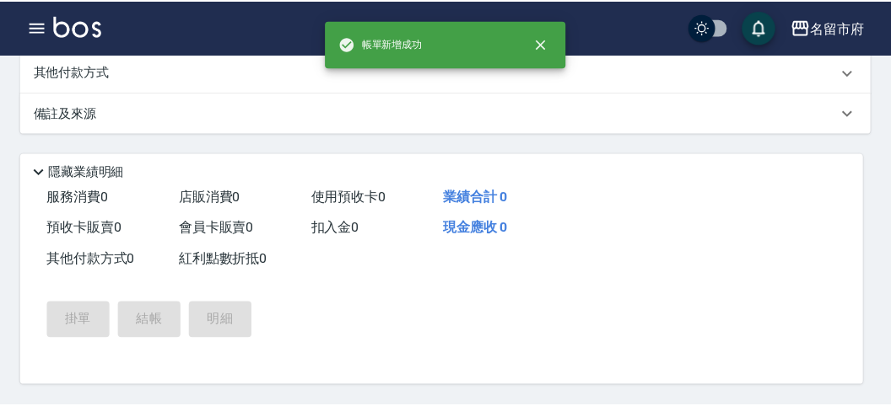
scroll to position [0, 0]
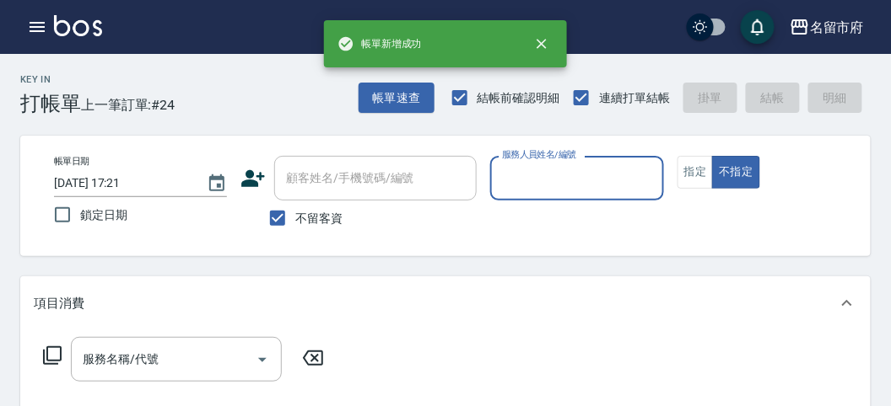
click at [552, 184] on input "服務人員姓名/編號" at bounding box center [577, 179] width 158 height 30
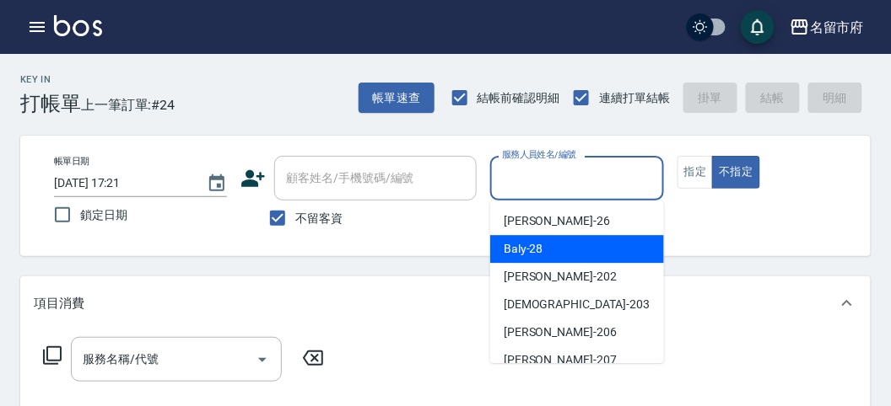
click at [534, 247] on span "Baly -28" at bounding box center [523, 249] width 40 height 18
type input "Baly-28"
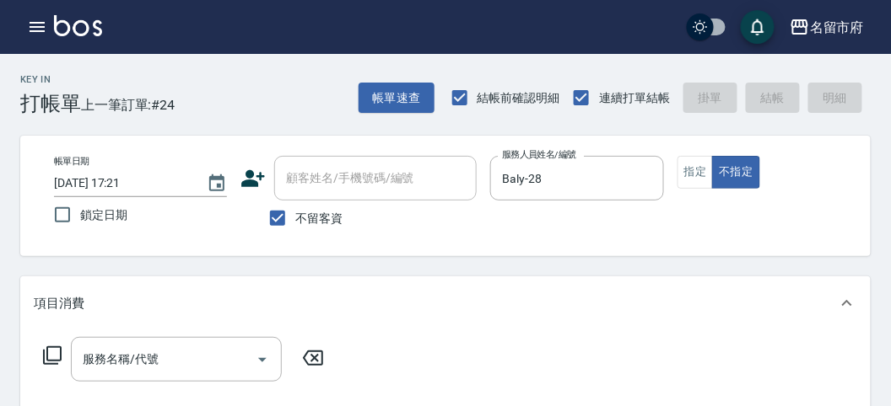
click at [53, 356] on icon at bounding box center [52, 356] width 20 height 20
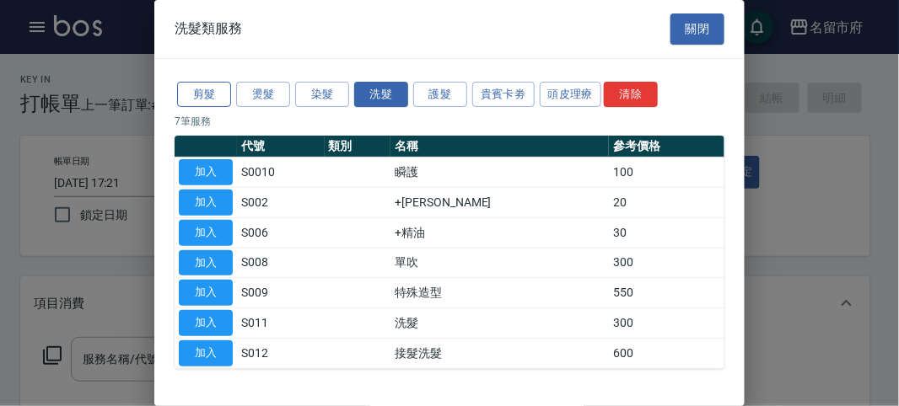
click at [213, 95] on button "剪髮" at bounding box center [204, 95] width 54 height 26
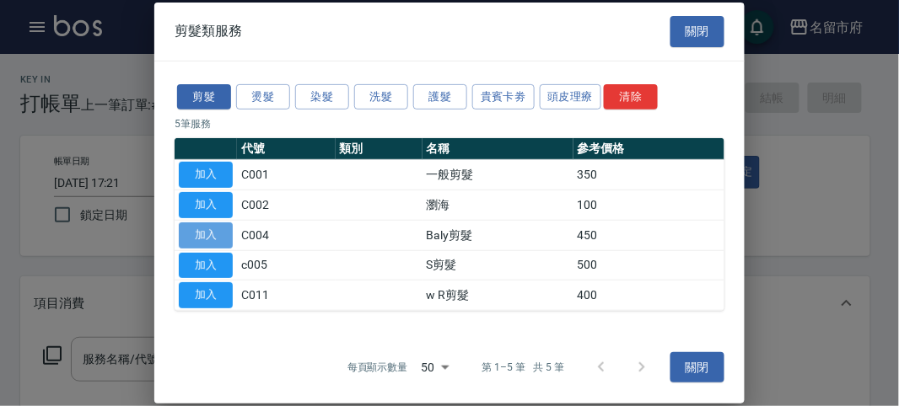
click at [213, 237] on button "加入" at bounding box center [206, 236] width 54 height 26
type input "Baly剪髮(C004)"
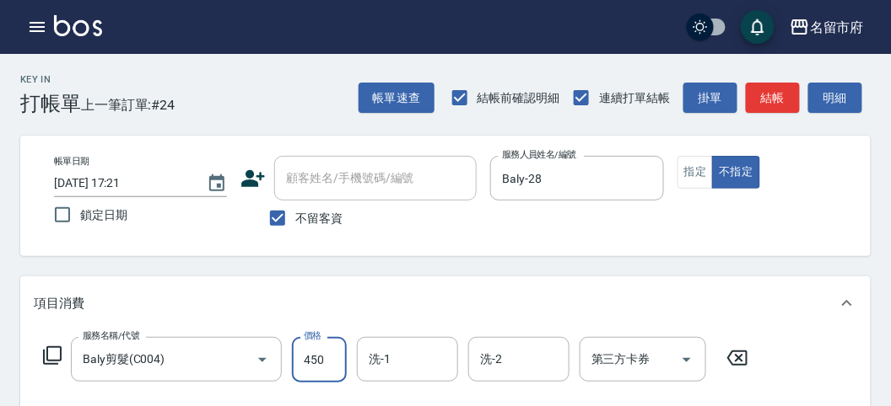
drag, startPoint x: 340, startPoint y: 365, endPoint x: 331, endPoint y: 359, distance: 11.0
click at [341, 364] on input "450" at bounding box center [319, 360] width 55 height 46
type input "750"
click at [386, 363] on input "洗-1" at bounding box center [407, 360] width 86 height 30
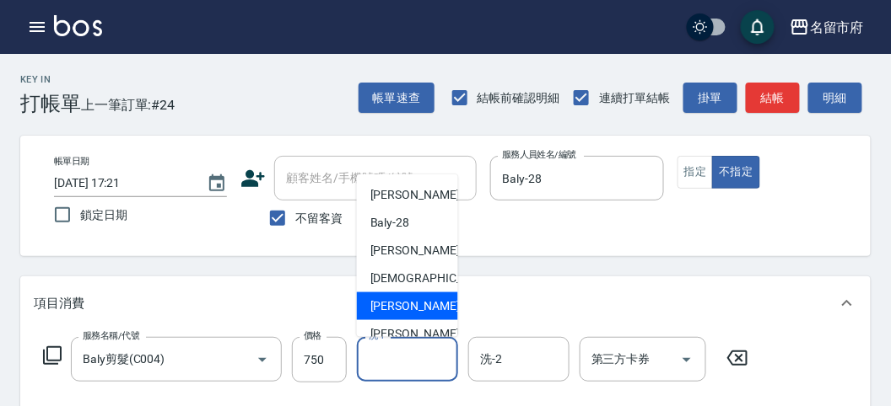
scroll to position [184, 0]
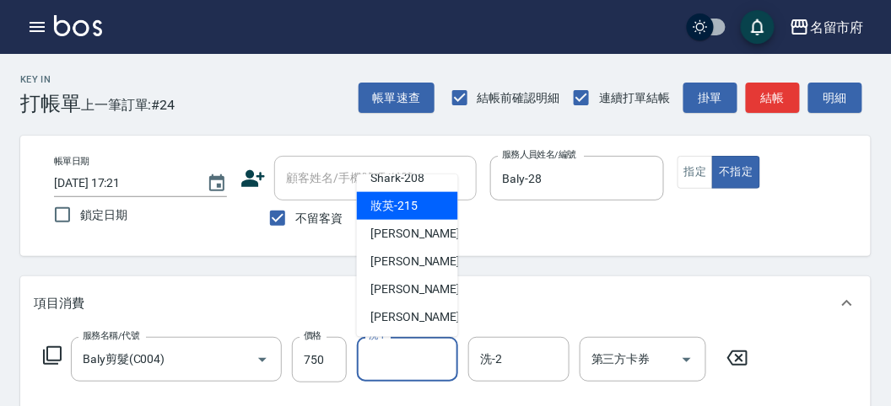
click at [401, 208] on span "妝英 -215" at bounding box center [393, 206] width 47 height 18
type input "妝英-215"
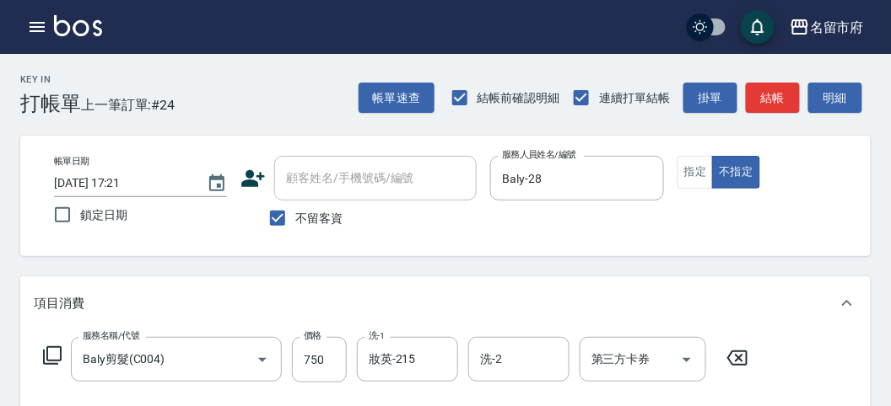
click at [51, 352] on icon at bounding box center [52, 356] width 20 height 20
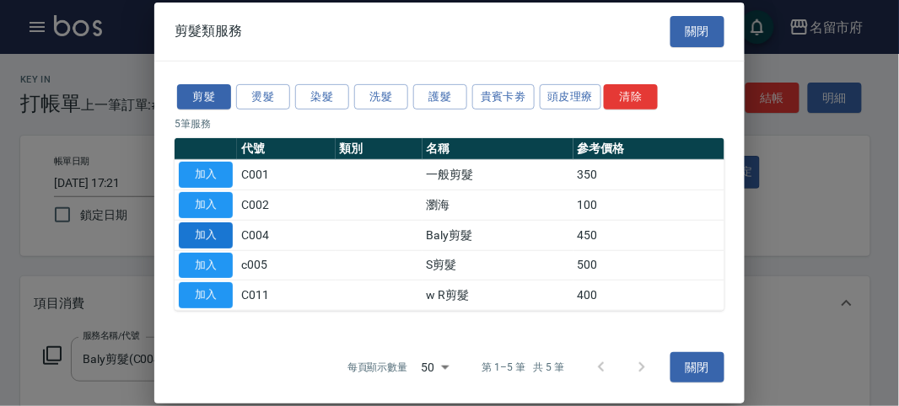
click at [210, 234] on button "加入" at bounding box center [206, 236] width 54 height 26
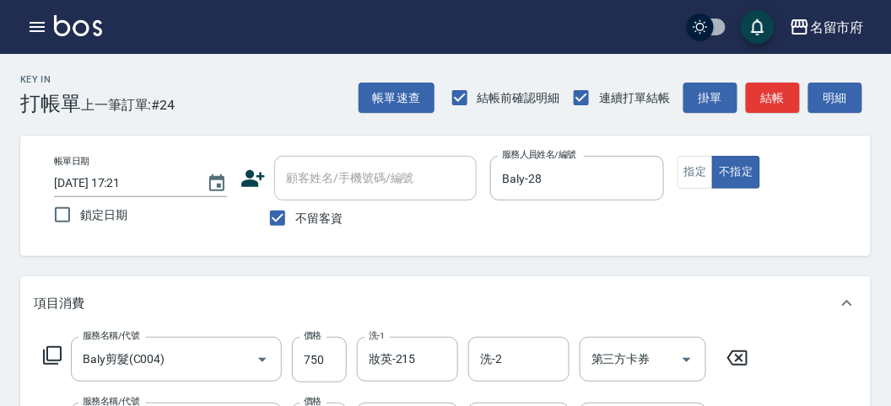
click at [56, 347] on icon at bounding box center [52, 356] width 20 height 20
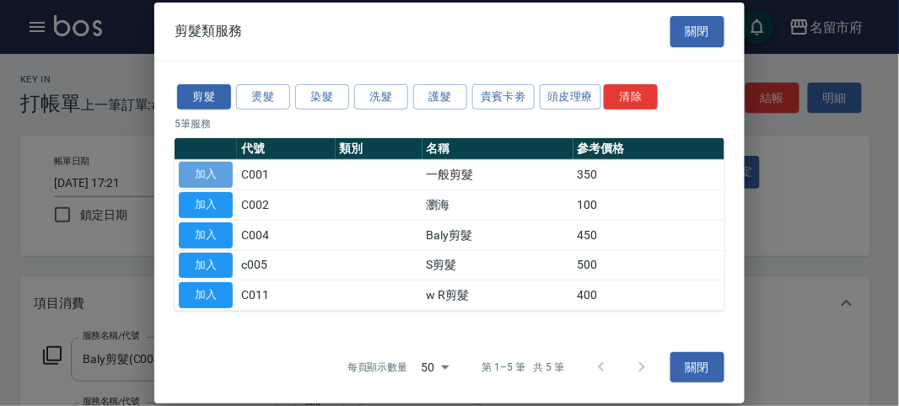
click at [203, 181] on button "加入" at bounding box center [206, 175] width 54 height 26
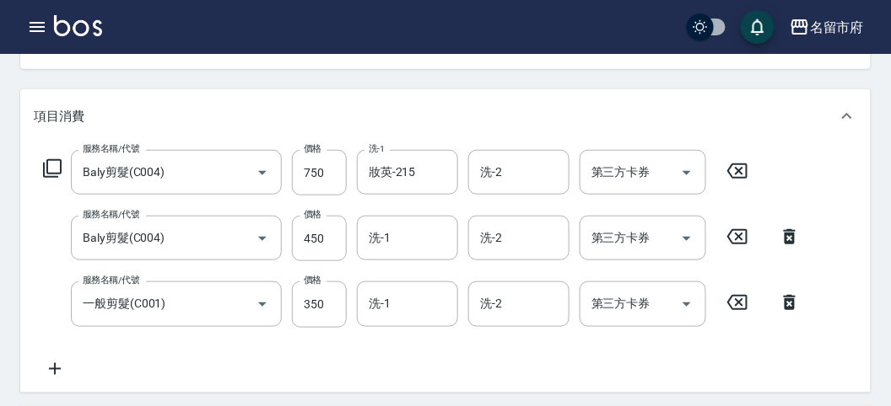
scroll to position [281, 0]
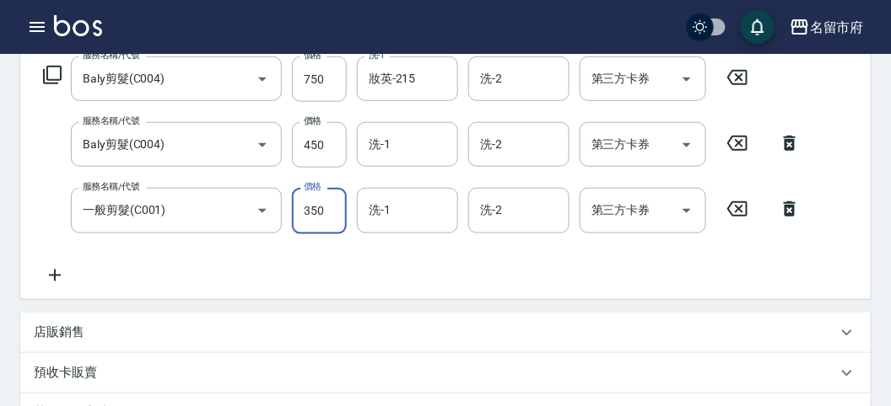
click at [331, 228] on input "350" at bounding box center [319, 211] width 55 height 46
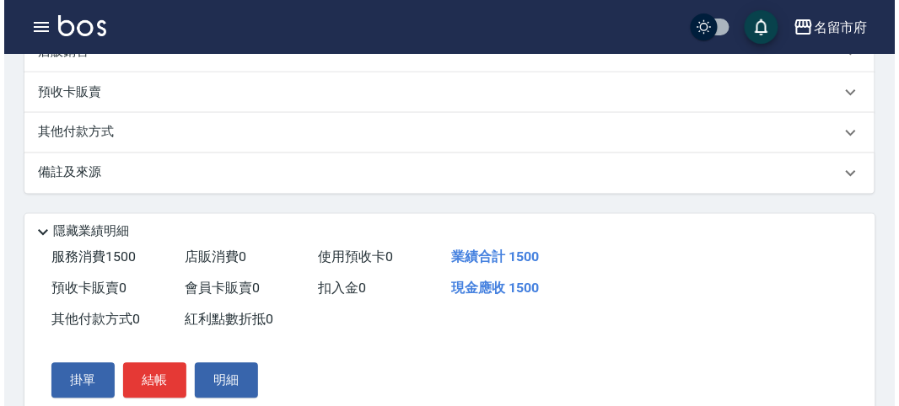
scroll to position [625, 0]
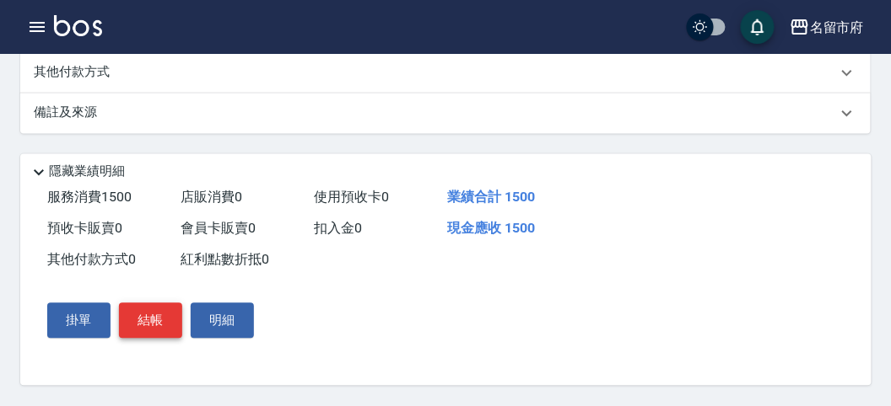
type input "300"
click at [149, 317] on button "結帳" at bounding box center [150, 321] width 63 height 35
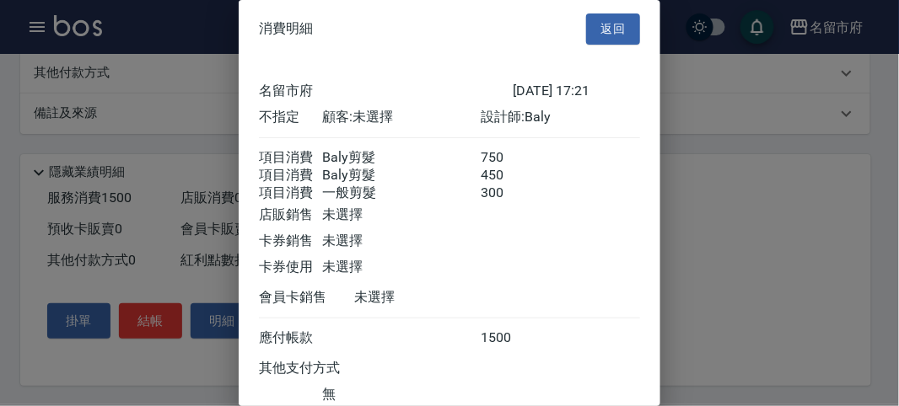
scroll to position [132, 0]
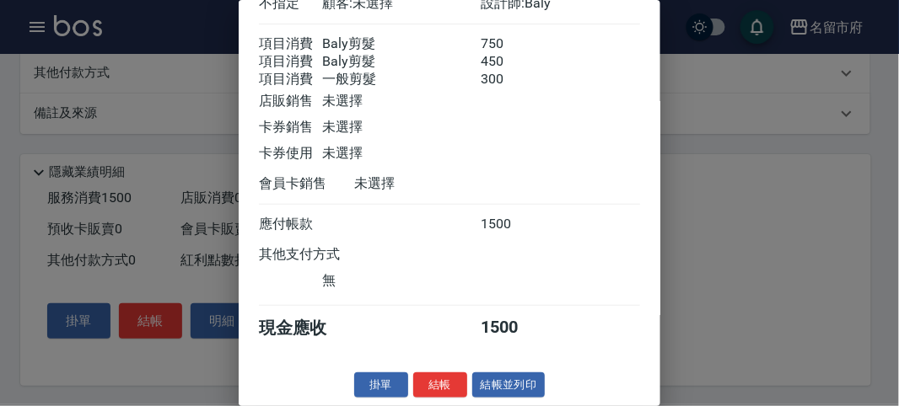
drag, startPoint x: 431, startPoint y: 382, endPoint x: 441, endPoint y: 324, distance: 59.1
click at [433, 380] on button "結帳" at bounding box center [440, 386] width 54 height 26
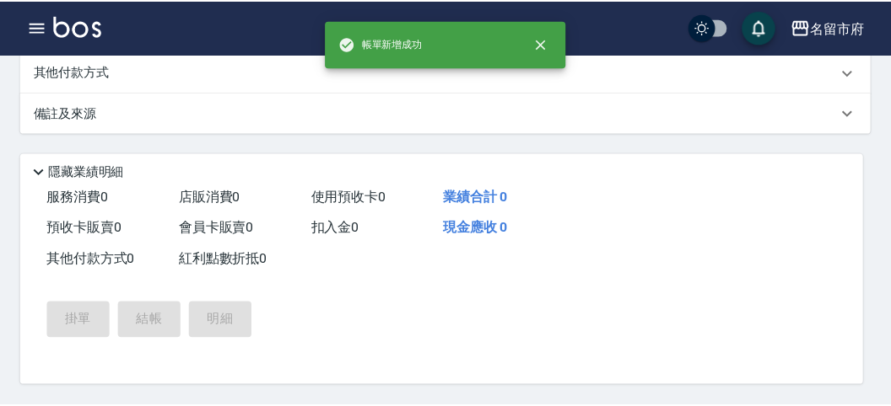
scroll to position [0, 0]
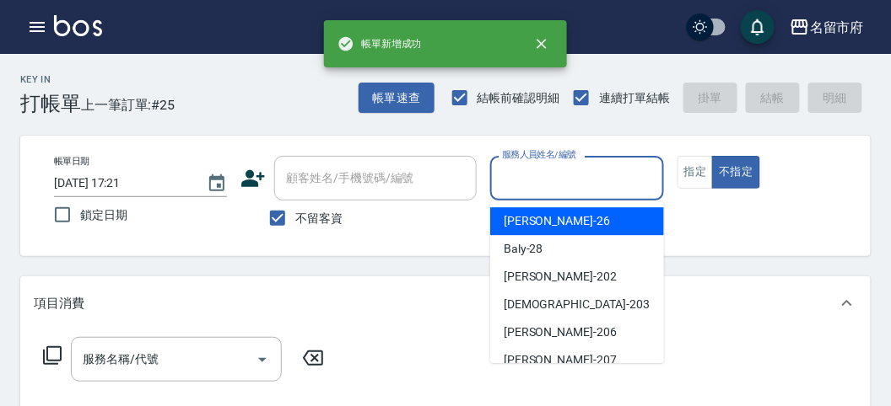
click at [532, 186] on input "服務人員姓名/編號" at bounding box center [577, 179] width 158 height 30
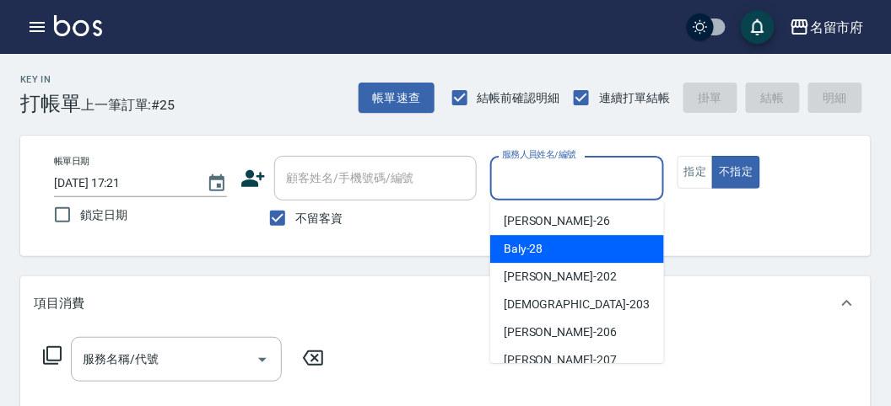
click at [515, 251] on span "Baly -28" at bounding box center [523, 249] width 40 height 18
type input "Baly-28"
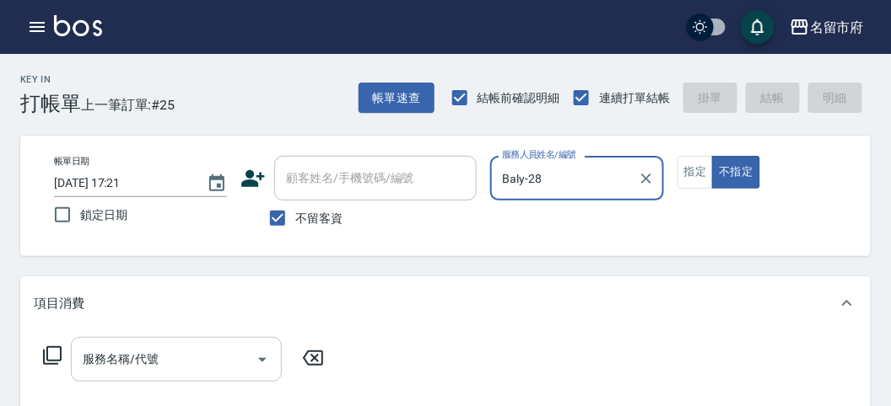
click at [172, 364] on input "服務名稱/代號" at bounding box center [163, 360] width 170 height 30
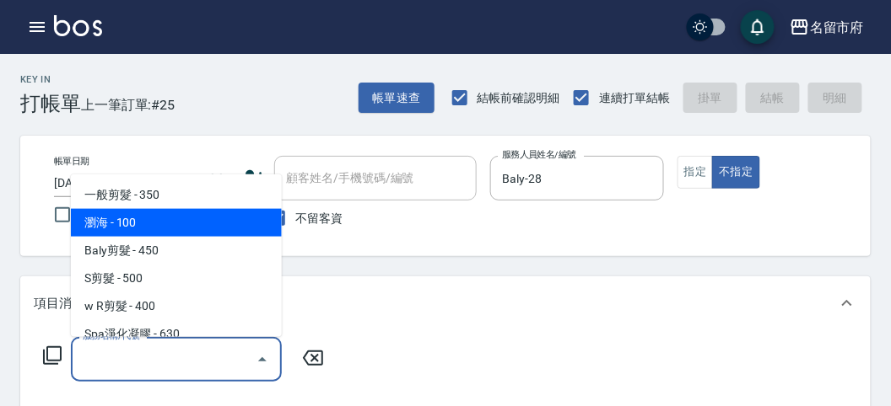
click at [203, 227] on span "瀏海 - 100" at bounding box center [176, 223] width 211 height 28
type input "瀏海(C002)"
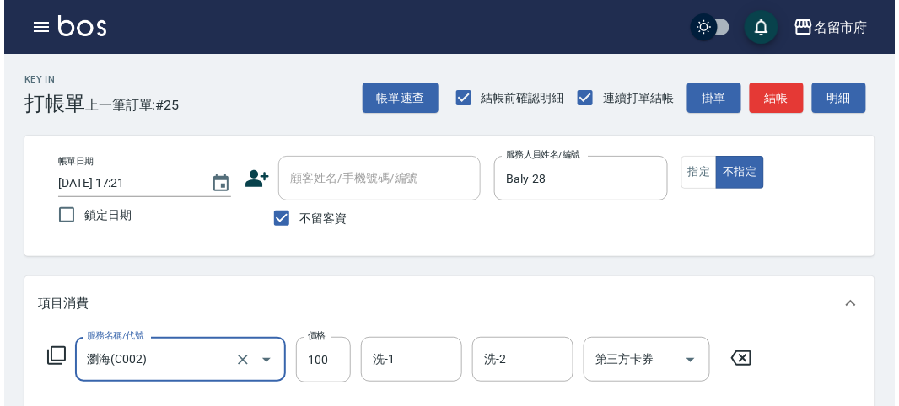
scroll to position [493, 0]
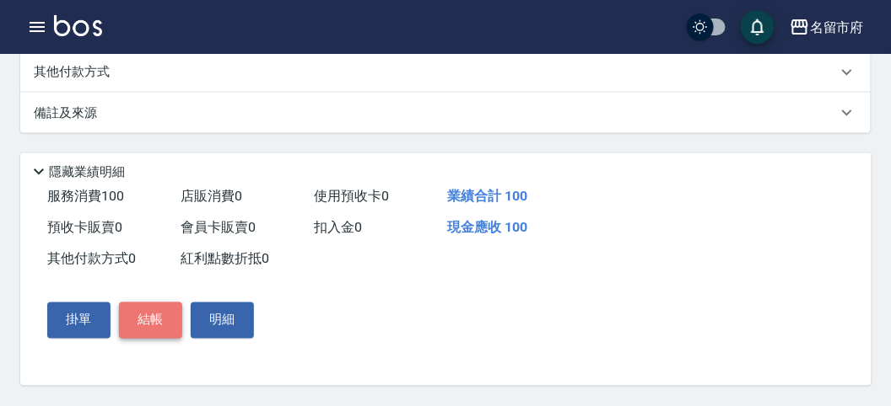
click at [148, 317] on button "結帳" at bounding box center [150, 320] width 63 height 35
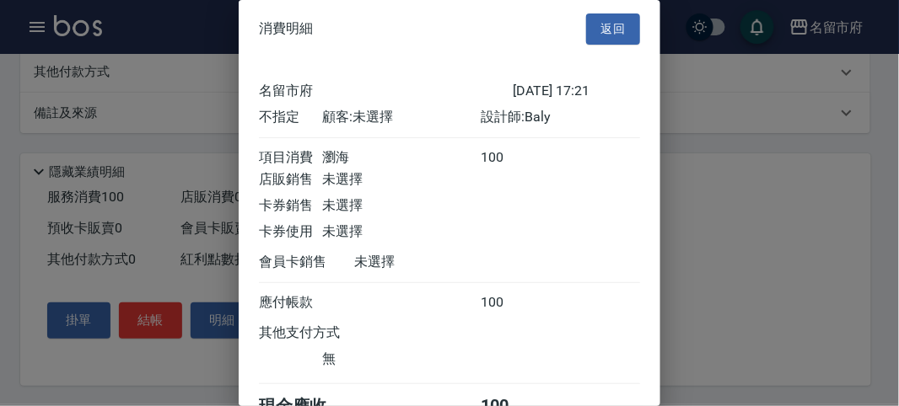
scroll to position [94, 0]
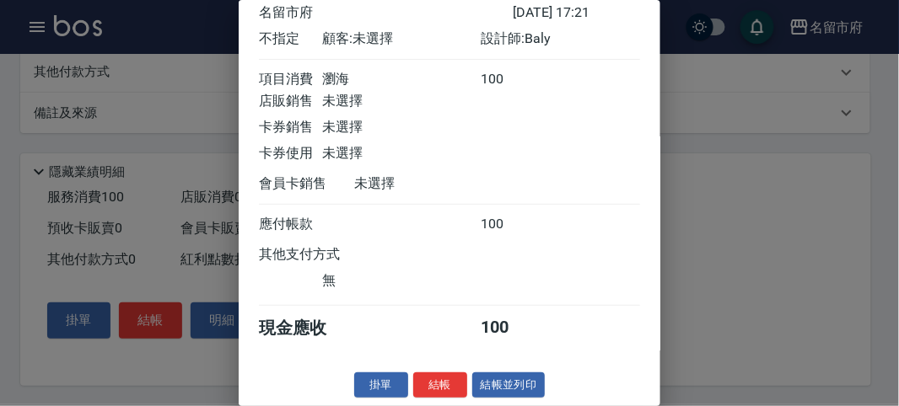
click at [422, 384] on button "結帳" at bounding box center [440, 386] width 54 height 26
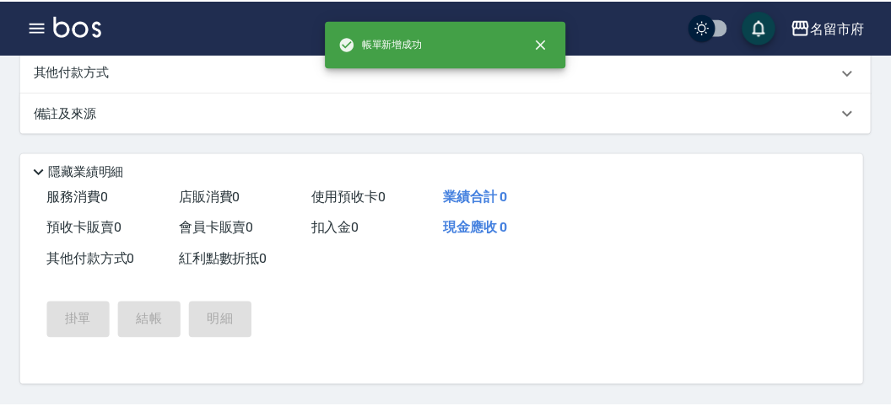
scroll to position [0, 0]
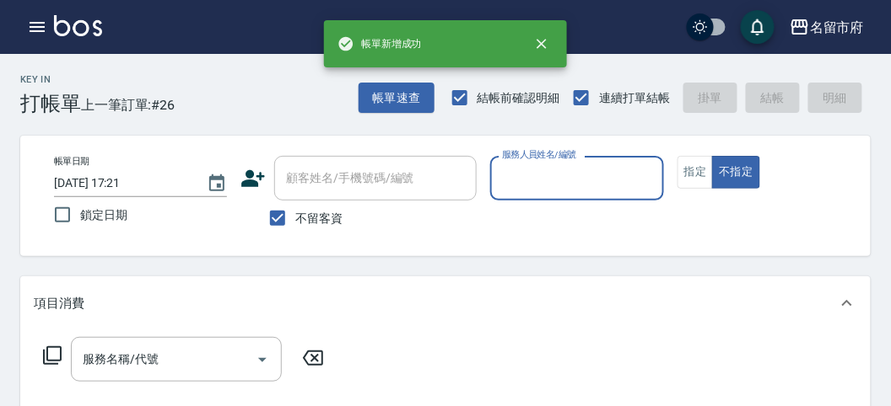
click at [556, 180] on input "服務人員姓名/編號" at bounding box center [577, 179] width 158 height 30
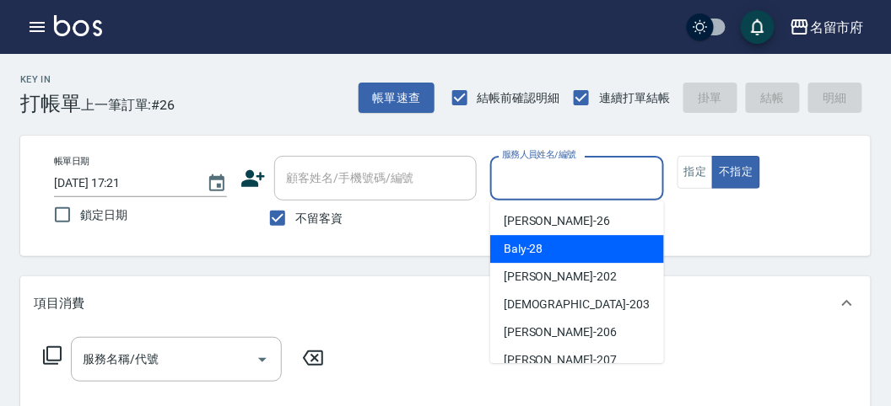
click at [553, 250] on div "Baly -28" at bounding box center [577, 249] width 174 height 28
type input "Baly-28"
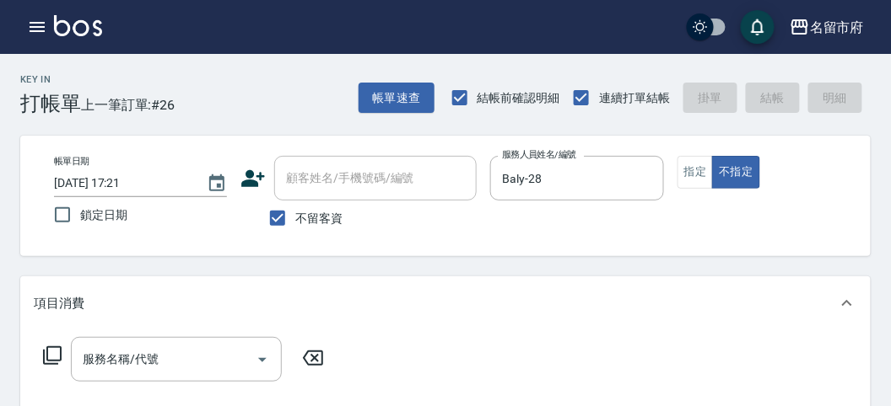
click at [51, 354] on icon at bounding box center [52, 356] width 20 height 20
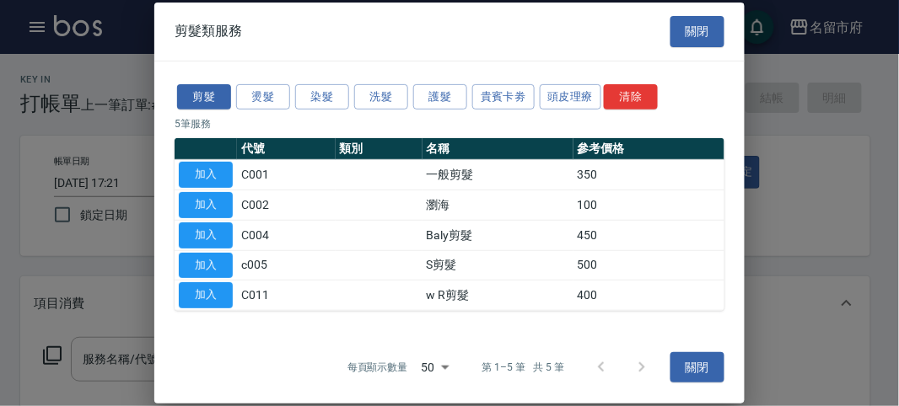
click at [209, 235] on button "加入" at bounding box center [206, 236] width 54 height 26
type input "Baly剪髮(C004)"
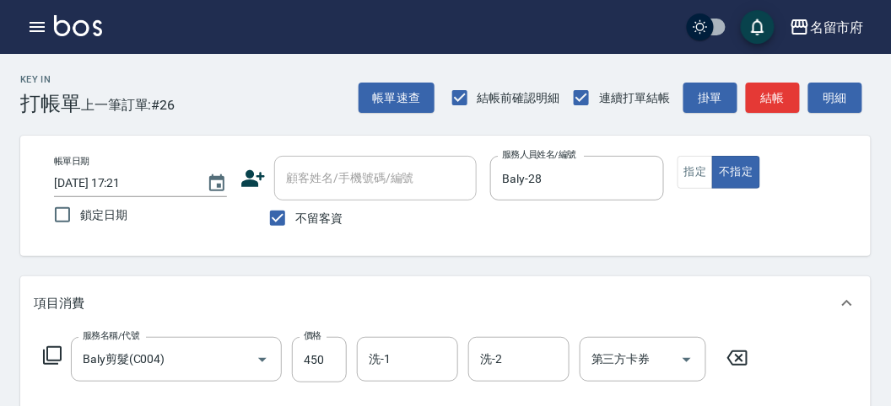
click at [56, 355] on icon at bounding box center [52, 356] width 20 height 20
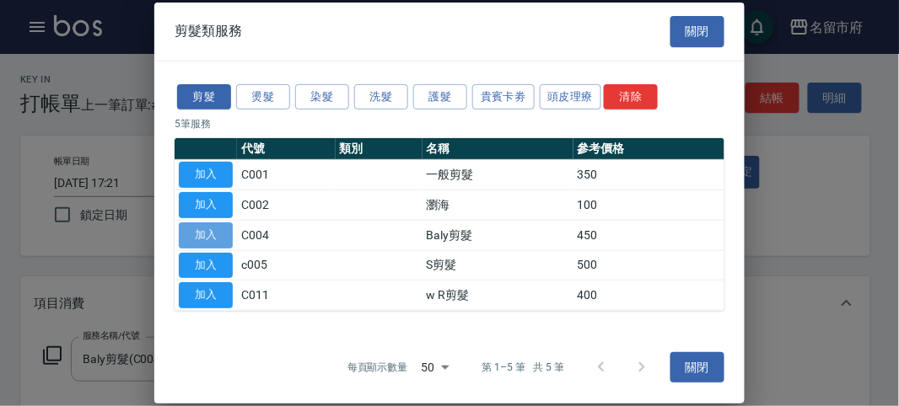
click at [204, 238] on button "加入" at bounding box center [206, 236] width 54 height 26
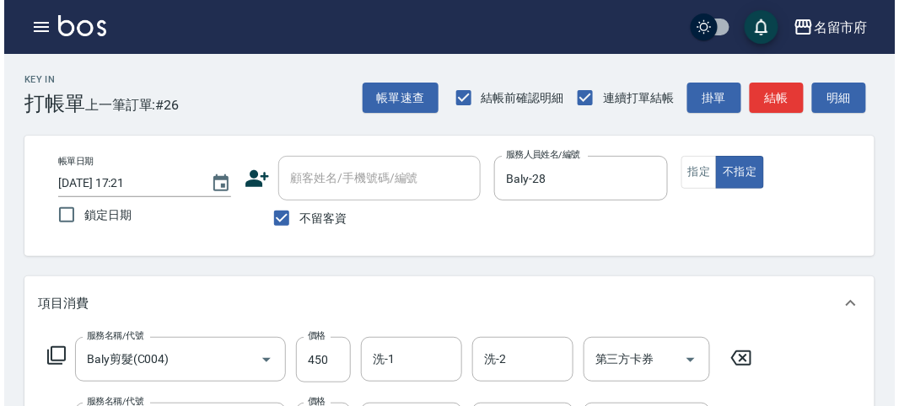
scroll to position [559, 0]
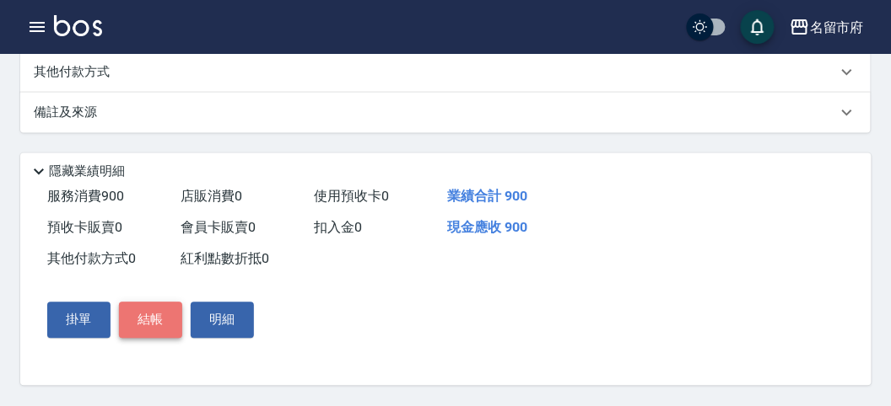
click at [148, 321] on button "結帳" at bounding box center [150, 320] width 63 height 35
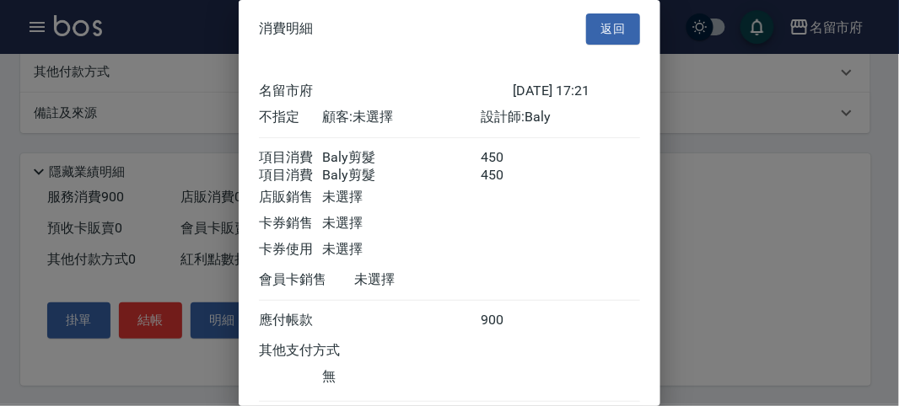
scroll to position [112, 0]
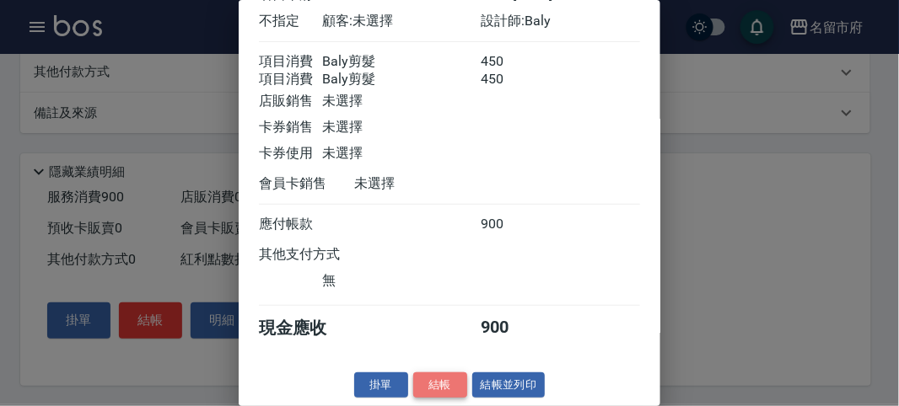
drag, startPoint x: 424, startPoint y: 382, endPoint x: 428, endPoint y: 365, distance: 17.4
click at [424, 381] on button "結帳" at bounding box center [440, 386] width 54 height 26
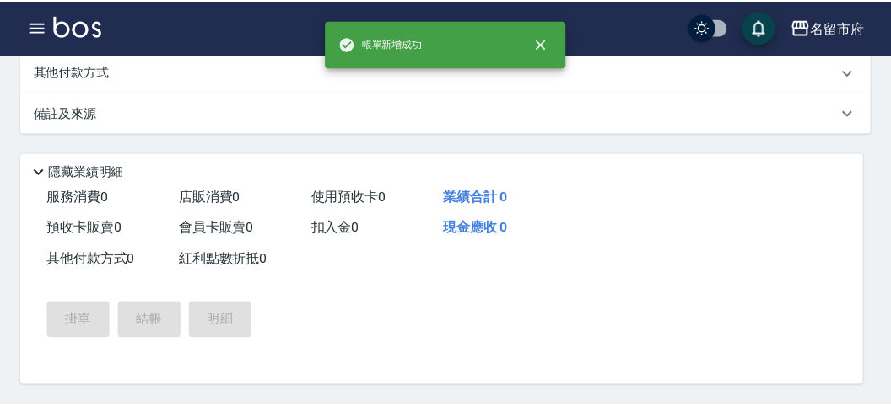
scroll to position [0, 0]
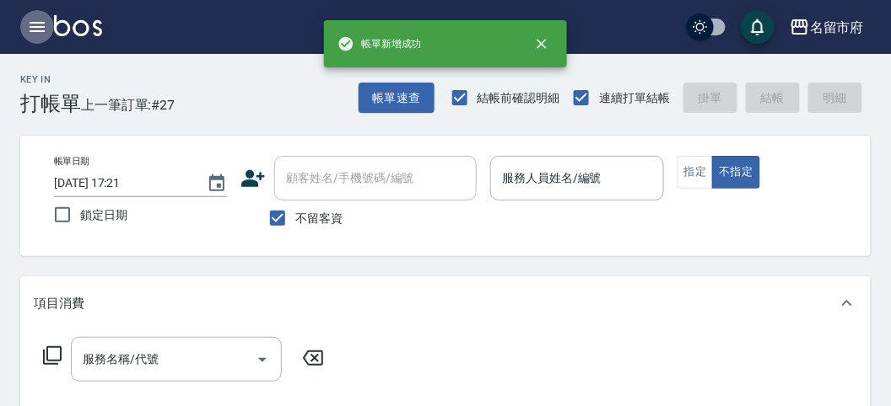
click at [46, 28] on icon "button" at bounding box center [37, 27] width 20 height 20
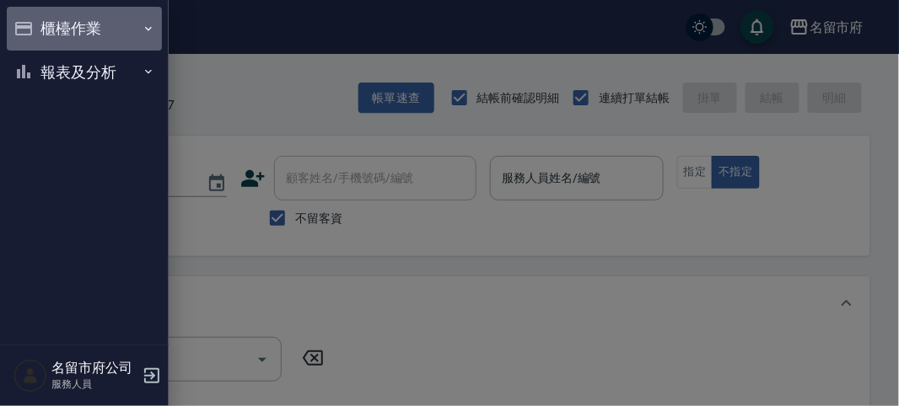
click at [46, 27] on button "櫃檯作業" at bounding box center [84, 29] width 155 height 44
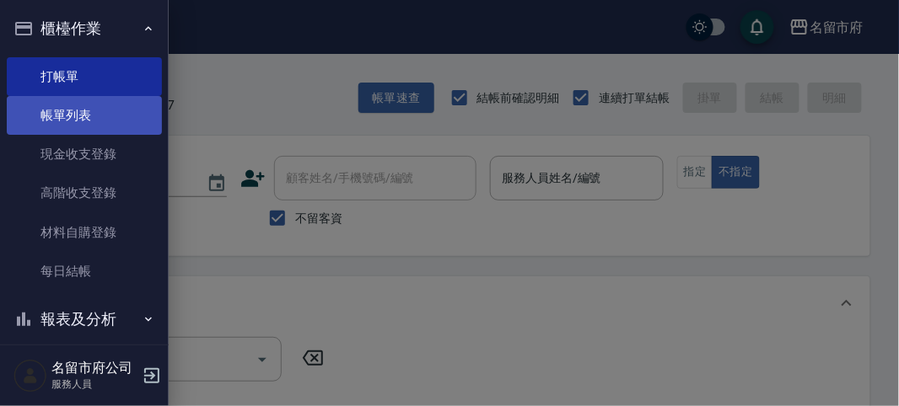
click at [78, 113] on link "帳單列表" at bounding box center [84, 115] width 155 height 39
click at [78, 114] on link "帳單列表" at bounding box center [84, 115] width 155 height 39
drag, startPoint x: 78, startPoint y: 113, endPoint x: 83, endPoint y: 124, distance: 12.1
click at [83, 112] on link "帳單列表" at bounding box center [84, 115] width 155 height 39
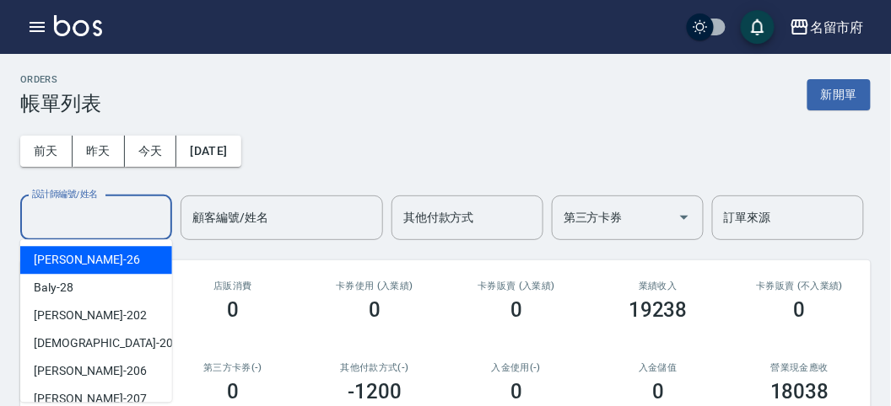
click at [102, 216] on input "設計師編號/姓名" at bounding box center [96, 218] width 137 height 30
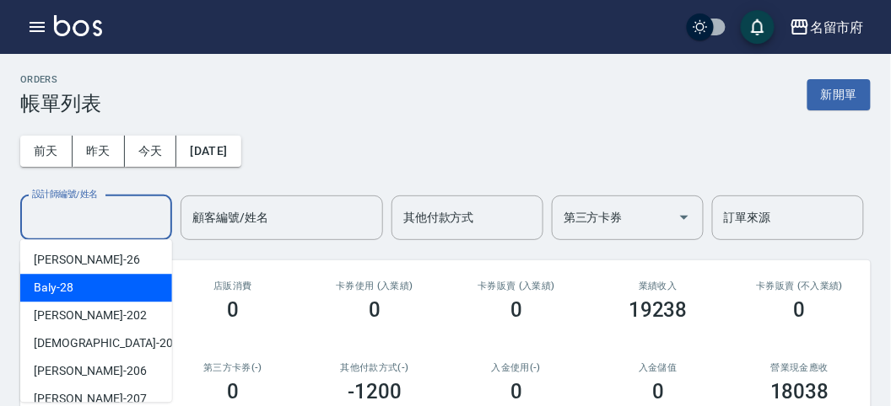
click at [105, 283] on div "Baly -28" at bounding box center [96, 288] width 152 height 28
type input "Baly-28"
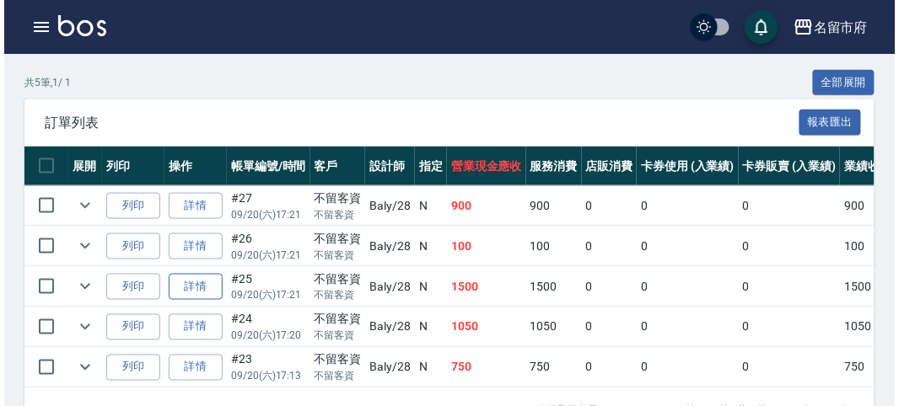
scroll to position [433, 0]
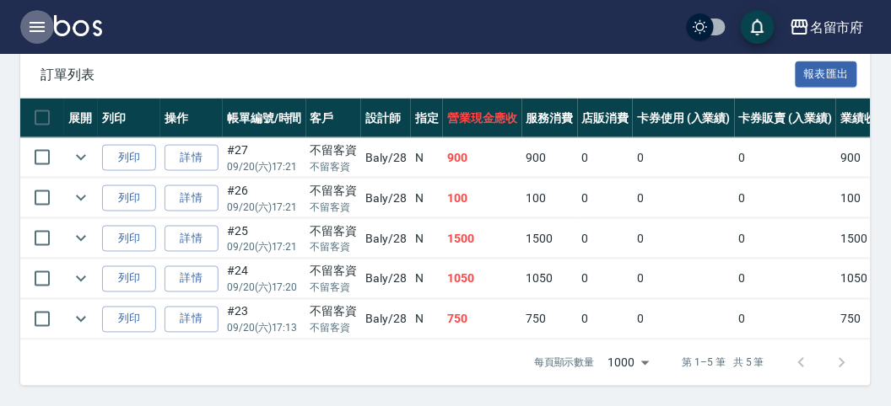
click at [35, 24] on icon "button" at bounding box center [37, 27] width 20 height 20
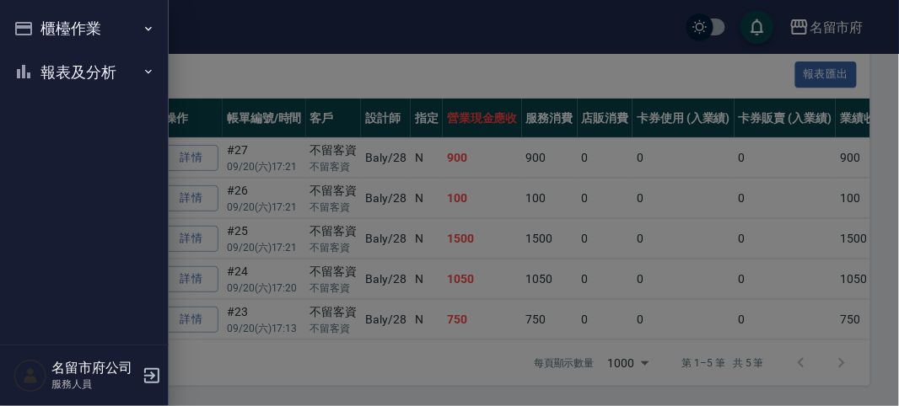
click at [35, 24] on div "櫃檯作業 打帳單 帳單列表 現金收支登錄 高階收支登錄 材料自購登錄 每日結帳 報表及分析 報表目錄 店家日報表 互助排行榜 互助點數明細 設計師日報表 設計…" at bounding box center [84, 203] width 169 height 406
click at [35, 27] on button "櫃檯作業" at bounding box center [84, 29] width 155 height 44
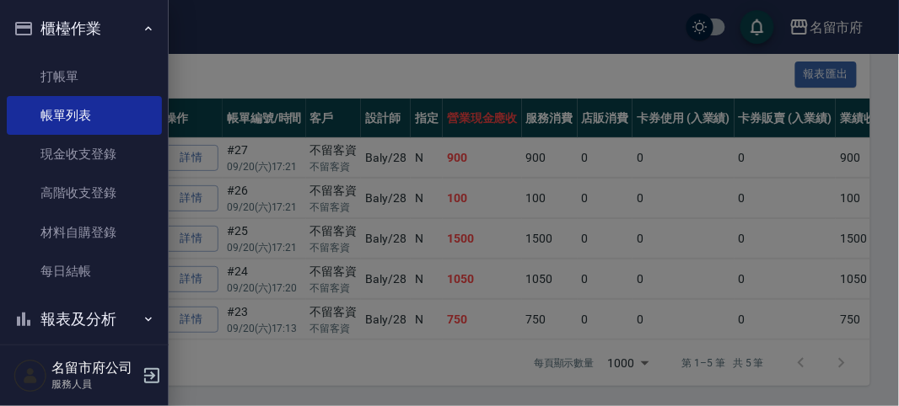
click at [93, 316] on button "報表及分析" at bounding box center [84, 320] width 155 height 44
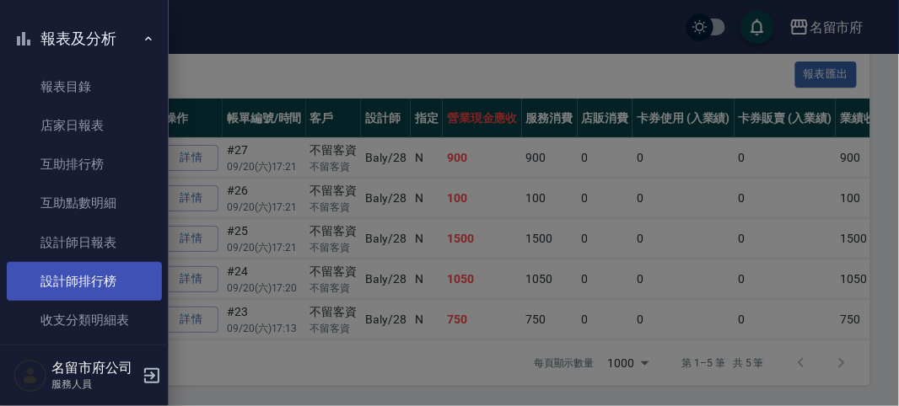
scroll to position [302, 0]
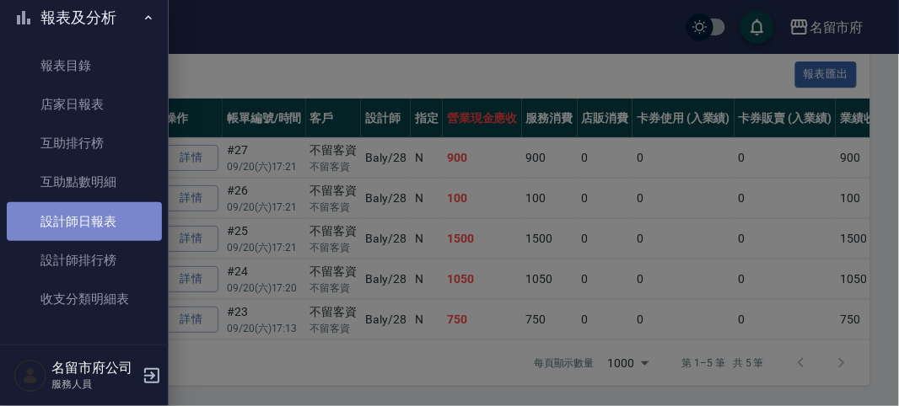
click at [124, 232] on link "設計師日報表" at bounding box center [84, 221] width 155 height 39
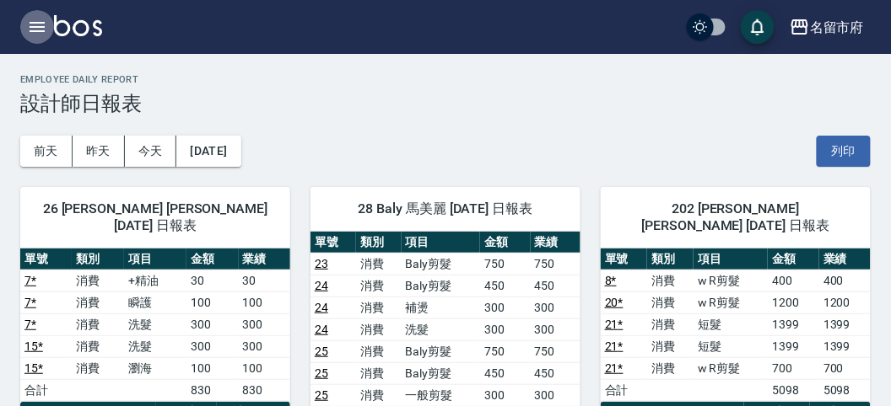
click at [38, 21] on icon "button" at bounding box center [37, 27] width 20 height 20
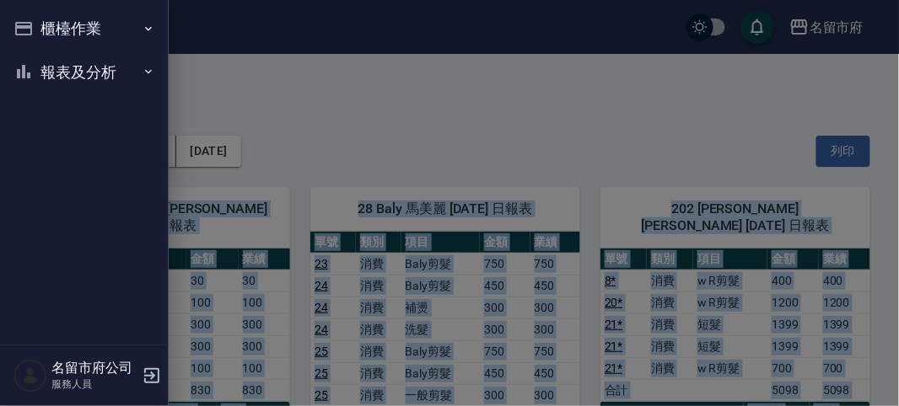
click at [38, 21] on div "櫃檯作業 打帳單 帳單列表 現金收支登錄 高階收支登錄 材料自購登錄 每日結帳 報表及分析 報表目錄 店家日報表 互助排行榜 互助點數明細 設計師日報表 設計…" at bounding box center [84, 203] width 169 height 406
click at [38, 21] on button "櫃檯作業" at bounding box center [84, 29] width 155 height 44
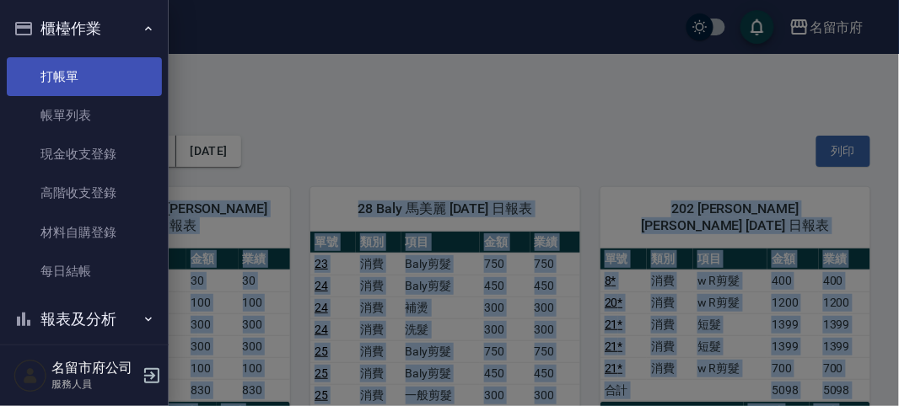
click at [65, 76] on link "打帳單" at bounding box center [84, 76] width 155 height 39
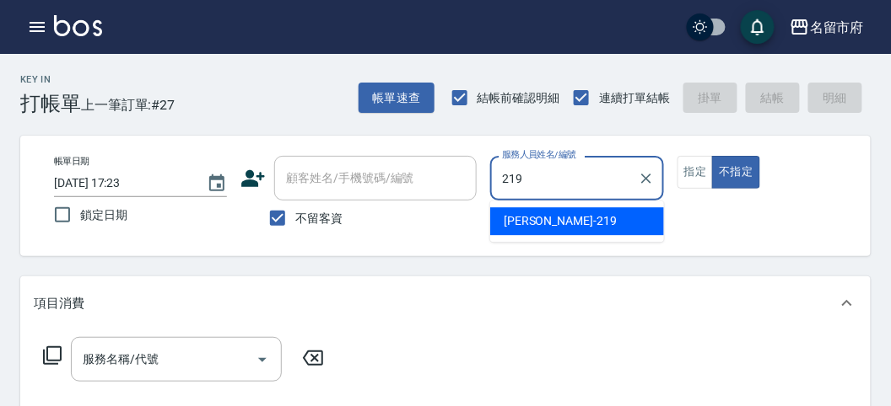
type input "[PERSON_NAME]-219"
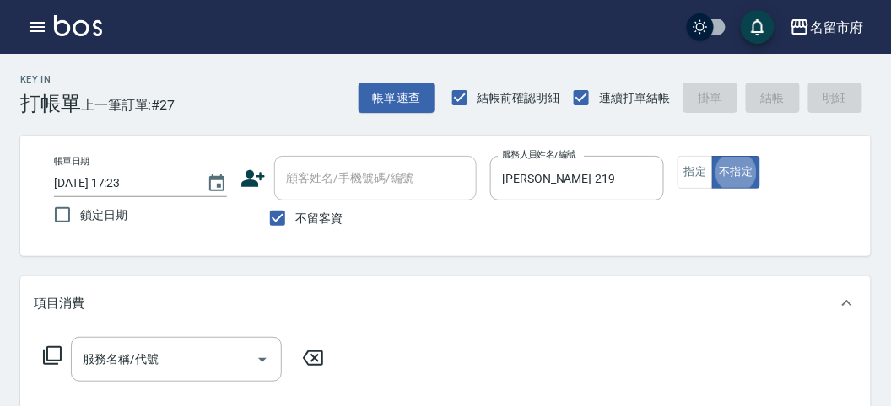
type button "false"
drag, startPoint x: 51, startPoint y: 363, endPoint x: 47, endPoint y: 377, distance: 13.9
click at [51, 366] on div "服務名稱/代號 服務名稱/代號" at bounding box center [184, 359] width 300 height 45
click at [74, 358] on div "服務名稱/代號" at bounding box center [176, 359] width 211 height 45
click at [425, 277] on div "項目消費" at bounding box center [445, 304] width 850 height 54
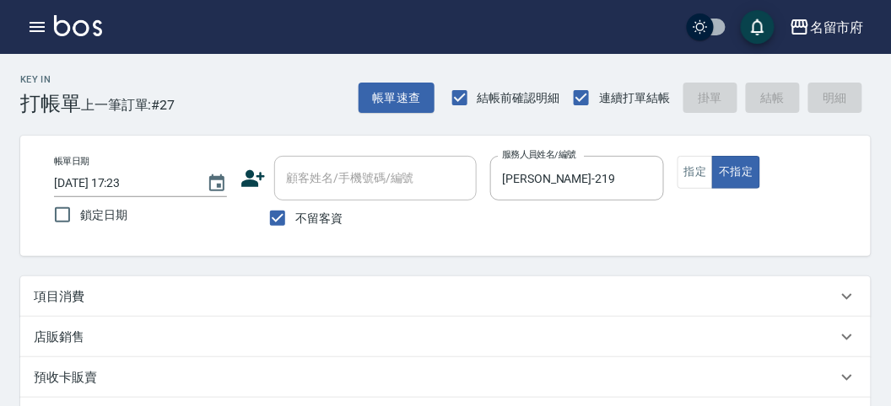
click at [81, 306] on div "項目消費" at bounding box center [445, 297] width 850 height 40
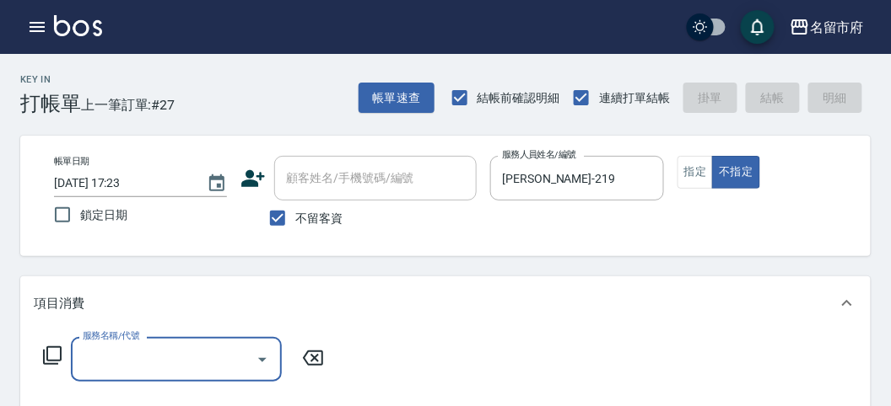
click at [49, 357] on icon at bounding box center [52, 356] width 20 height 20
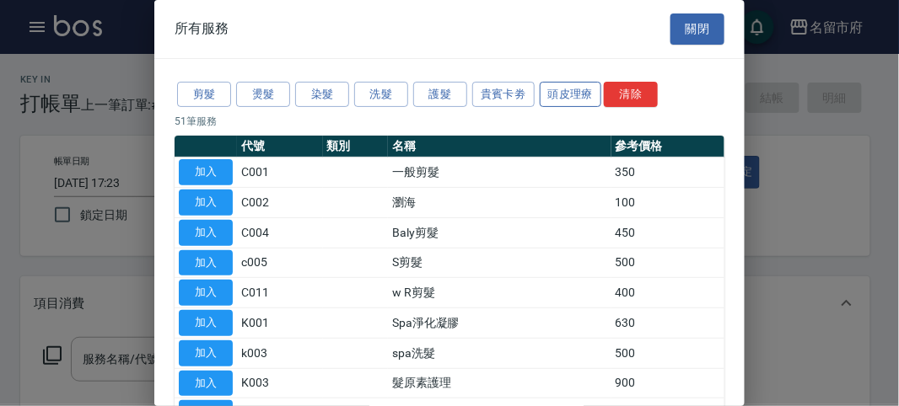
click at [584, 93] on button "頭皮理療" at bounding box center [571, 95] width 62 height 26
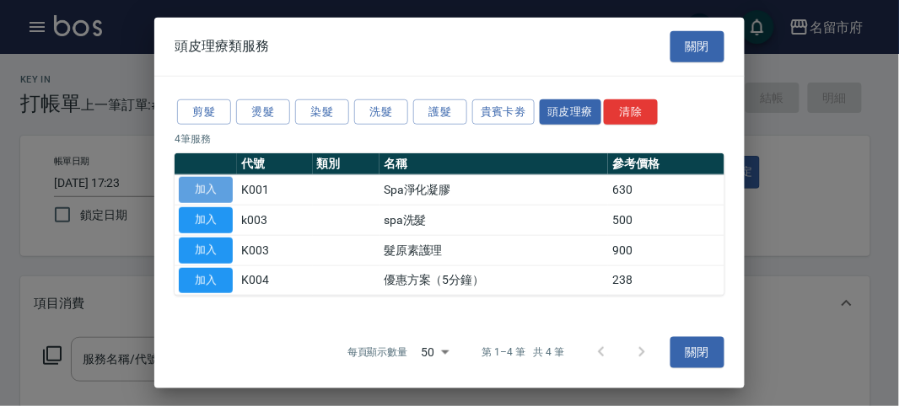
click at [231, 184] on button "加入" at bounding box center [206, 190] width 54 height 26
type input "Spa淨化凝膠(K001)"
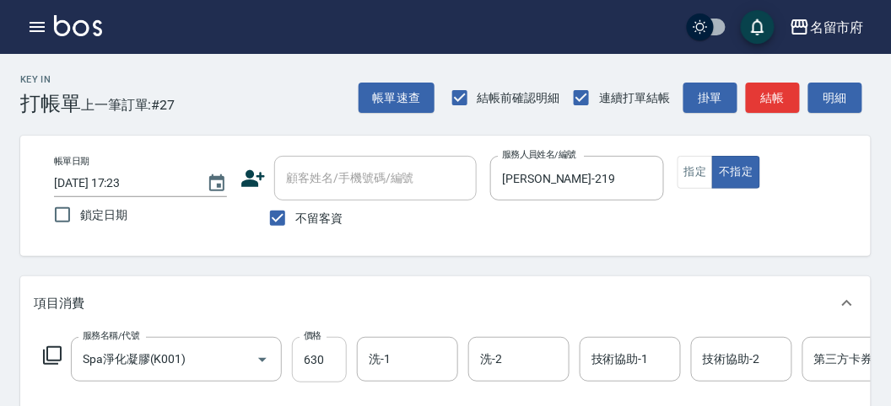
drag, startPoint x: 326, startPoint y: 376, endPoint x: 330, endPoint y: 367, distance: 9.9
click at [326, 376] on input "630" at bounding box center [319, 360] width 55 height 46
type input "650"
click at [56, 358] on icon at bounding box center [52, 356] width 20 height 20
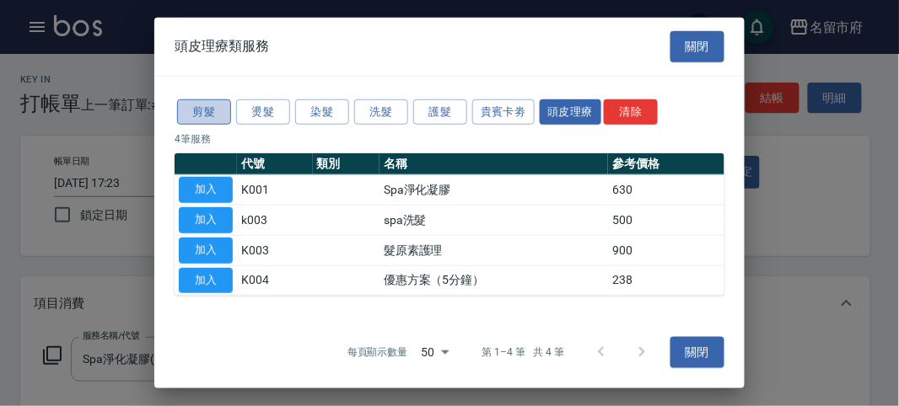
click at [194, 111] on button "剪髮" at bounding box center [204, 112] width 54 height 26
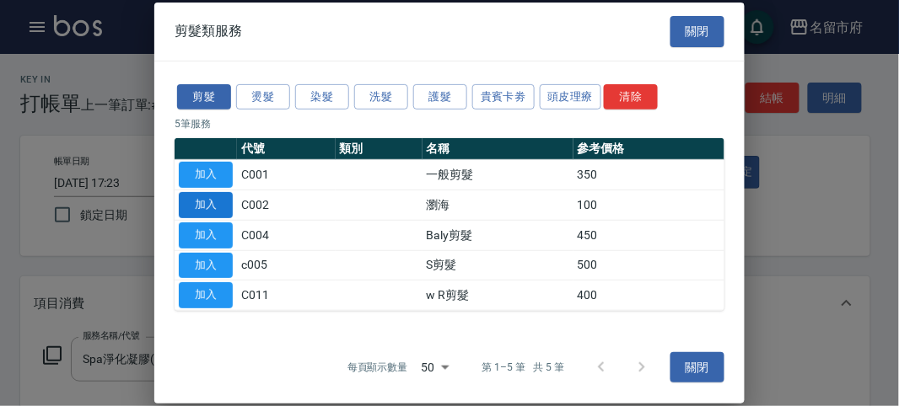
click at [214, 208] on button "加入" at bounding box center [206, 205] width 54 height 26
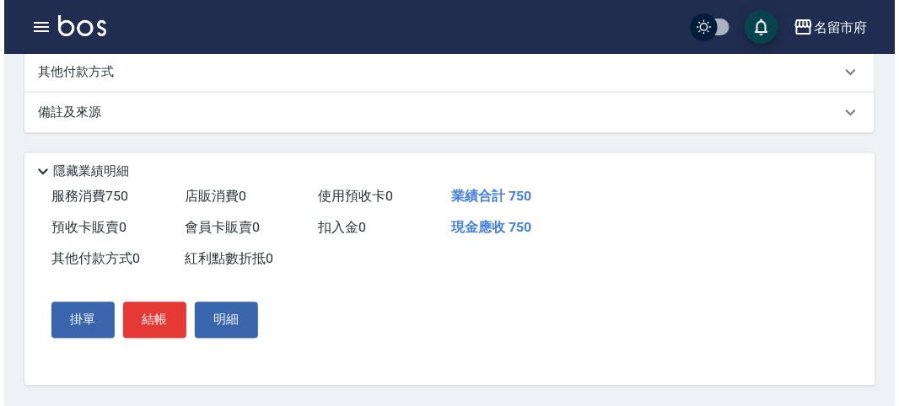
scroll to position [106, 0]
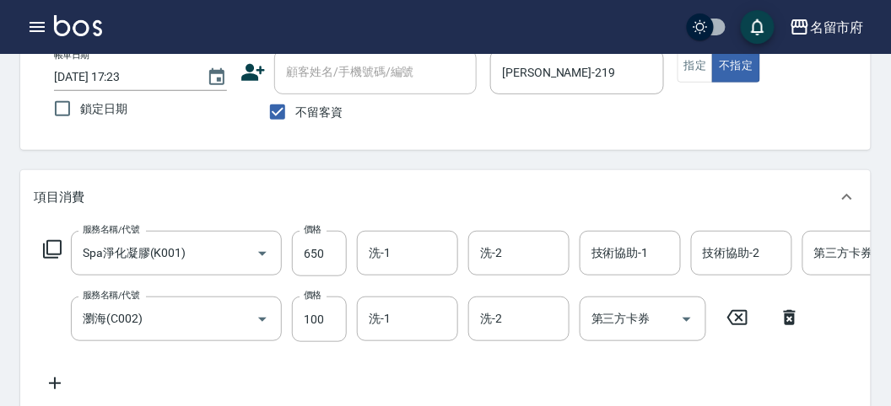
type input "[DATE] 17:44"
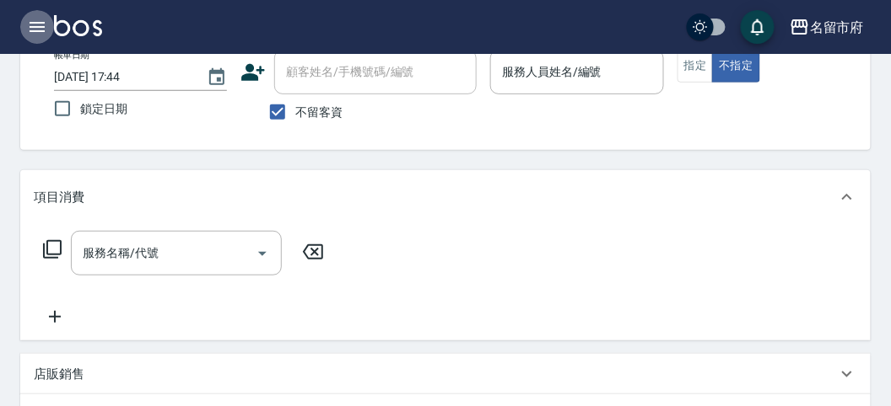
click at [34, 23] on icon "button" at bounding box center [37, 27] width 15 height 10
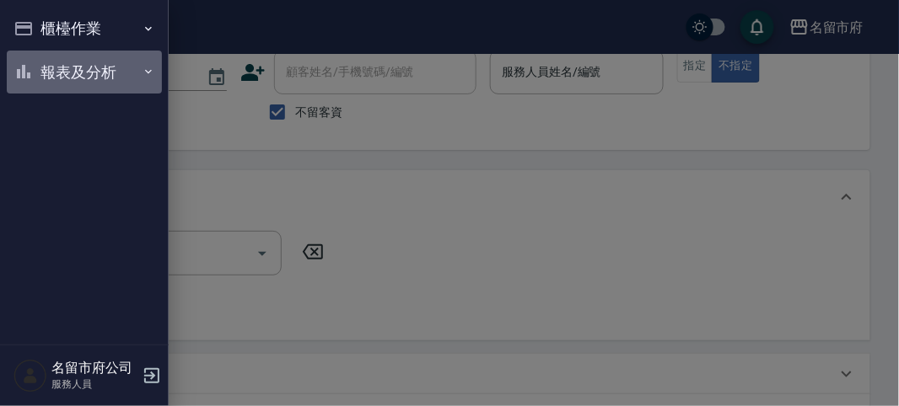
click at [69, 89] on button "報表及分析" at bounding box center [84, 73] width 155 height 44
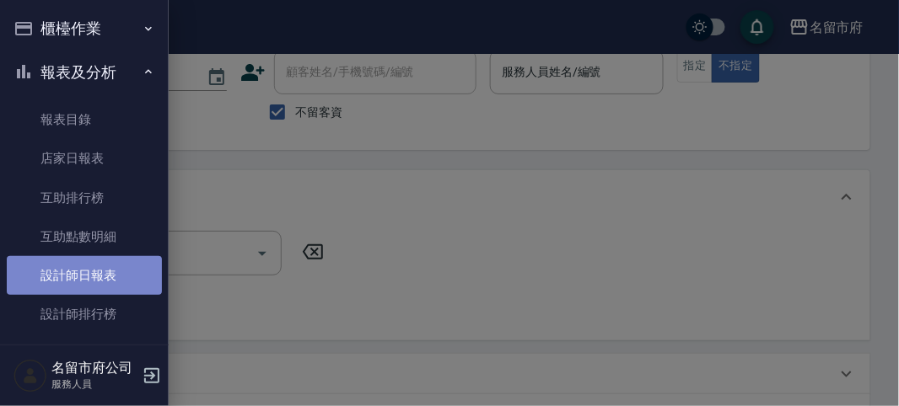
click at [100, 264] on link "設計師日報表" at bounding box center [84, 275] width 155 height 39
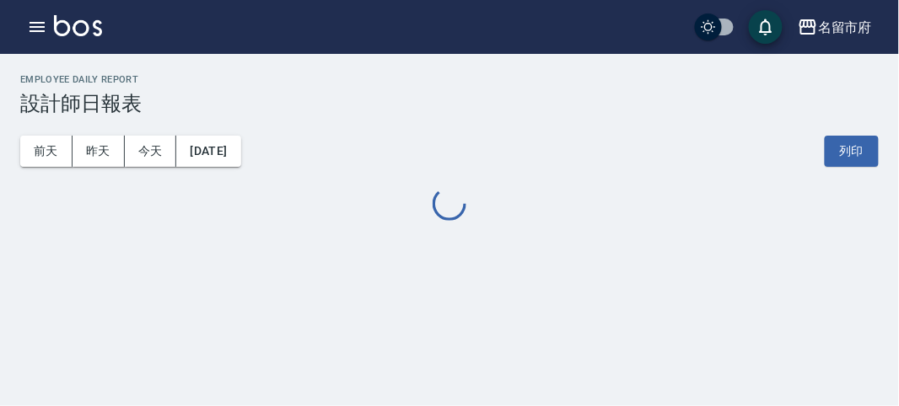
click at [163, 146] on button "今天" at bounding box center [151, 151] width 52 height 31
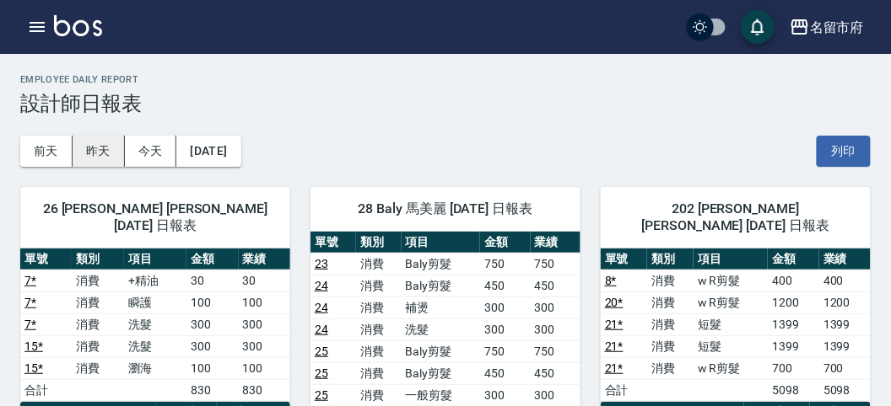
click at [117, 143] on button "昨天" at bounding box center [99, 151] width 52 height 31
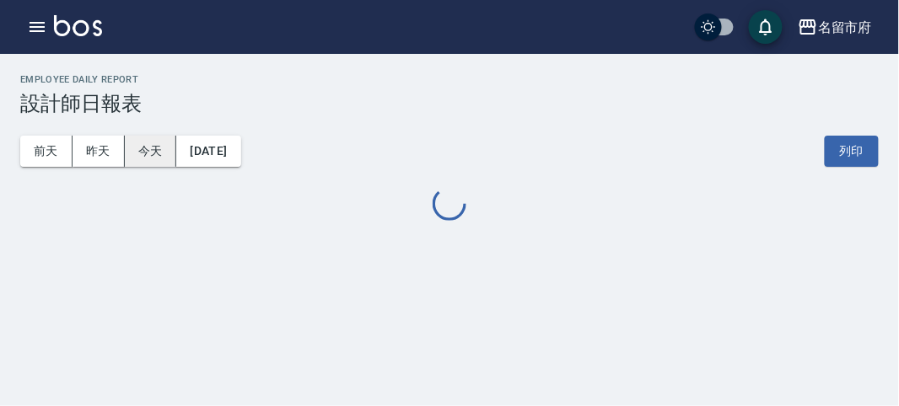
click at [150, 150] on button "今天" at bounding box center [151, 151] width 52 height 31
click at [151, 150] on button "今天" at bounding box center [151, 151] width 52 height 31
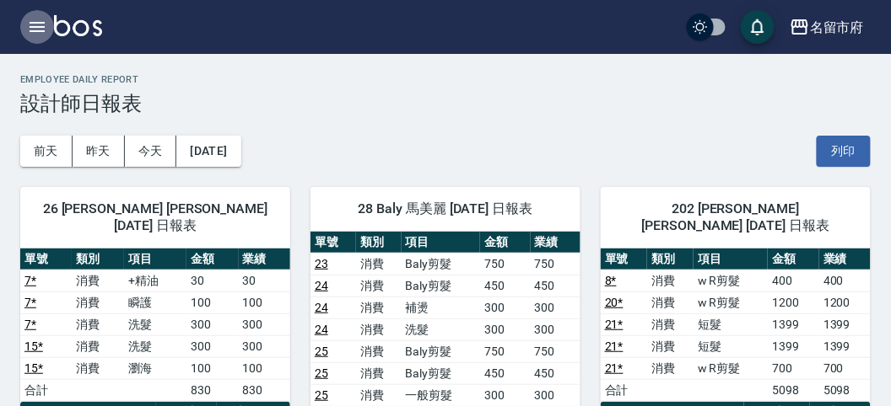
click at [40, 18] on icon "button" at bounding box center [37, 27] width 20 height 20
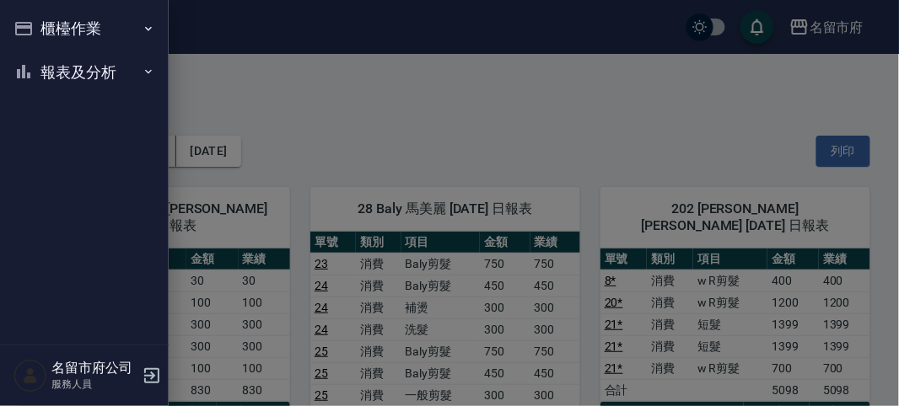
click at [63, 66] on button "報表及分析" at bounding box center [84, 73] width 155 height 44
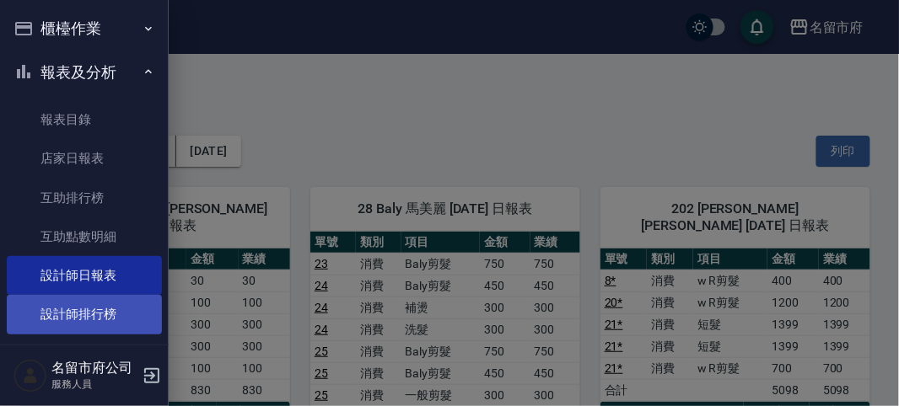
click at [108, 311] on link "設計師排行榜" at bounding box center [84, 314] width 155 height 39
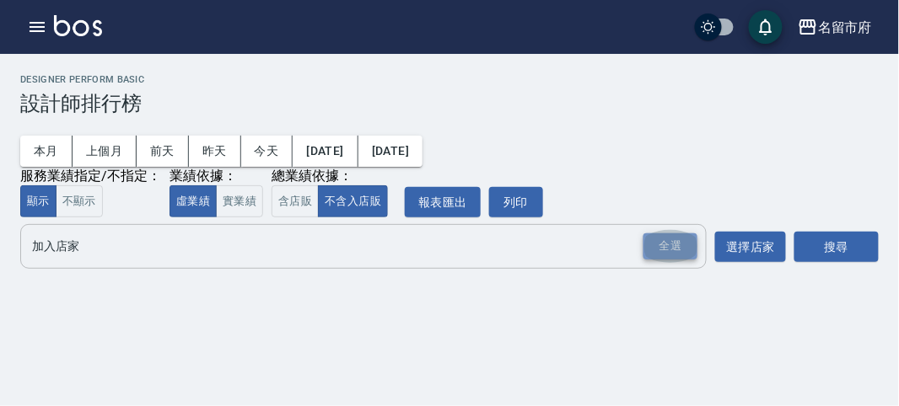
click at [675, 248] on div "全選" at bounding box center [670, 247] width 54 height 26
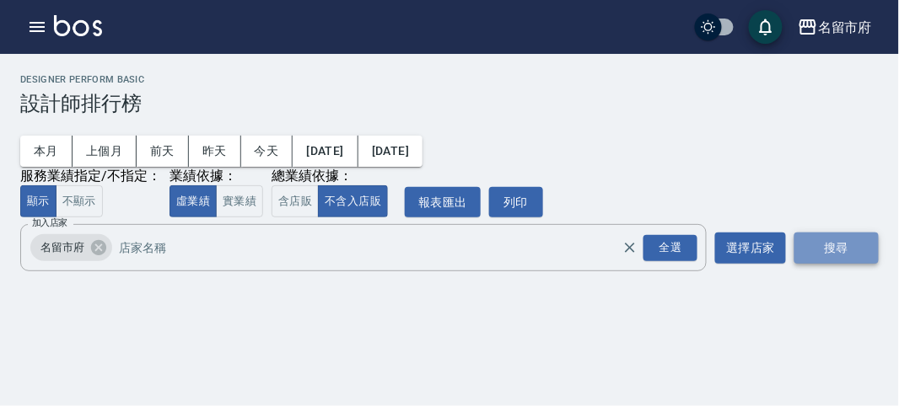
click at [829, 254] on button "搜尋" at bounding box center [836, 248] width 84 height 31
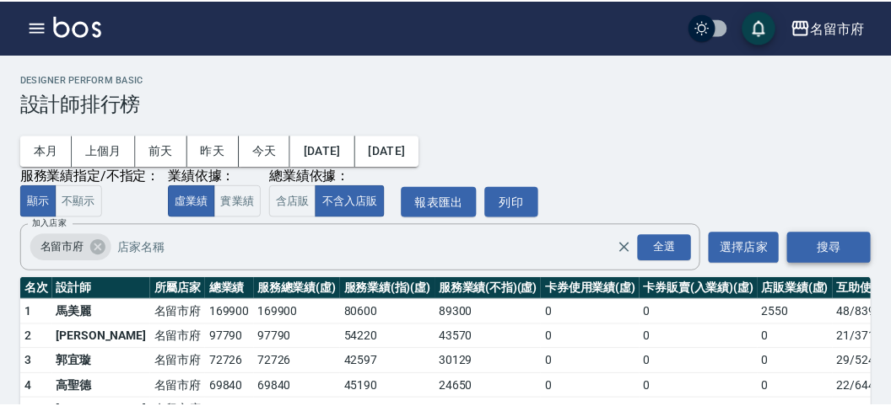
scroll to position [148, 0]
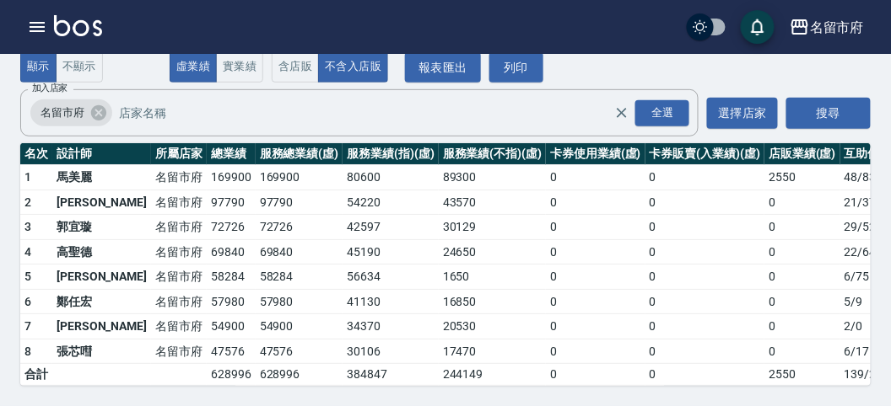
click at [65, 25] on img at bounding box center [78, 25] width 48 height 21
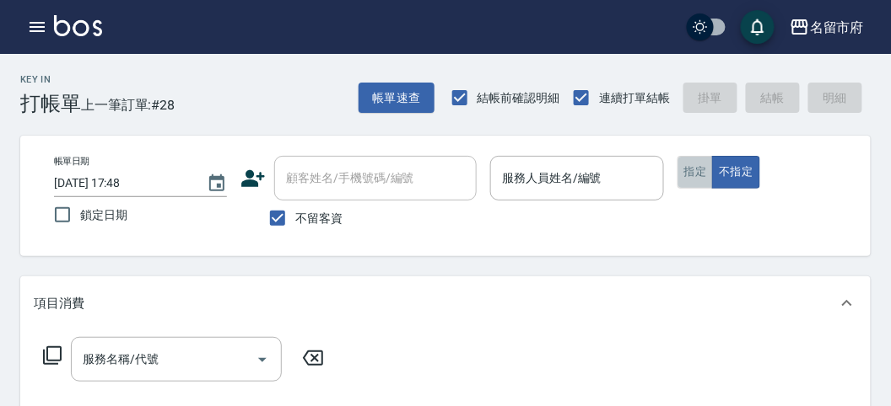
click at [692, 172] on button "指定" at bounding box center [695, 172] width 36 height 33
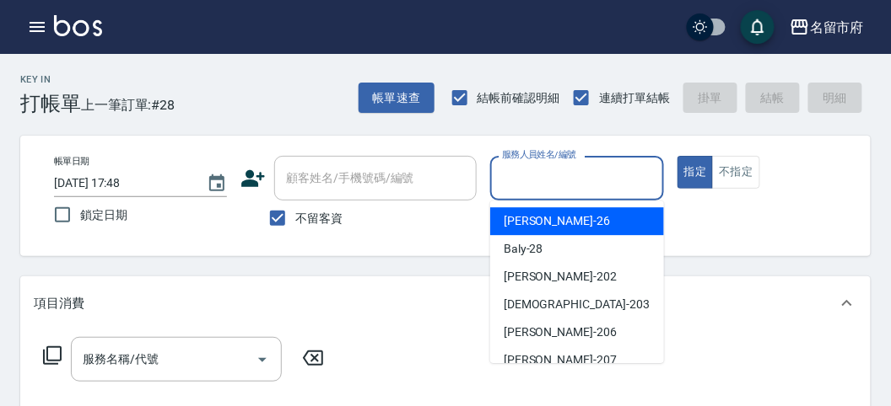
click at [565, 175] on input "服務人員姓名/編號" at bounding box center [577, 179] width 158 height 30
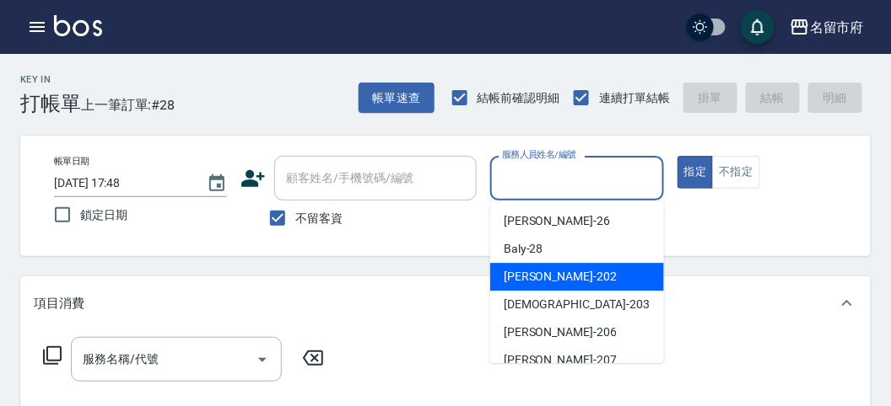
click at [575, 277] on div "[PERSON_NAME] -202" at bounding box center [577, 277] width 174 height 28
type input "[PERSON_NAME]-202"
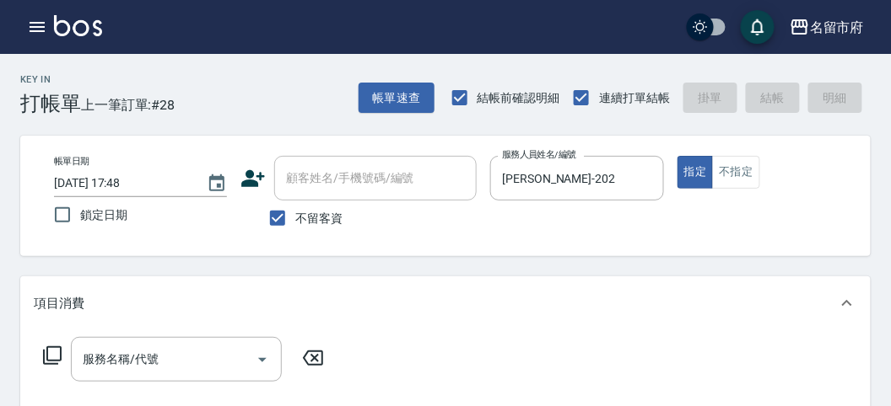
click at [57, 347] on icon at bounding box center [52, 356] width 19 height 19
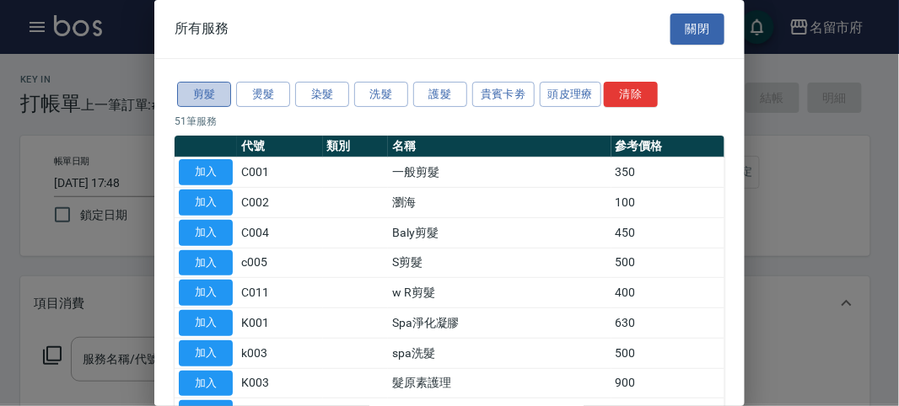
click at [202, 83] on button "剪髮" at bounding box center [204, 95] width 54 height 26
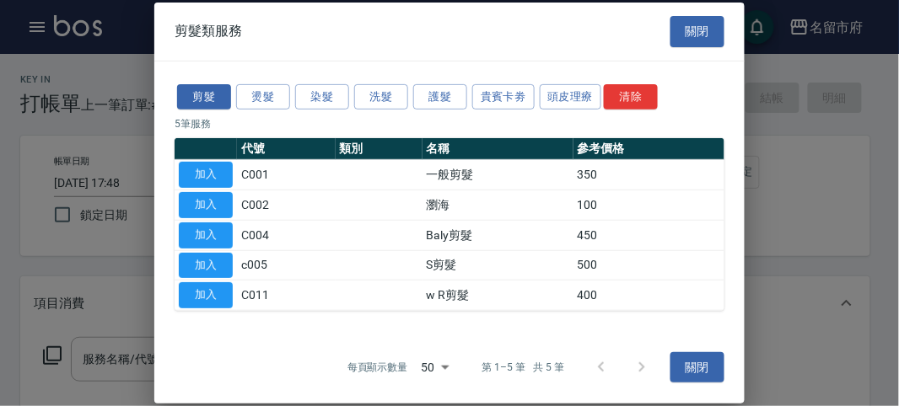
drag, startPoint x: 222, startPoint y: 289, endPoint x: 563, endPoint y: 180, distance: 357.9
click at [222, 285] on button "加入" at bounding box center [206, 296] width 54 height 26
type input "w R剪髮(C011)"
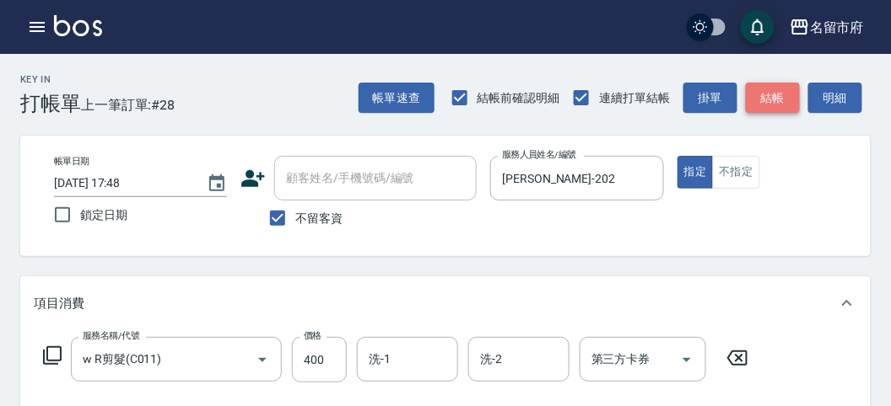
click at [753, 95] on button "結帳" at bounding box center [773, 98] width 54 height 31
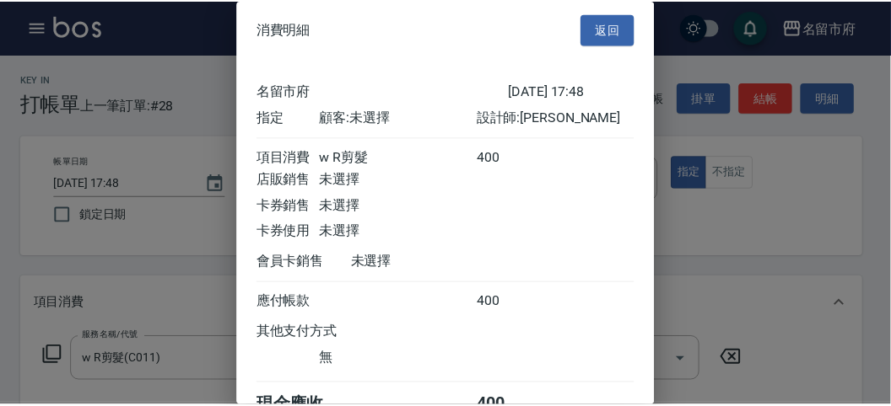
scroll to position [94, 0]
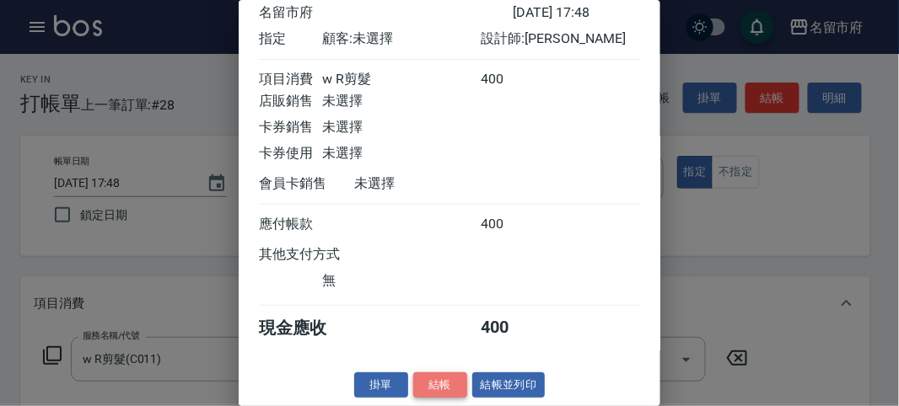
click at [448, 380] on button "結帳" at bounding box center [440, 386] width 54 height 26
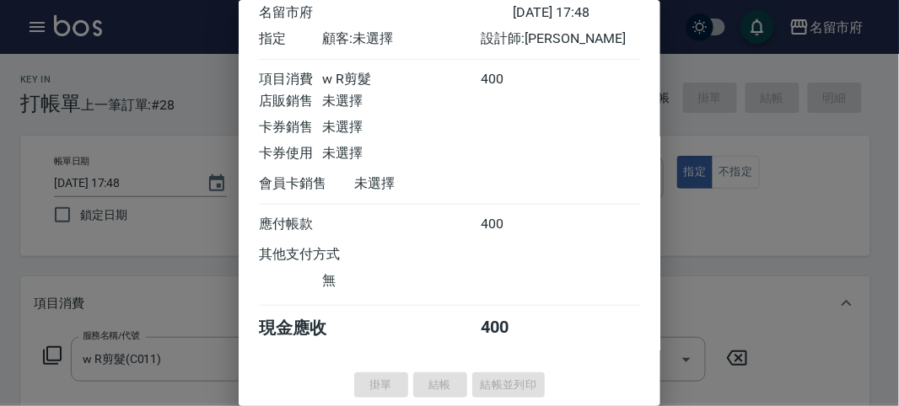
type input "[DATE] 18:14"
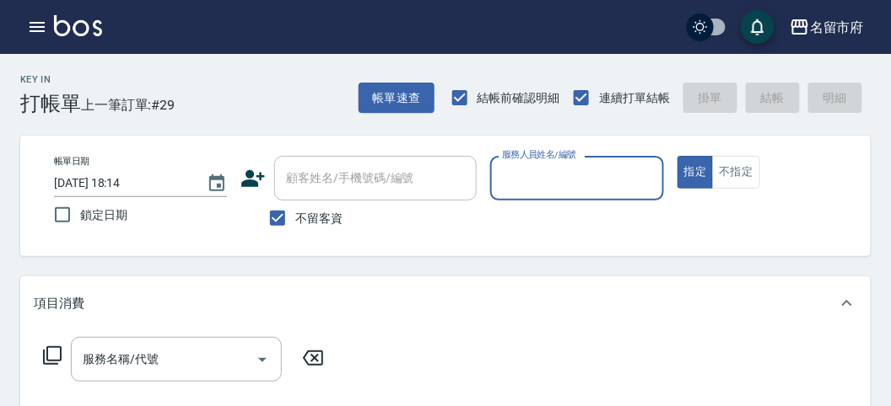
click at [520, 185] on input "服務人員姓名/編號" at bounding box center [577, 179] width 158 height 30
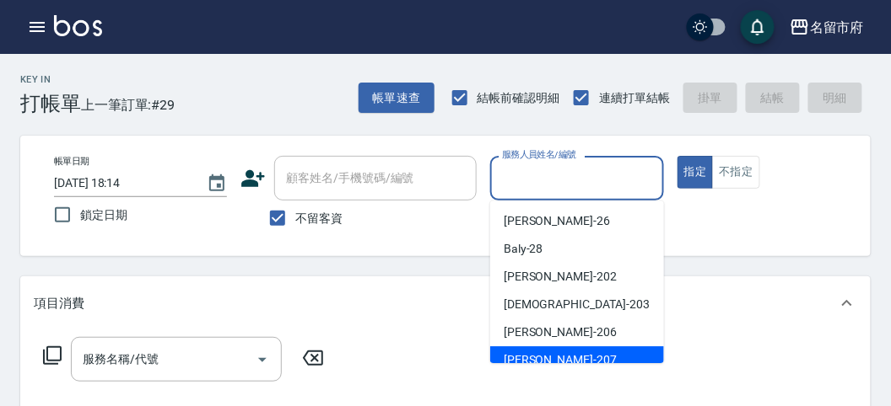
click at [548, 351] on div "[PERSON_NAME] -207" at bounding box center [577, 361] width 174 height 28
type input "[PERSON_NAME]-207"
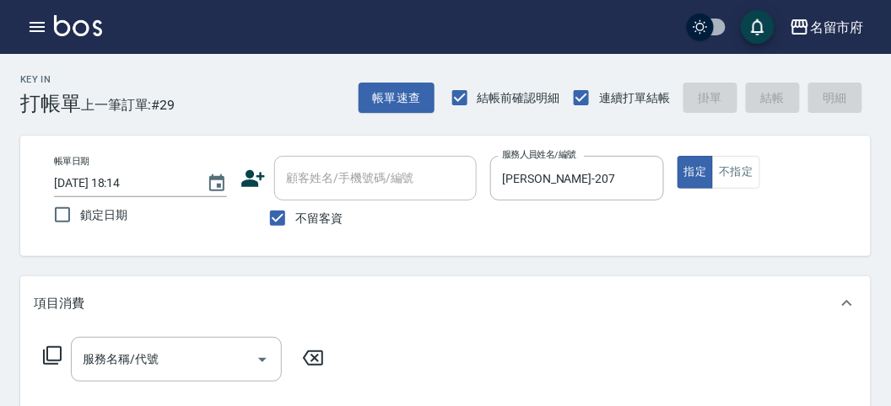
click at [55, 366] on div "服務名稱/代號 服務名稱/代號" at bounding box center [184, 359] width 300 height 45
click at [59, 358] on icon at bounding box center [52, 356] width 20 height 20
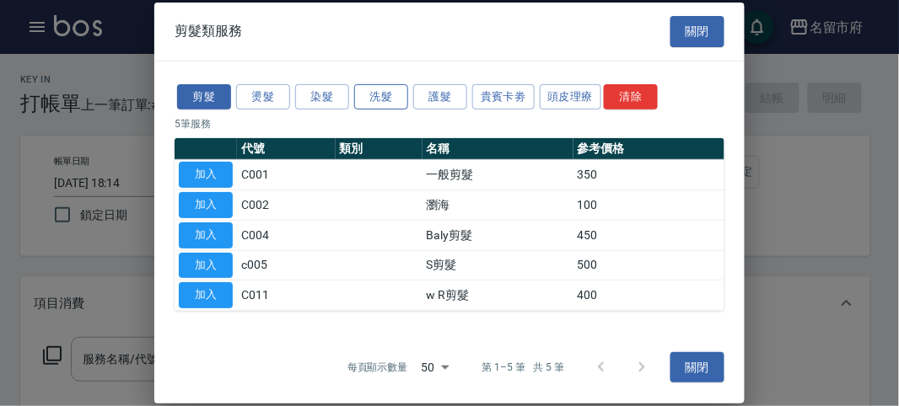
click at [406, 101] on button "洗髮" at bounding box center [381, 96] width 54 height 26
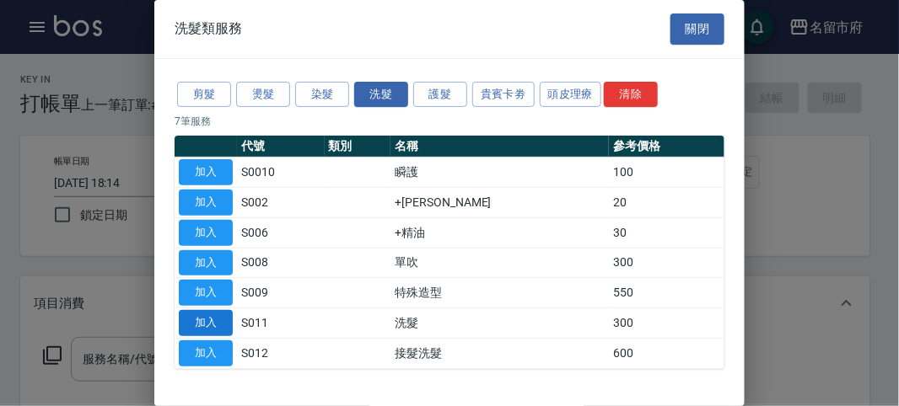
click at [213, 316] on button "加入" at bounding box center [206, 323] width 54 height 26
type input "洗髮(S011)"
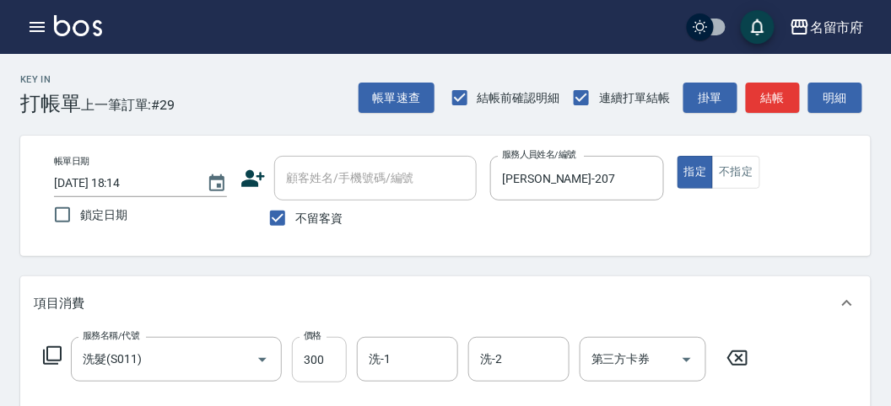
click at [326, 371] on input "300" at bounding box center [319, 360] width 55 height 46
type input "330"
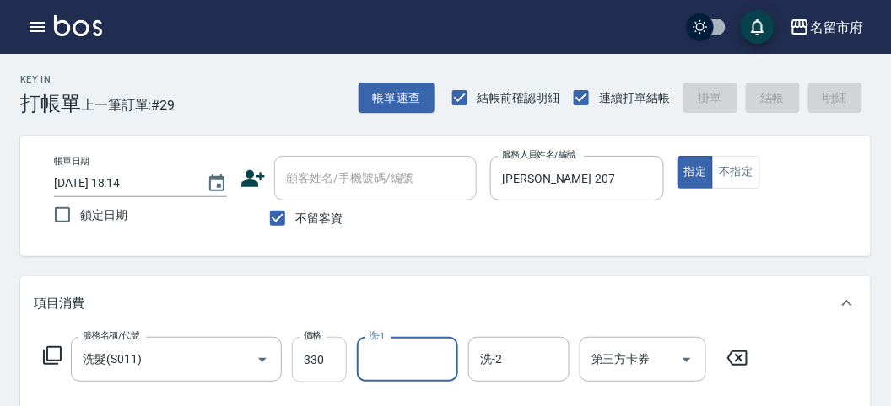
type input "[DATE] 18:24"
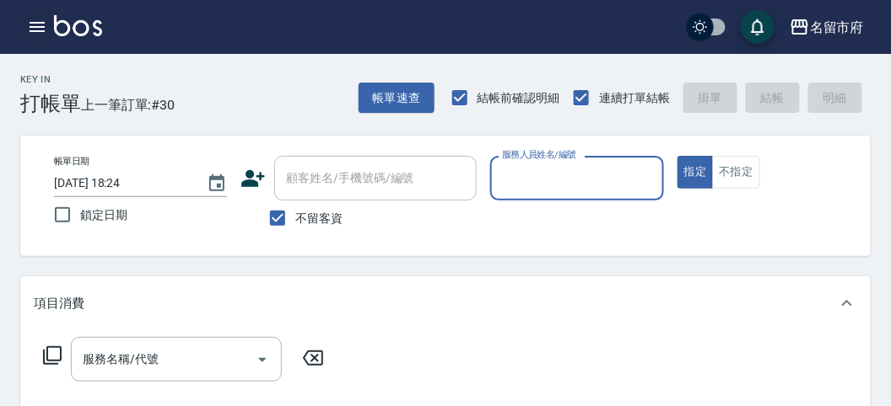
click at [30, 18] on icon "button" at bounding box center [37, 27] width 20 height 20
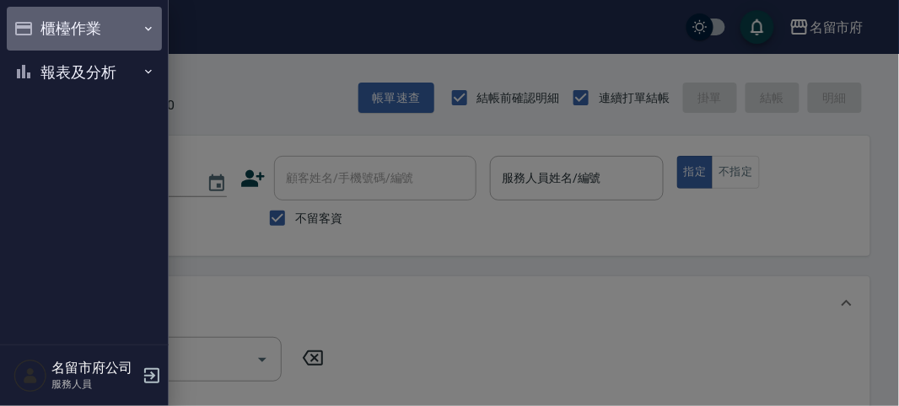
click at [32, 21] on icon "button" at bounding box center [23, 29] width 20 height 20
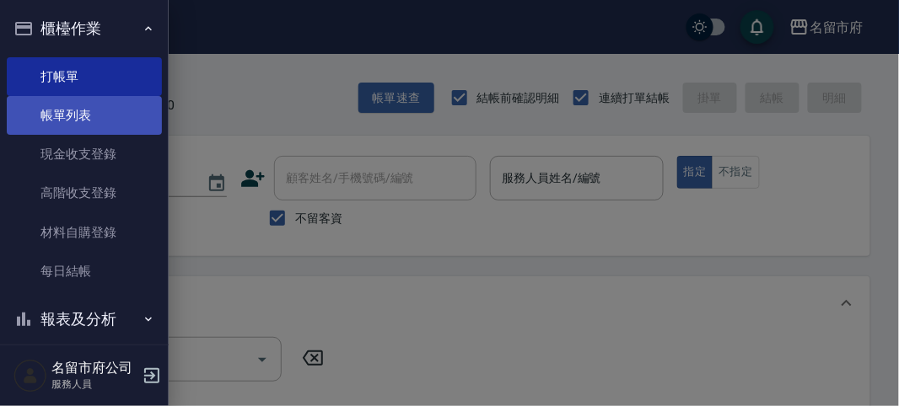
click at [82, 110] on link "帳單列表" at bounding box center [84, 115] width 155 height 39
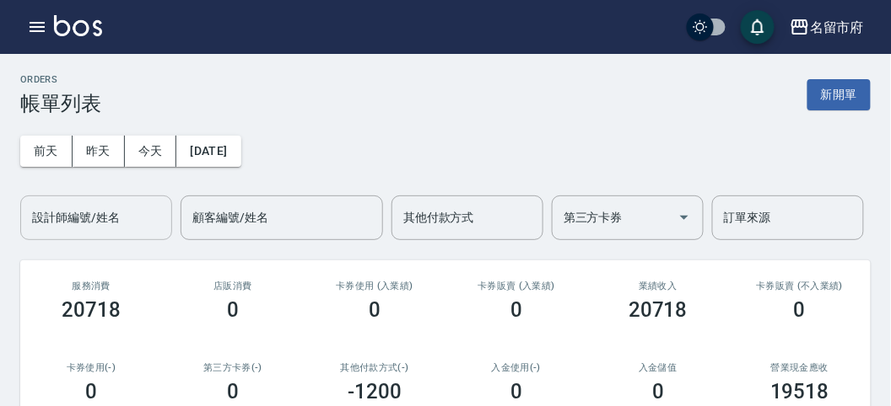
click at [118, 223] on input "設計師編號/姓名" at bounding box center [96, 218] width 137 height 30
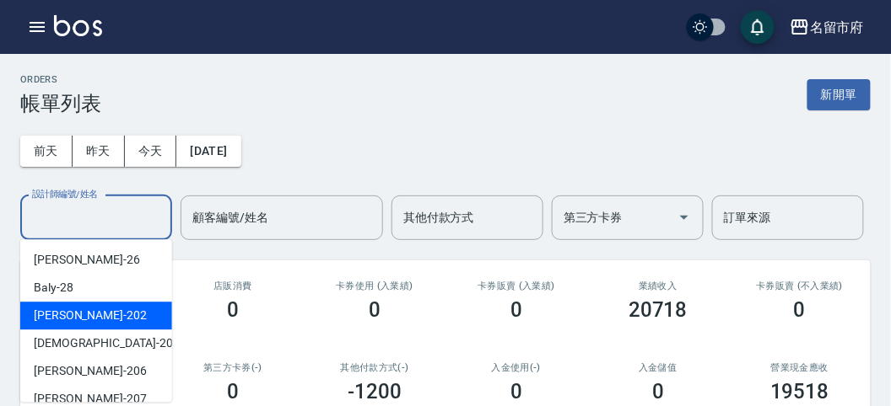
click at [139, 305] on div "[PERSON_NAME] -202" at bounding box center [96, 316] width 152 height 28
type input "[PERSON_NAME]-202"
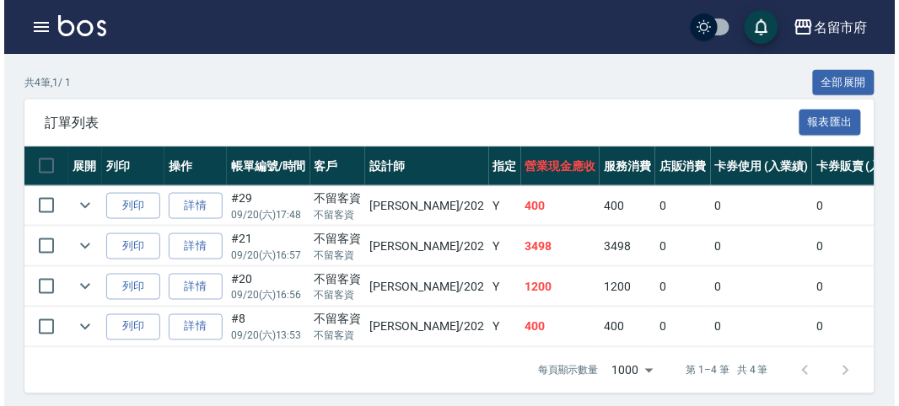
scroll to position [187, 0]
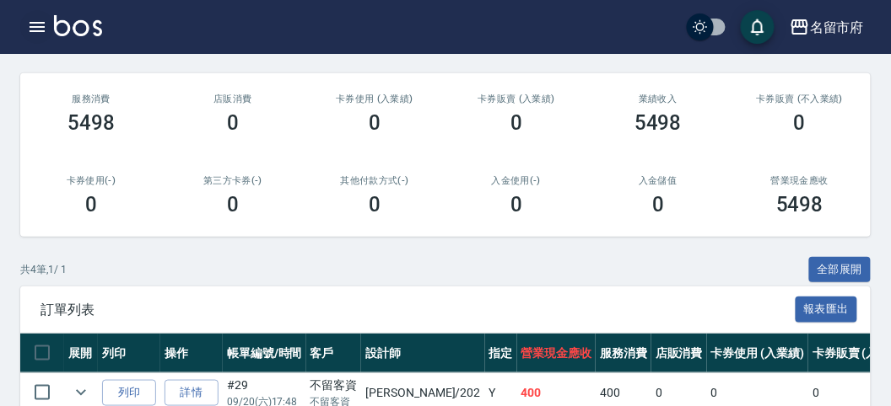
click at [30, 27] on icon "button" at bounding box center [37, 27] width 15 height 10
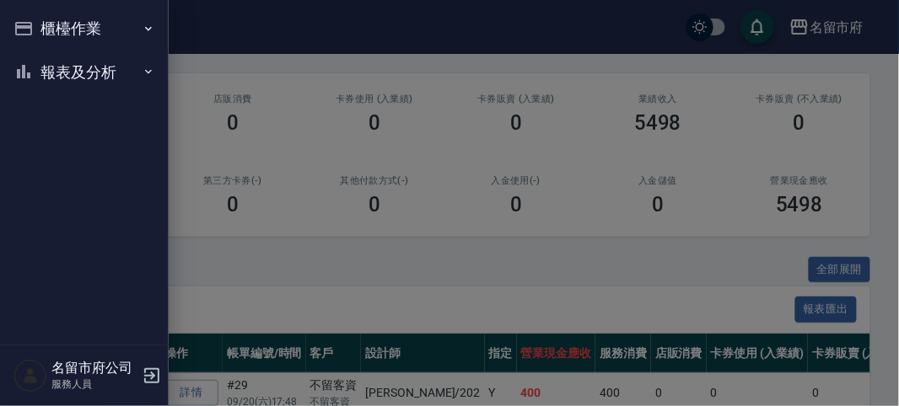
click at [43, 74] on button "報表及分析" at bounding box center [84, 73] width 155 height 44
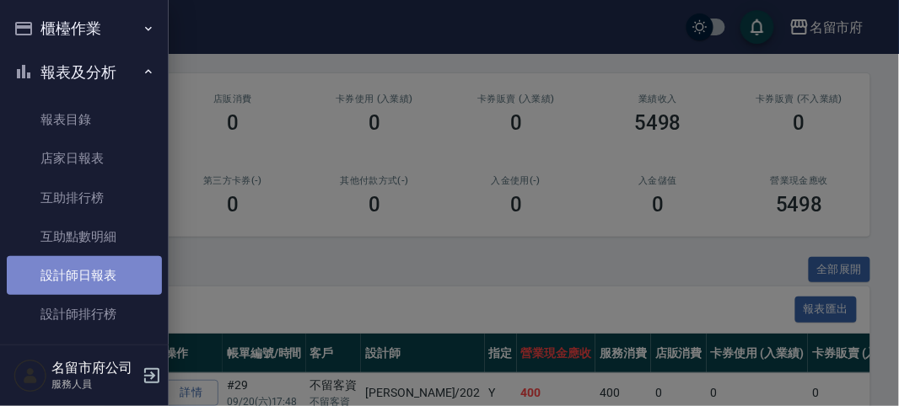
click at [88, 278] on link "設計師日報表" at bounding box center [84, 275] width 155 height 39
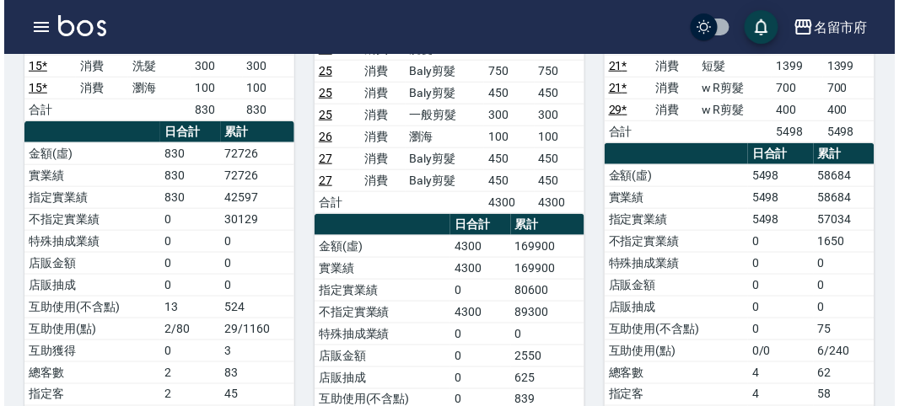
scroll to position [187, 0]
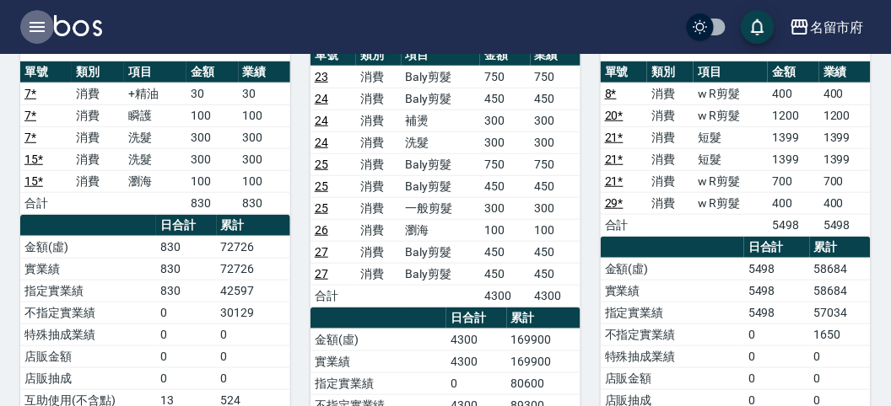
click at [35, 30] on icon "button" at bounding box center [37, 27] width 15 height 10
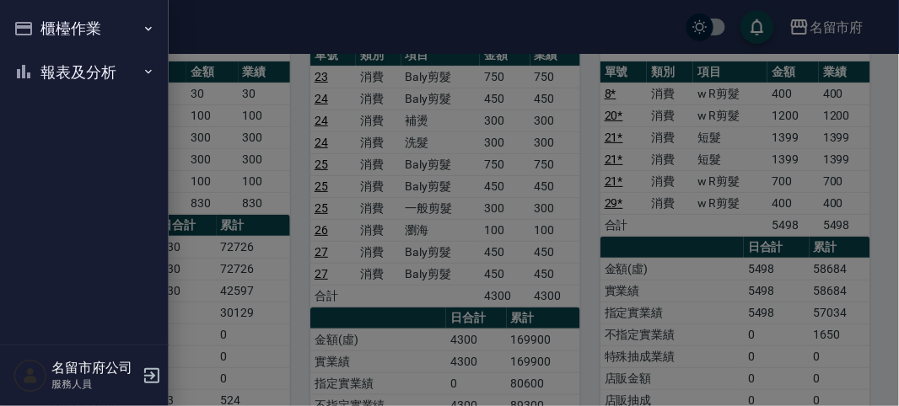
click at [35, 28] on button "櫃檯作業" at bounding box center [84, 29] width 155 height 44
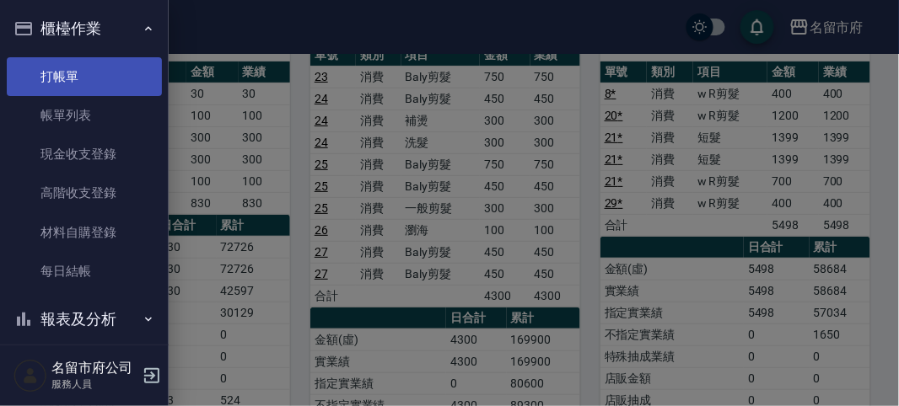
click at [84, 78] on link "打帳單" at bounding box center [84, 76] width 155 height 39
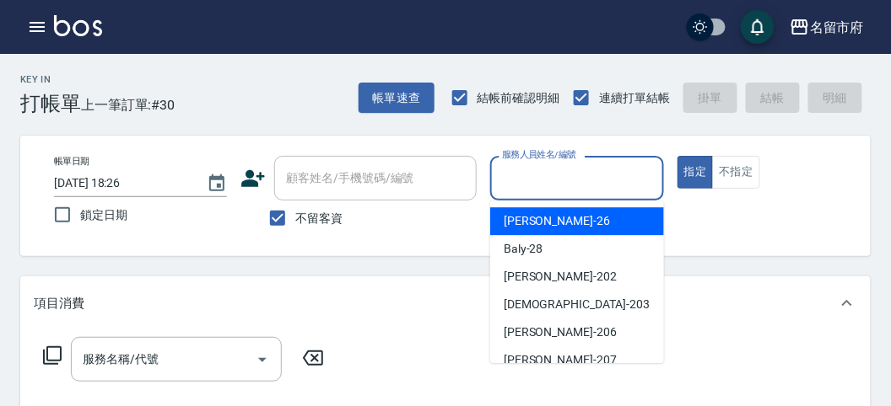
click at [600, 184] on input "服務人員姓名/編號" at bounding box center [577, 179] width 158 height 30
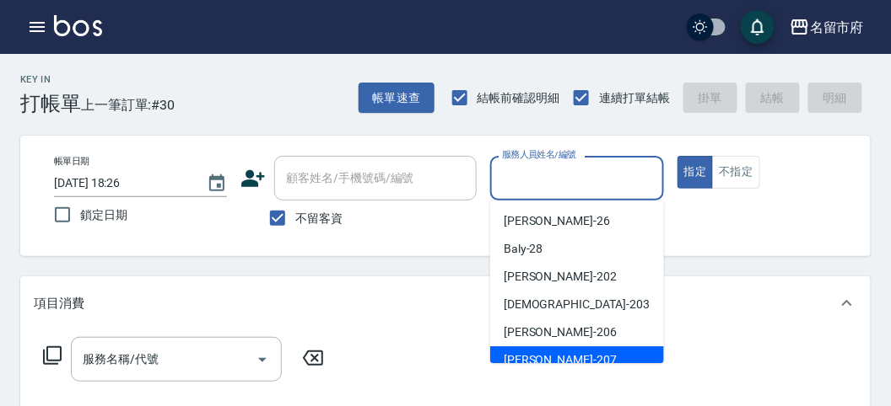
click at [573, 364] on div "服務名稱/代號 服務名稱/代號" at bounding box center [445, 389] width 850 height 116
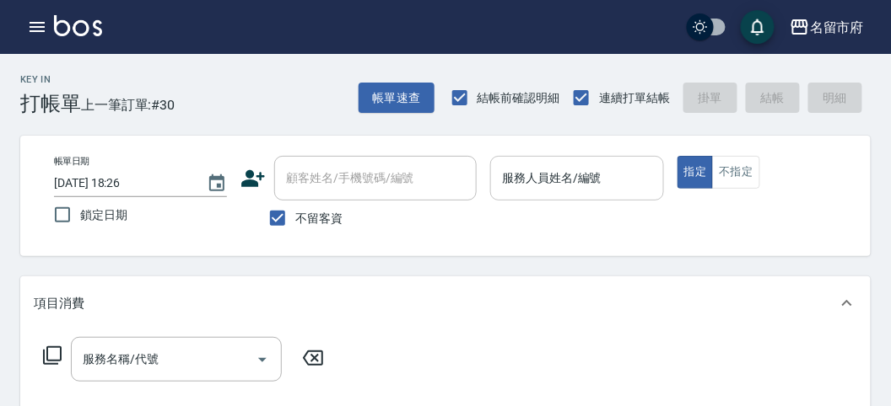
click at [541, 187] on input "服務人員姓名/編號" at bounding box center [577, 179] width 158 height 30
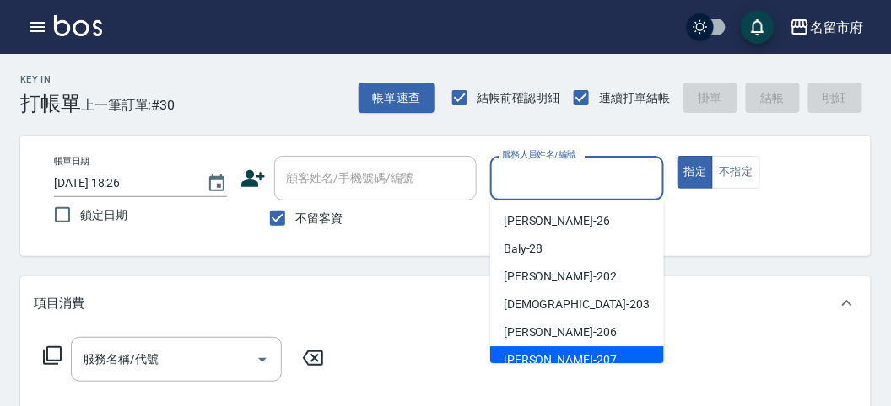
click at [558, 353] on div "[PERSON_NAME] -207" at bounding box center [577, 361] width 174 height 28
type input "[PERSON_NAME]-207"
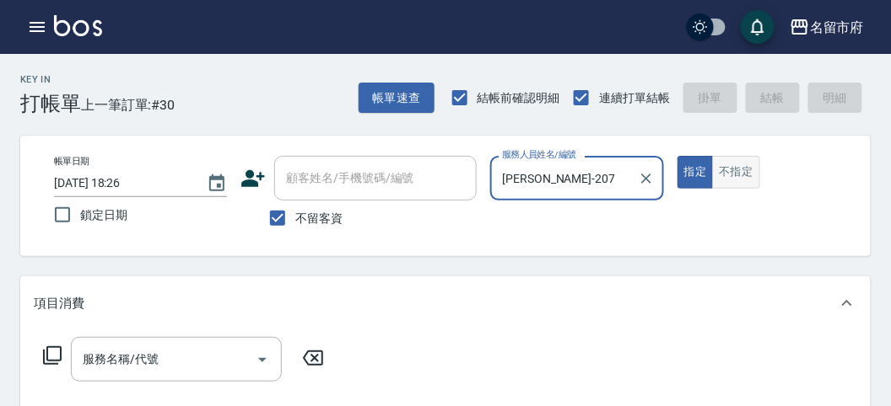
click at [735, 164] on button "不指定" at bounding box center [735, 172] width 47 height 33
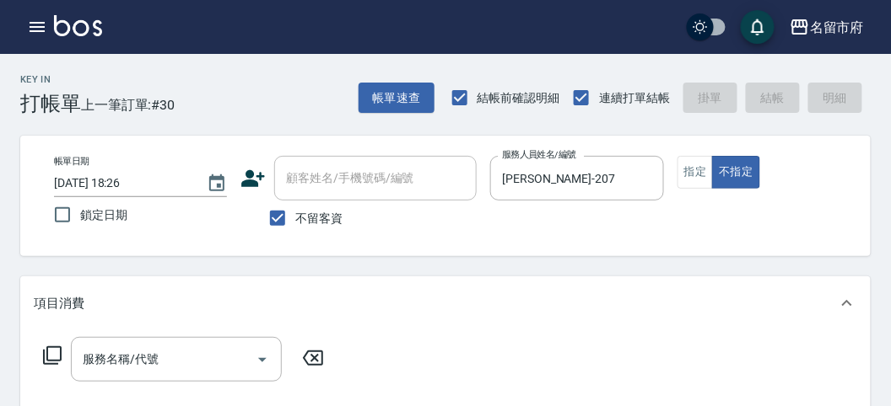
click at [62, 356] on icon at bounding box center [52, 356] width 20 height 20
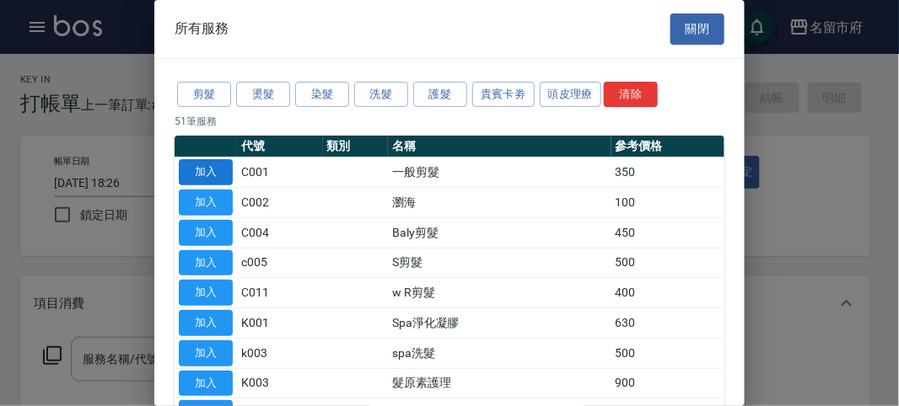
click at [207, 170] on button "加入" at bounding box center [206, 172] width 54 height 26
type input "一般剪髮(C001)"
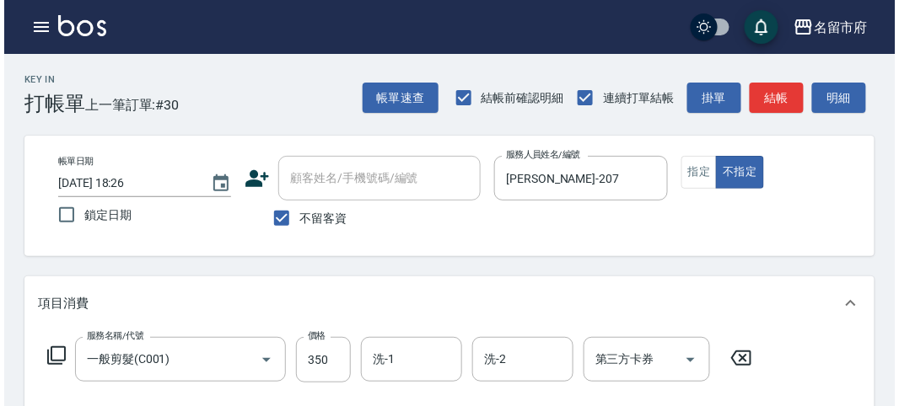
scroll to position [493, 0]
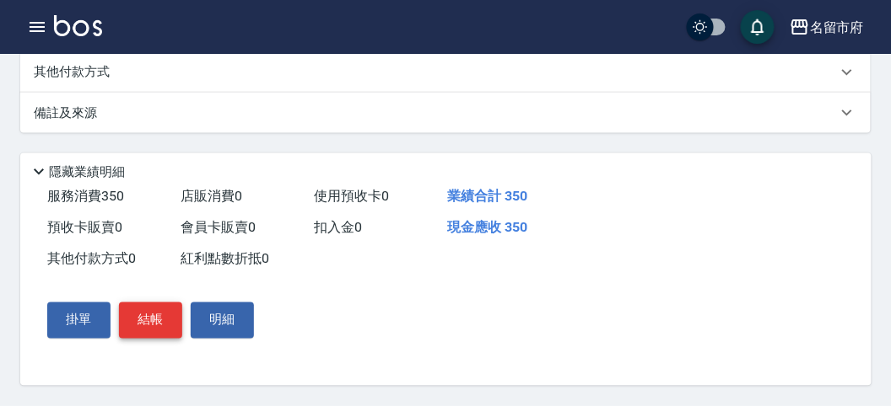
click at [155, 306] on button "結帳" at bounding box center [150, 320] width 63 height 35
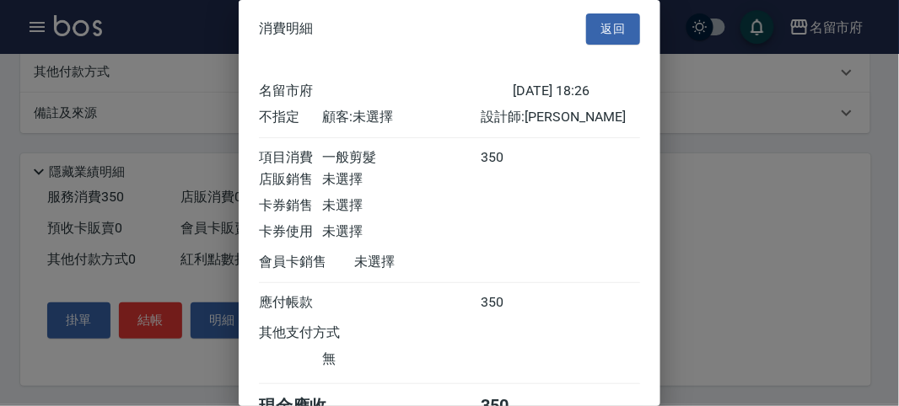
scroll to position [94, 0]
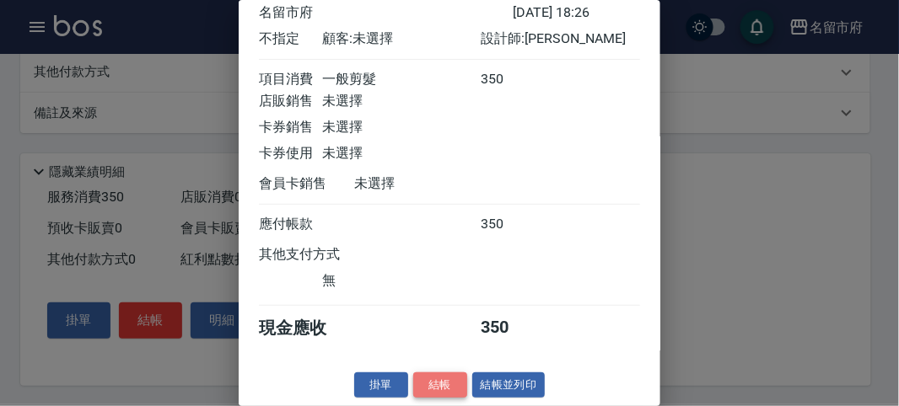
click at [427, 375] on button "結帳" at bounding box center [440, 386] width 54 height 26
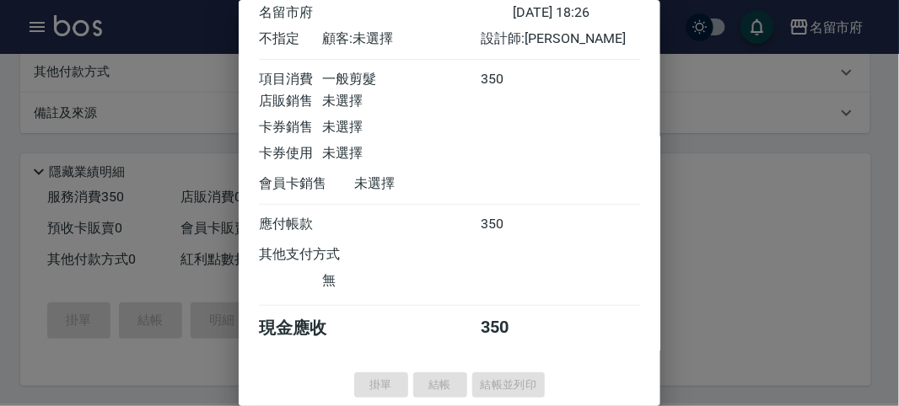
type input "[DATE] 18:51"
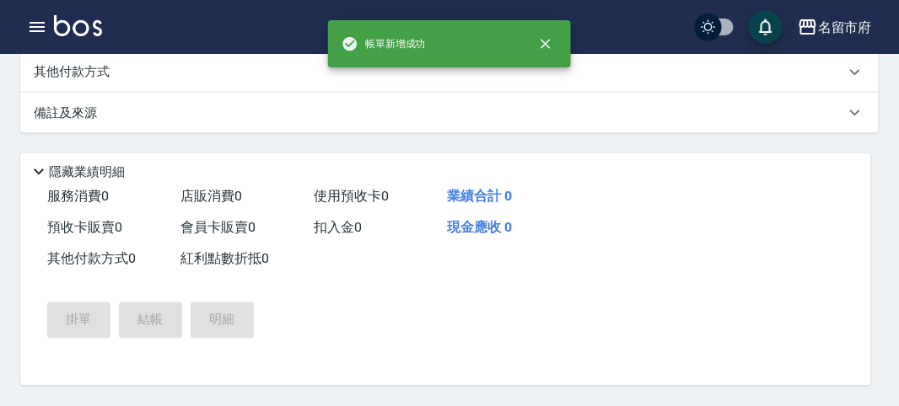
scroll to position [0, 0]
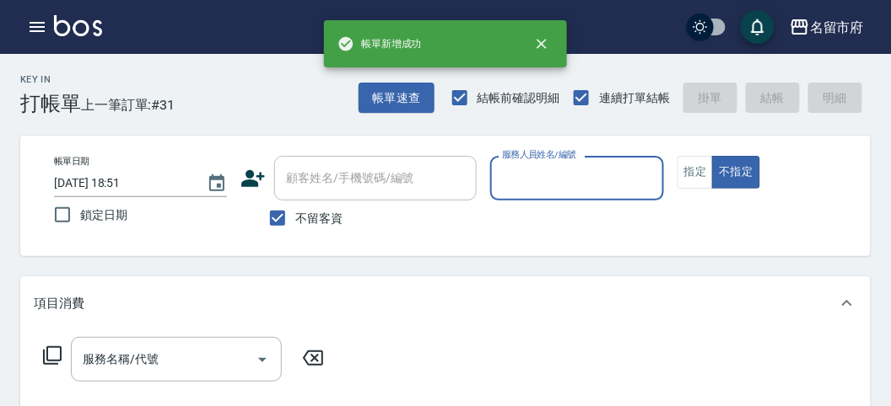
click at [405, 90] on button "帳單速查" at bounding box center [396, 98] width 76 height 31
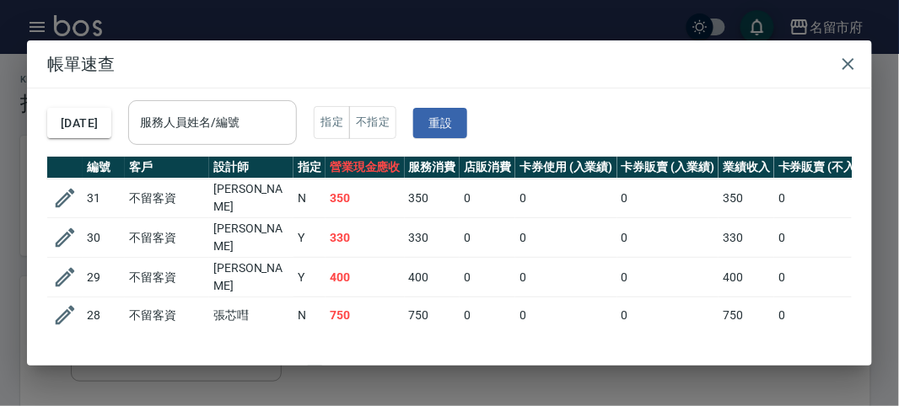
click at [274, 121] on input "服務人員姓名/編號" at bounding box center [212, 123] width 153 height 30
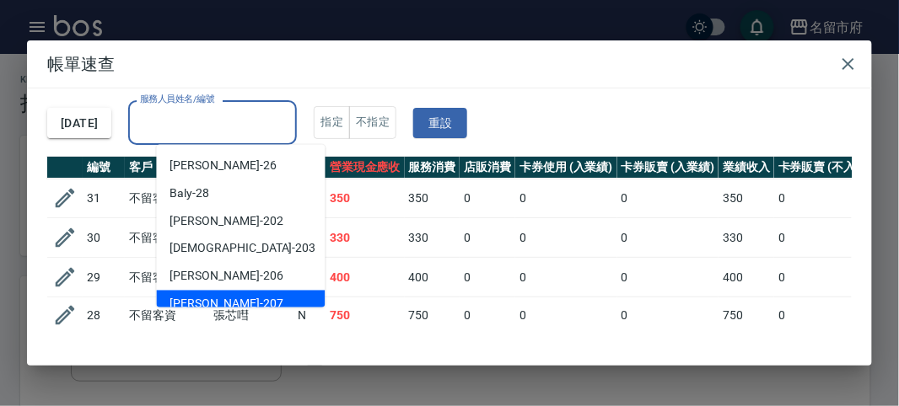
click at [264, 304] on div "[PERSON_NAME] -207" at bounding box center [241, 305] width 169 height 28
type input "[PERSON_NAME]-207"
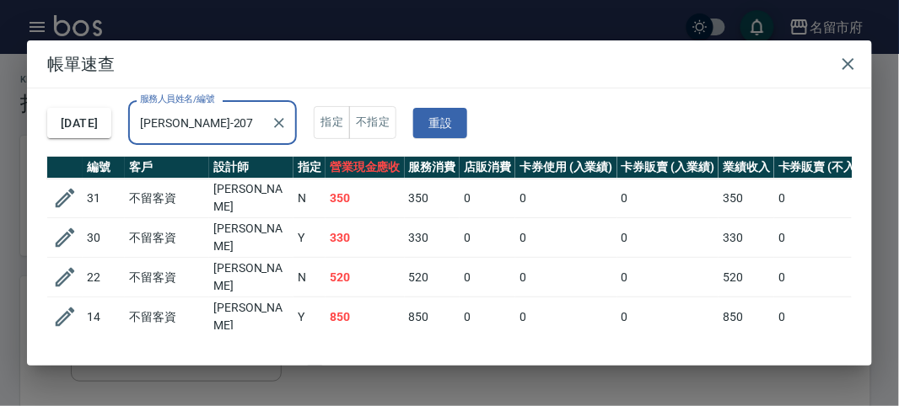
scroll to position [101, 0]
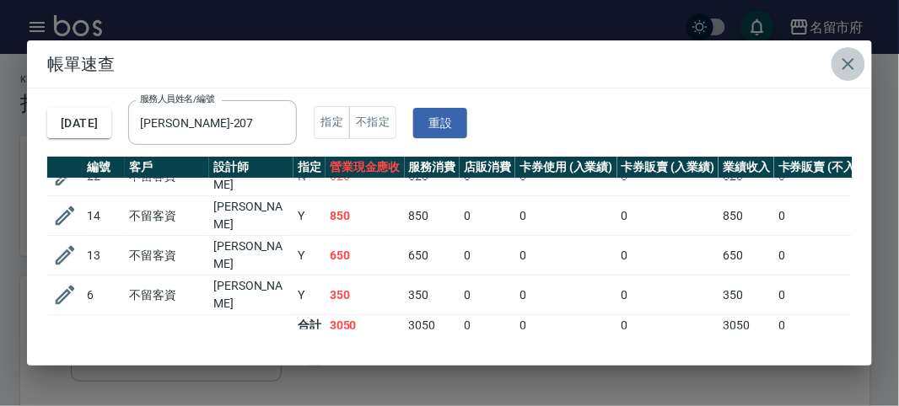
click at [848, 70] on icon "button" at bounding box center [848, 64] width 20 height 20
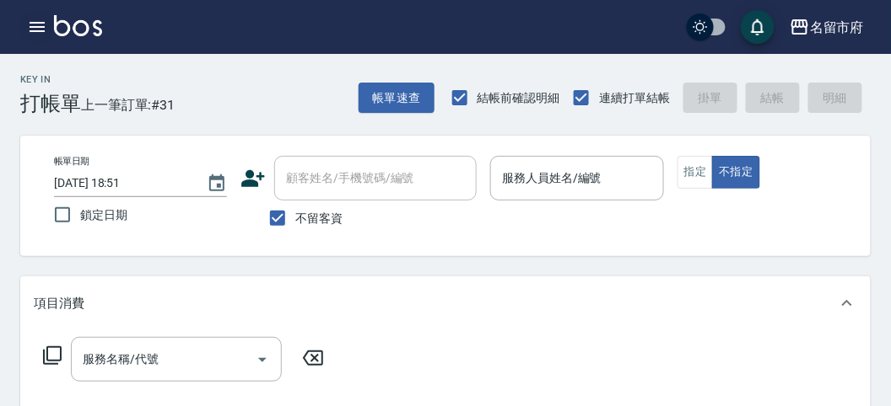
click at [52, 23] on button "button" at bounding box center [37, 27] width 34 height 34
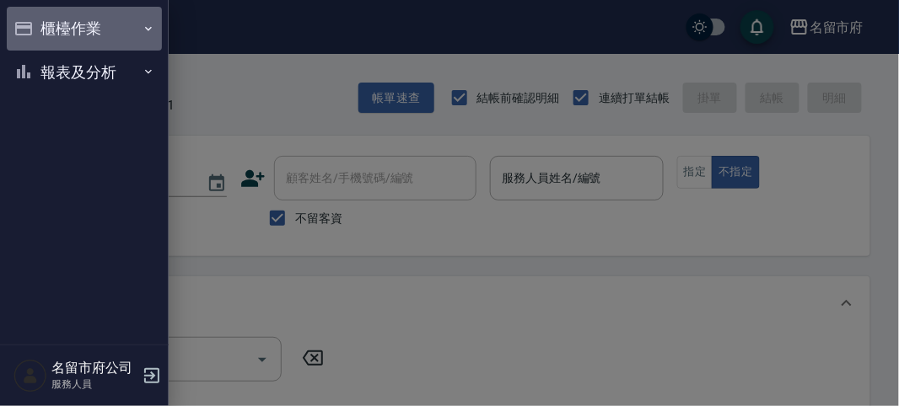
click at [40, 30] on button "櫃檯作業" at bounding box center [84, 29] width 155 height 44
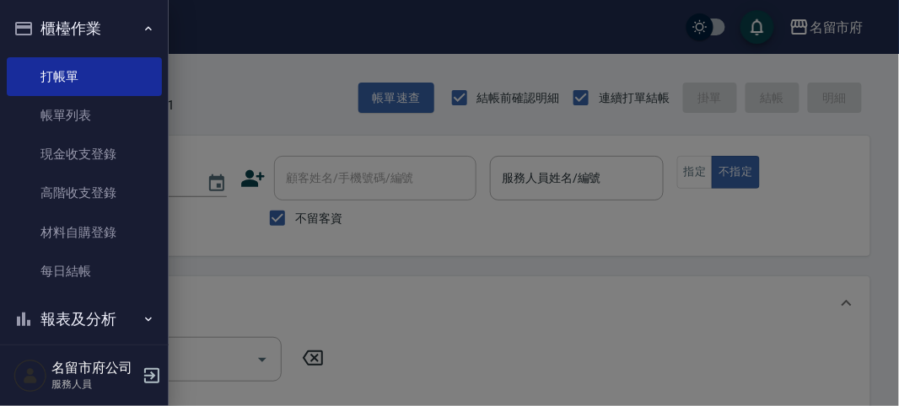
click at [197, 28] on div at bounding box center [449, 203] width 899 height 406
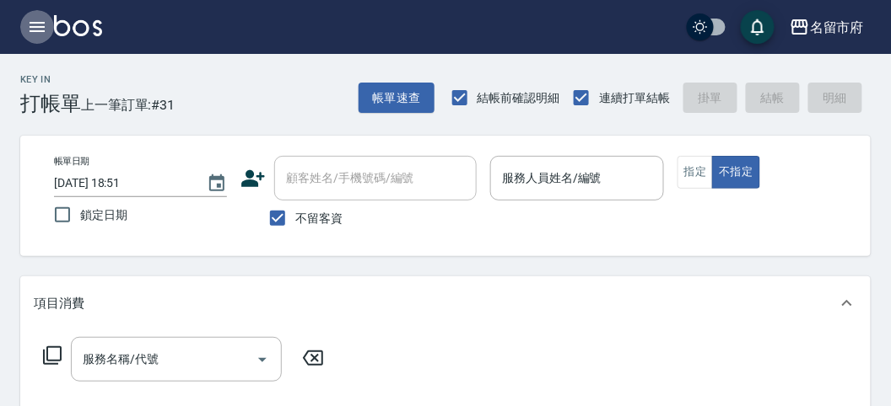
click at [30, 29] on icon "button" at bounding box center [37, 27] width 20 height 20
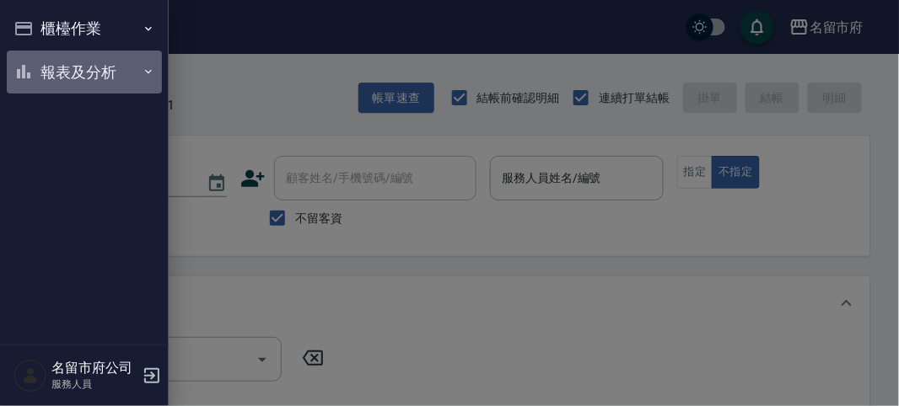
click at [59, 87] on button "報表及分析" at bounding box center [84, 73] width 155 height 44
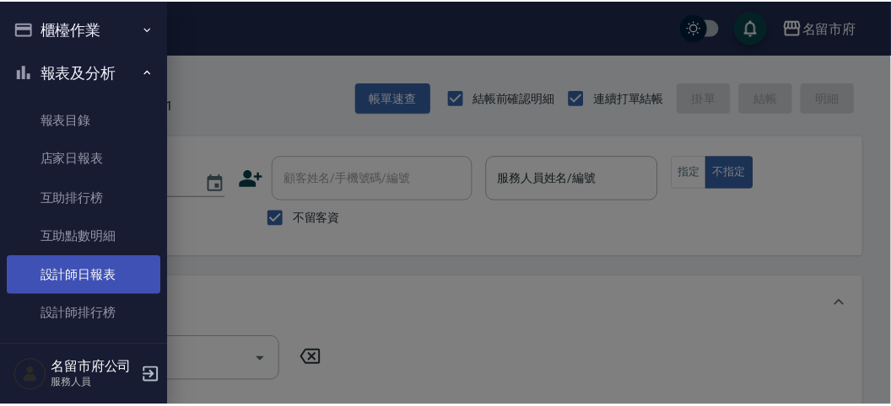
scroll to position [55, 0]
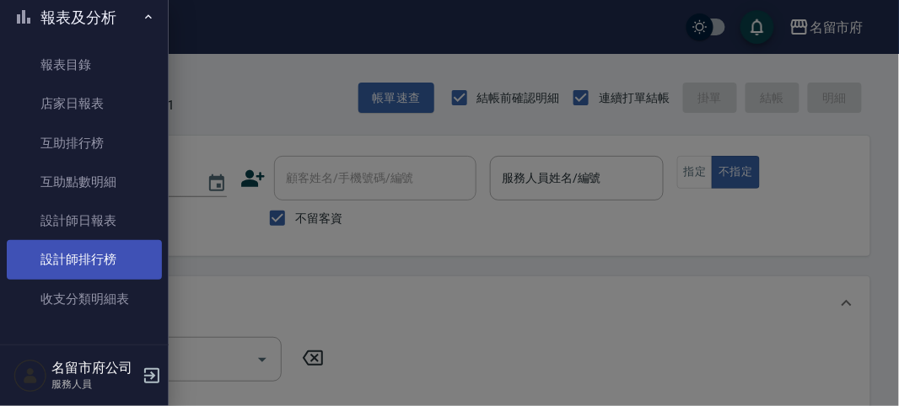
click at [103, 264] on link "設計師排行榜" at bounding box center [84, 259] width 155 height 39
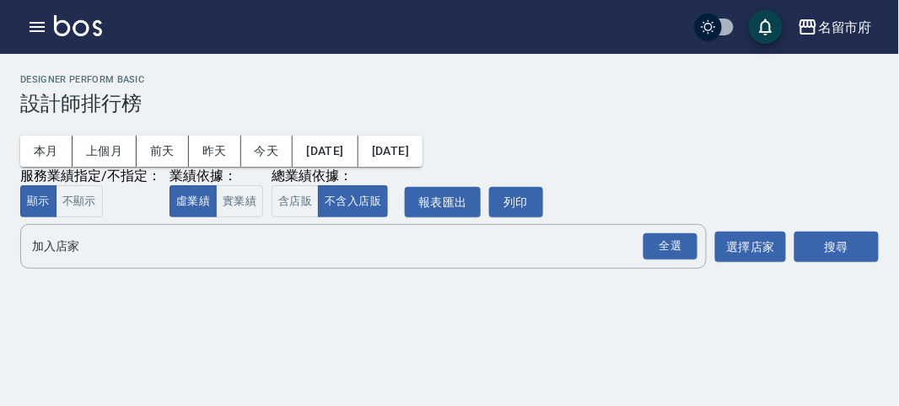
drag, startPoint x: 680, startPoint y: 249, endPoint x: 711, endPoint y: 250, distance: 31.2
click at [680, 249] on div "全選" at bounding box center [670, 247] width 54 height 26
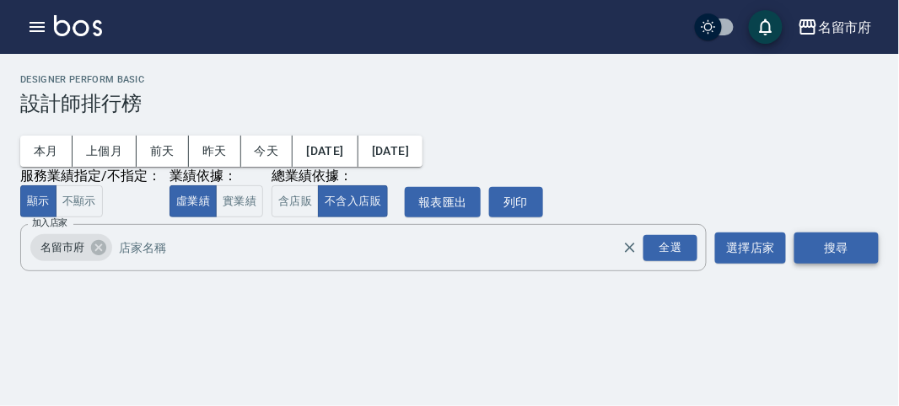
click at [837, 259] on button "搜尋" at bounding box center [836, 248] width 84 height 31
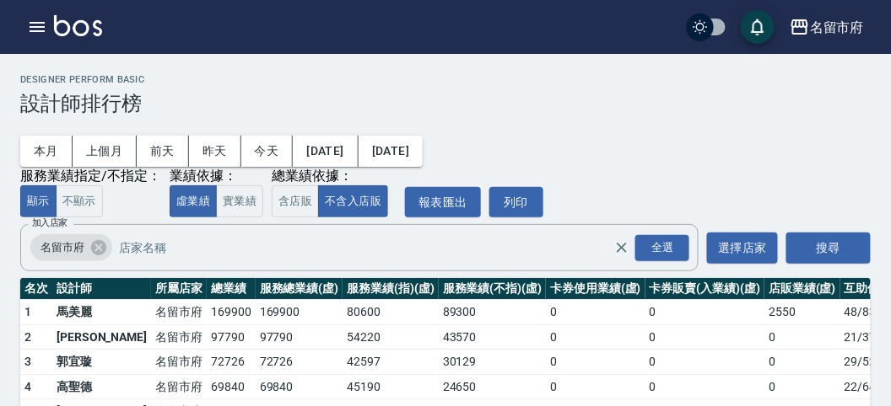
scroll to position [148, 0]
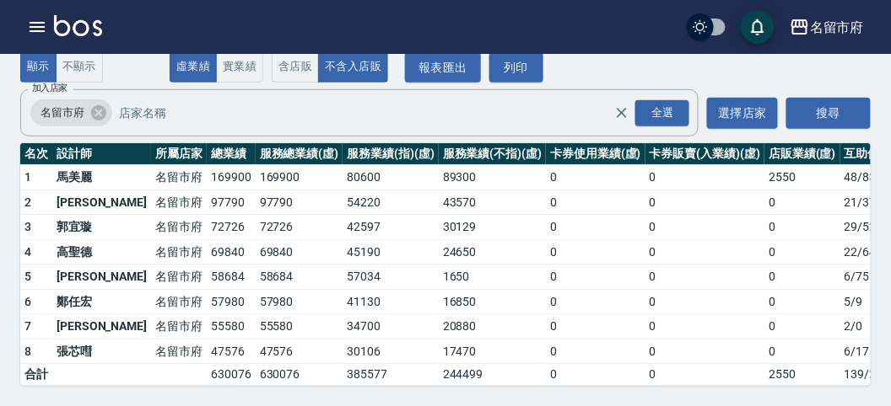
click at [90, 31] on img at bounding box center [78, 25] width 48 height 21
